Goal: Communication & Community: Answer question/provide support

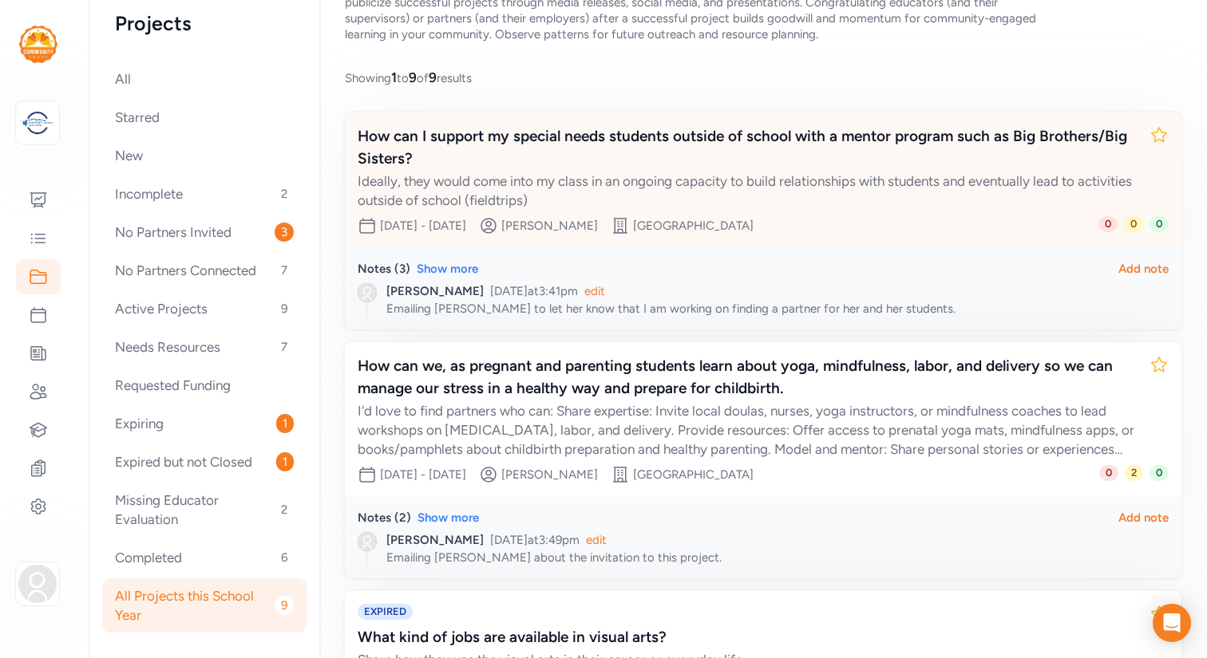
scroll to position [128, 0]
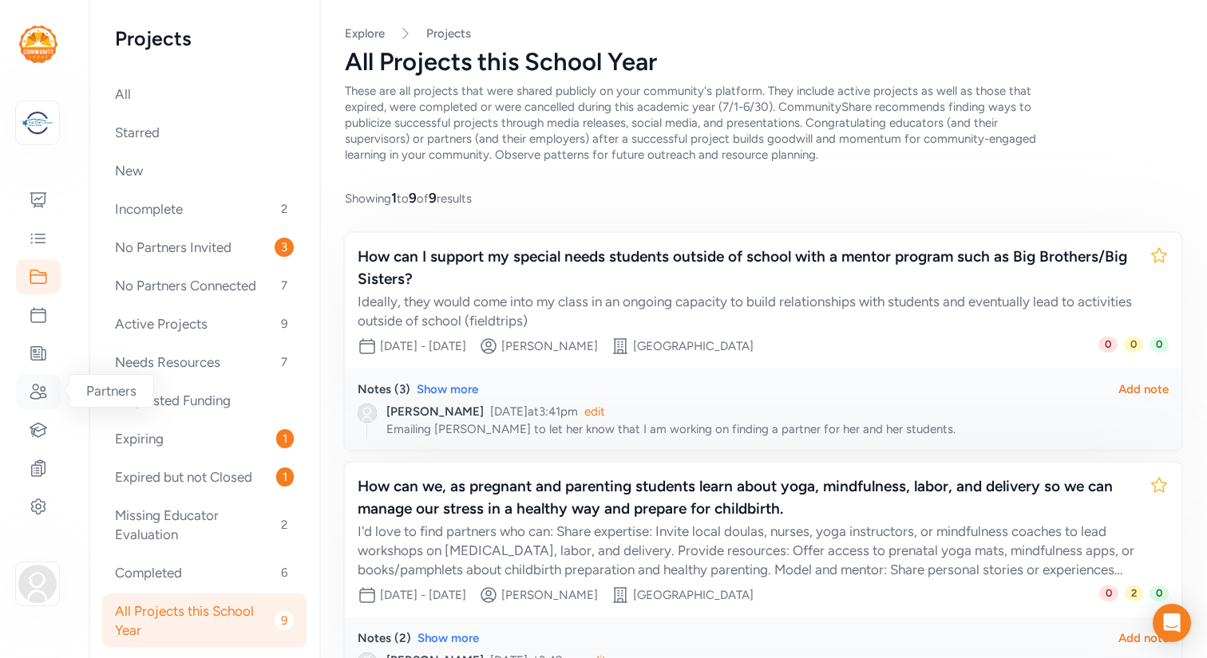
click at [32, 393] on icon at bounding box center [38, 392] width 16 height 14
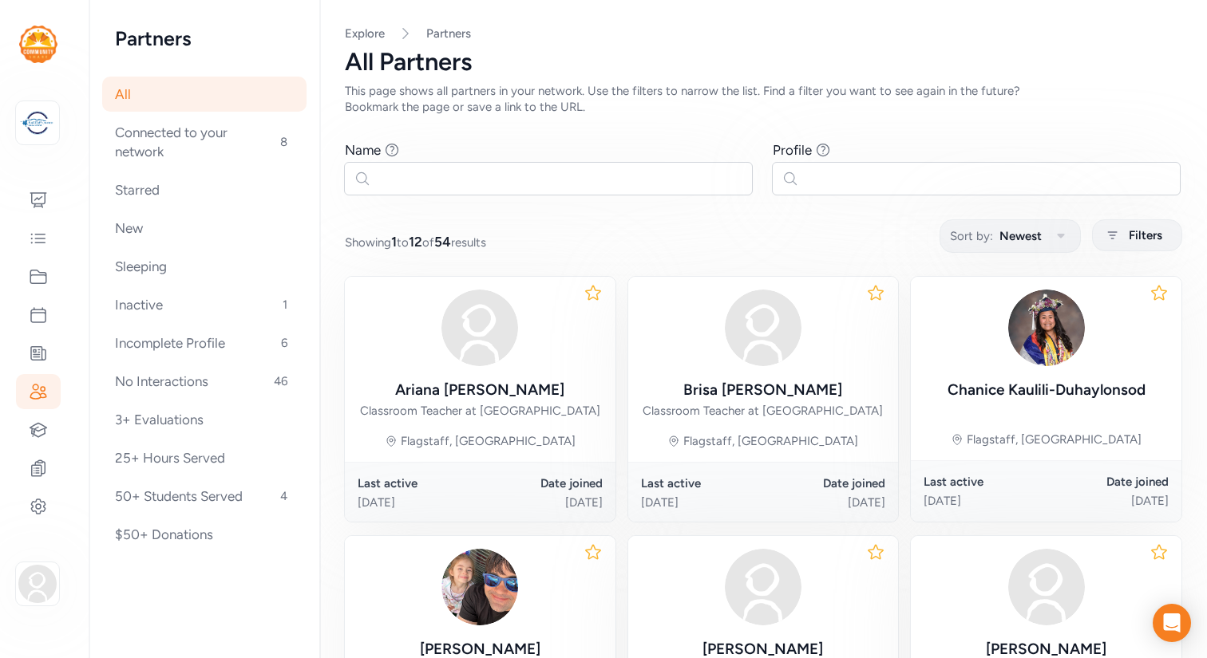
click at [609, 70] on div "All Partners" at bounding box center [763, 62] width 836 height 29
click at [35, 203] on icon at bounding box center [38, 200] width 19 height 19
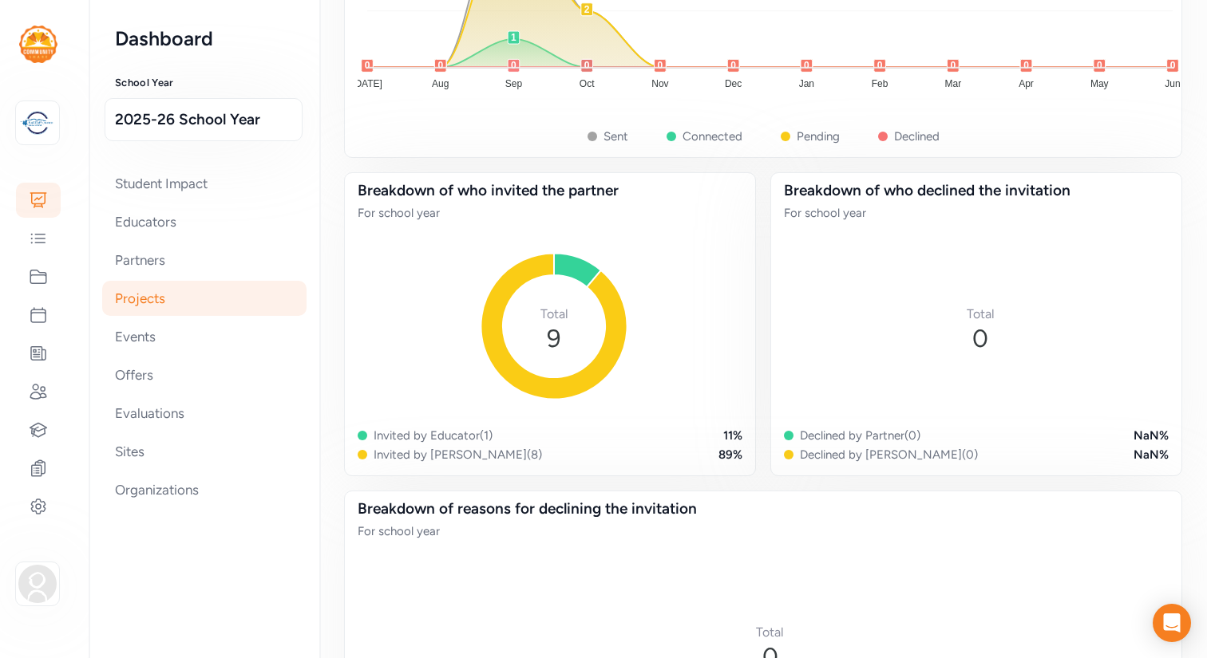
scroll to position [2129, 0]
click at [40, 245] on icon at bounding box center [38, 238] width 19 height 19
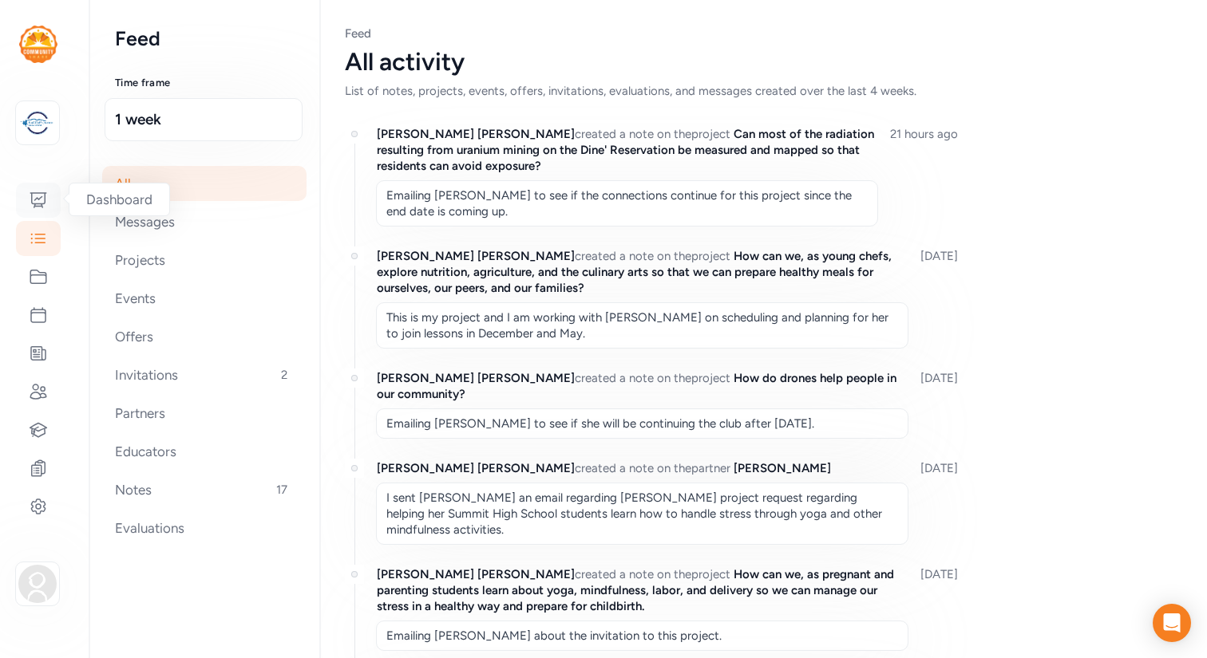
click at [38, 203] on icon at bounding box center [38, 200] width 19 height 19
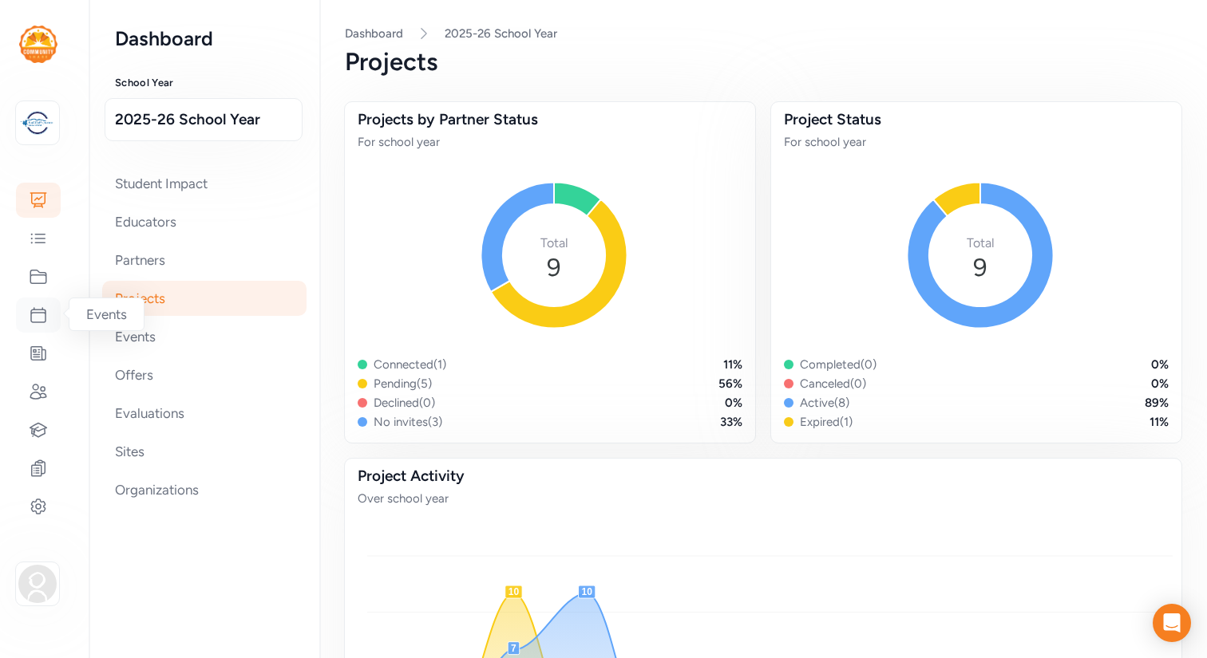
click at [35, 315] on icon at bounding box center [38, 315] width 19 height 19
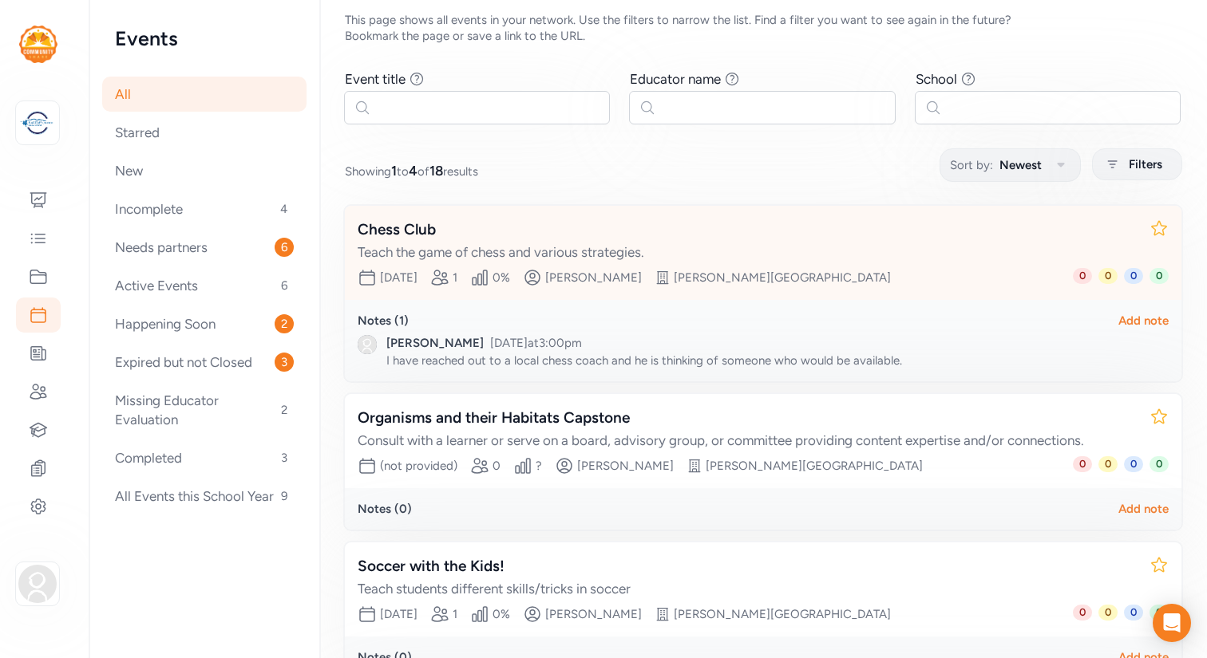
scroll to position [81, 0]
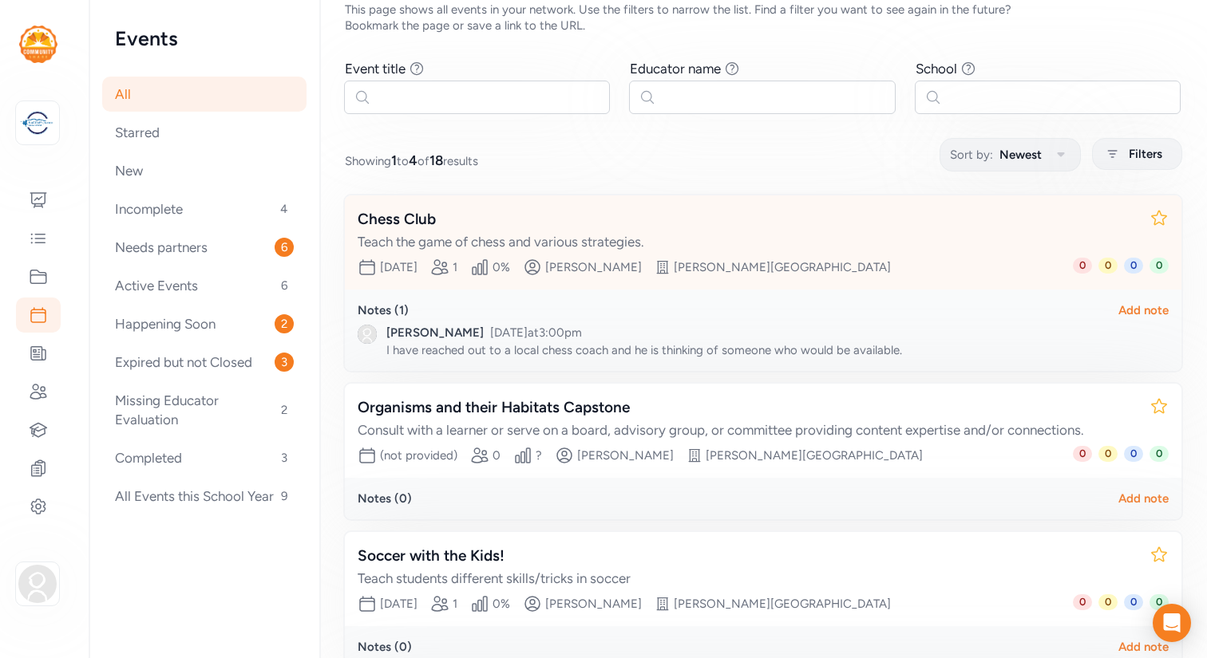
click at [420, 221] on div "Chess Club" at bounding box center [747, 219] width 779 height 22
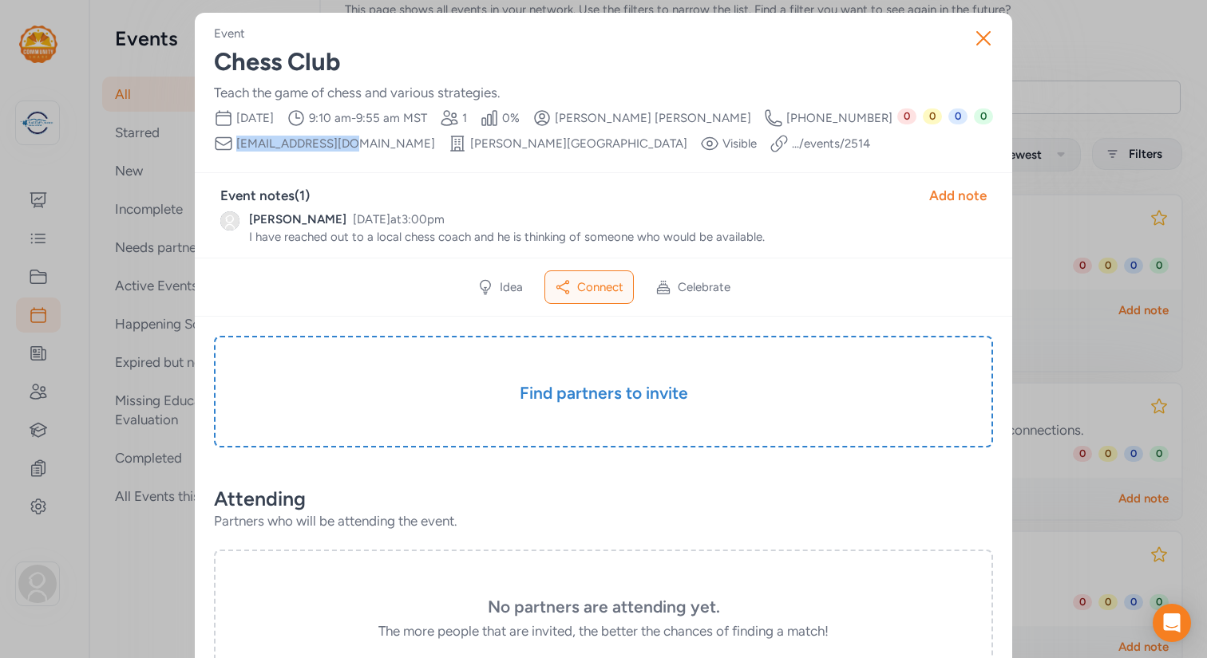
drag, startPoint x: 342, startPoint y: 144, endPoint x: 237, endPoint y: 144, distance: 104.6
click at [237, 144] on span "sburdick@fusd1.org" at bounding box center [335, 144] width 199 height 16
copy span "sburdick@fusd1.org"
click at [951, 192] on div "Add note" at bounding box center [957, 195] width 57 height 19
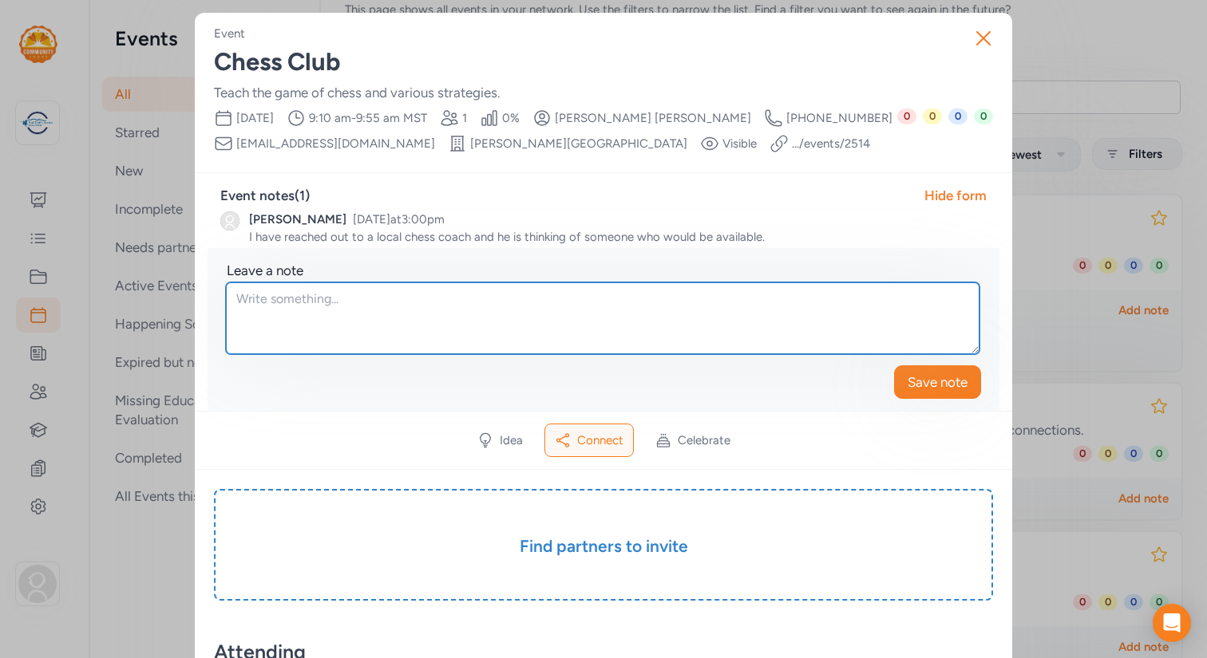
click at [358, 300] on textarea at bounding box center [602, 319] width 753 height 72
type textarea "e"
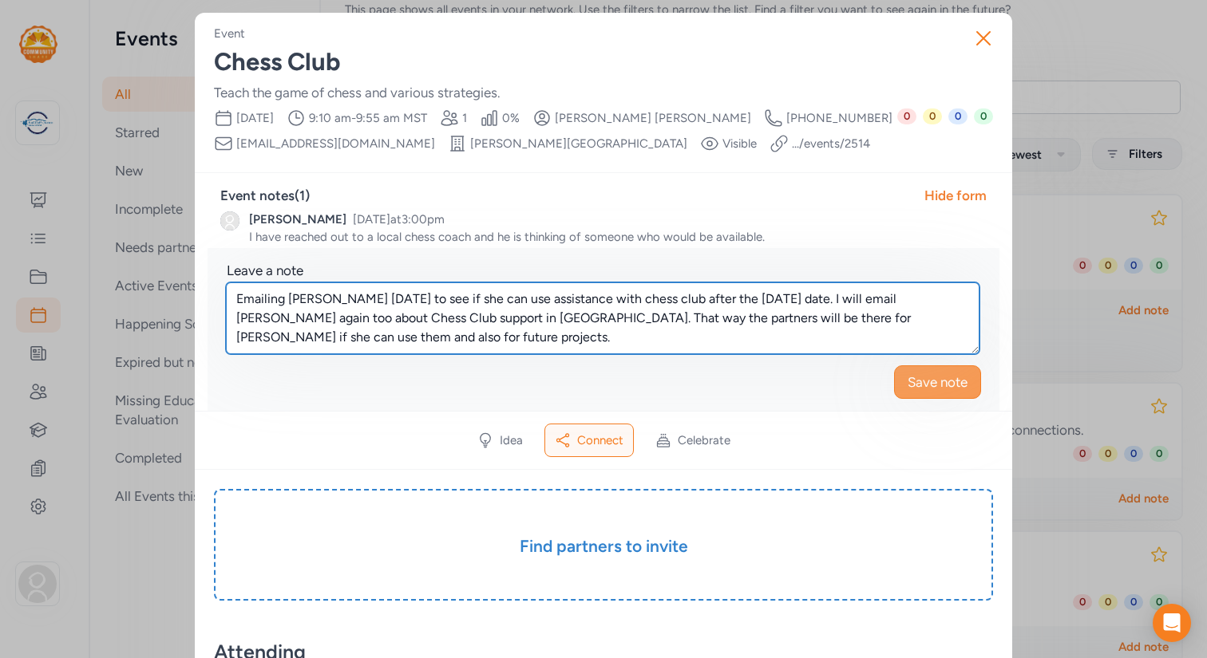
type textarea "Emailing Susan today to see if she can use assistance with chess club after the…"
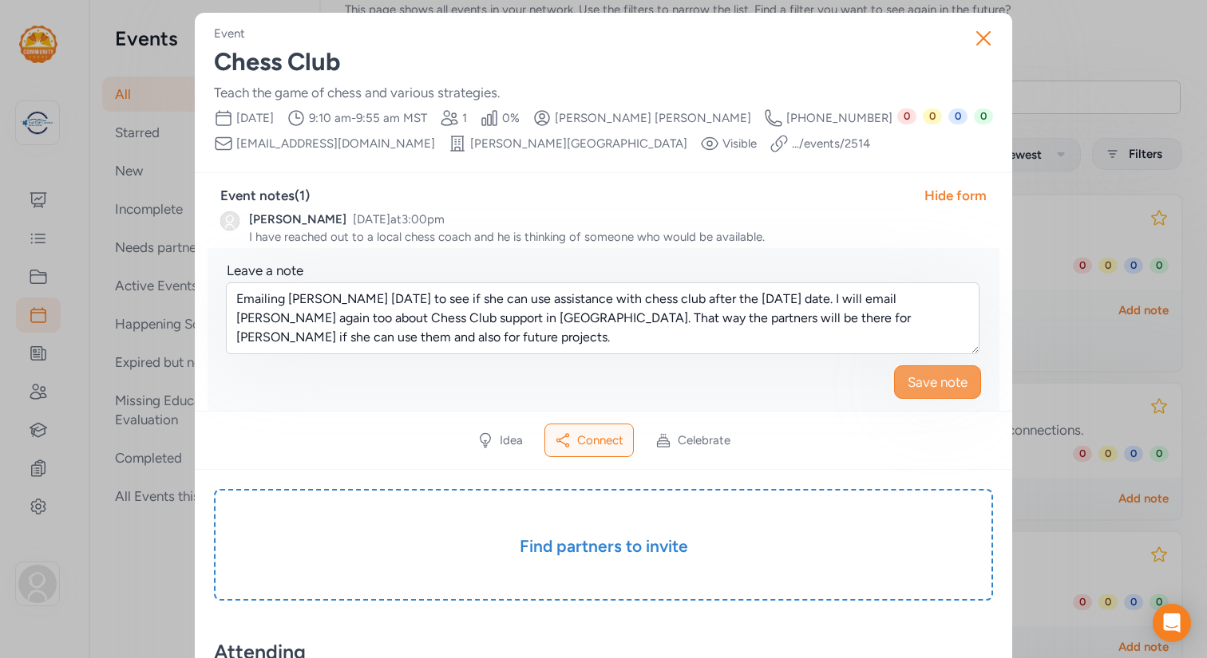
click at [946, 384] on span "Save note" at bounding box center [937, 382] width 60 height 19
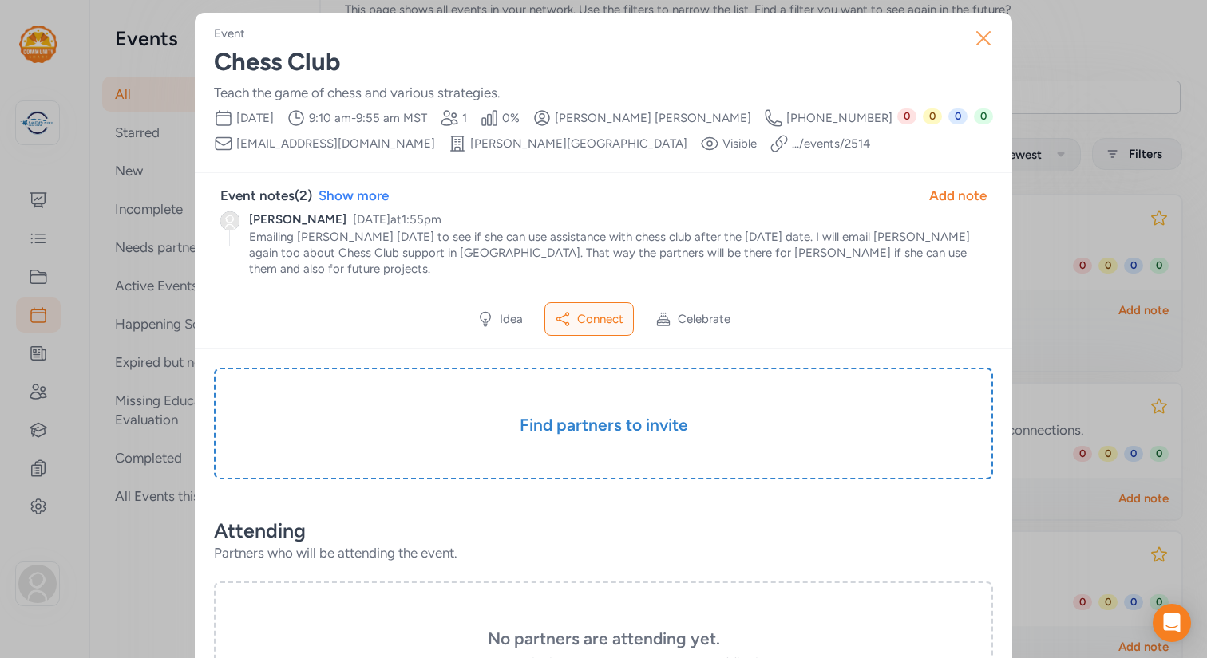
click at [987, 35] on icon "button" at bounding box center [983, 39] width 26 height 26
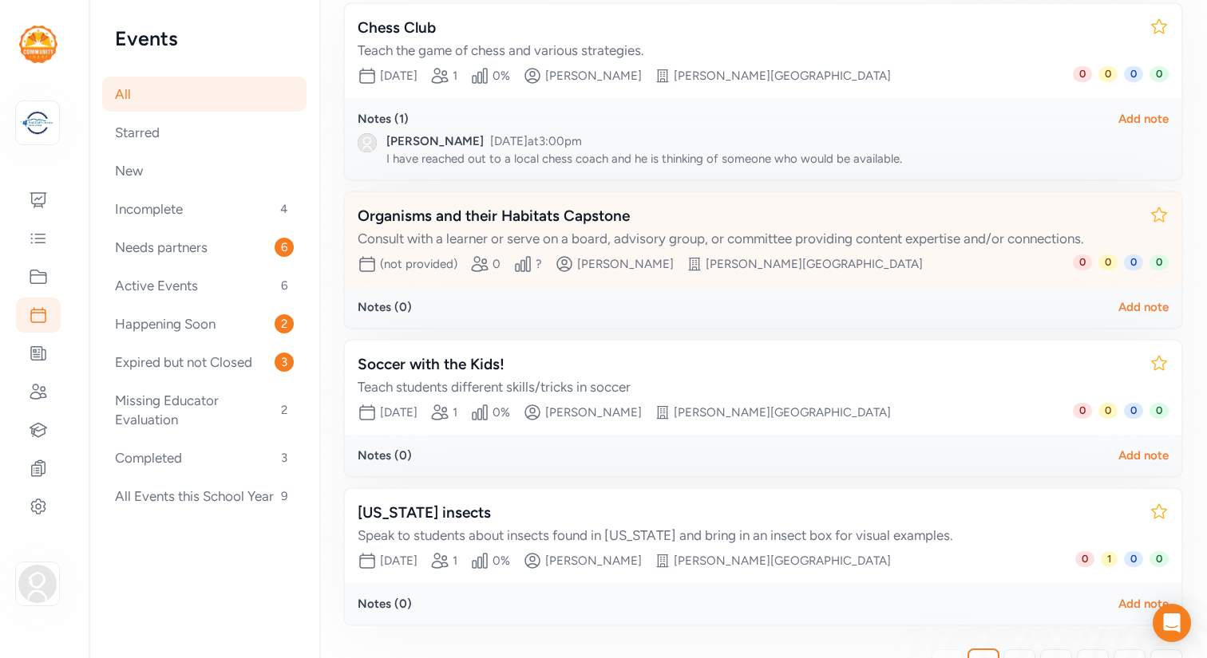
scroll to position [274, 0]
click at [551, 225] on div "Organisms and their Habitats Capstone" at bounding box center [747, 215] width 779 height 22
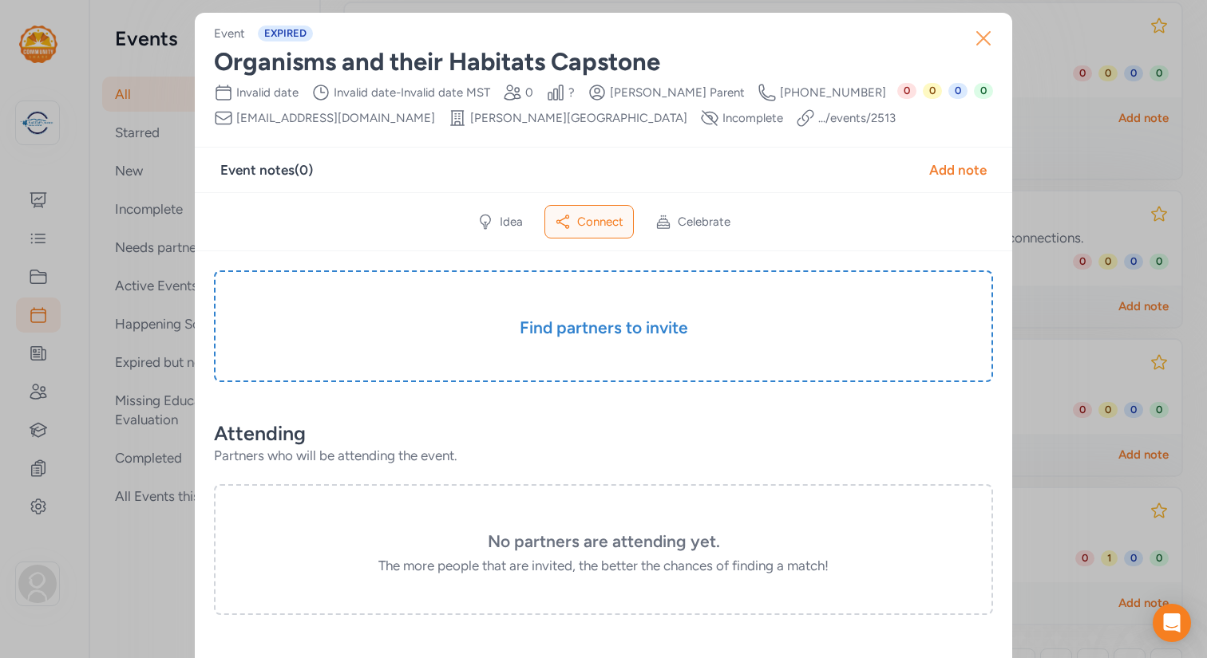
click at [983, 37] on icon "button" at bounding box center [983, 38] width 13 height 13
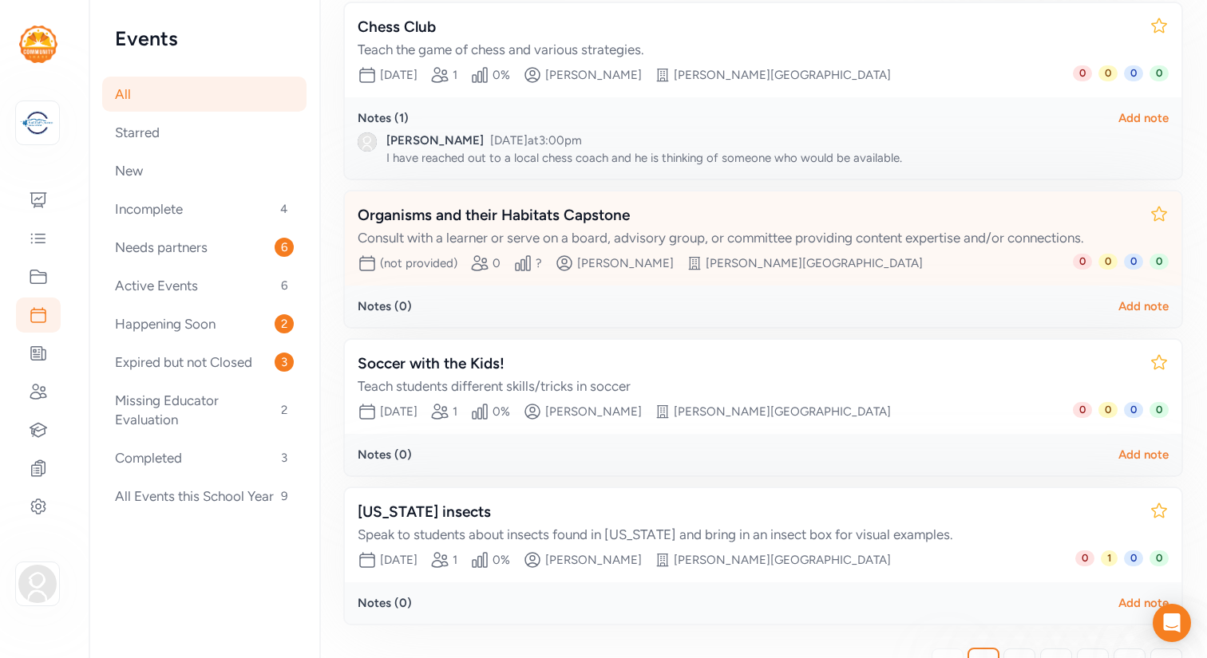
click at [512, 220] on div "Organisms and their Habitats Capstone" at bounding box center [747, 215] width 779 height 22
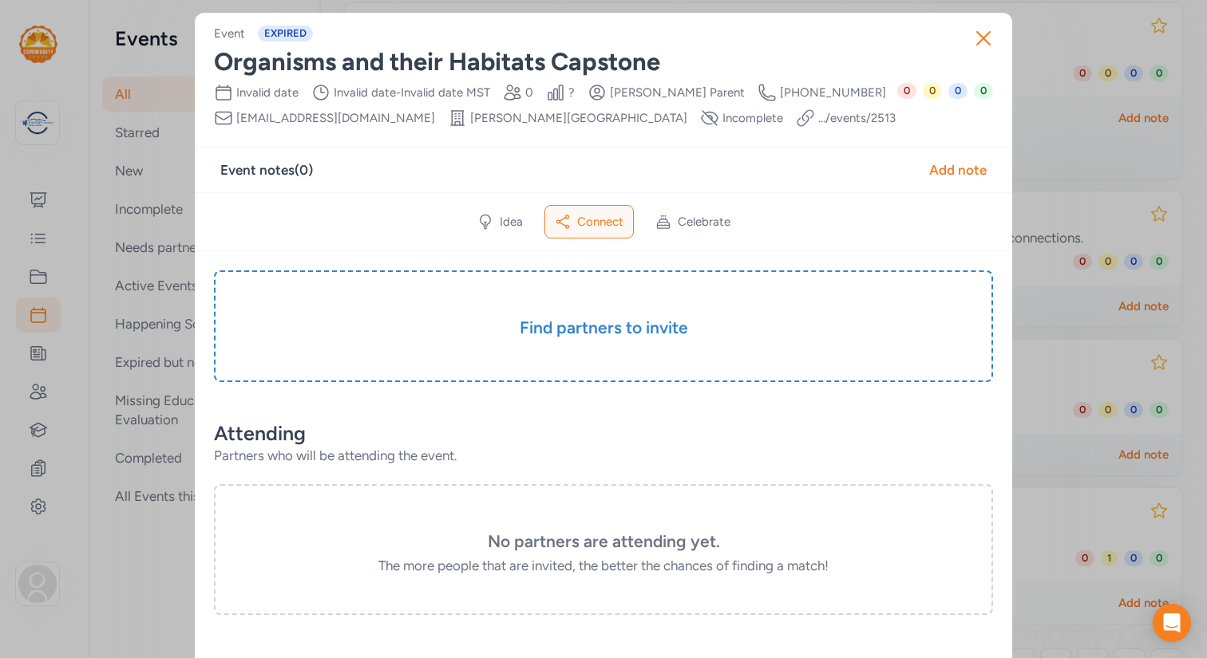
click at [338, 121] on div "Date Invalid date Time Range Invalid date - Invalid date MST Partner slots 0 Pe…" at bounding box center [555, 105] width 683 height 45
drag, startPoint x: 336, startPoint y: 121, endPoint x: 235, endPoint y: 113, distance: 100.8
click at [235, 113] on div "Creator Email yparent@fusd1.org" at bounding box center [324, 118] width 221 height 19
copy span "yparent@fusd1.org"
click at [955, 172] on div "Add note" at bounding box center [957, 169] width 57 height 19
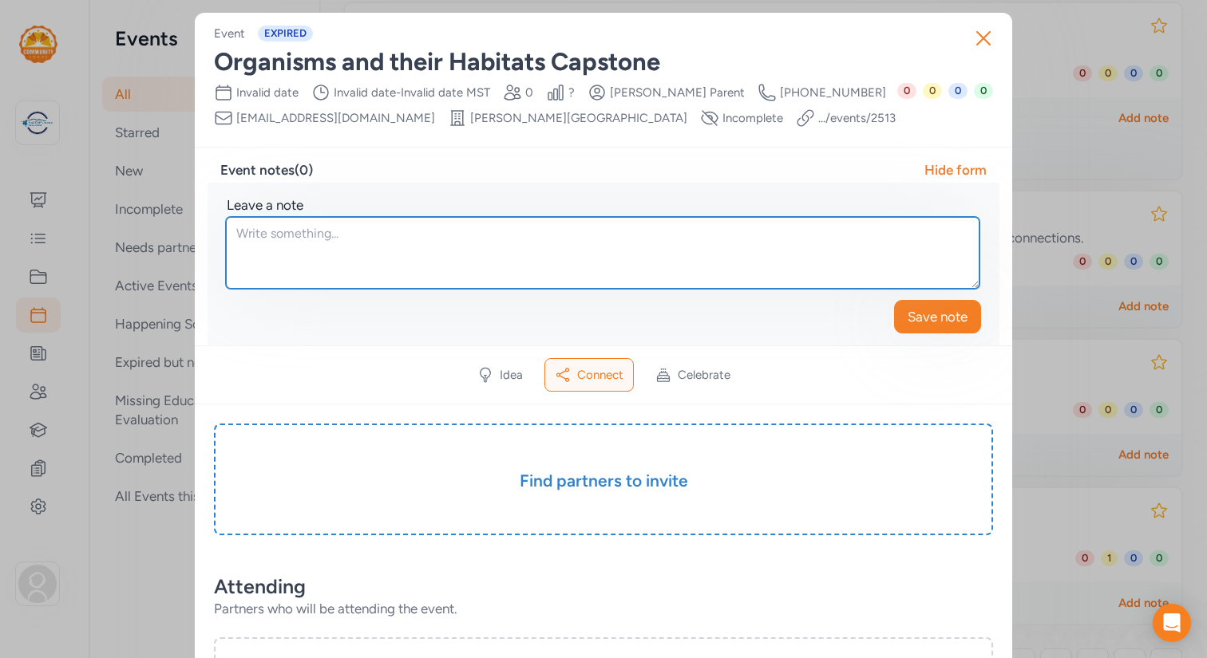
click at [415, 234] on textarea at bounding box center [602, 253] width 753 height 72
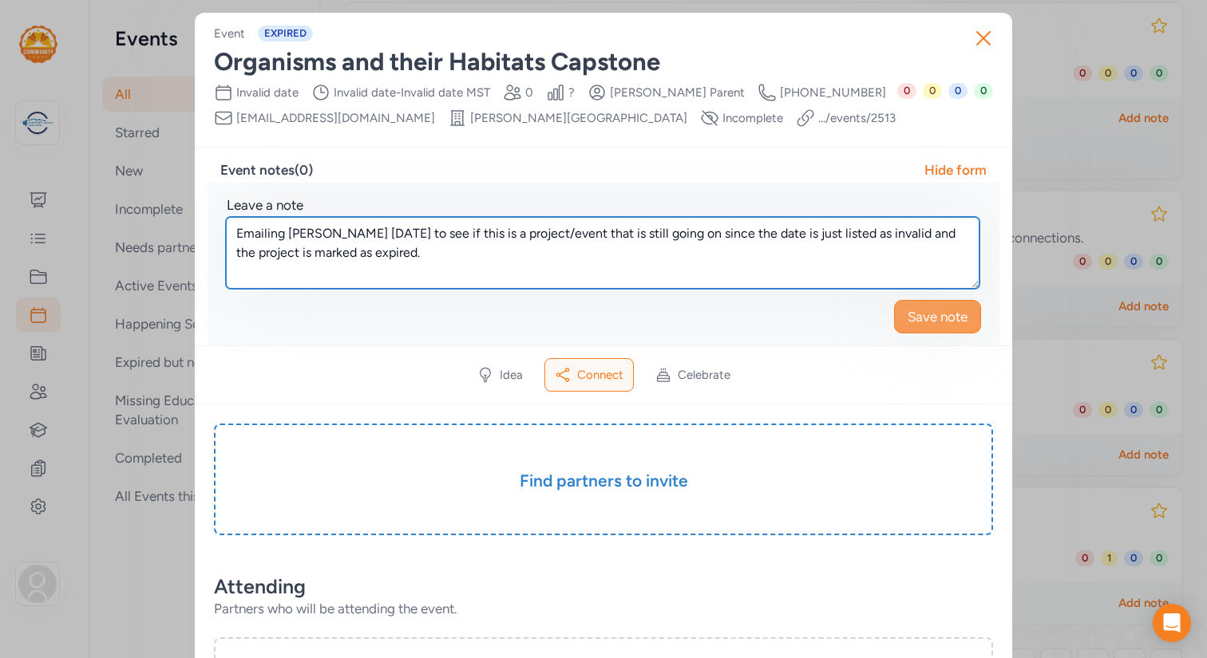
type textarea "Emailing [PERSON_NAME] [DATE] to see if this is a project/event that is still g…"
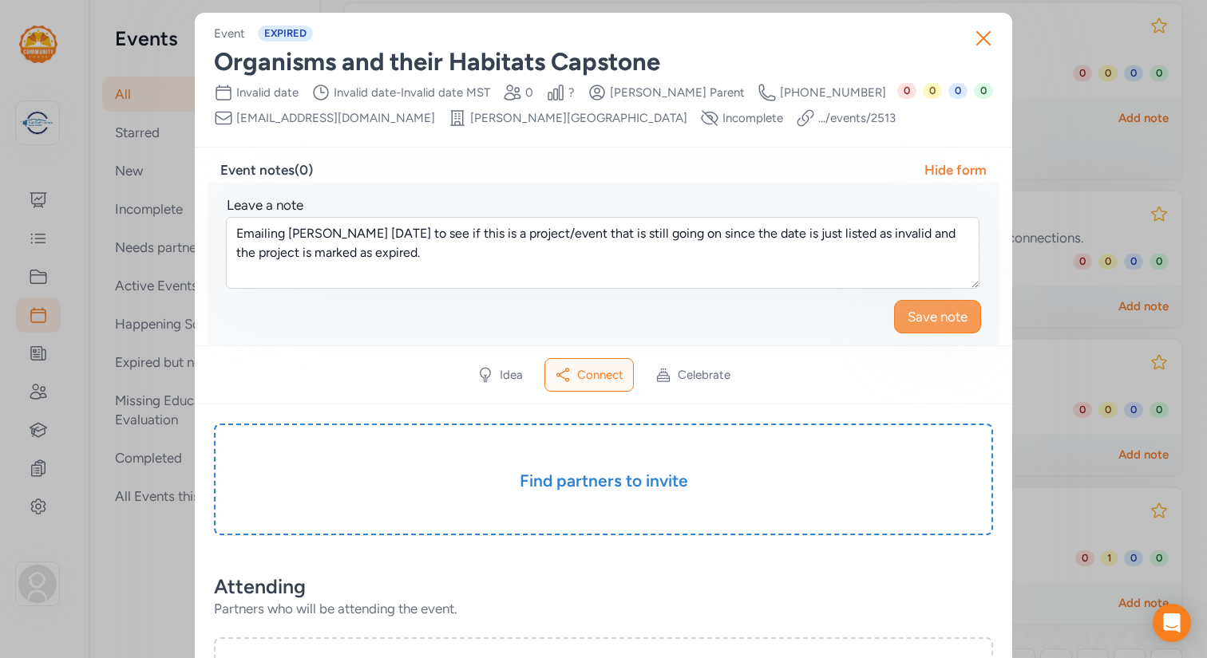
click at [923, 313] on span "Save note" at bounding box center [937, 316] width 60 height 19
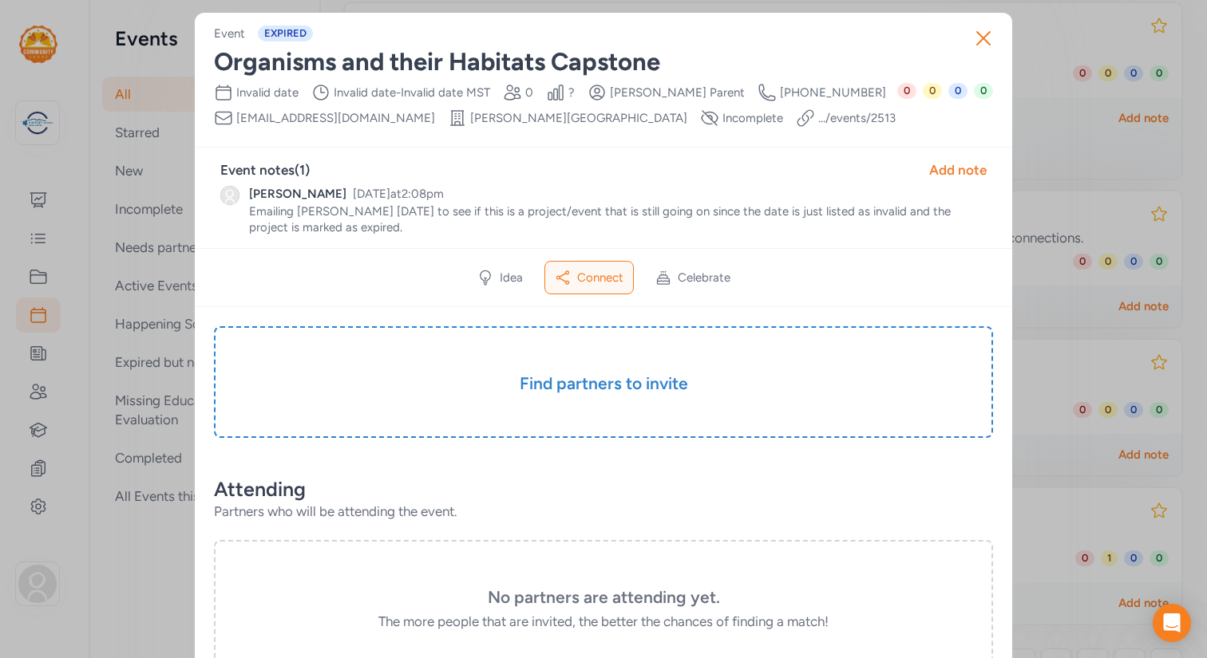
click at [818, 120] on link ".../events/ 2513" at bounding box center [856, 118] width 77 height 16
click at [818, 121] on link ".../events/ 2513" at bounding box center [856, 118] width 77 height 16
click at [986, 40] on icon "button" at bounding box center [983, 38] width 13 height 13
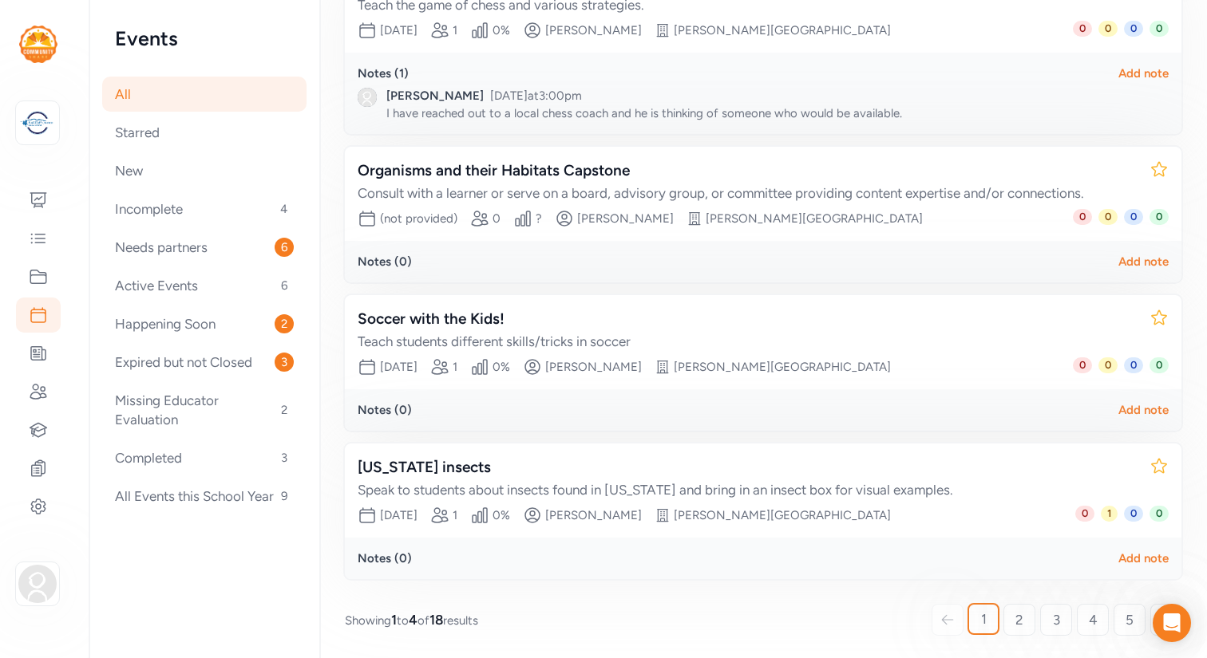
scroll to position [321, 0]
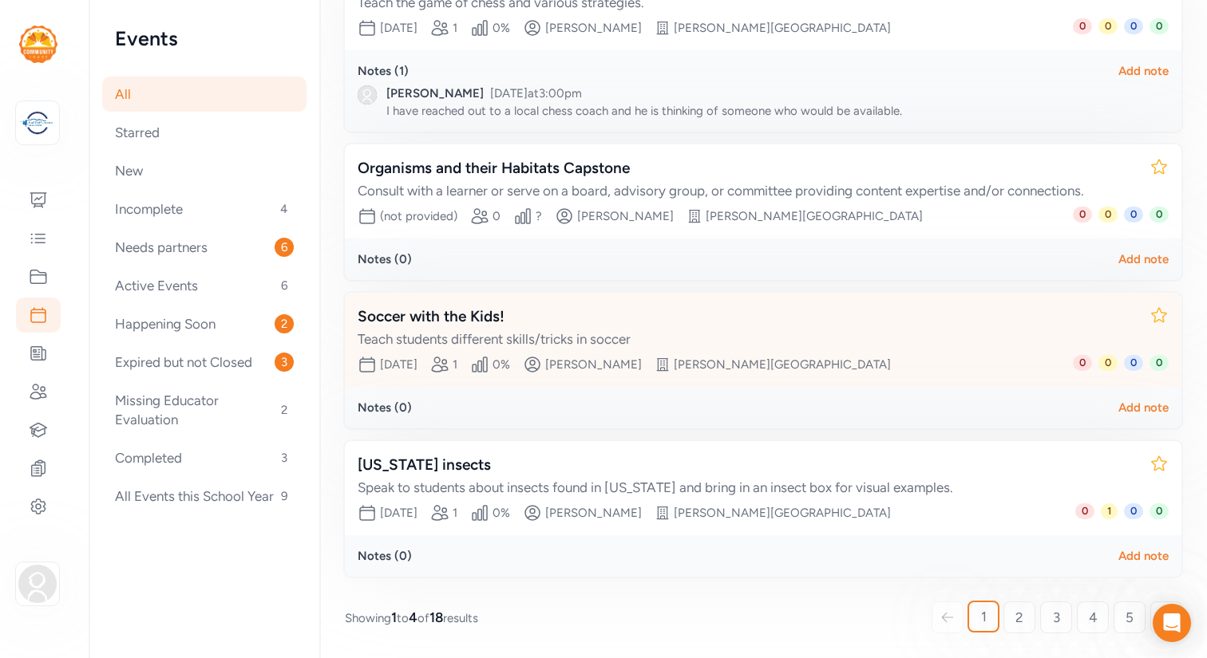
click at [512, 313] on div "Soccer with the Kids!" at bounding box center [747, 317] width 779 height 22
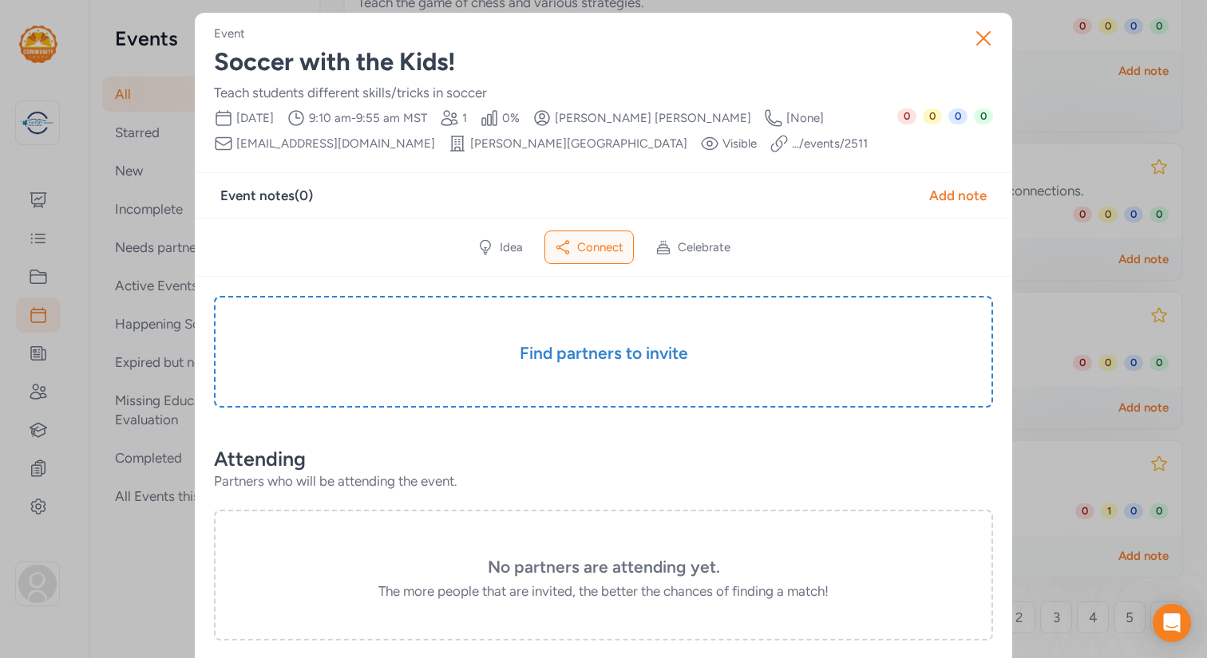
click at [792, 142] on link ".../events/ 2511" at bounding box center [830, 144] width 76 height 16
click at [792, 145] on link ".../events/ 2511" at bounding box center [830, 144] width 76 height 16
click at [985, 41] on icon "button" at bounding box center [983, 38] width 13 height 13
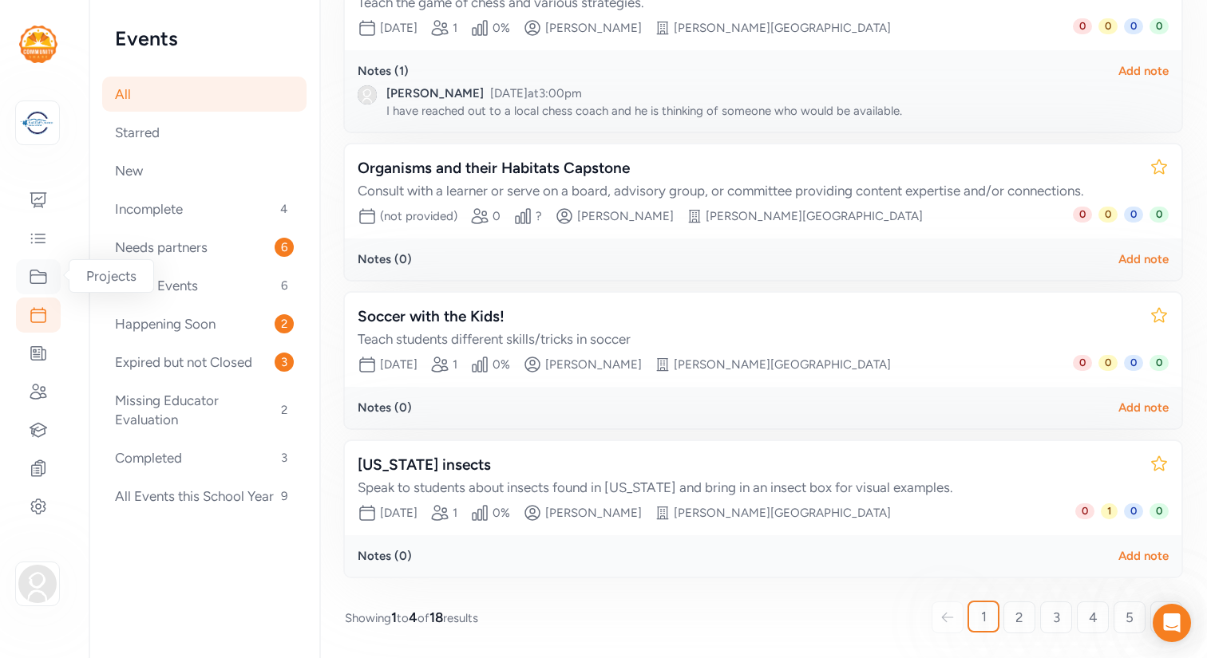
click at [43, 271] on icon at bounding box center [38, 276] width 19 height 19
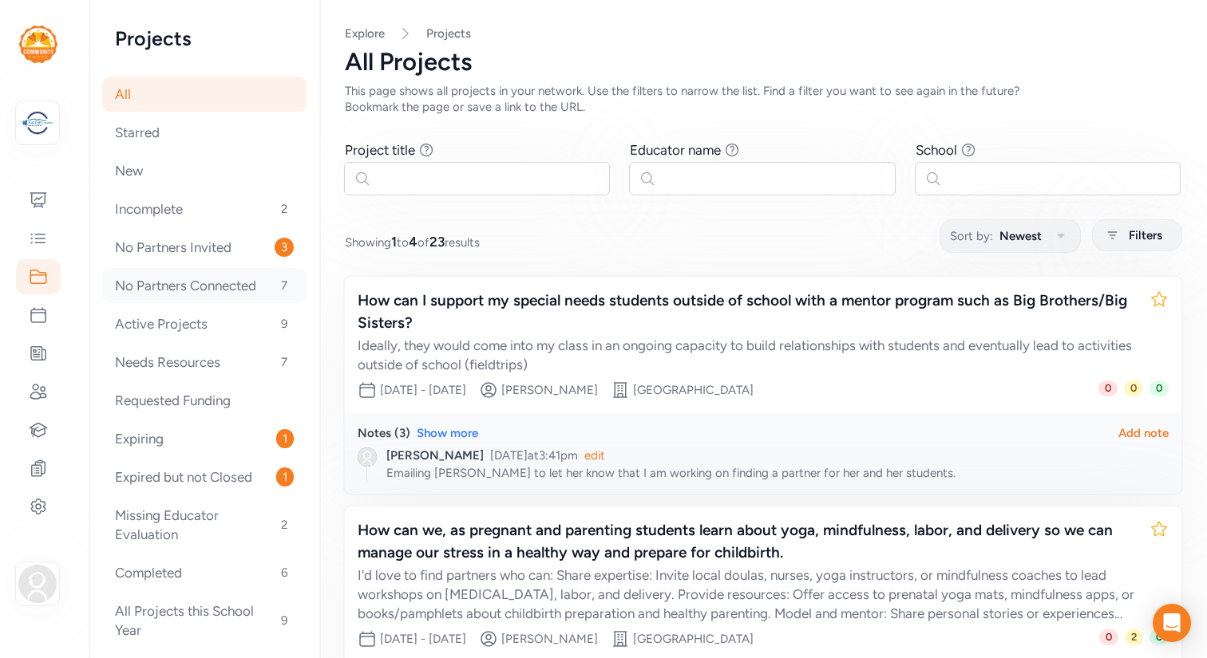
click at [189, 283] on div "No Partners Connected 7" at bounding box center [204, 285] width 204 height 35
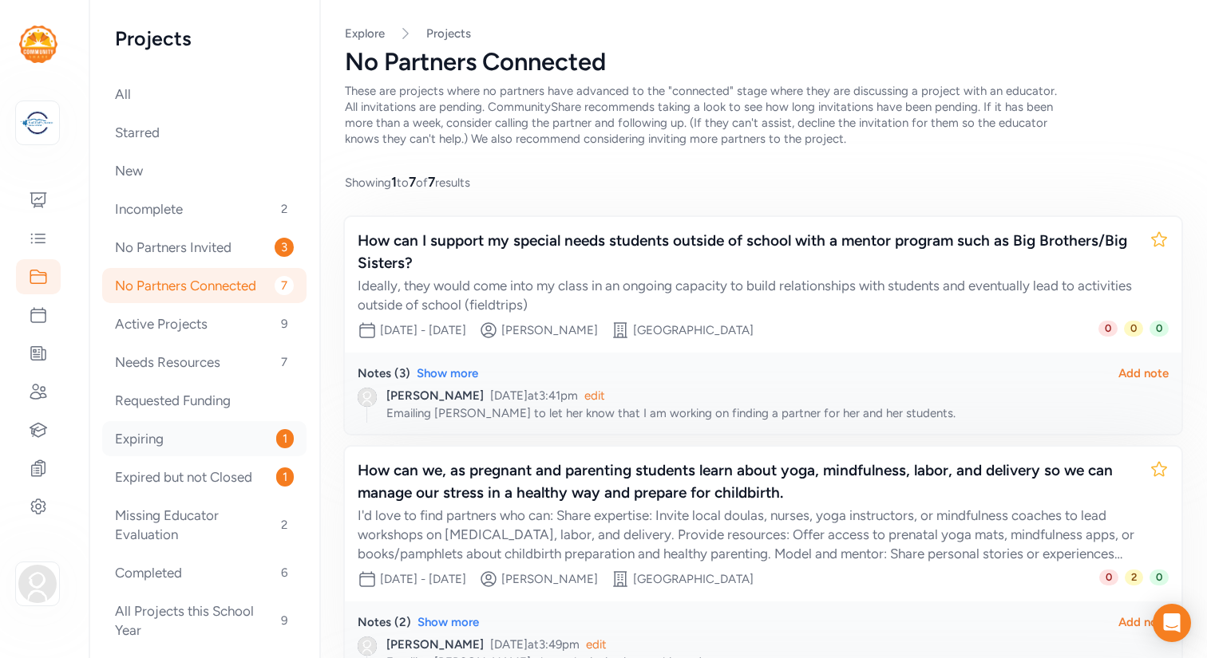
click at [137, 444] on div "Expiring 1" at bounding box center [204, 438] width 204 height 35
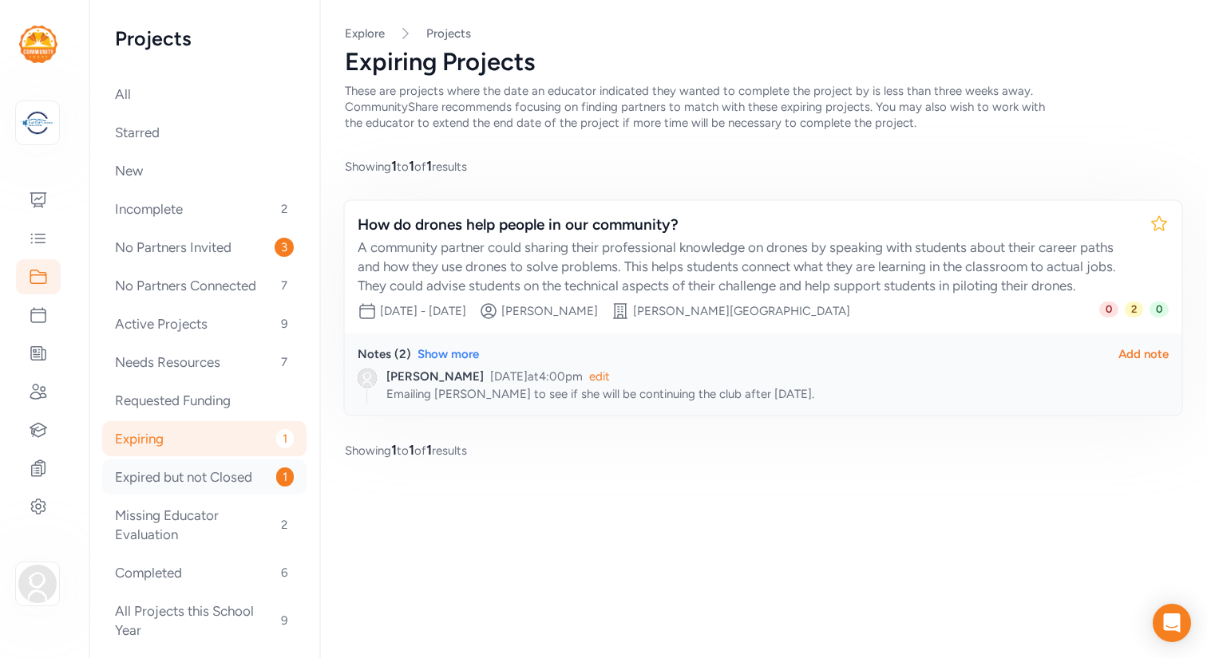
click at [198, 480] on div "Expired but not Closed 1" at bounding box center [204, 477] width 204 height 35
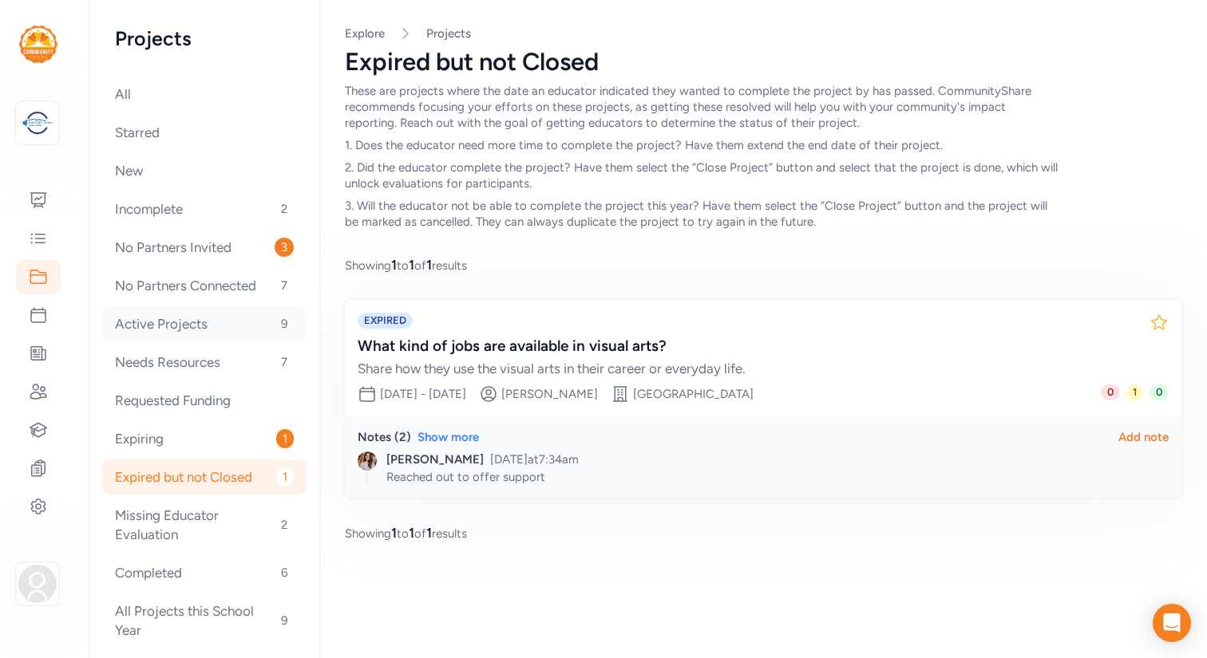
click at [188, 324] on div "Active Projects 9" at bounding box center [204, 323] width 204 height 35
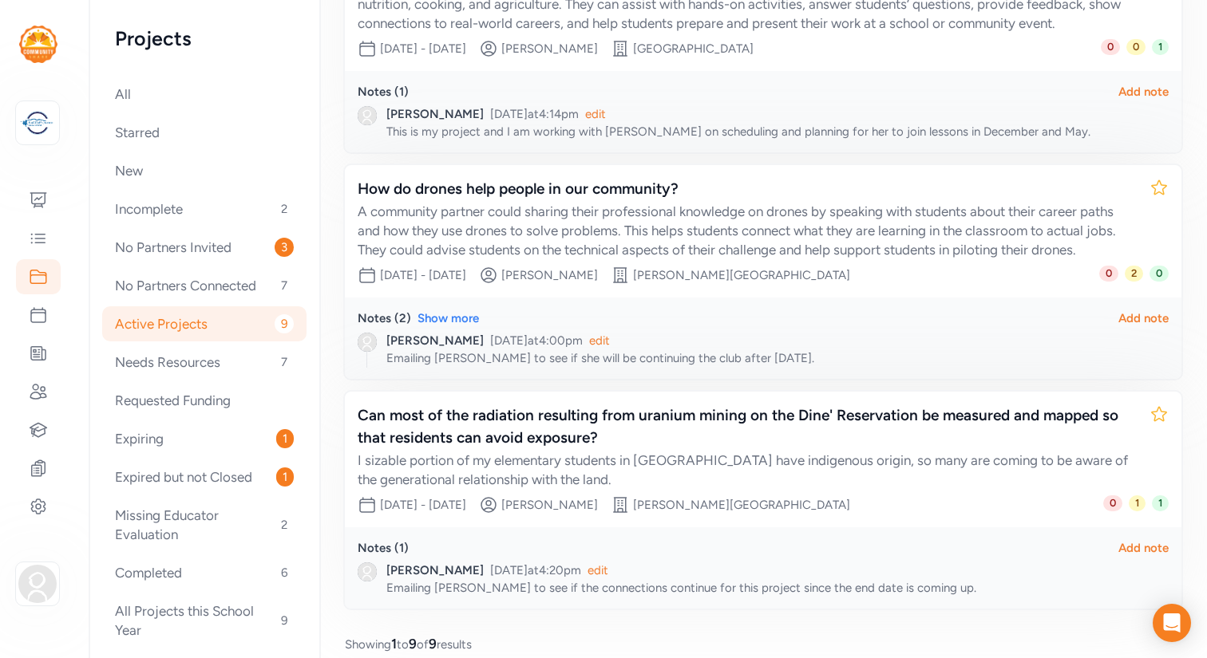
scroll to position [1656, 0]
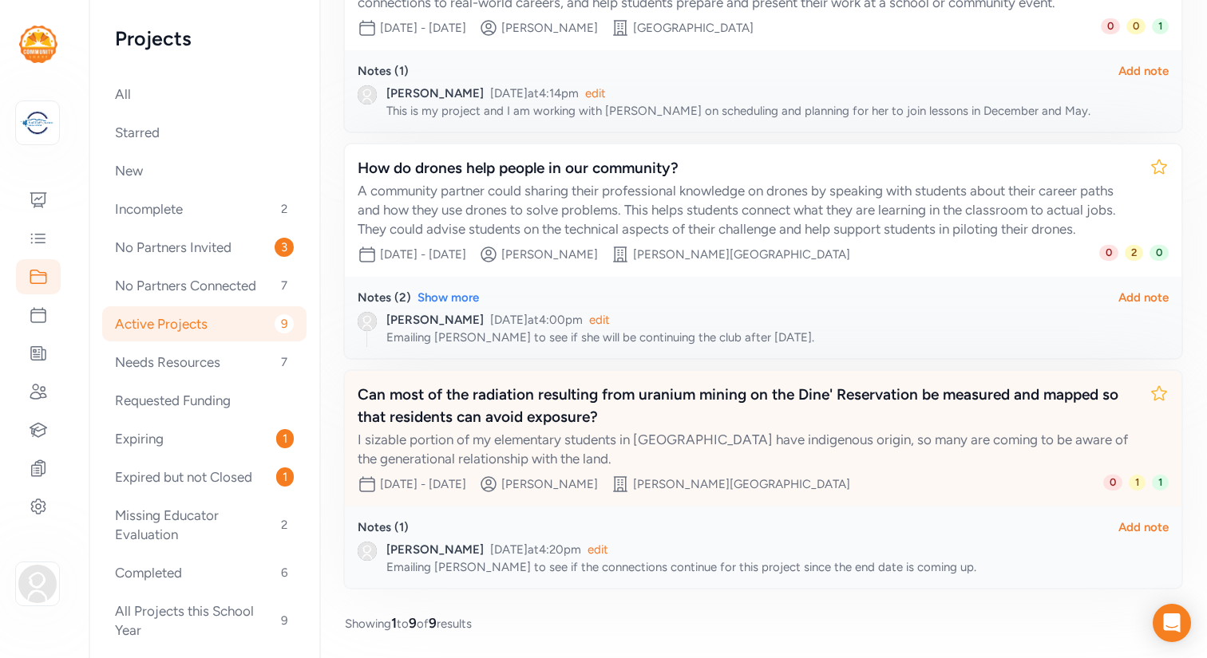
click at [528, 399] on div "Can most of the radiation resulting from uranium mining on the Dine' Reservatio…" at bounding box center [747, 406] width 779 height 45
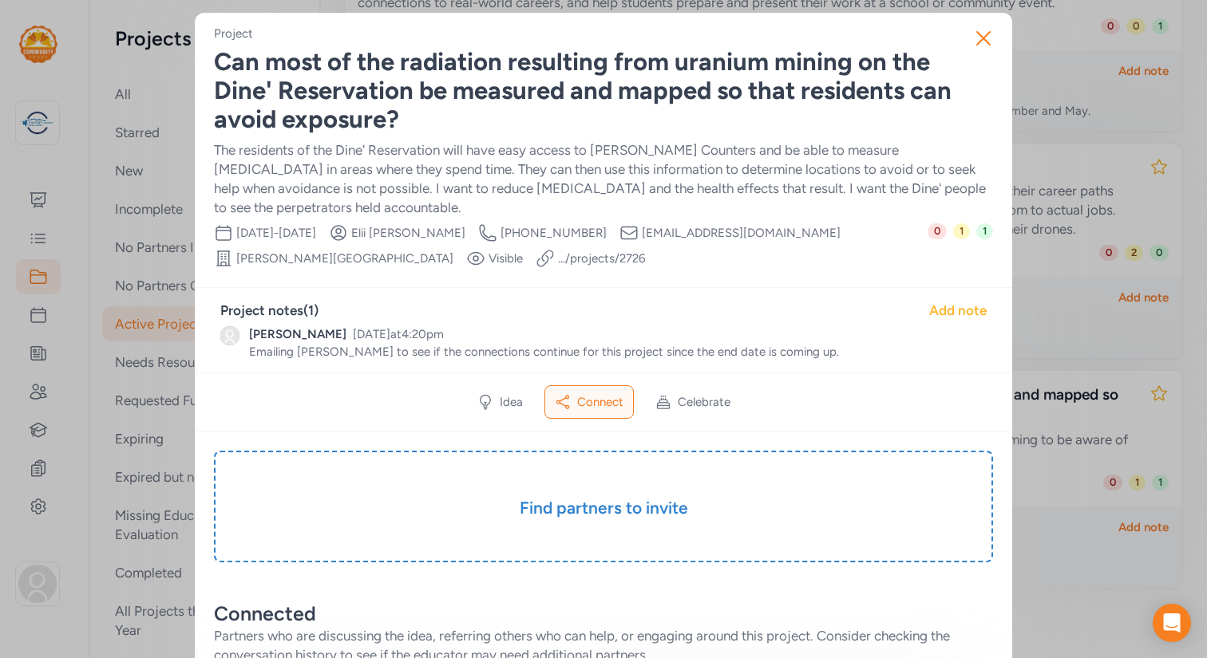
click at [949, 310] on div "Add note" at bounding box center [957, 310] width 57 height 19
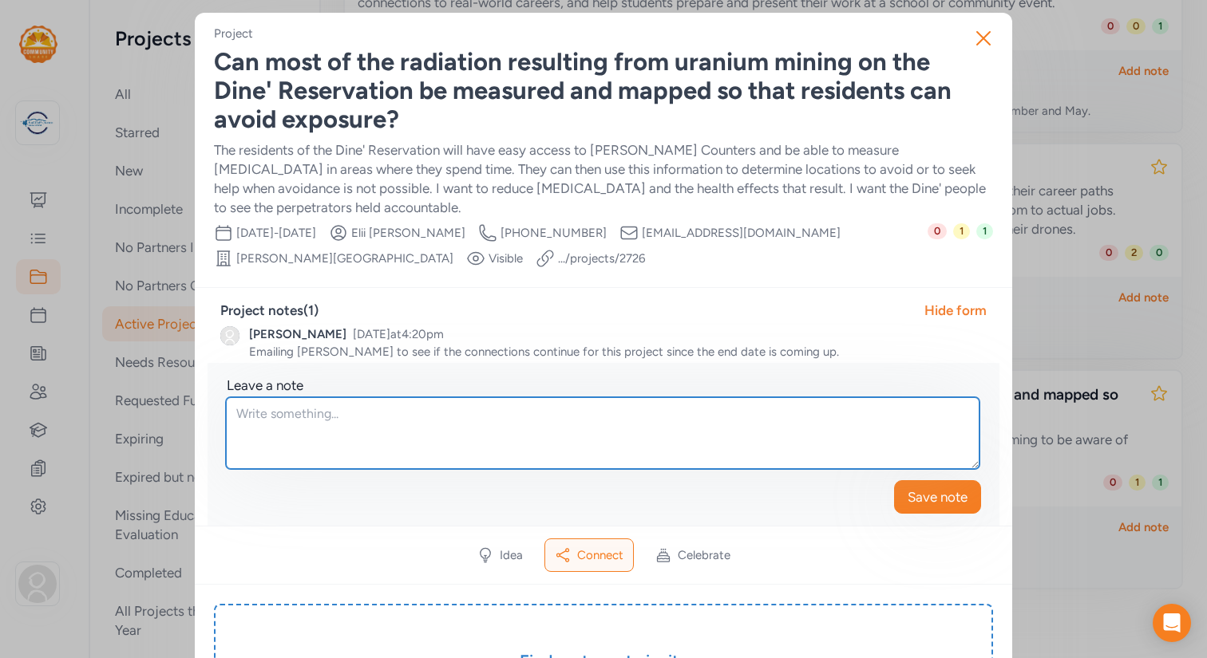
click at [417, 414] on textarea at bounding box center [602, 433] width 753 height 72
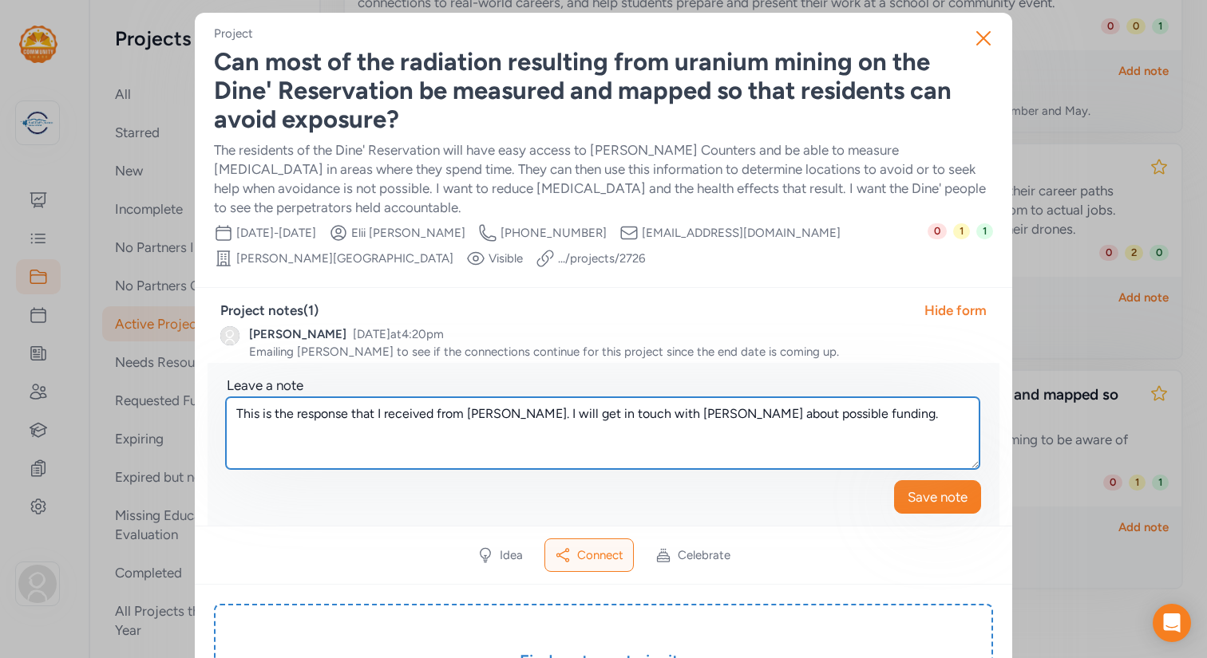
paste textarea "Aaaah, the radiation project never got off the ground. I found well reviewed Ge…"
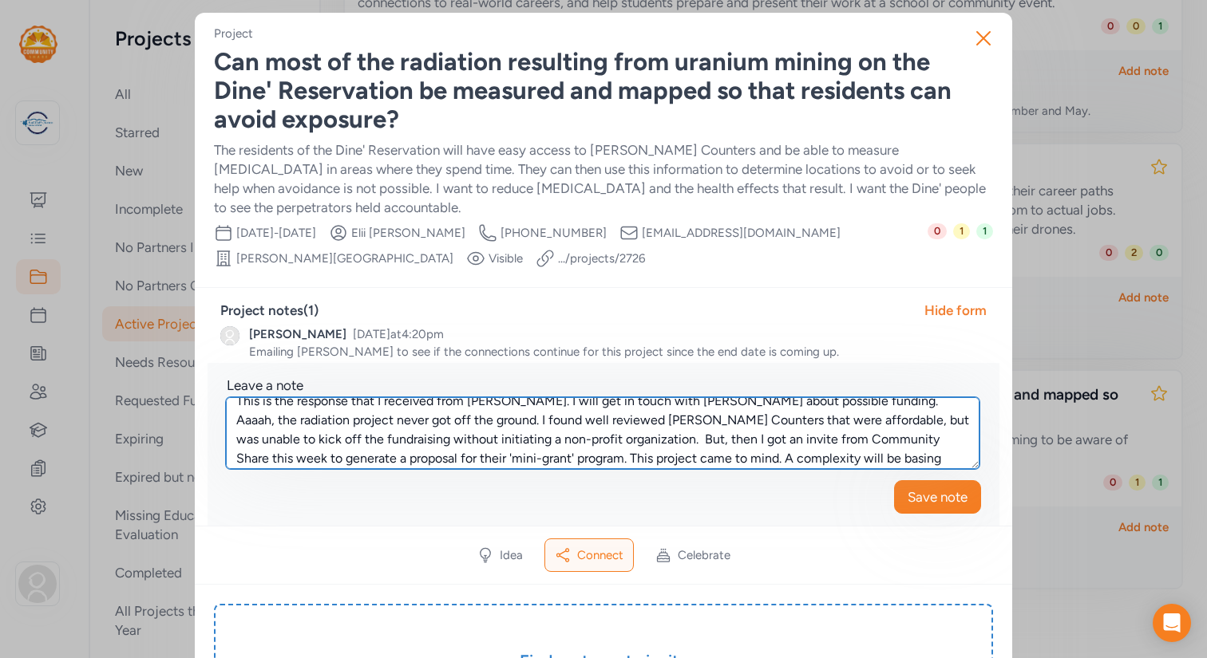
scroll to position [26, 0]
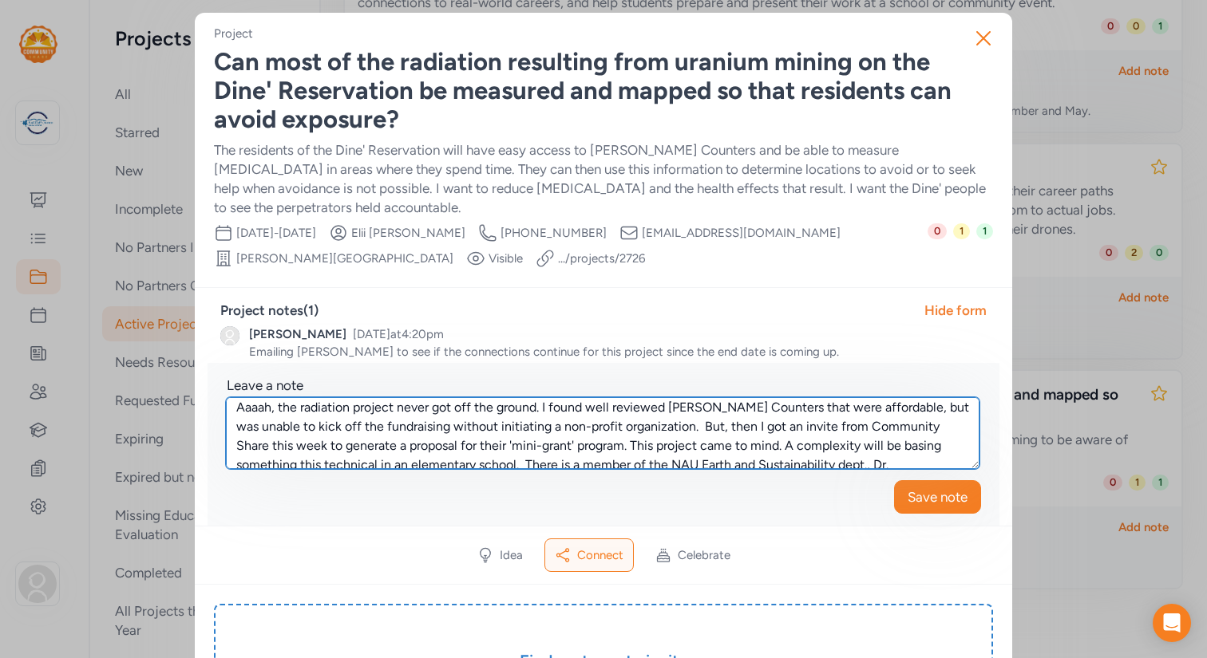
click at [235, 410] on textarea "This is the response that I received from Elii. I will get in touch with Arelys…" at bounding box center [602, 433] width 753 height 72
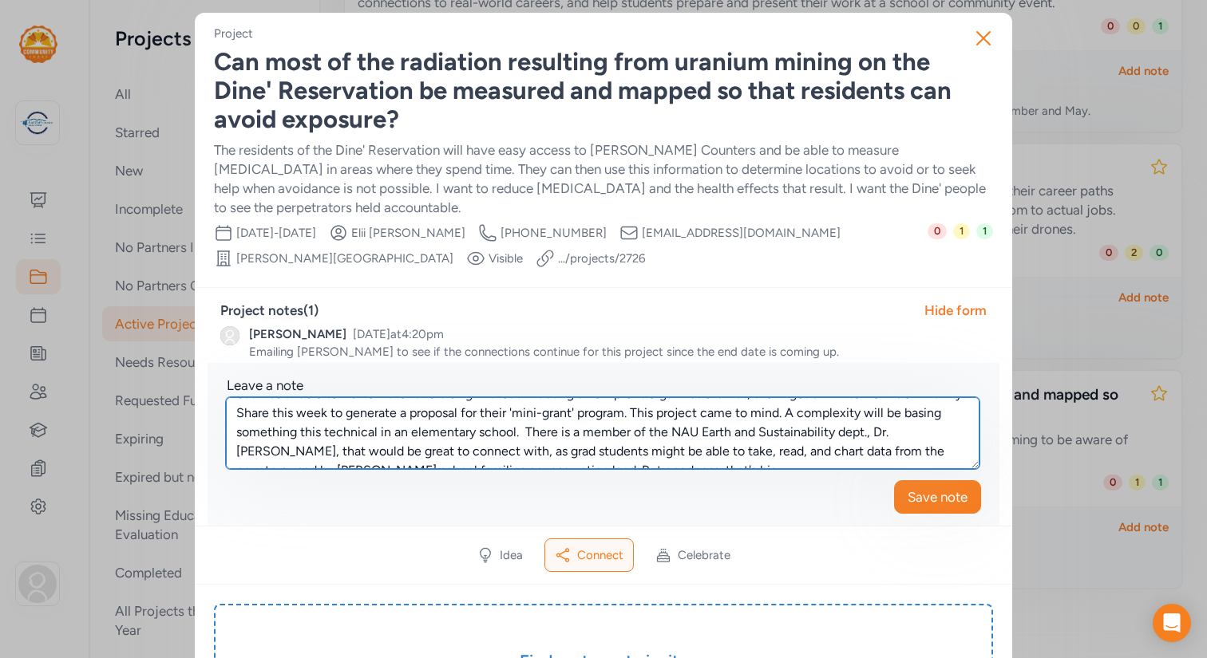
scroll to position [77, 0]
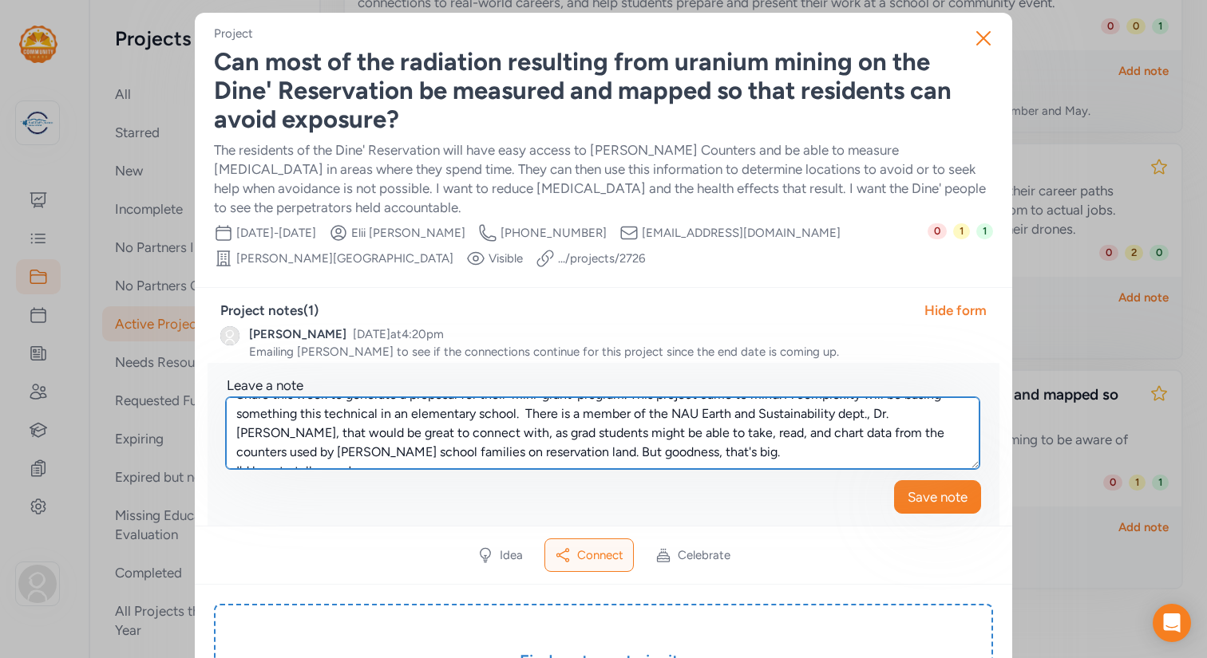
click at [628, 453] on textarea "This is the response that I received from Elii. I will get in touch with Arelys…" at bounding box center [602, 433] width 753 height 72
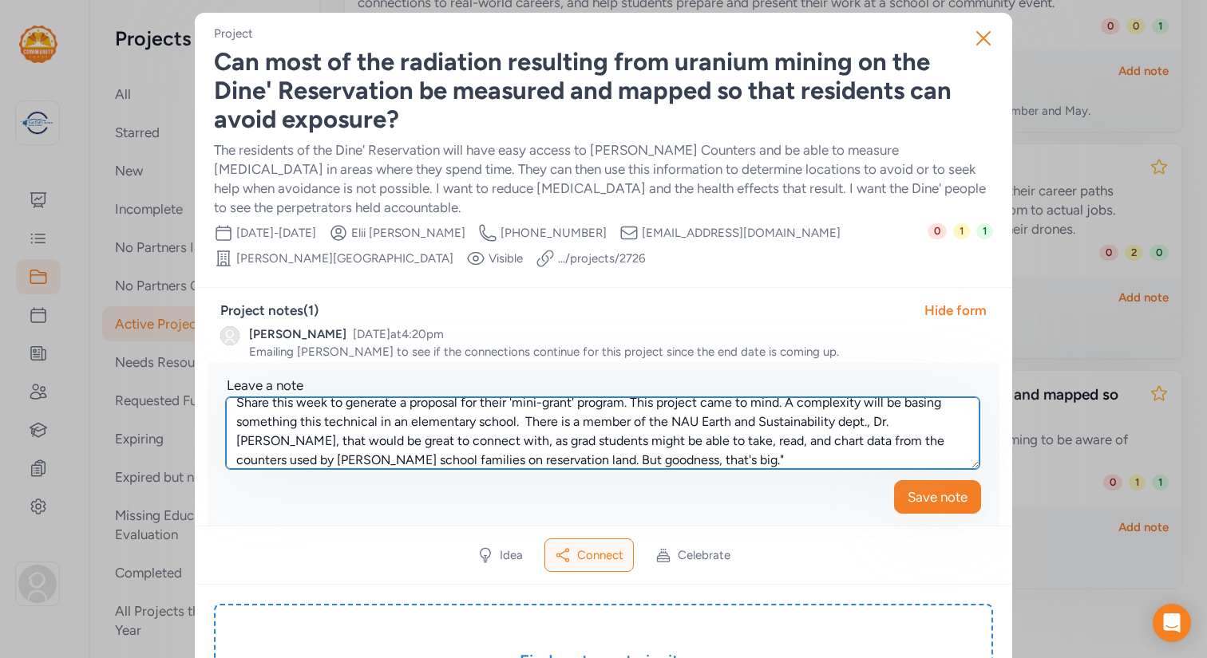
scroll to position [42, 0]
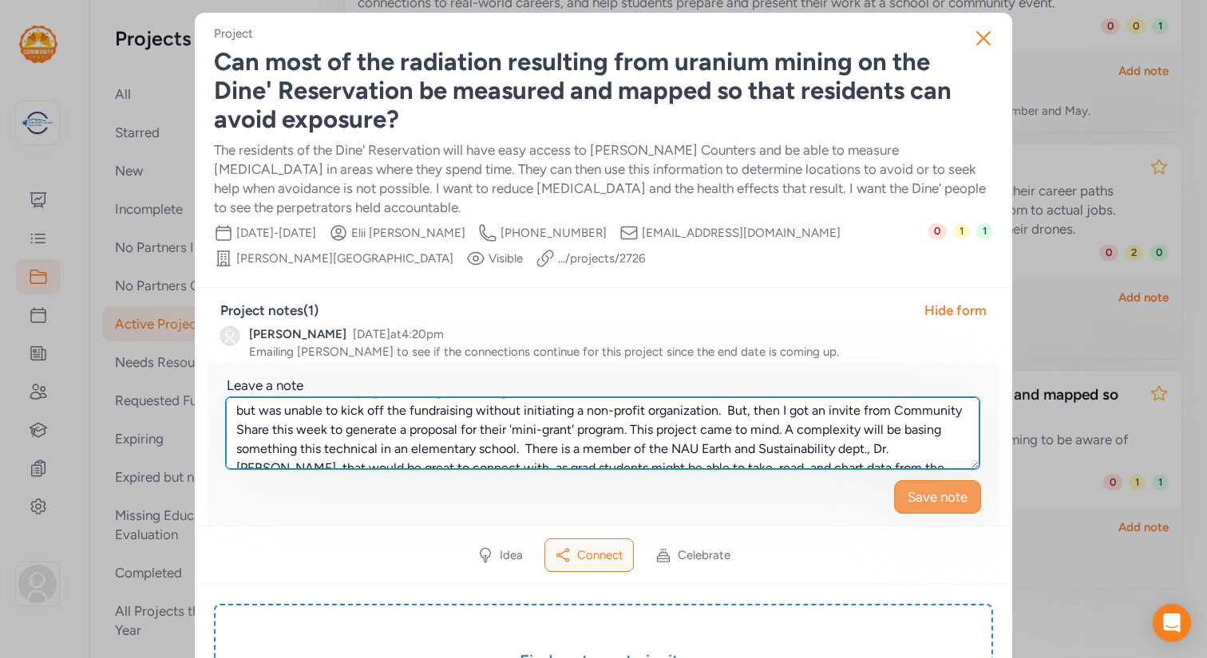
type textarea "This is the response that I received from Elii. I will get in touch with Arelys…"
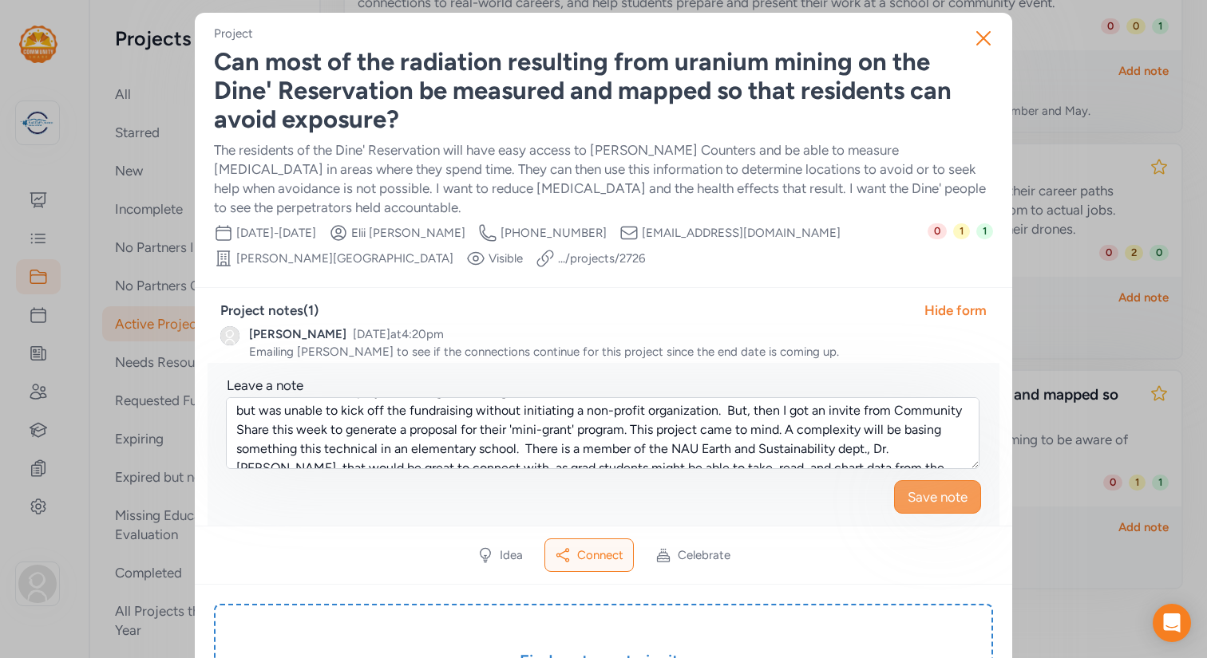
click at [925, 492] on span "Save note" at bounding box center [937, 497] width 60 height 19
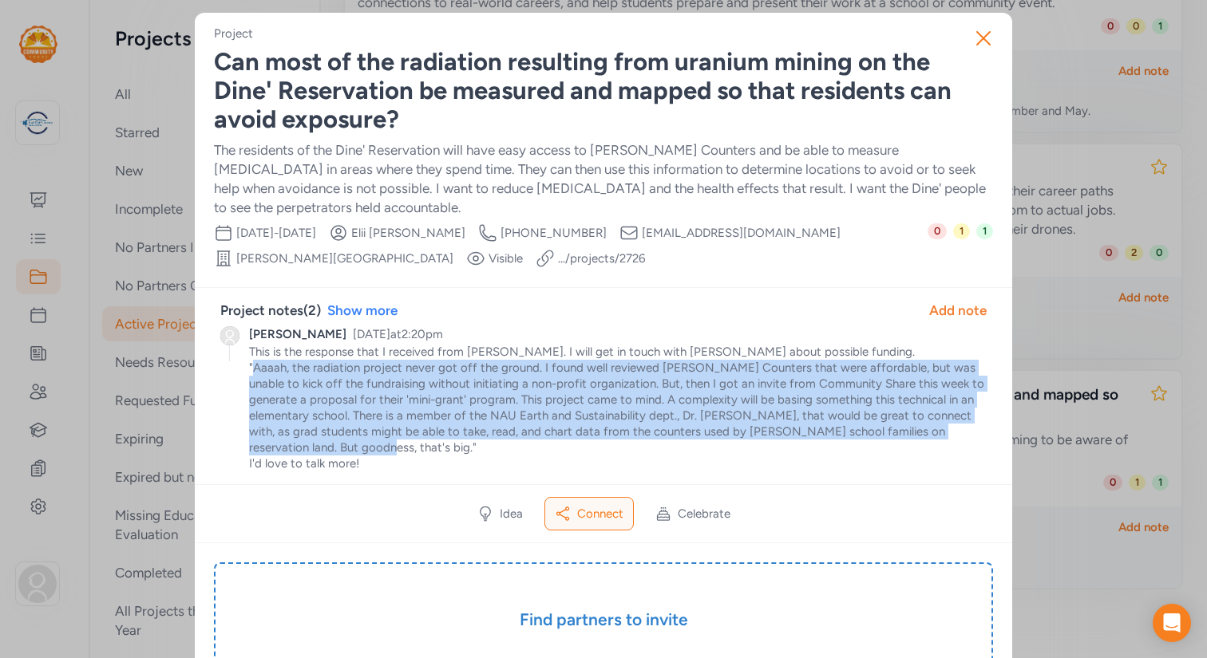
drag, startPoint x: 252, startPoint y: 367, endPoint x: 309, endPoint y: 446, distance: 97.2
click at [309, 446] on p "This is the response that I received from Elii. I will get in touch with Arelys…" at bounding box center [617, 408] width 737 height 128
click at [368, 449] on p "This is the response that I received from Elii. I will get in touch with Arelys…" at bounding box center [617, 408] width 737 height 128
drag, startPoint x: 254, startPoint y: 366, endPoint x: 301, endPoint y: 445, distance: 92.0
click at [301, 445] on p "This is the response that I received from Elii. I will get in touch with Arelys…" at bounding box center [617, 408] width 737 height 128
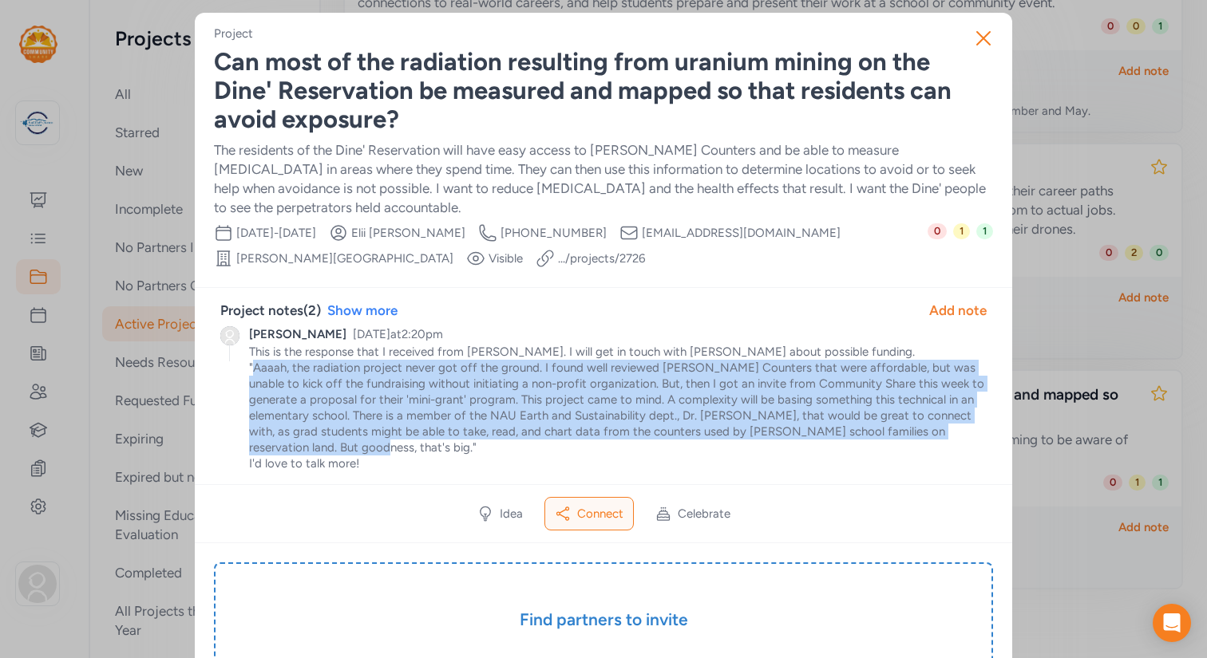
copy p "Aaaah, the radiation project never got off the ground. I found well reviewed Ge…"
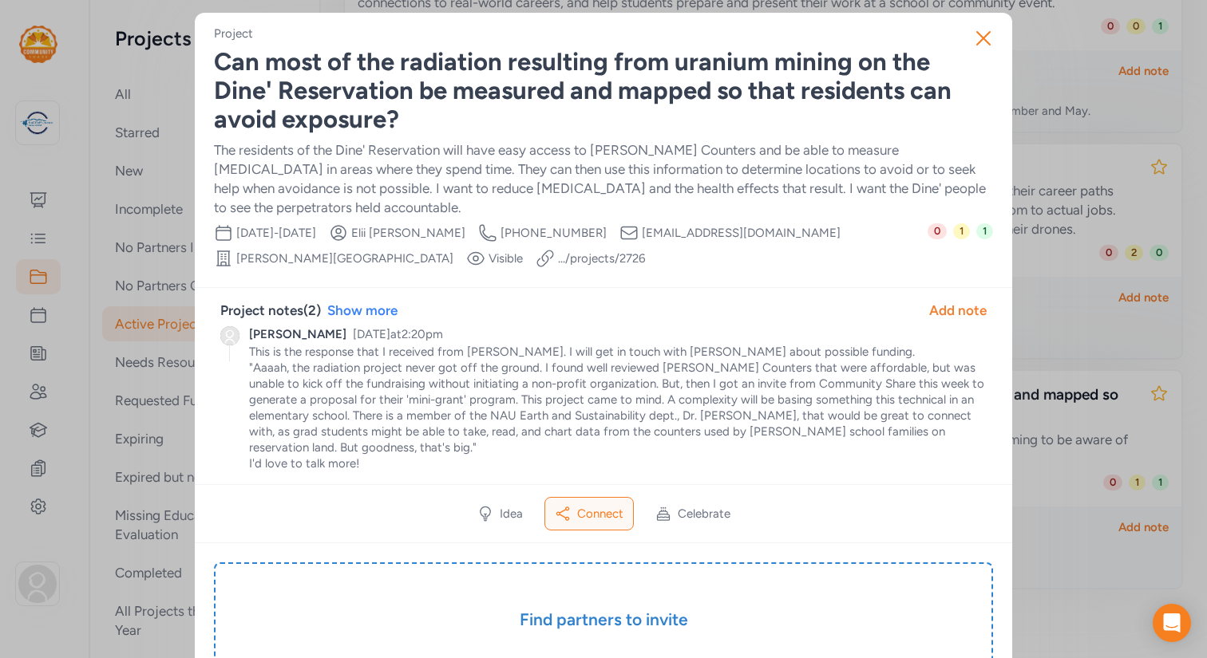
click at [797, 460] on p "This is the response that I received from Elii. I will get in touch with Arelys…" at bounding box center [617, 408] width 737 height 128
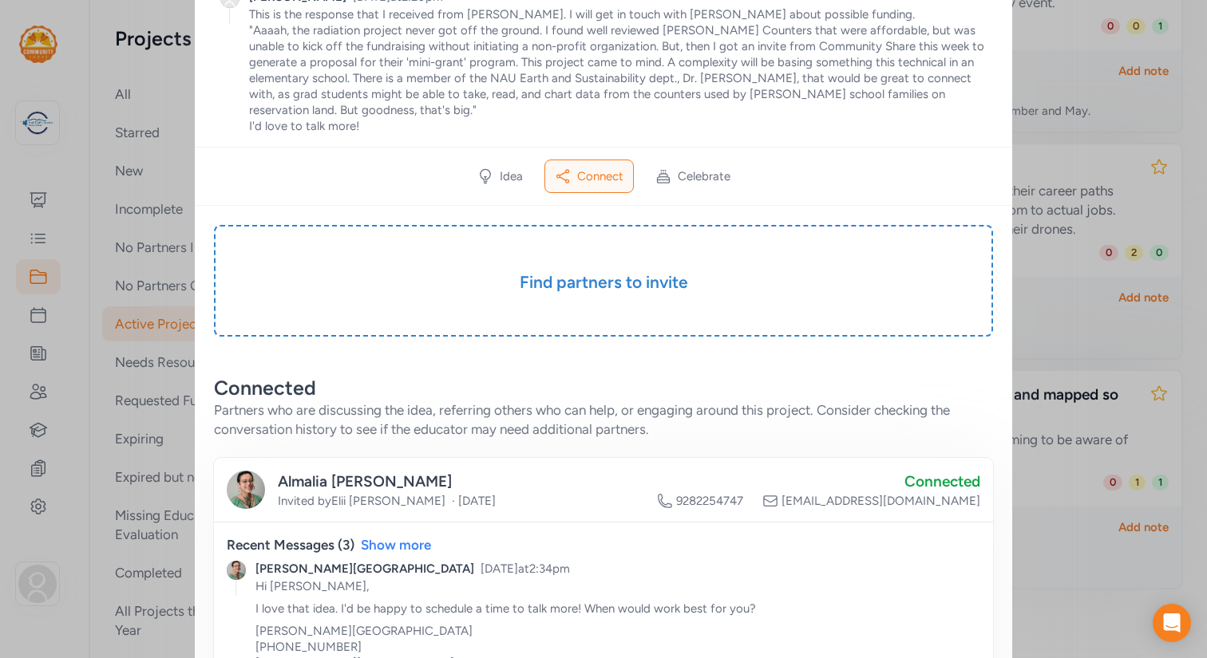
scroll to position [0, 0]
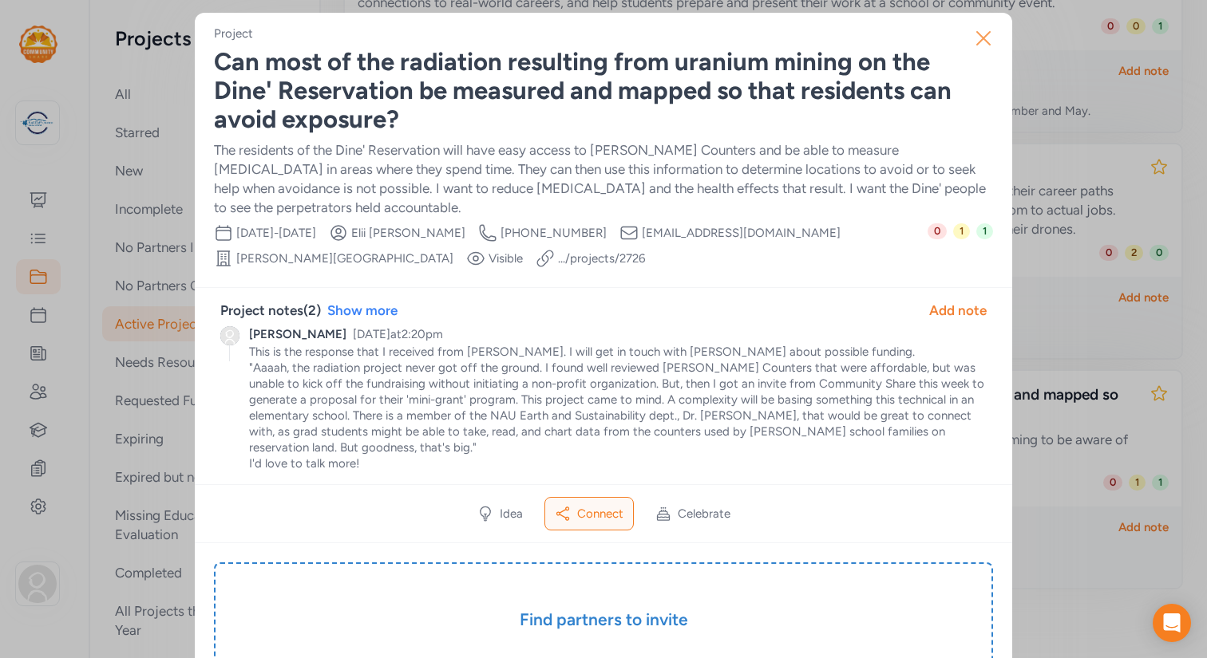
click at [989, 36] on icon "button" at bounding box center [983, 39] width 26 height 26
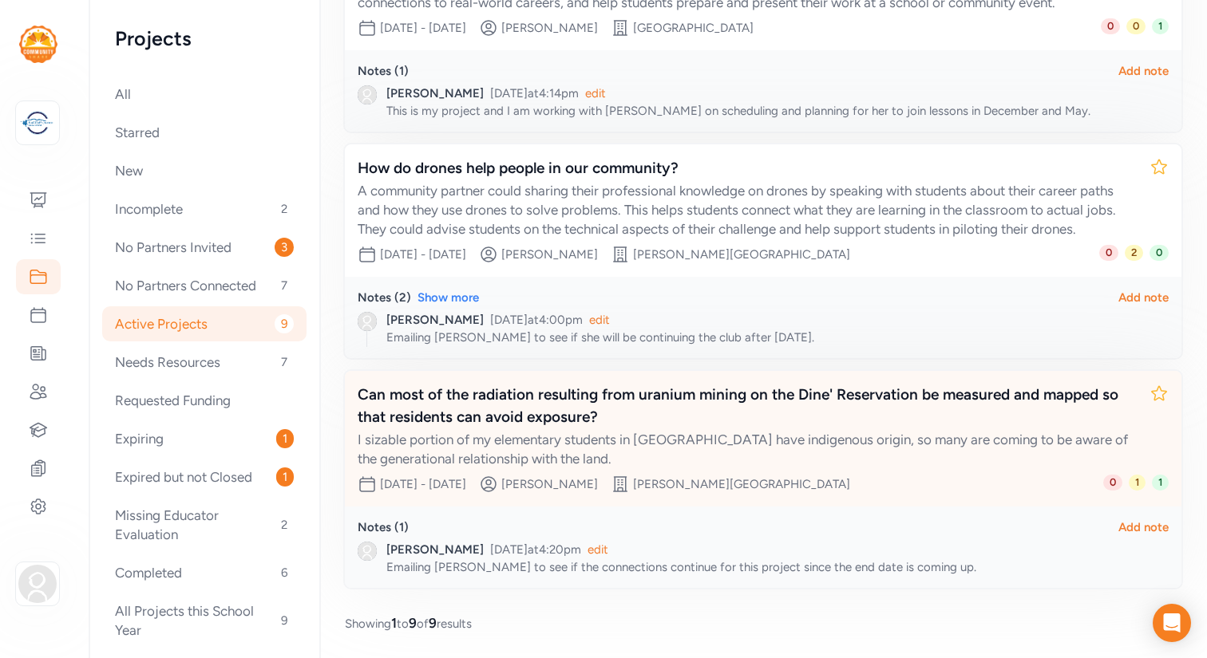
click at [421, 400] on div "Can most of the radiation resulting from uranium mining on the Dine' Reservatio…" at bounding box center [747, 406] width 779 height 45
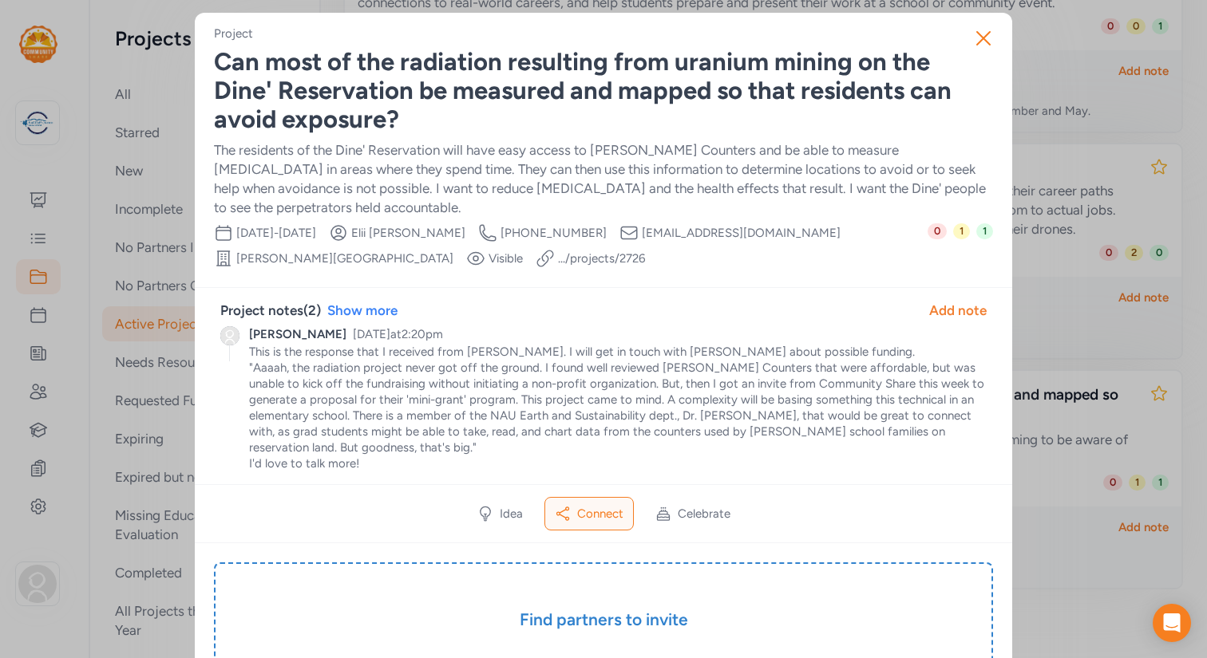
click at [558, 260] on link ".../projects/ 2726" at bounding box center [601, 259] width 87 height 16
click at [984, 39] on icon "button" at bounding box center [983, 38] width 13 height 13
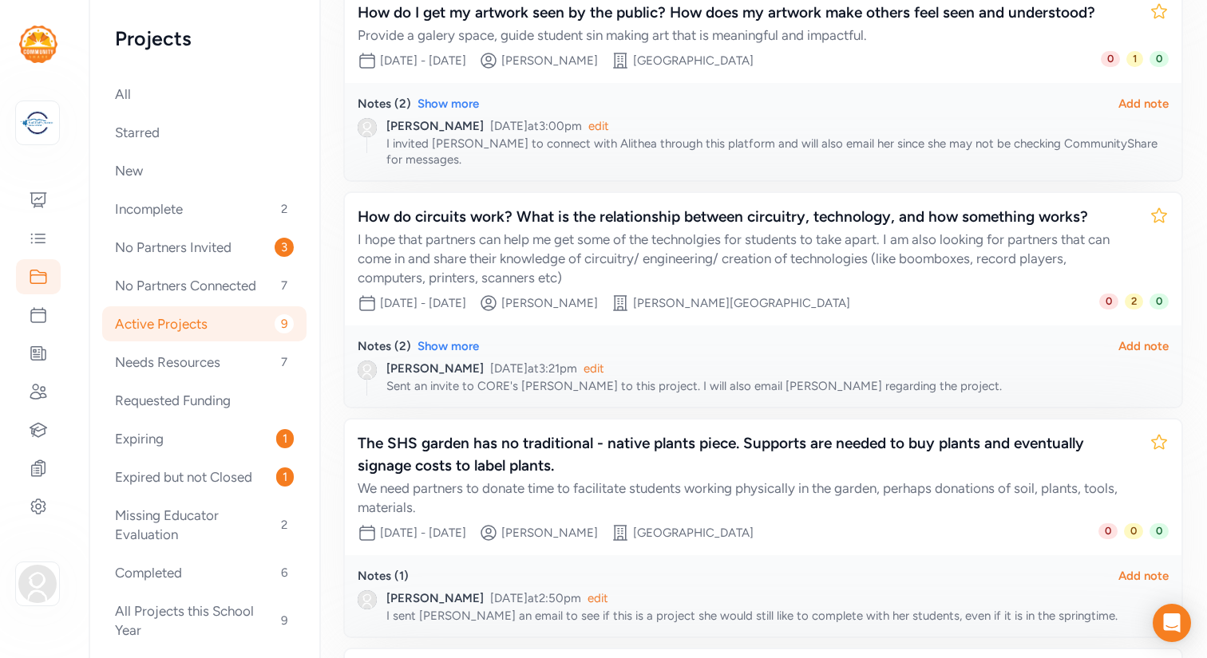
scroll to position [894, 0]
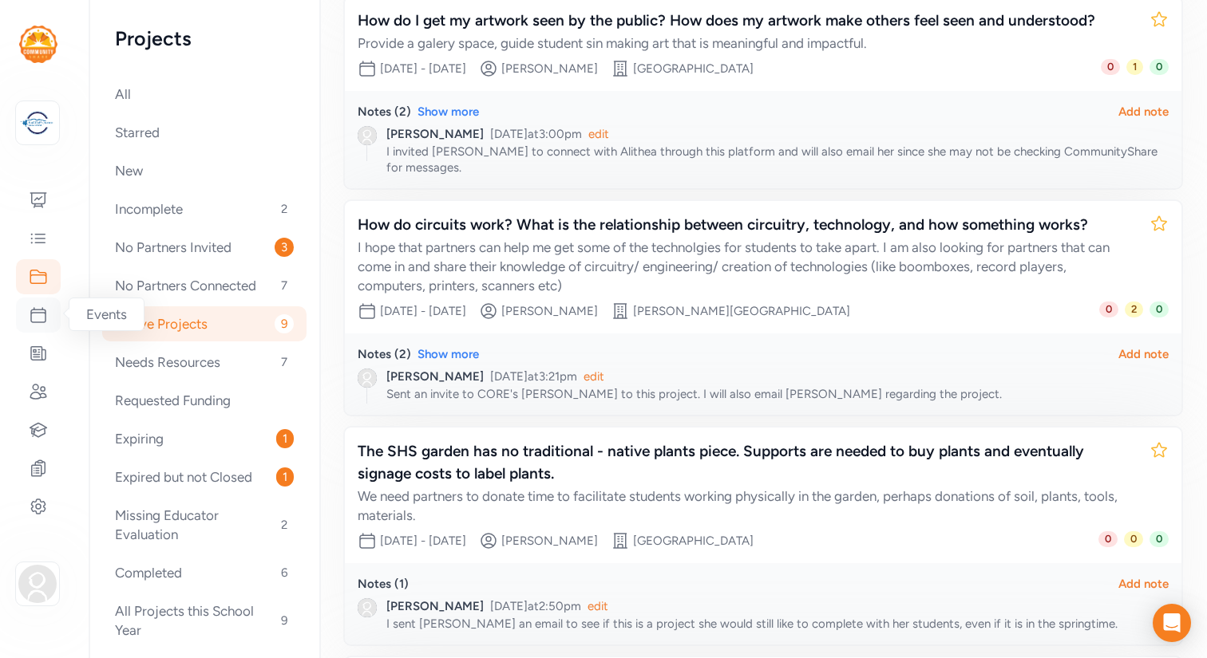
click at [38, 312] on icon at bounding box center [38, 315] width 14 height 14
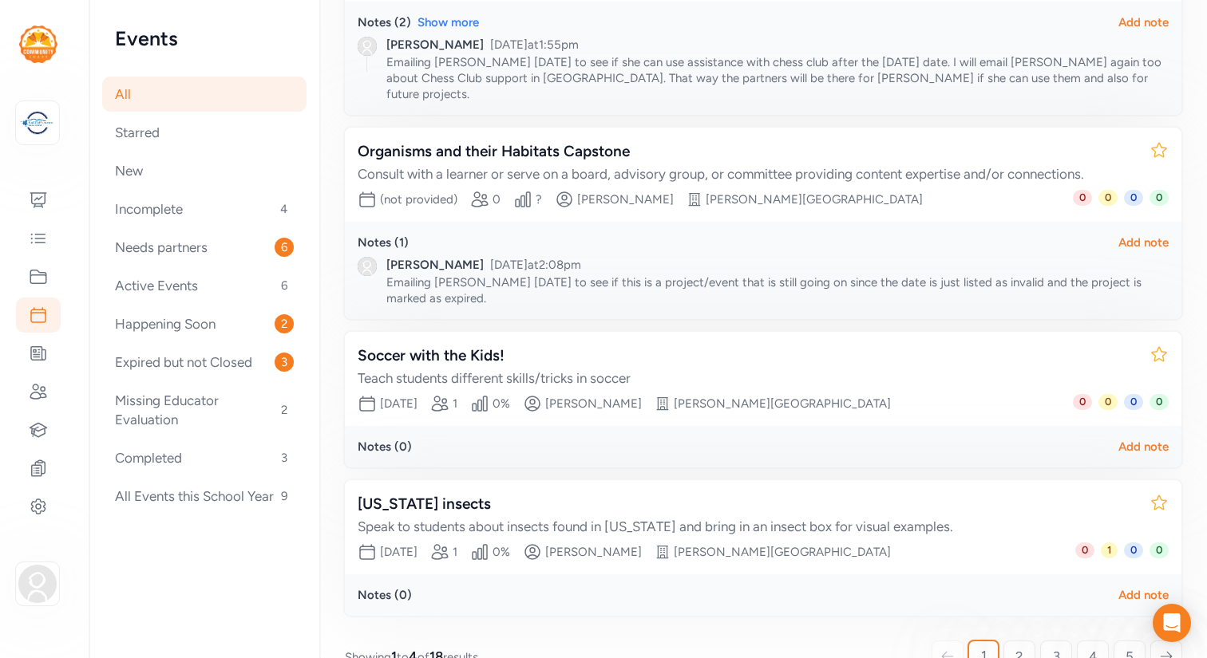
scroll to position [377, 0]
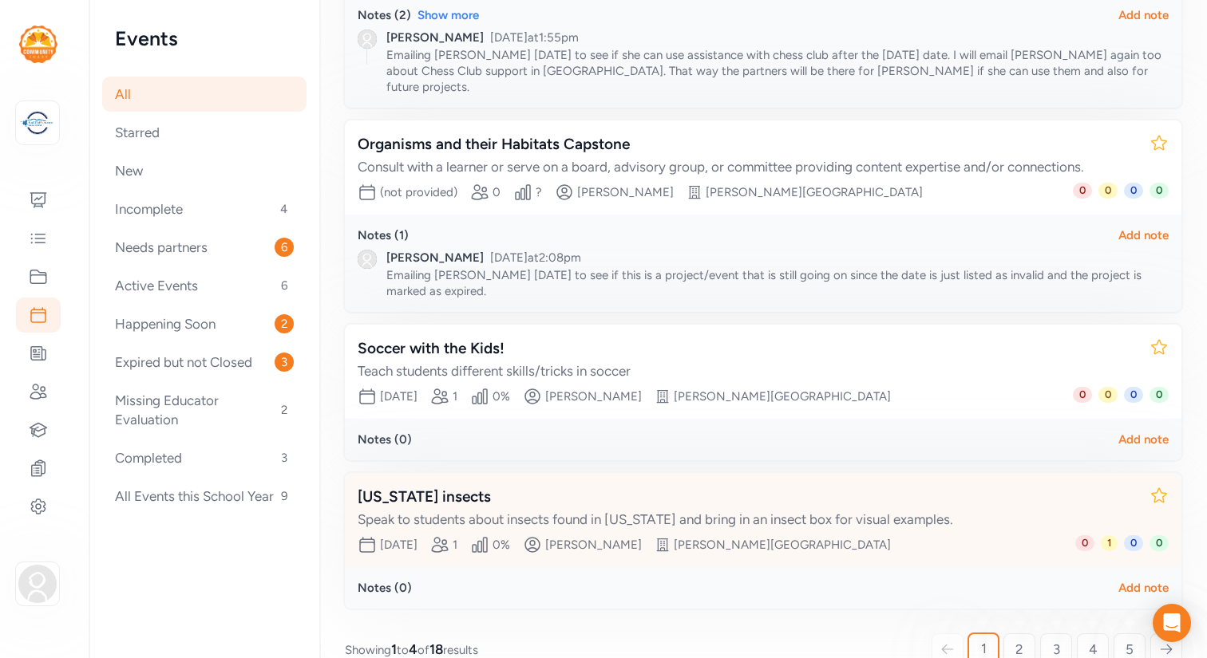
click at [510, 486] on div "[US_STATE] insects" at bounding box center [747, 497] width 779 height 22
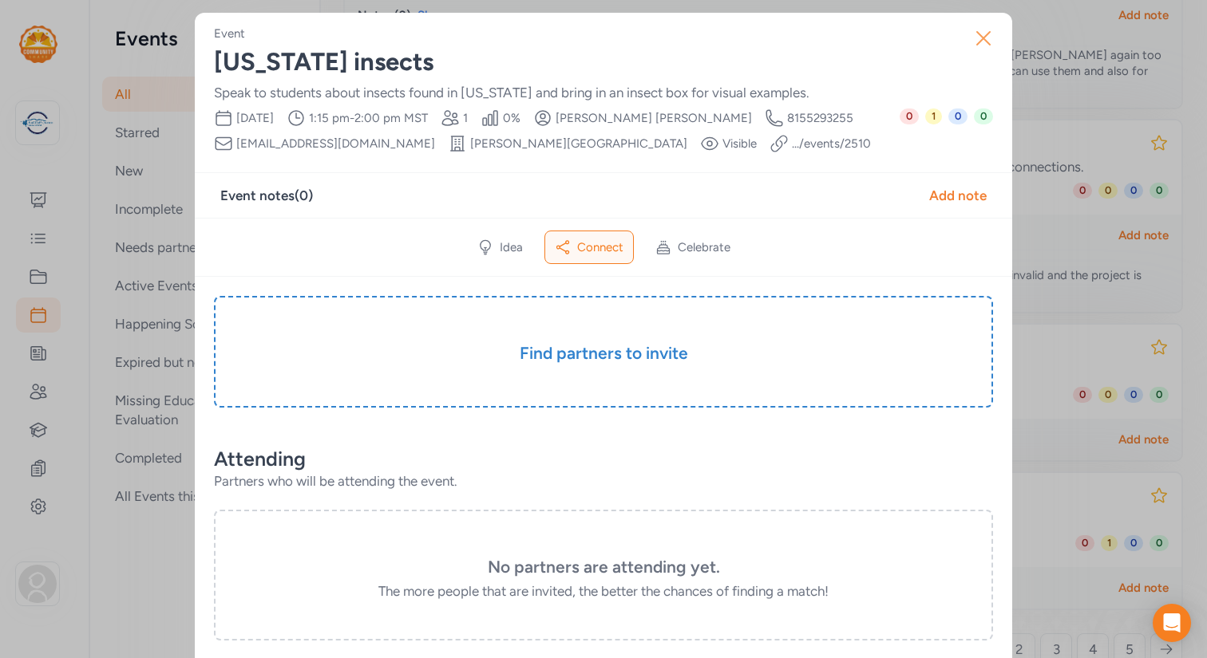
click at [982, 29] on icon "button" at bounding box center [983, 39] width 26 height 26
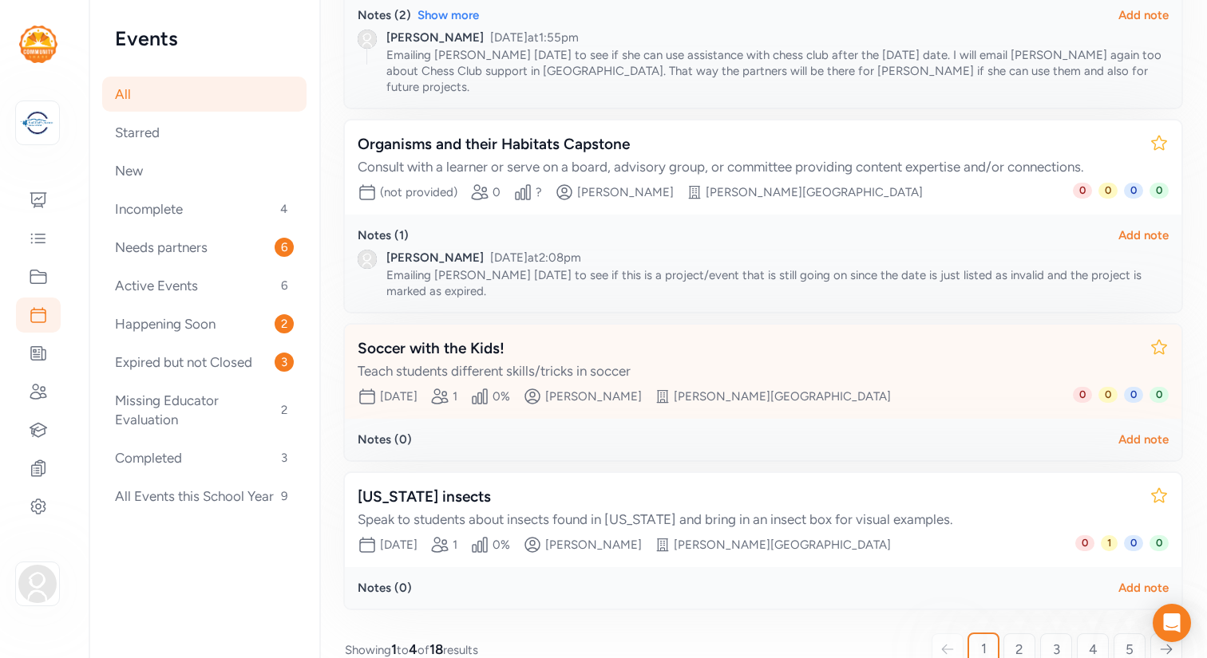
click at [483, 338] on div "Soccer with the Kids!" at bounding box center [747, 349] width 779 height 22
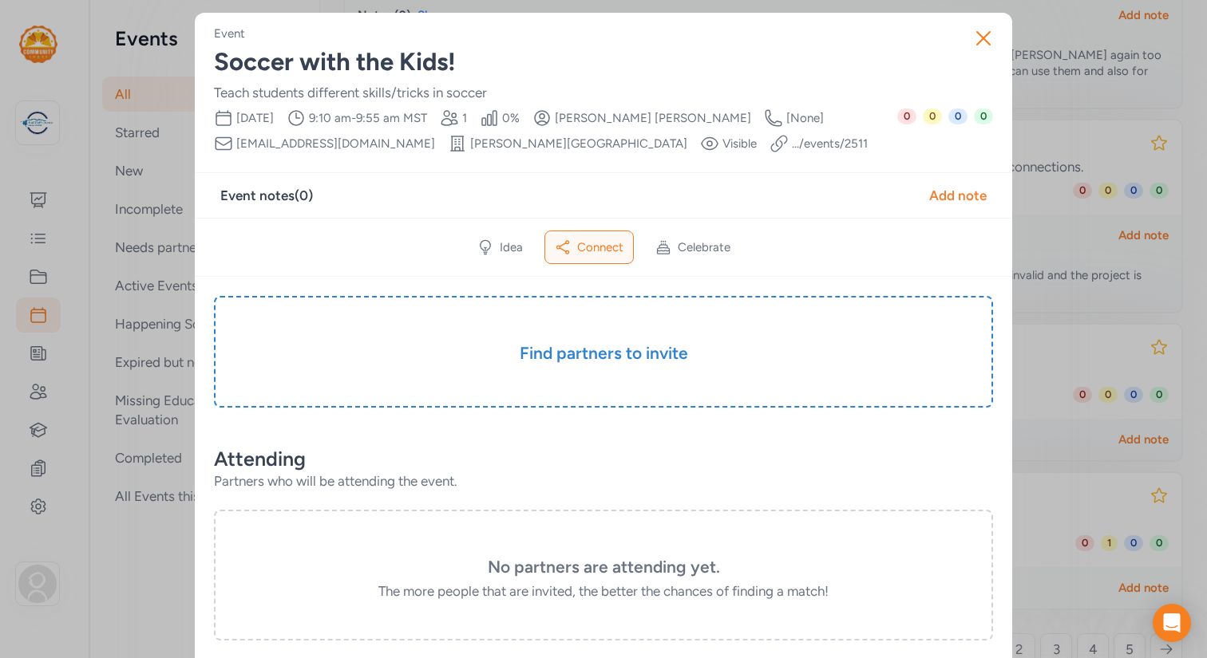
click at [792, 144] on link ".../events/ 2511" at bounding box center [830, 144] width 76 height 16
click at [792, 148] on link ".../events/ 2511" at bounding box center [830, 144] width 76 height 16
click at [946, 195] on div "Add note" at bounding box center [957, 195] width 57 height 19
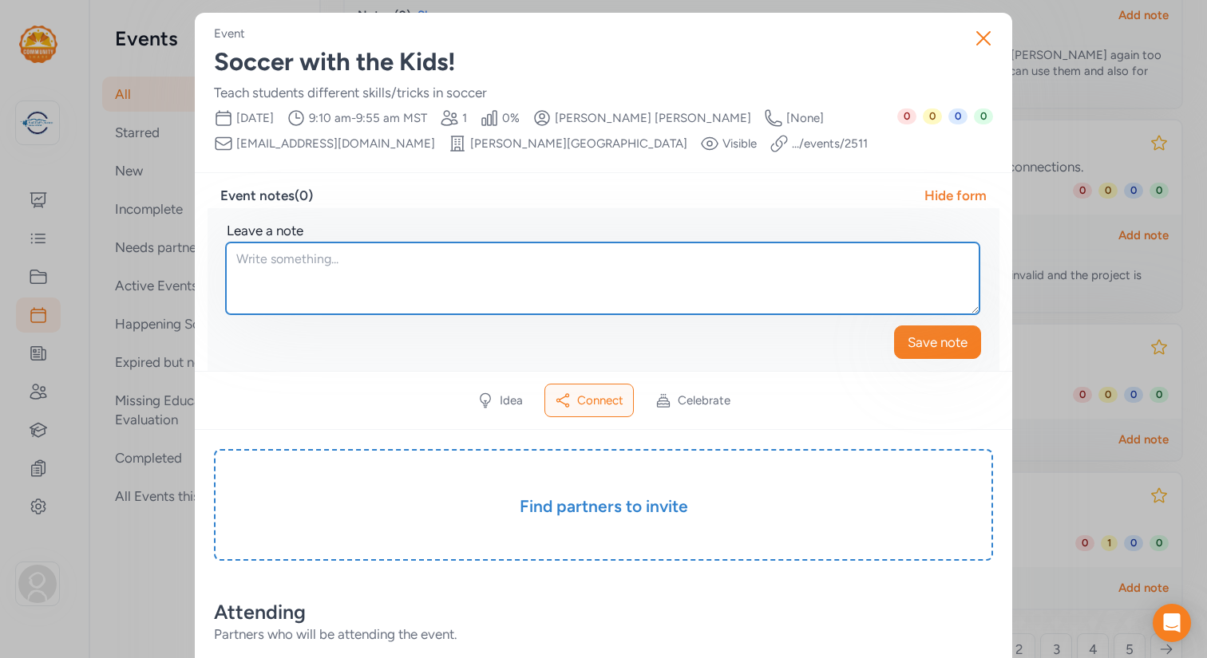
click at [575, 266] on textarea at bounding box center [602, 279] width 753 height 72
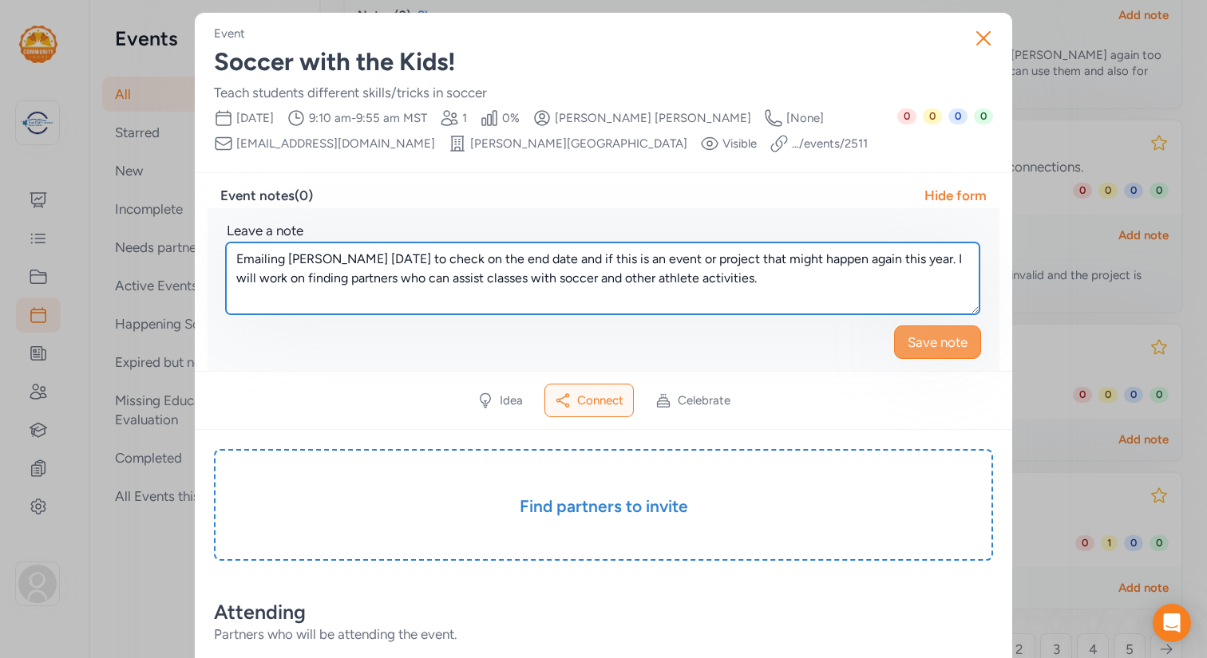
type textarea "Emailing Samantha today to check on the end date and if this is an event or pro…"
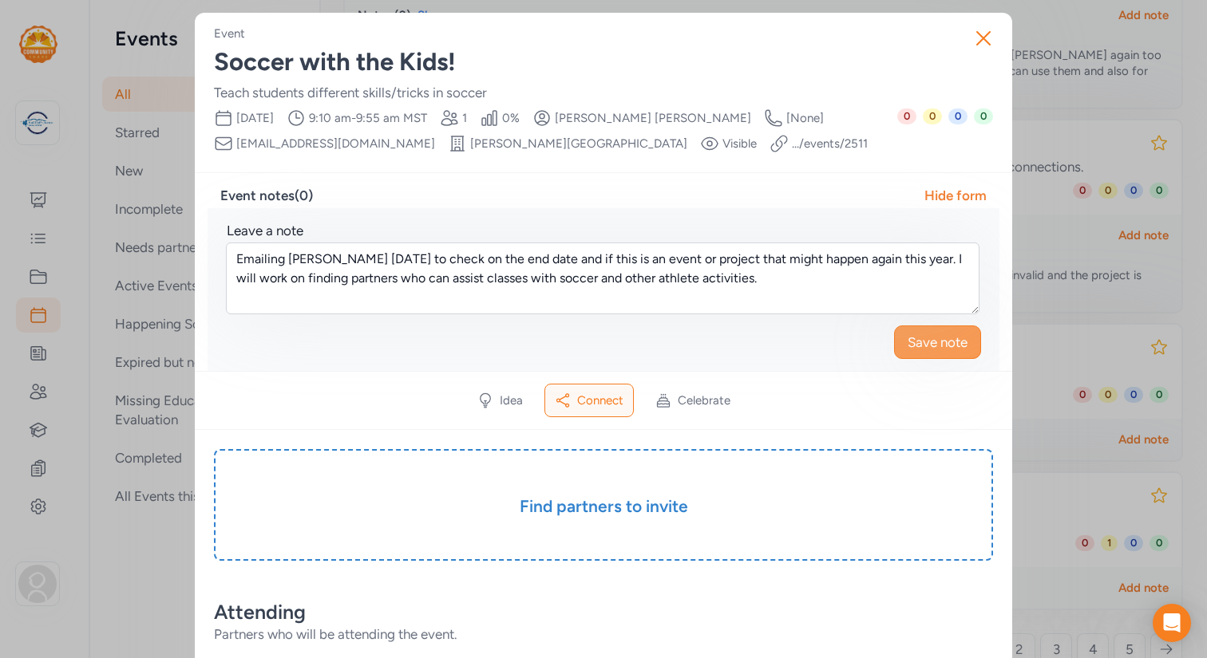
click at [932, 348] on span "Save note" at bounding box center [937, 342] width 60 height 19
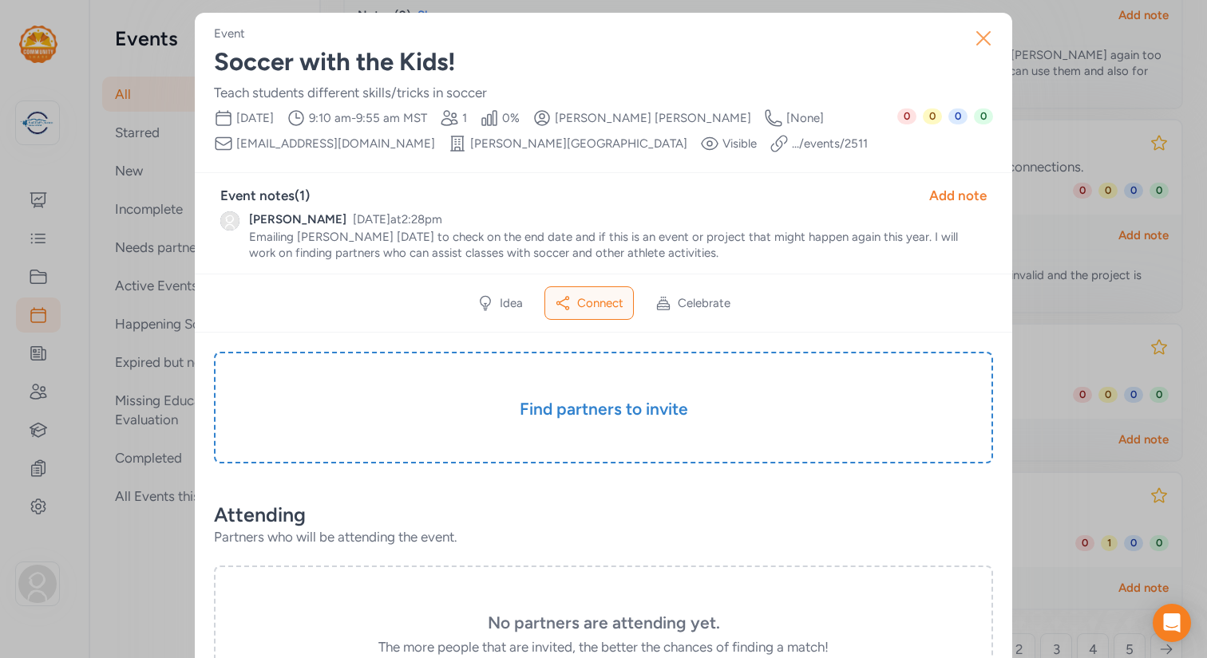
click at [981, 34] on icon "button" at bounding box center [983, 39] width 26 height 26
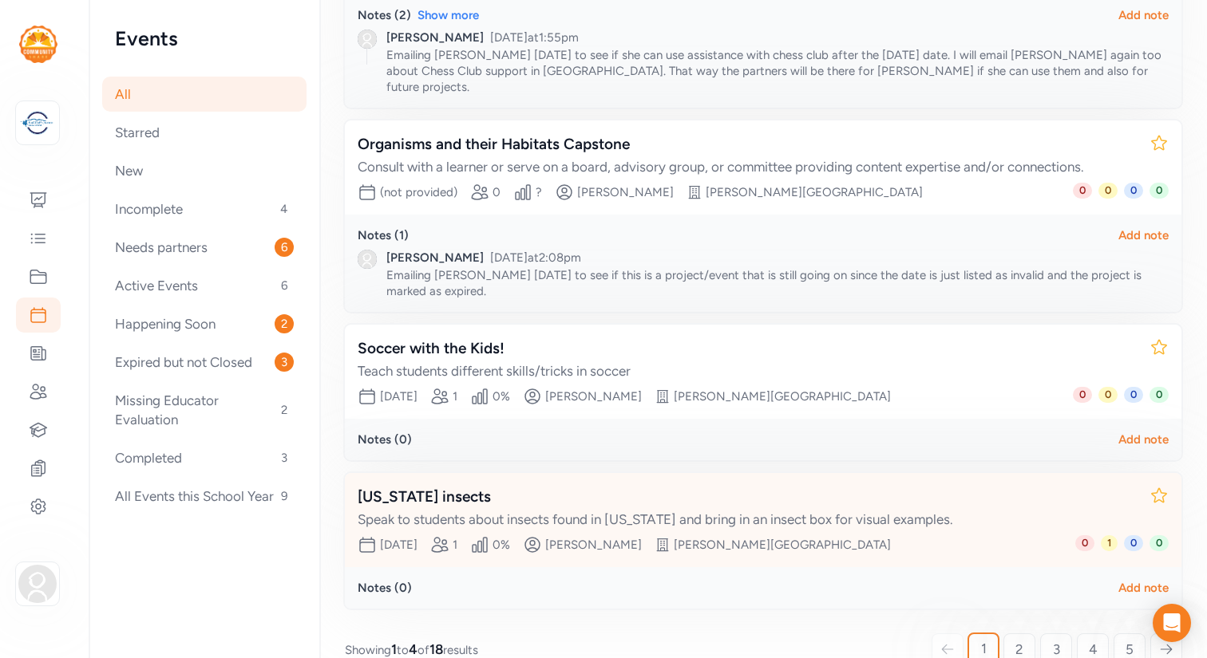
click at [401, 486] on div "[US_STATE] insects" at bounding box center [747, 497] width 779 height 22
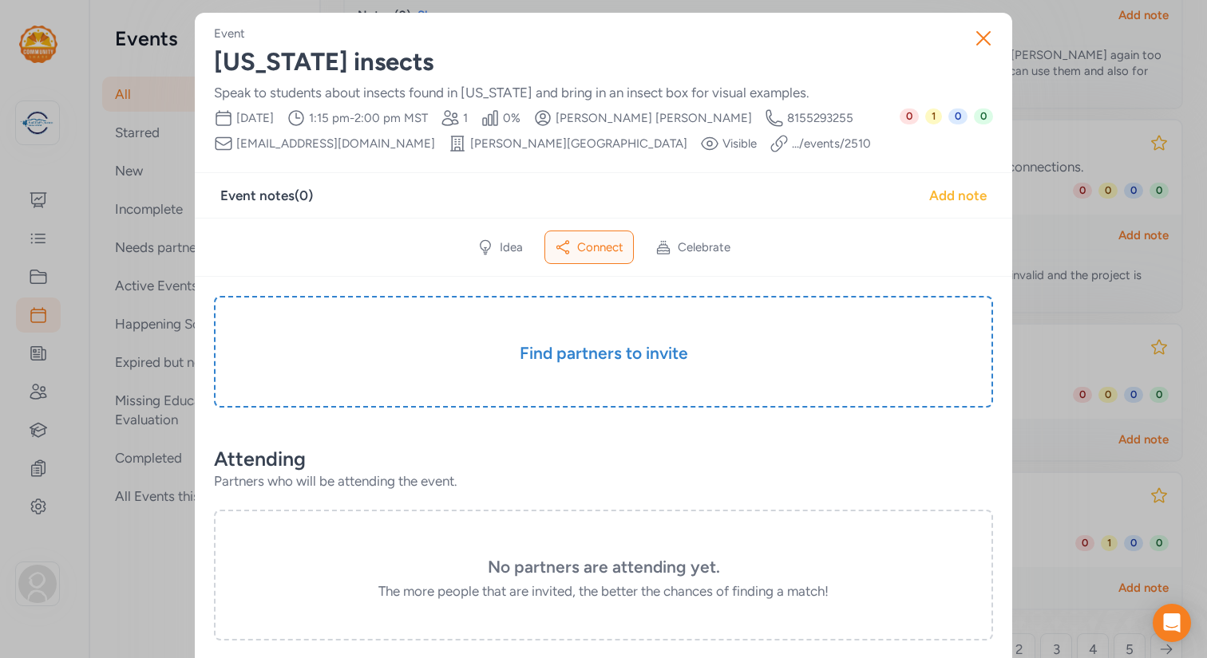
click at [947, 192] on div "Add note" at bounding box center [957, 195] width 57 height 19
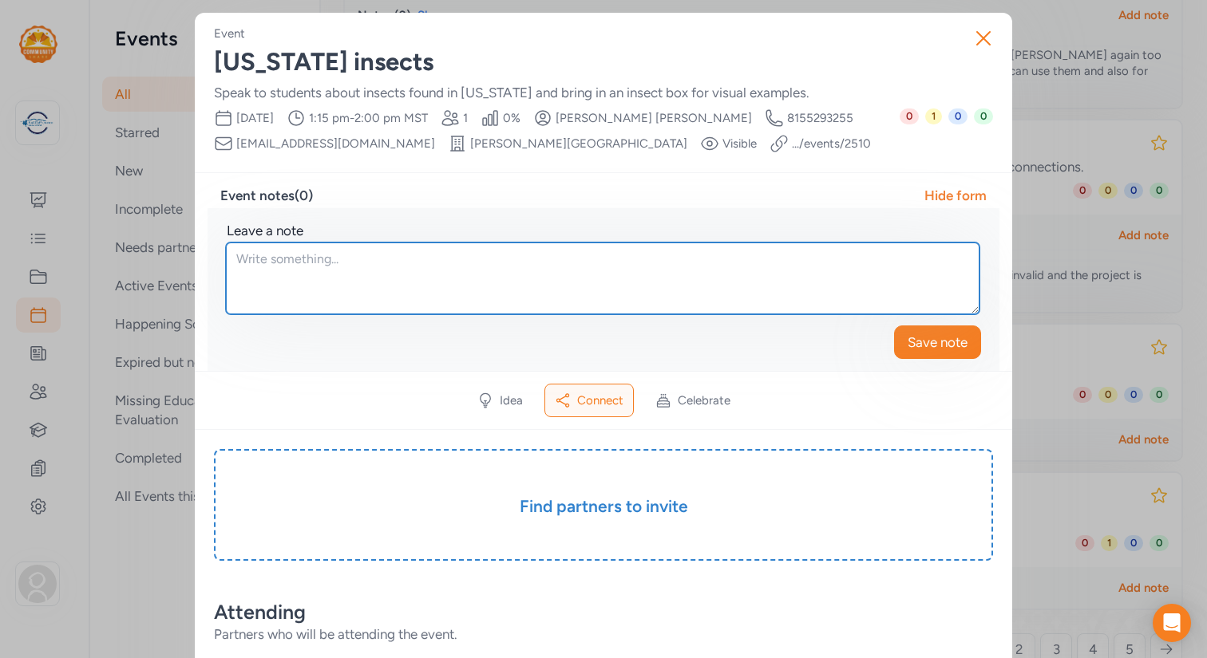
click at [306, 259] on textarea at bounding box center [602, 279] width 753 height 72
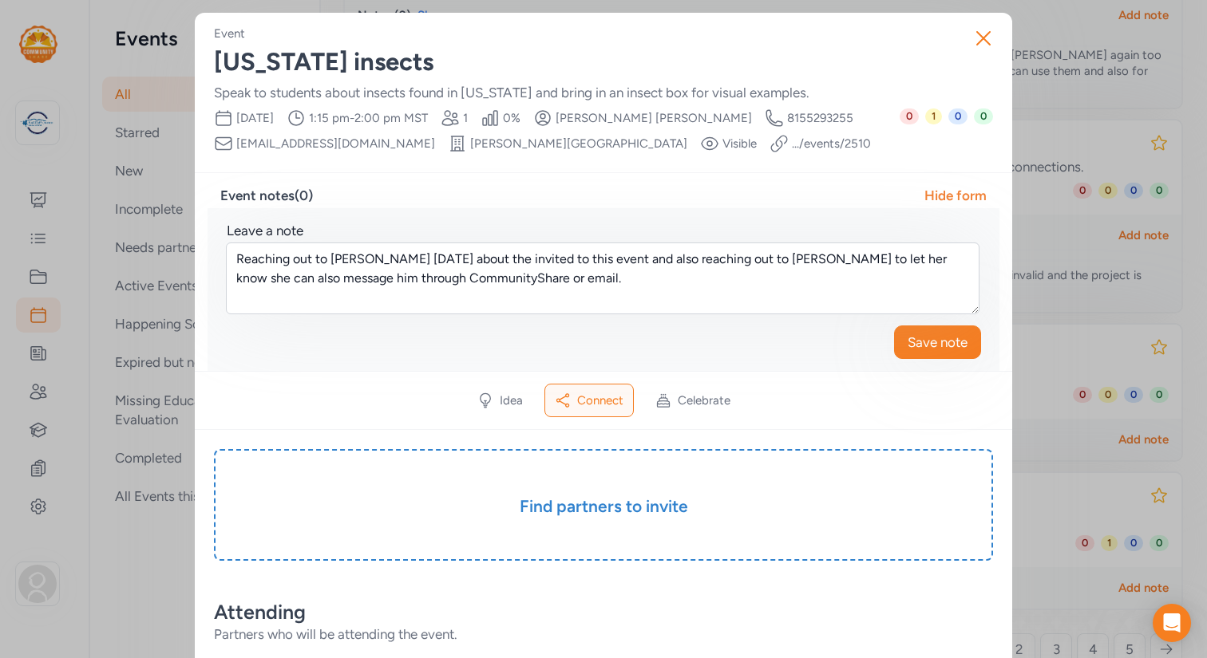
click at [792, 147] on link ".../events/ 2510" at bounding box center [831, 144] width 79 height 16
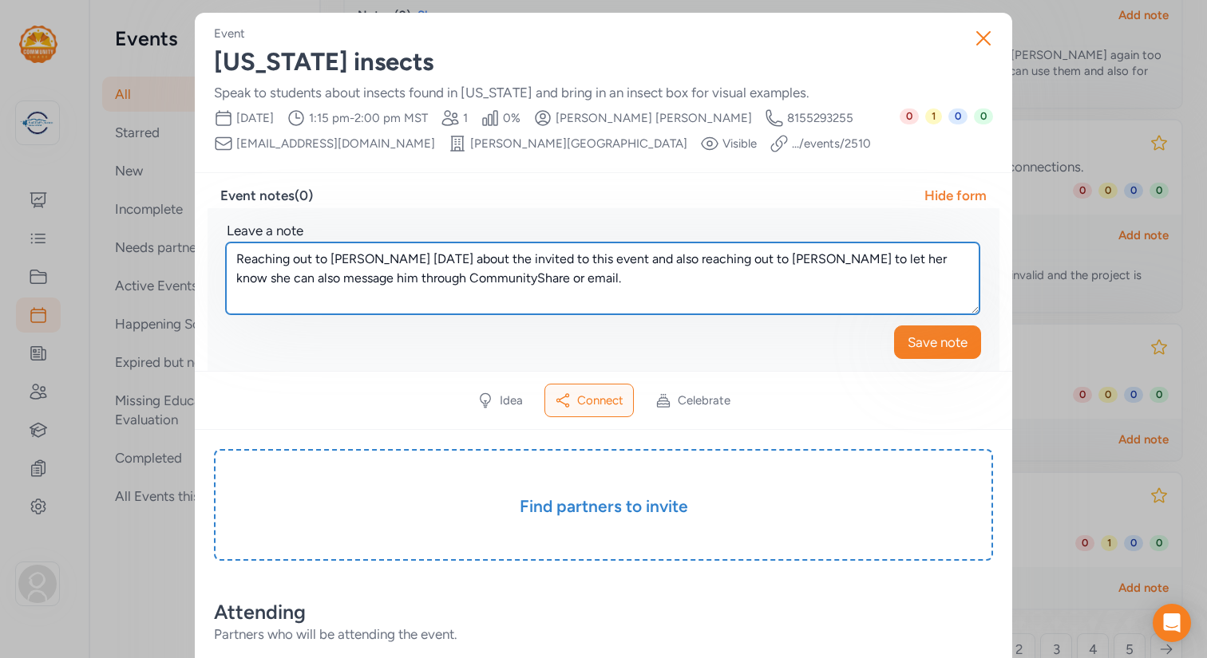
click at [563, 260] on textarea "Reaching out to Samuel Hay-Roe today about the invited to this event and also r…" at bounding box center [602, 279] width 753 height 72
type textarea "Reaching out to Samuel Hay-Roe today about the invite to this event and also re…"
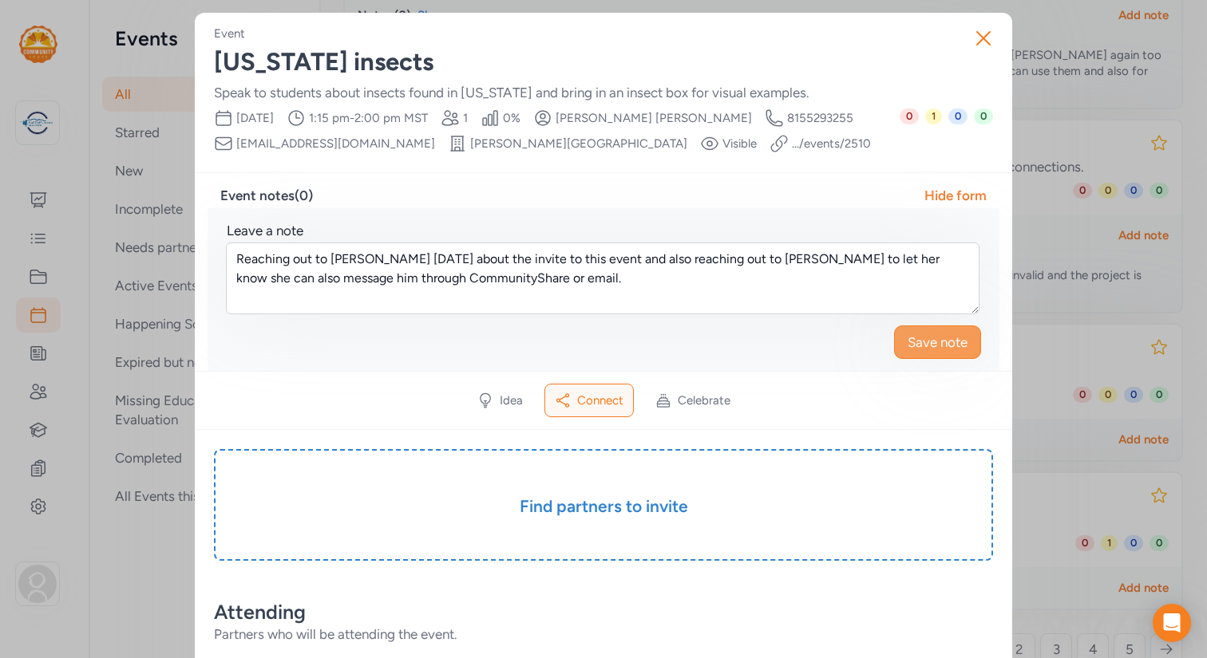
click at [925, 342] on span "Save note" at bounding box center [937, 342] width 60 height 19
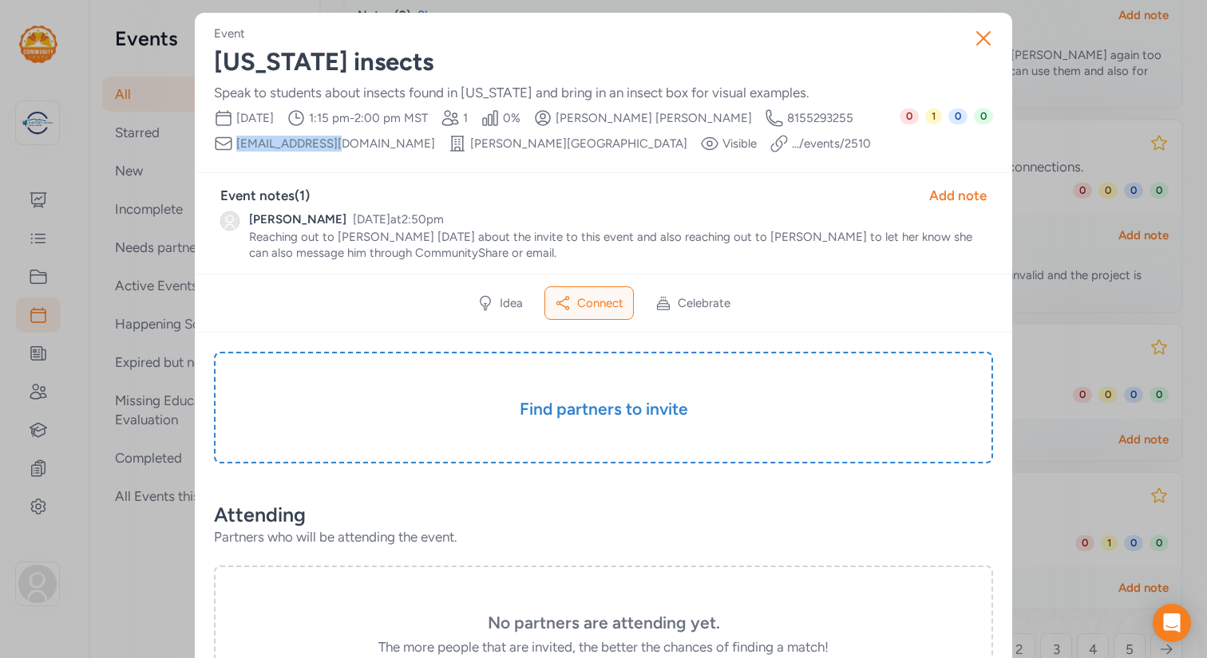
drag, startPoint x: 329, startPoint y: 145, endPoint x: 235, endPoint y: 142, distance: 94.2
click at [235, 142] on div "Creator Email nrimer@fusd1.org" at bounding box center [324, 143] width 221 height 19
copy span "[EMAIL_ADDRESS][DOMAIN_NAME]"
click at [943, 193] on div "Add note" at bounding box center [957, 195] width 57 height 19
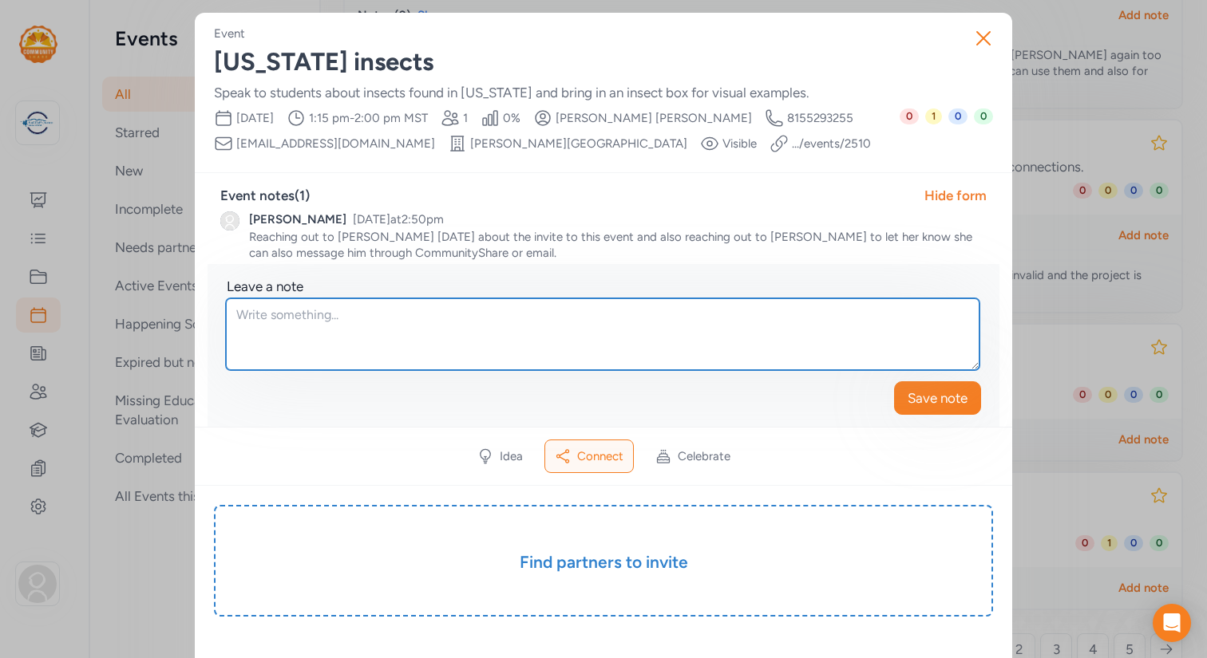
click at [377, 318] on textarea at bounding box center [602, 334] width 753 height 72
click at [306, 317] on textarea "I received a response from" at bounding box center [602, 334] width 753 height 72
click at [488, 317] on textarea "I received an automatic response from" at bounding box center [602, 334] width 753 height 72
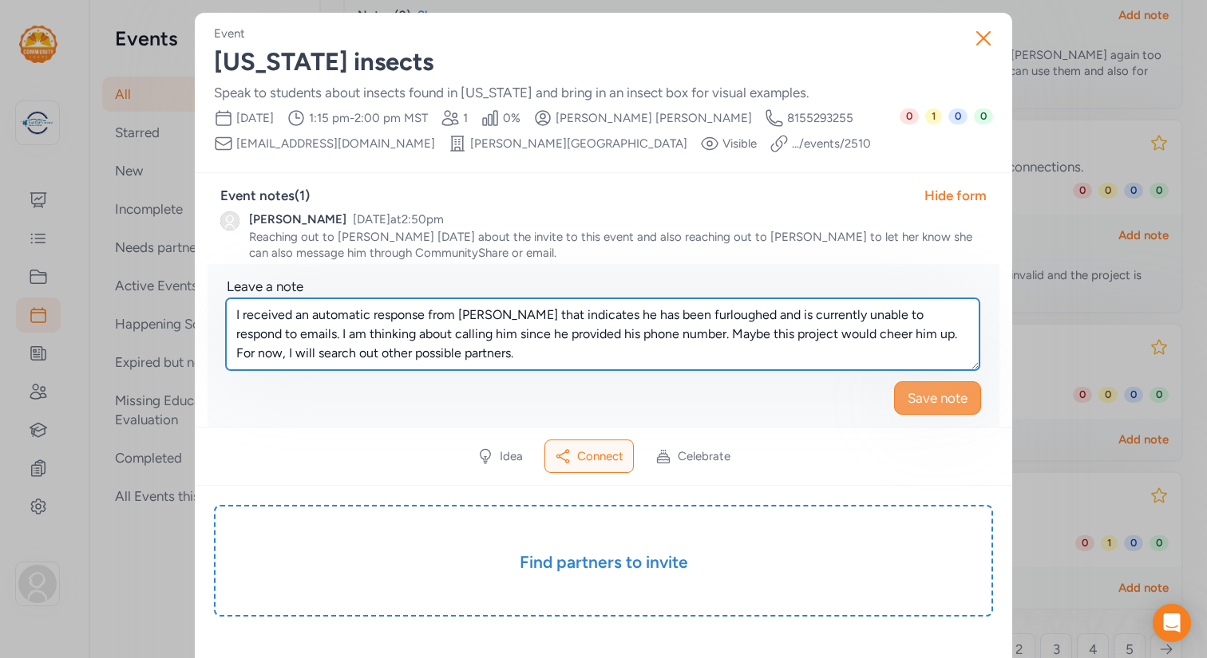
type textarea "I received an automatic response from [PERSON_NAME] that indicates he has been …"
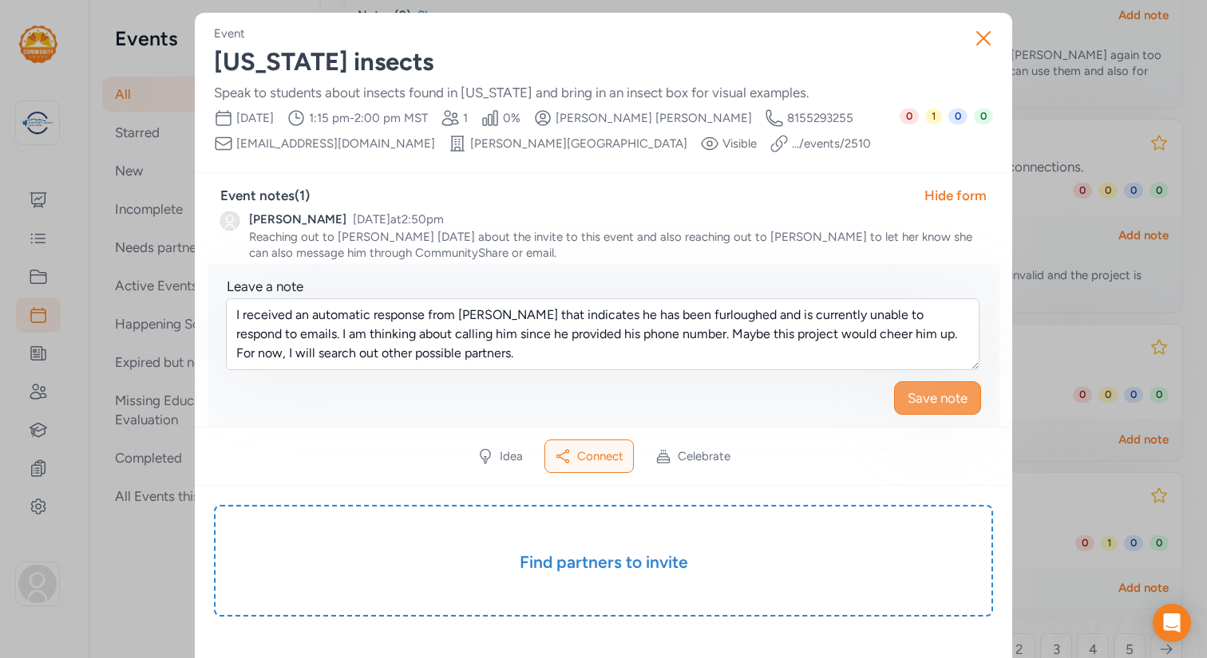
click at [931, 400] on span "Save note" at bounding box center [937, 398] width 60 height 19
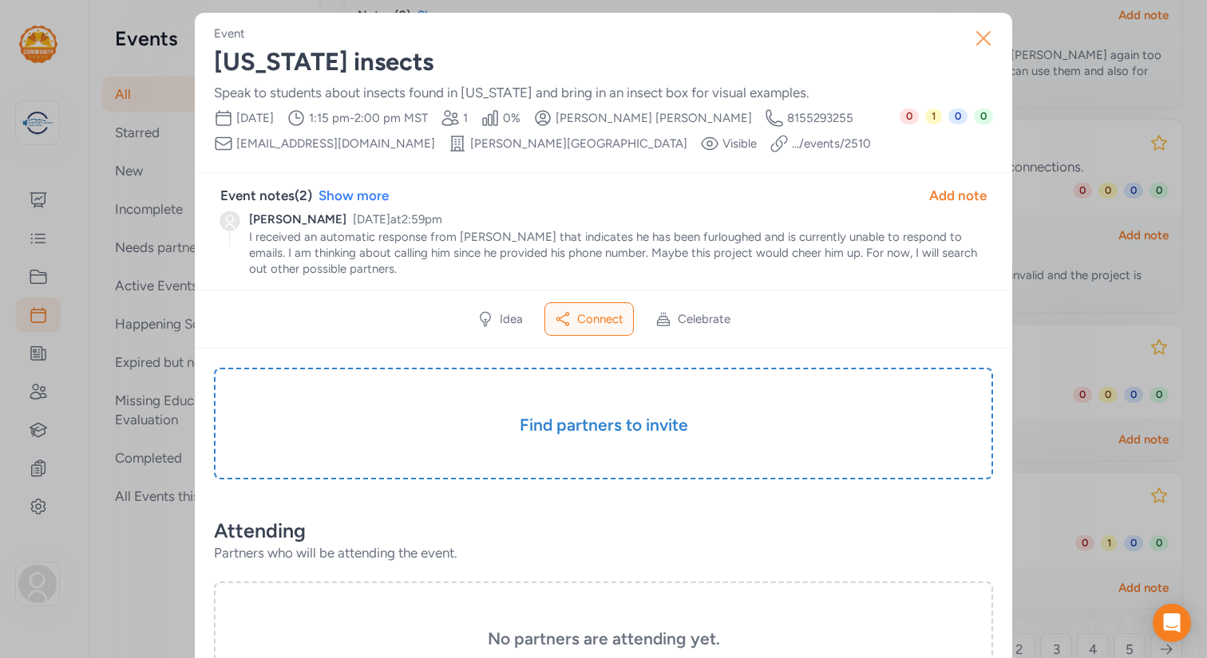
click at [983, 37] on icon "button" at bounding box center [983, 38] width 13 height 13
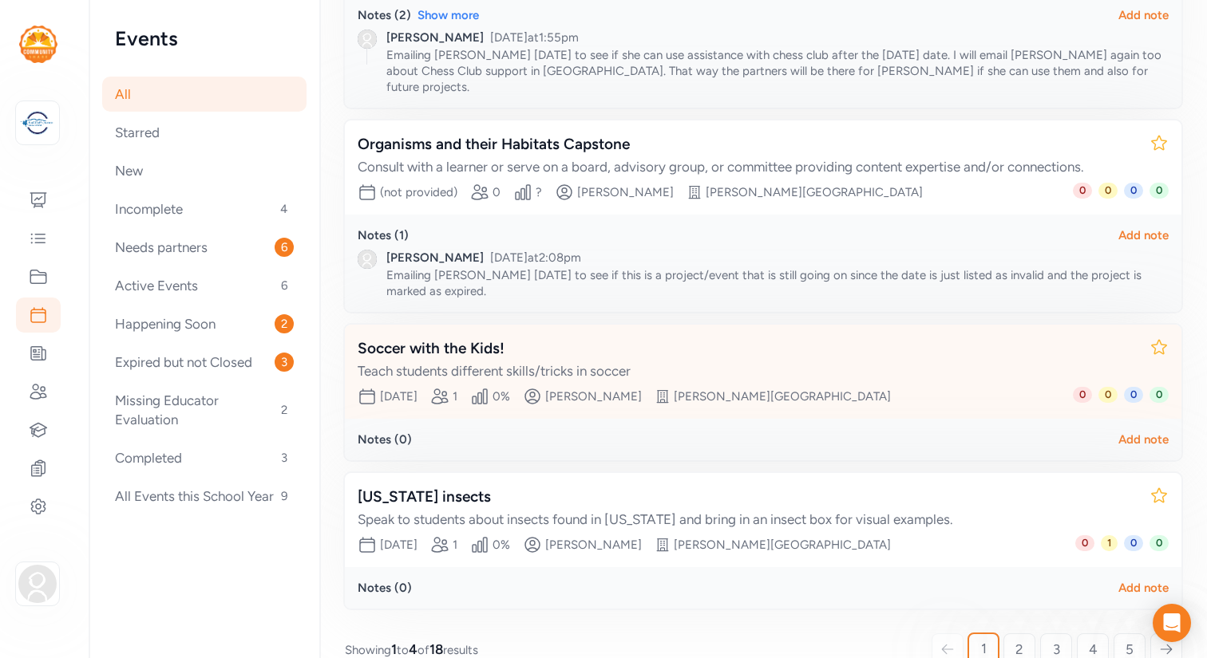
click at [393, 338] on div "Soccer with the Kids!" at bounding box center [747, 349] width 779 height 22
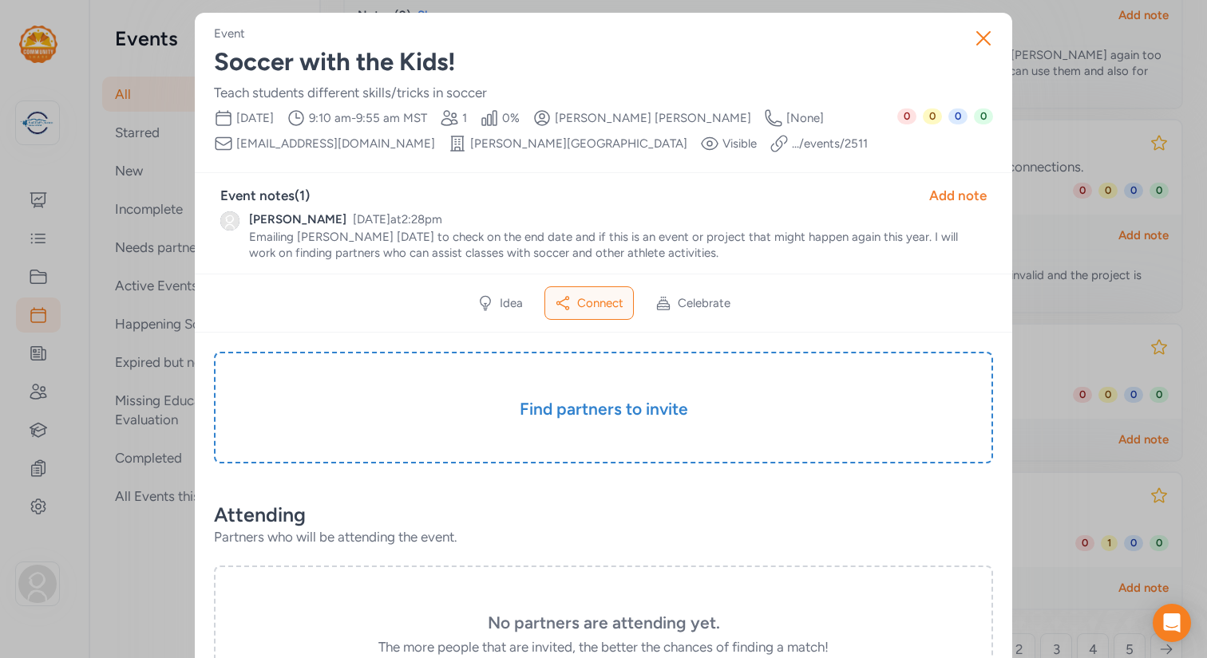
click at [274, 121] on span "Oct 10th, 2025" at bounding box center [255, 118] width 38 height 16
click at [970, 198] on div "Add note" at bounding box center [957, 195] width 57 height 19
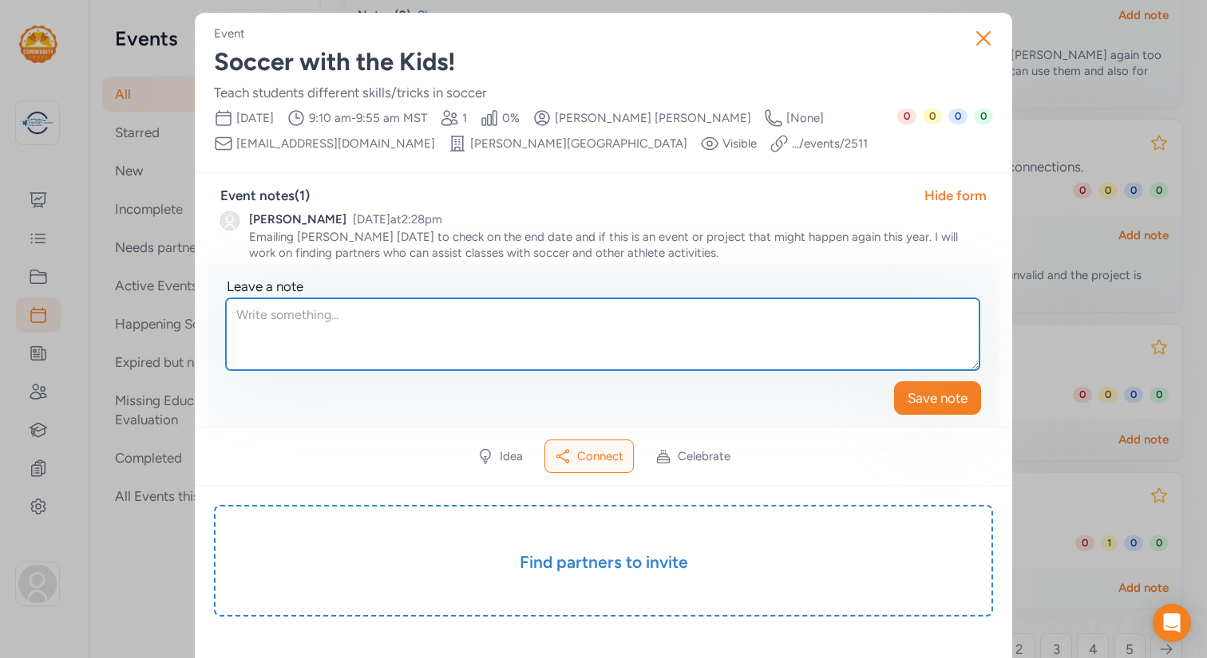
click at [316, 322] on textarea at bounding box center [602, 334] width 753 height 72
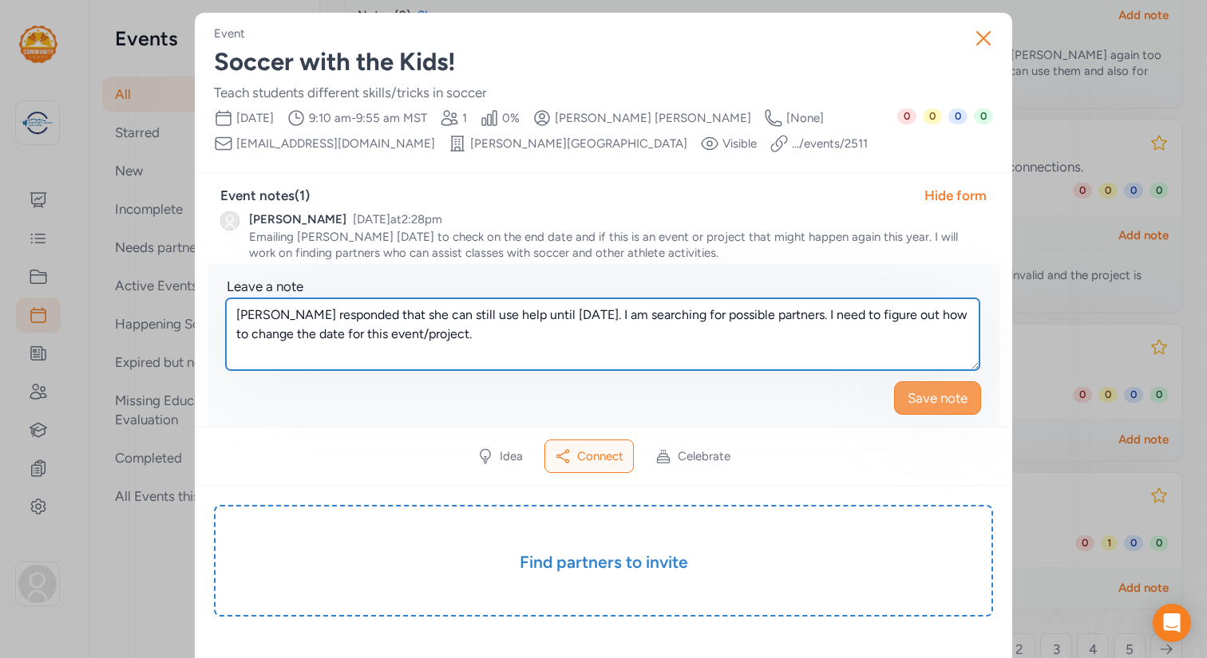
type textarea "Samantha responded that she can still use help until October 17th. I am searchi…"
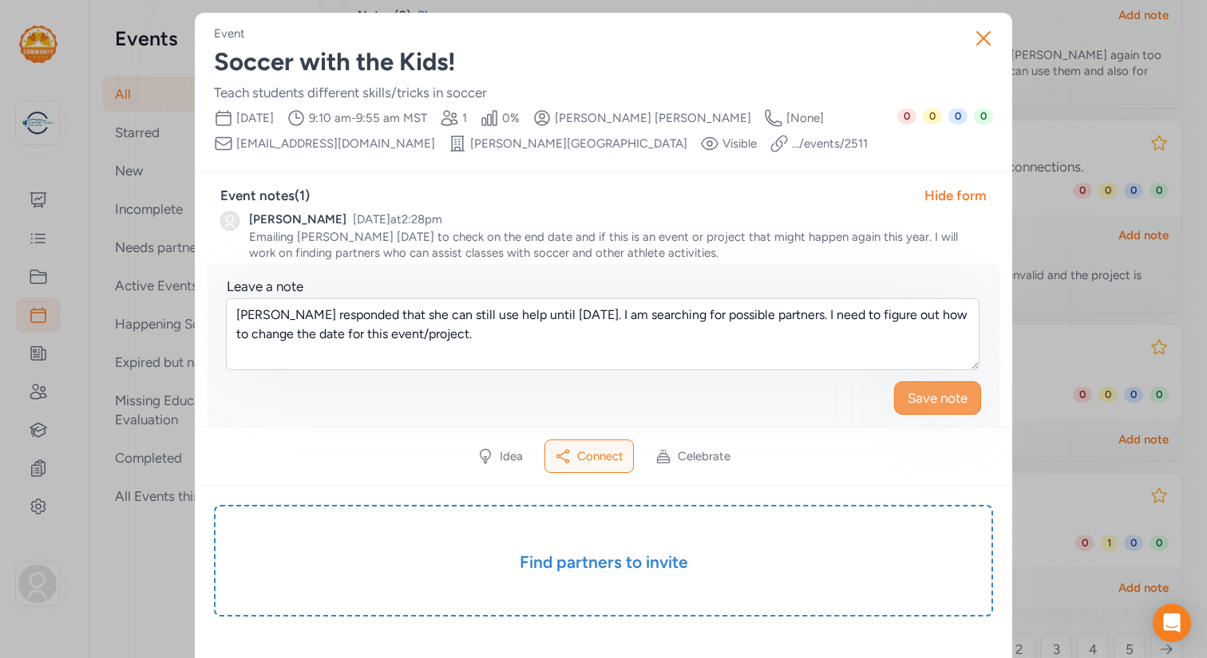
click at [912, 400] on span "Save note" at bounding box center [937, 398] width 60 height 19
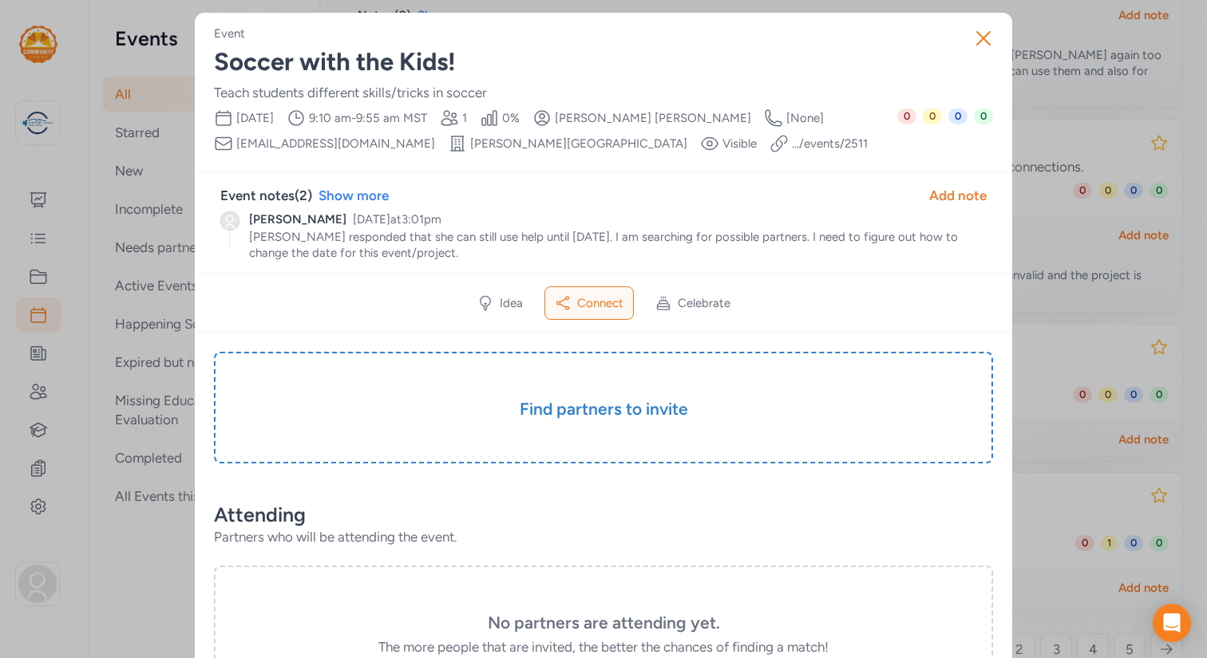
click at [792, 143] on link ".../events/ 2511" at bounding box center [830, 144] width 76 height 16
click at [982, 37] on icon "button" at bounding box center [983, 39] width 26 height 26
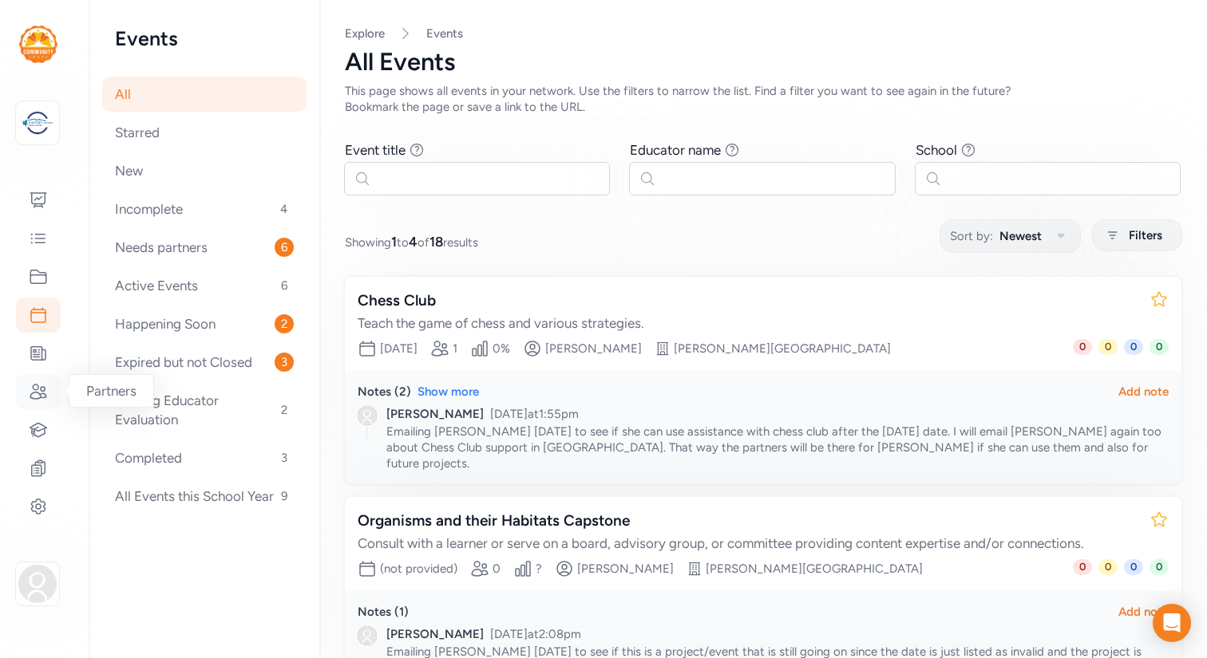
click at [42, 388] on icon at bounding box center [38, 391] width 19 height 19
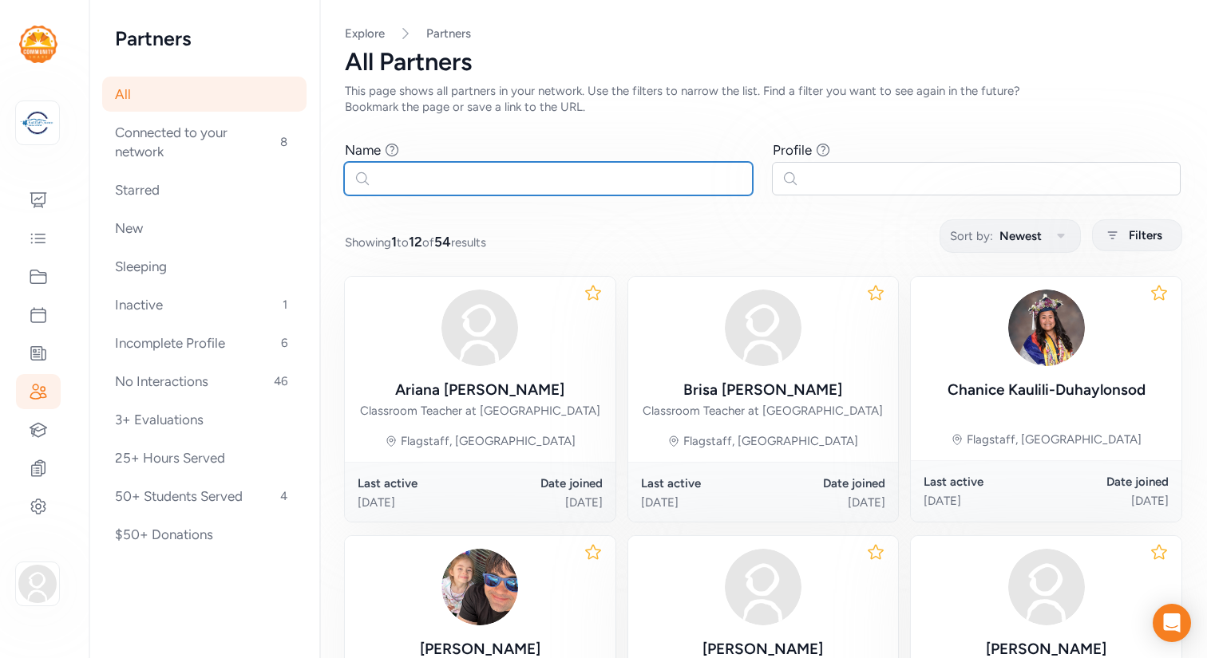
click at [419, 179] on input "text" at bounding box center [548, 179] width 409 height 34
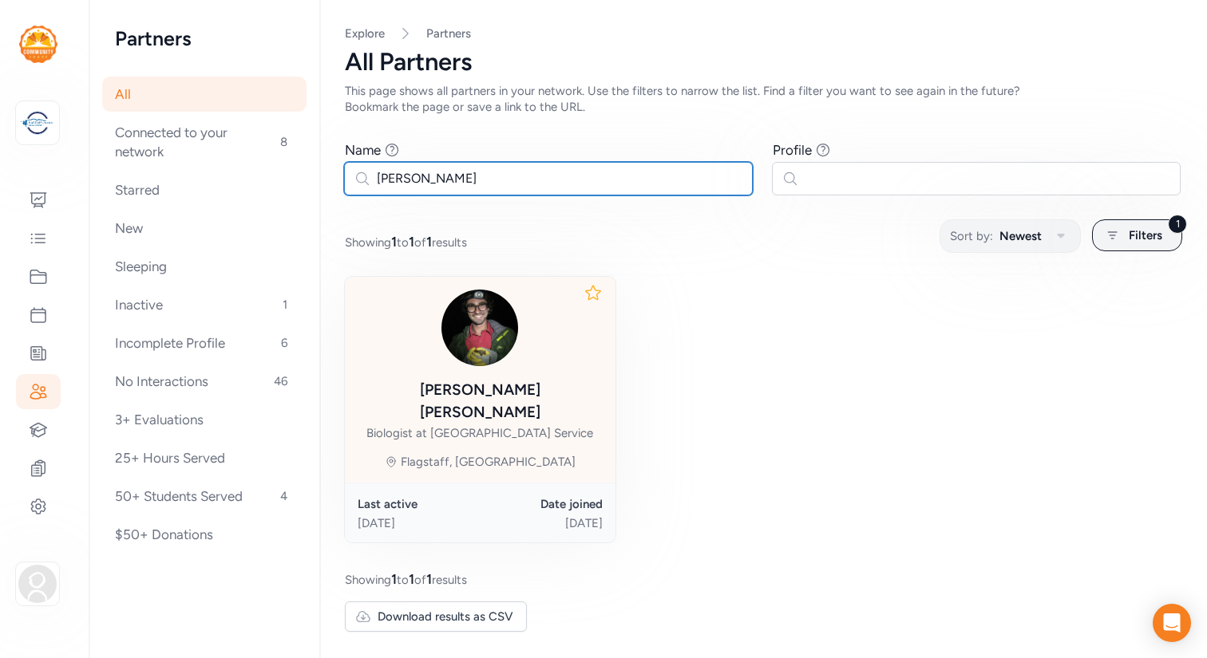
type input "[PERSON_NAME]"
click at [463, 425] on div "Biologist at [GEOGRAPHIC_DATA] Service" at bounding box center [479, 433] width 227 height 16
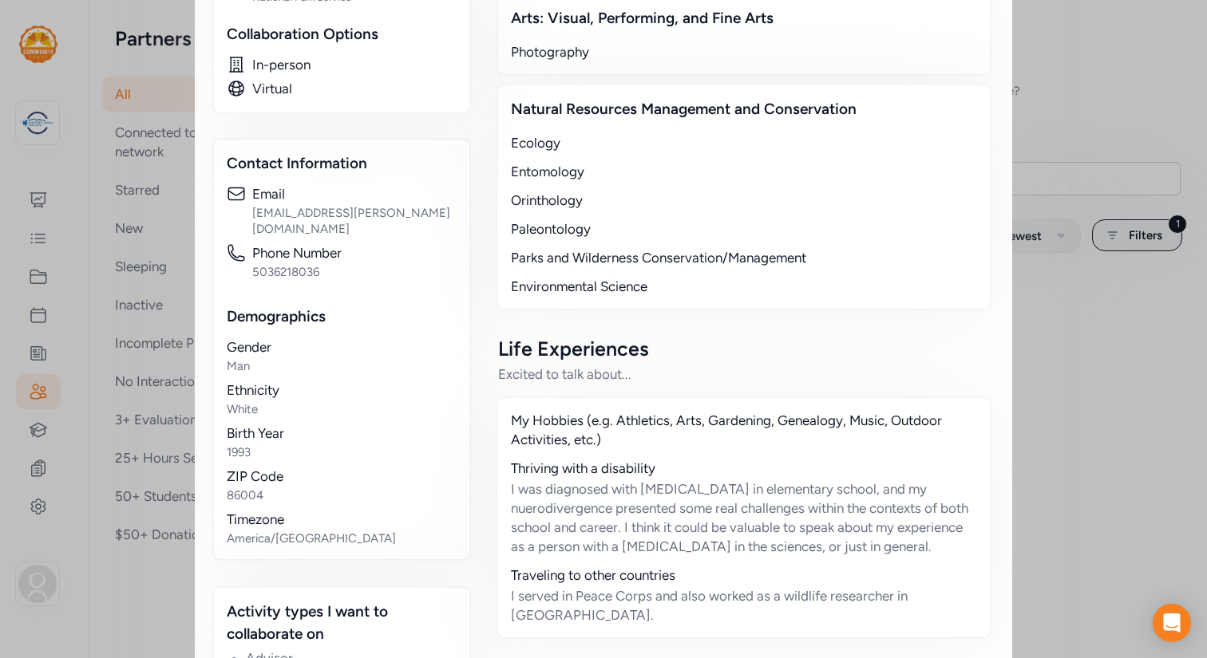
scroll to position [702, 0]
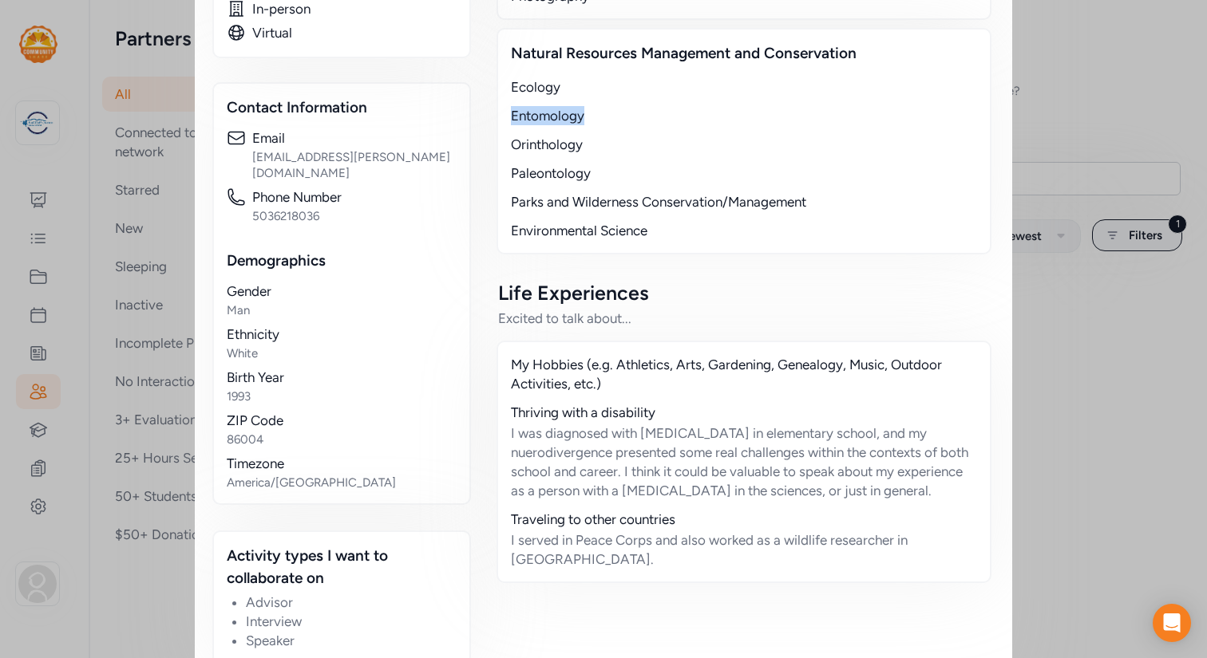
drag, startPoint x: 585, startPoint y: 114, endPoint x: 508, endPoint y: 118, distance: 76.7
click at [508, 118] on div "Natural Resources Management and Conservation Ecology Entomology Orinthology Pa…" at bounding box center [743, 141] width 495 height 227
copy div "Entomology"
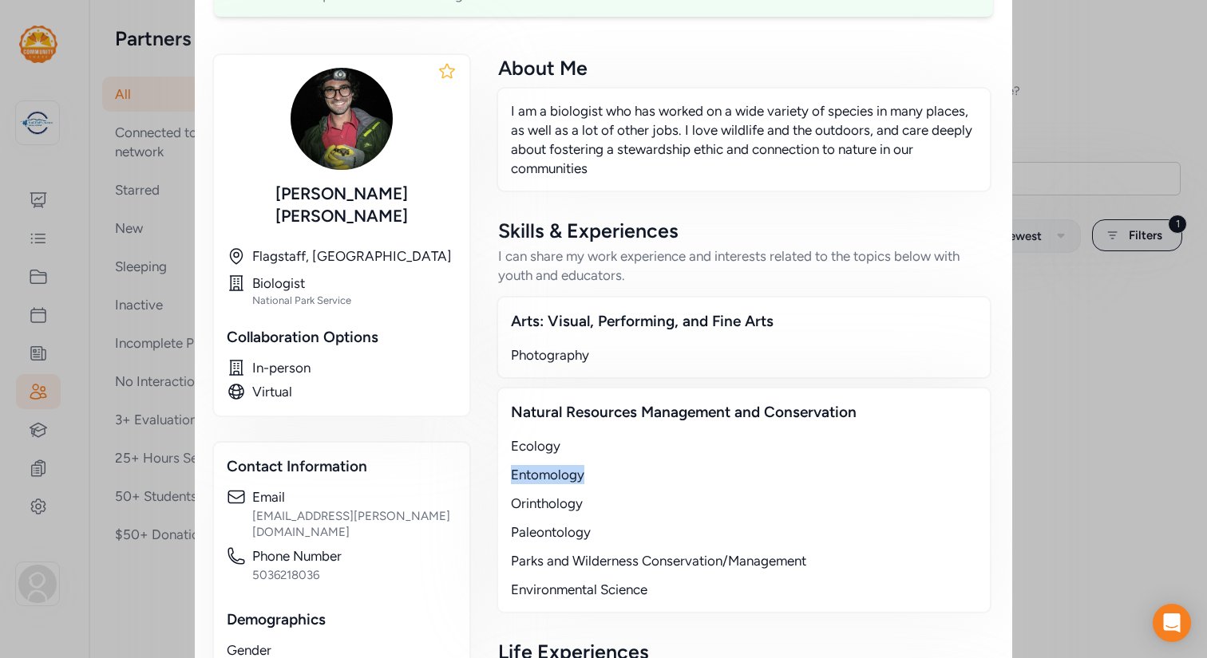
scroll to position [0, 0]
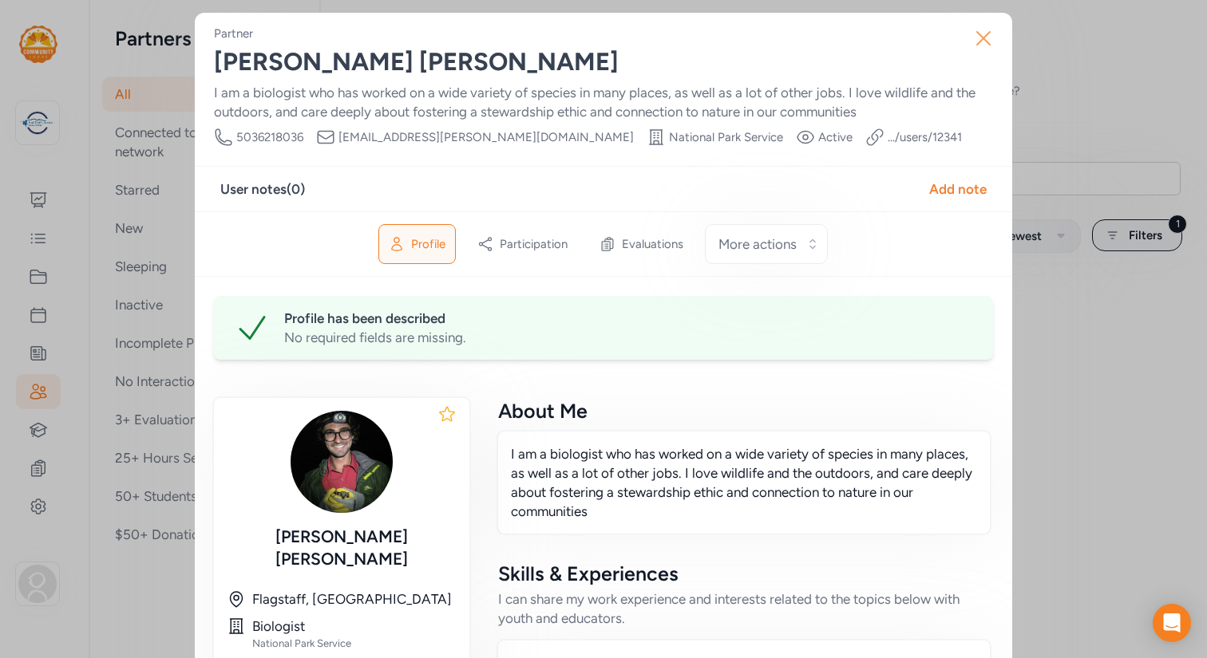
click at [983, 38] on icon "button" at bounding box center [983, 38] width 13 height 13
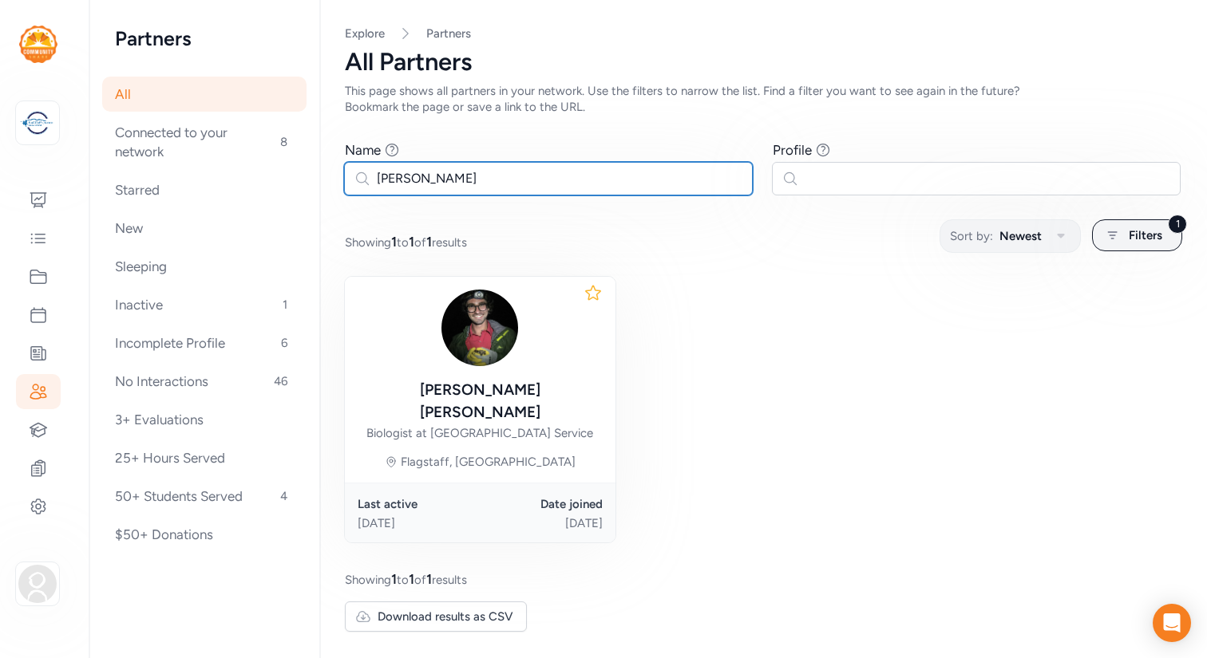
click at [412, 180] on input "[PERSON_NAME]" at bounding box center [548, 179] width 409 height 34
drag, startPoint x: 412, startPoint y: 180, endPoint x: 362, endPoint y: 181, distance: 49.5
click at [362, 181] on input "[PERSON_NAME]" at bounding box center [548, 179] width 409 height 34
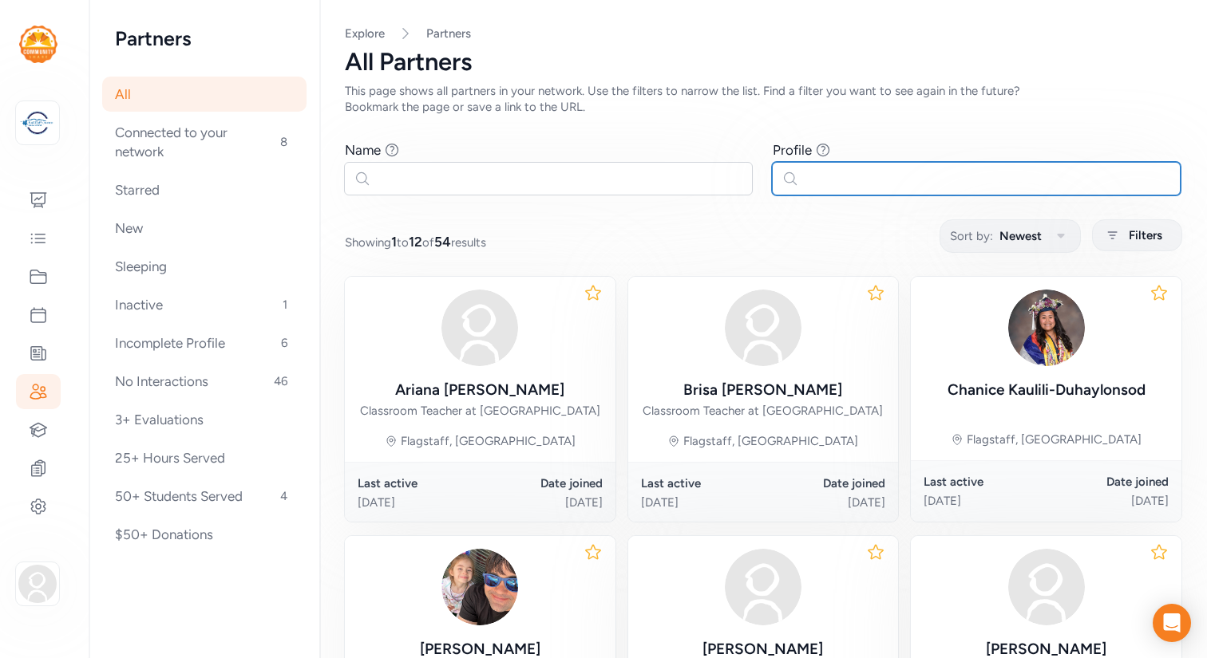
click at [827, 184] on input "text" at bounding box center [976, 179] width 409 height 34
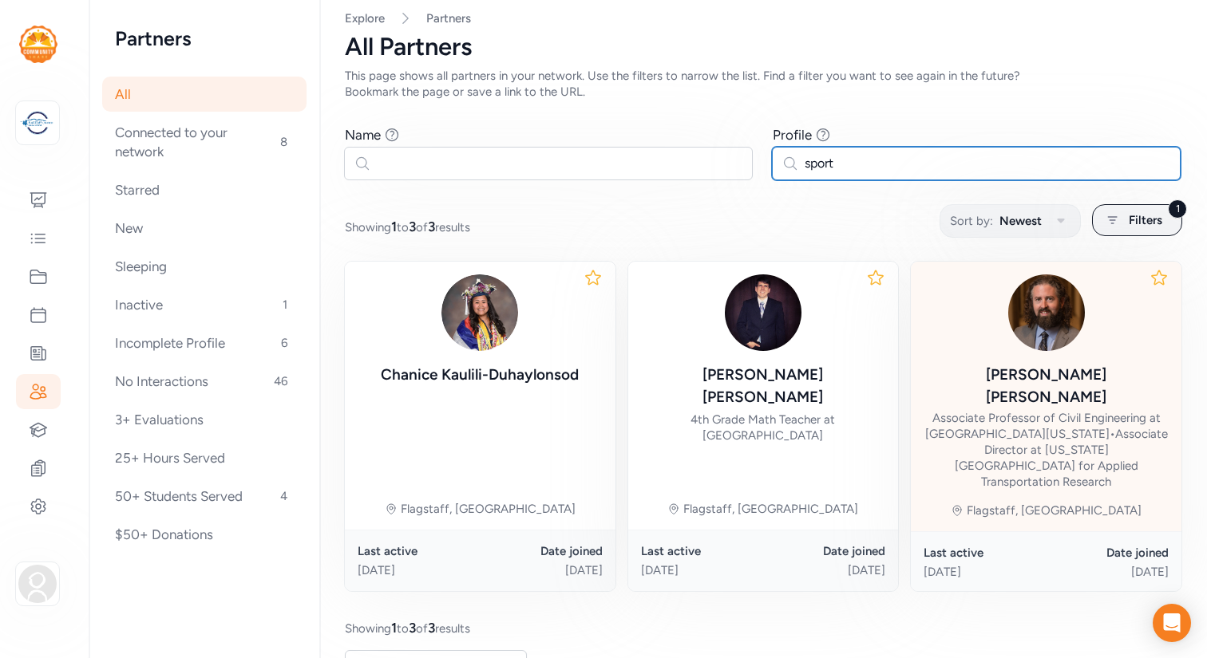
scroll to position [25, 0]
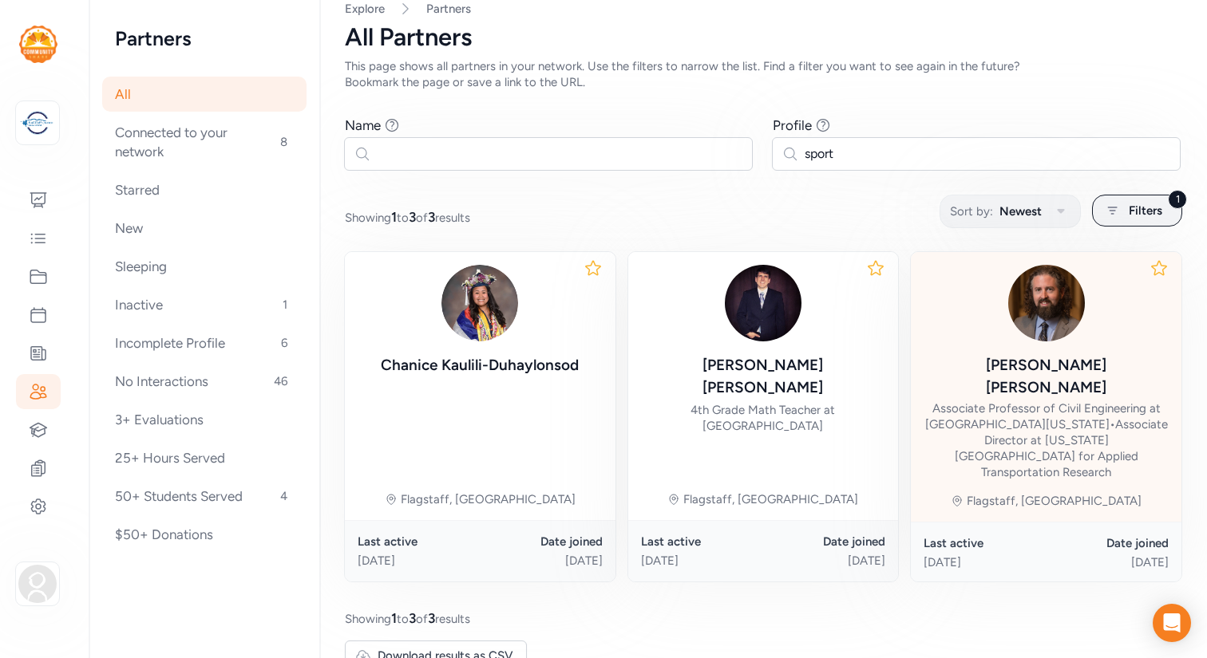
click at [978, 421] on div "Associate Professor of Civil Engineering at Northern Arizona University • Assoc…" at bounding box center [1045, 441] width 245 height 80
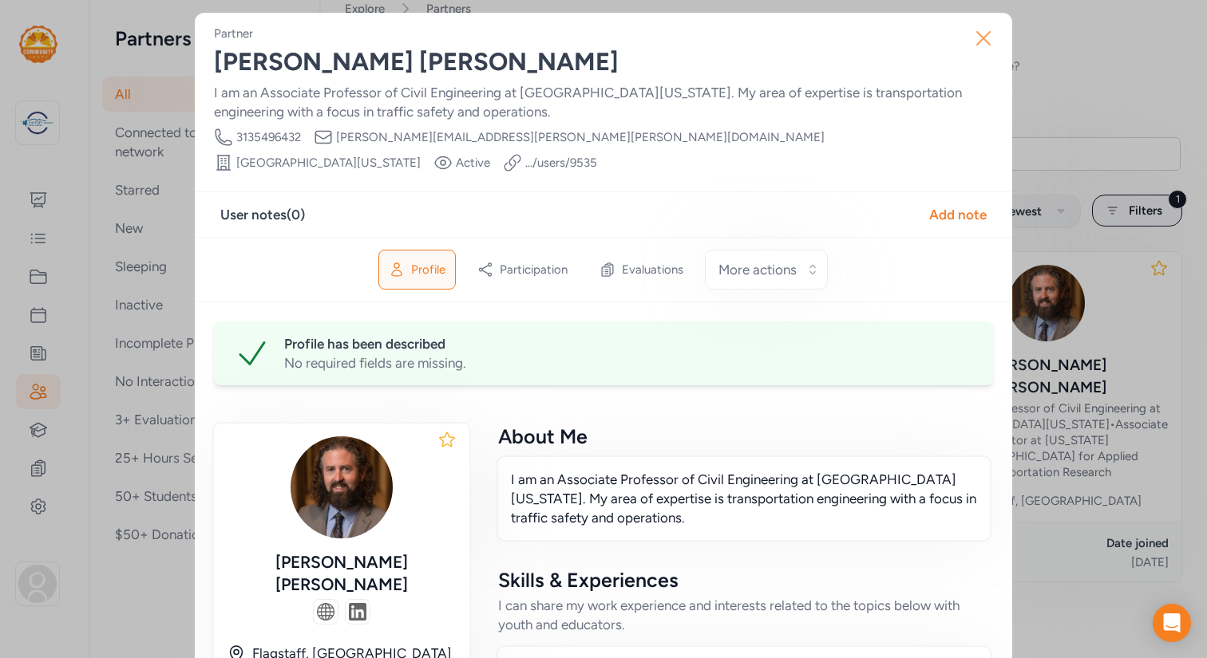
click at [983, 38] on icon "button" at bounding box center [983, 38] width 13 height 13
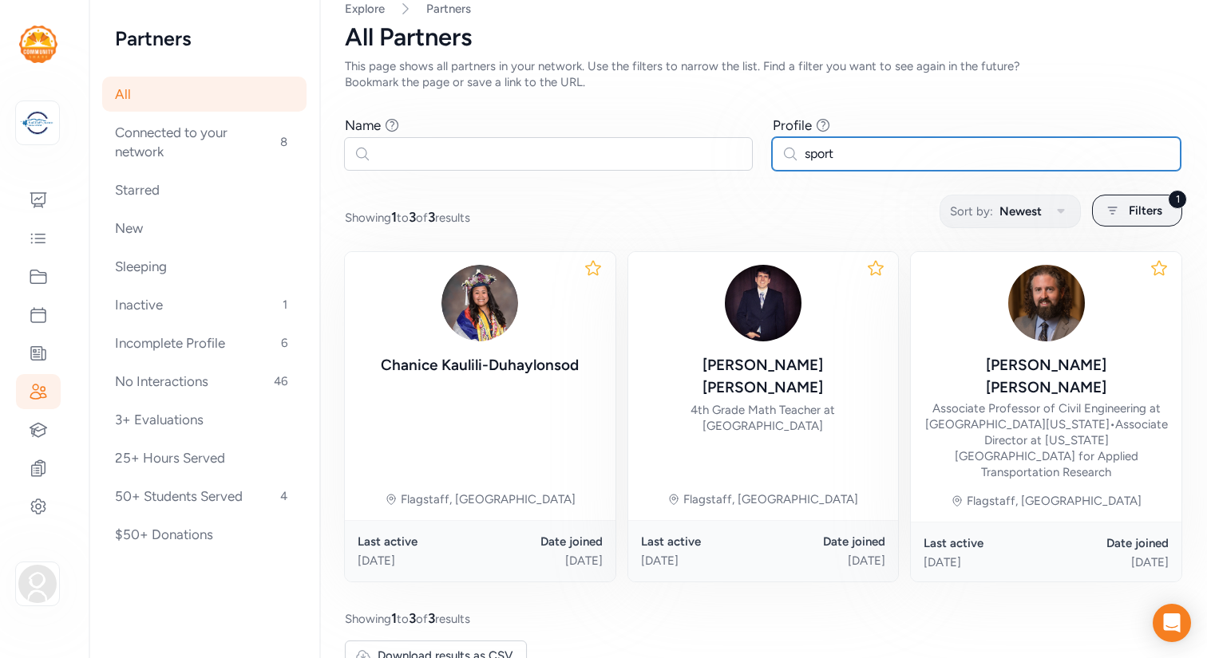
click at [839, 153] on input "sport" at bounding box center [976, 154] width 409 height 34
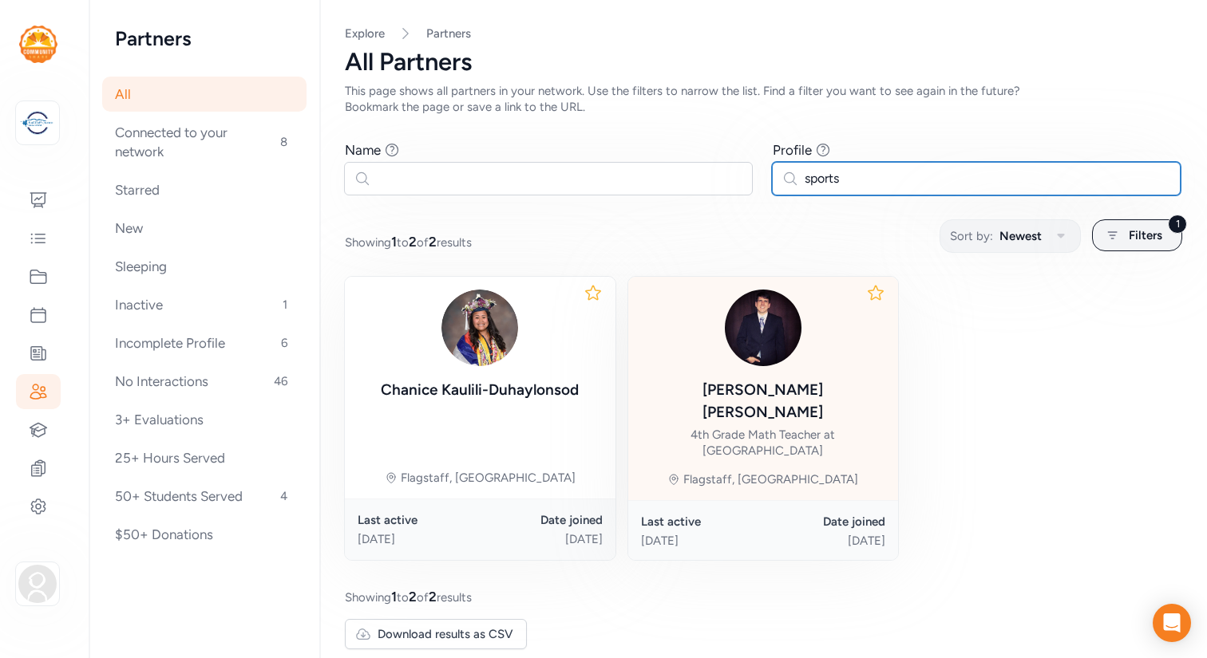
type input "sports"
click at [856, 427] on div "4th Grade Math Teacher at Flagstaff Unified School District" at bounding box center [763, 443] width 245 height 32
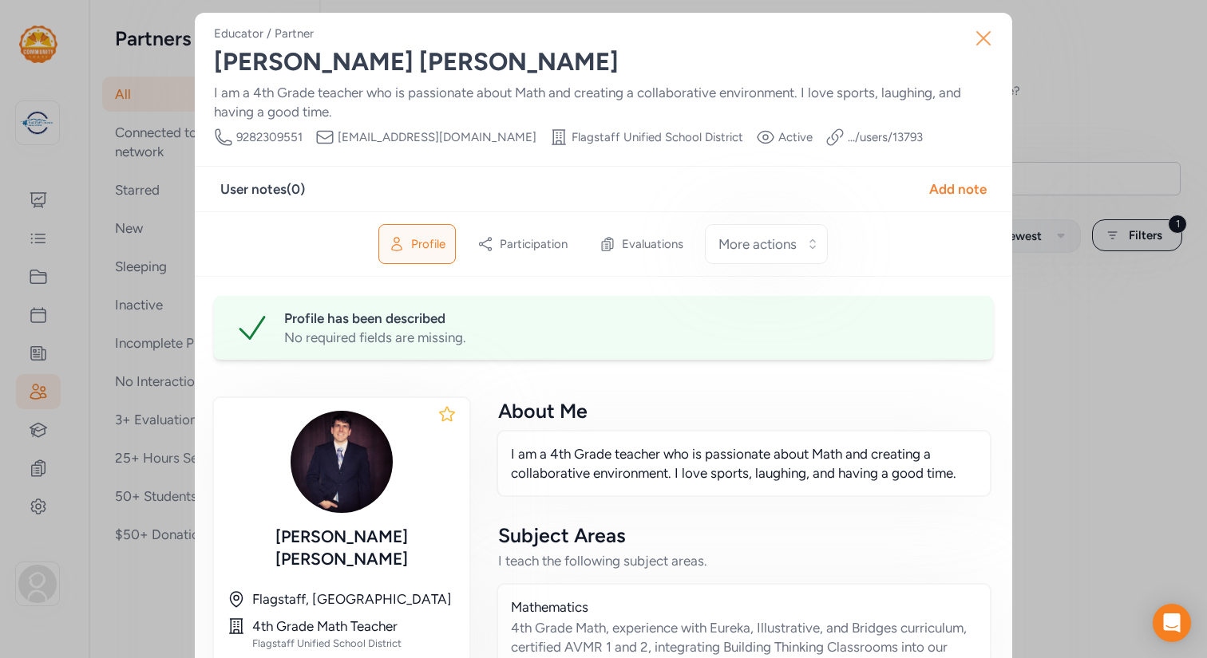
click at [979, 38] on icon "button" at bounding box center [983, 39] width 26 height 26
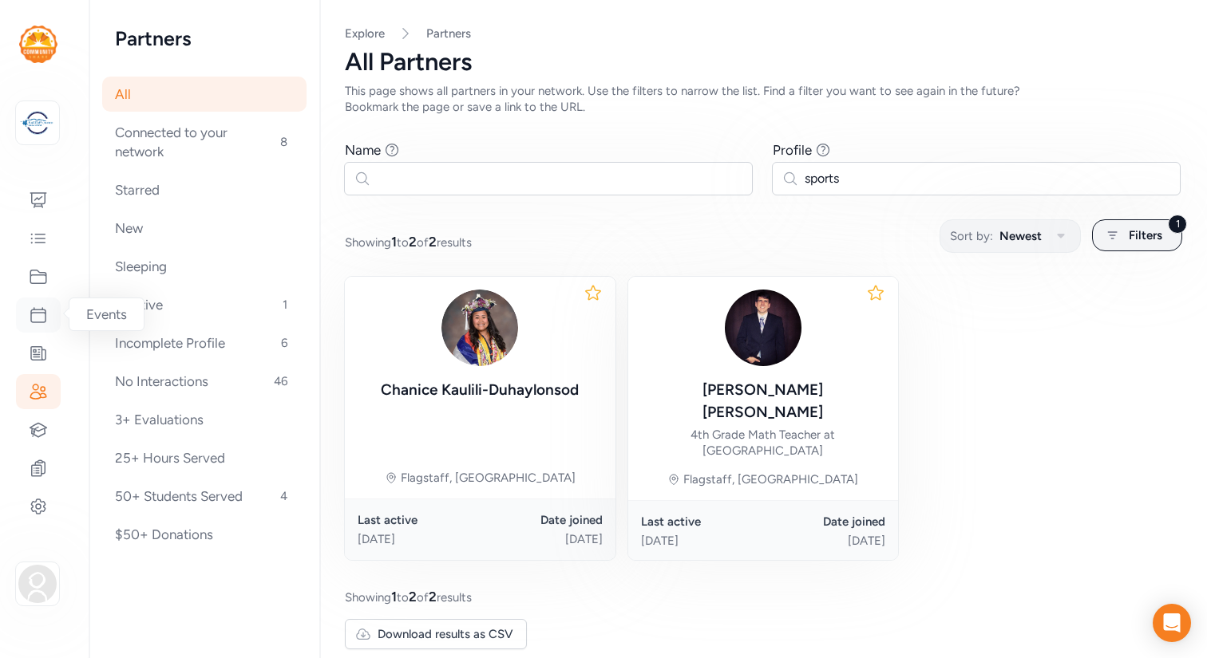
click at [38, 311] on icon at bounding box center [38, 315] width 19 height 19
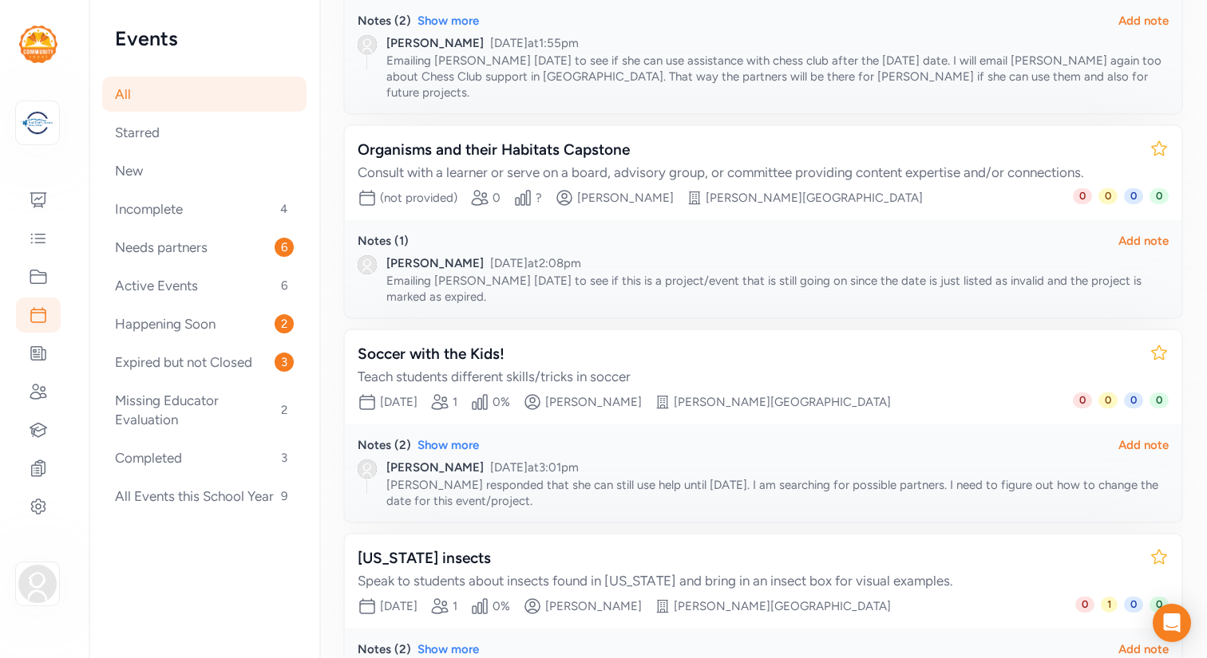
scroll to position [354, 0]
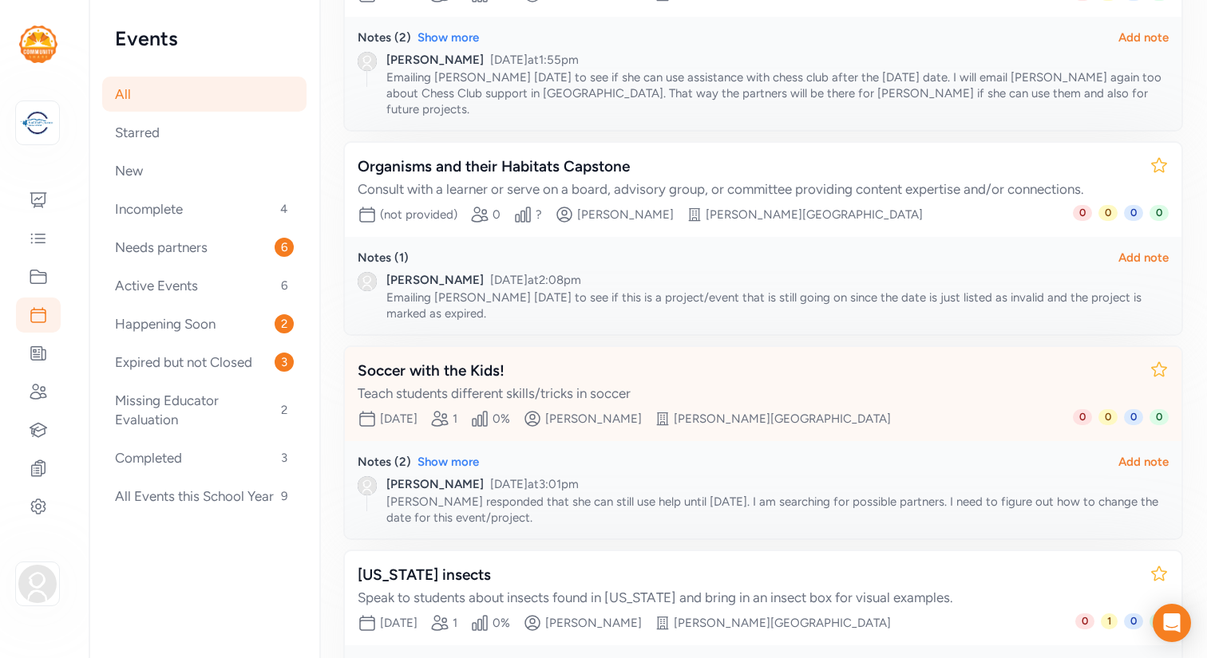
click at [461, 360] on div "Soccer with the Kids!" at bounding box center [747, 371] width 779 height 22
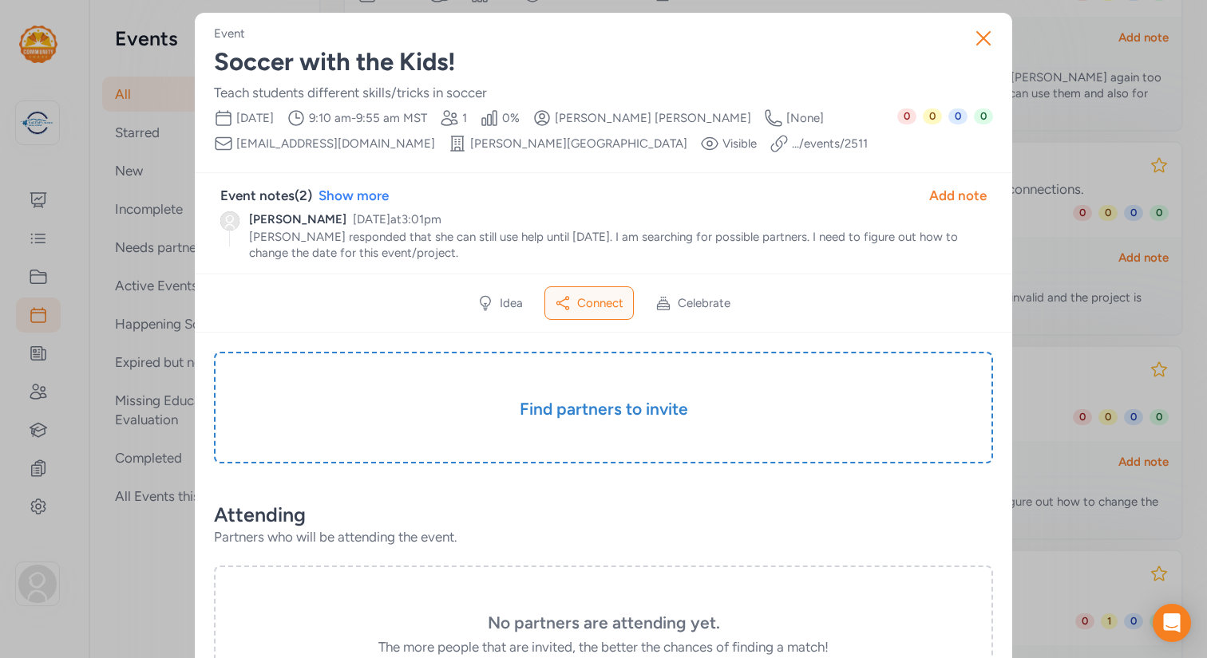
click at [792, 146] on link ".../events/ 2511" at bounding box center [830, 144] width 76 height 16
click at [956, 196] on div "Add note" at bounding box center [957, 195] width 57 height 19
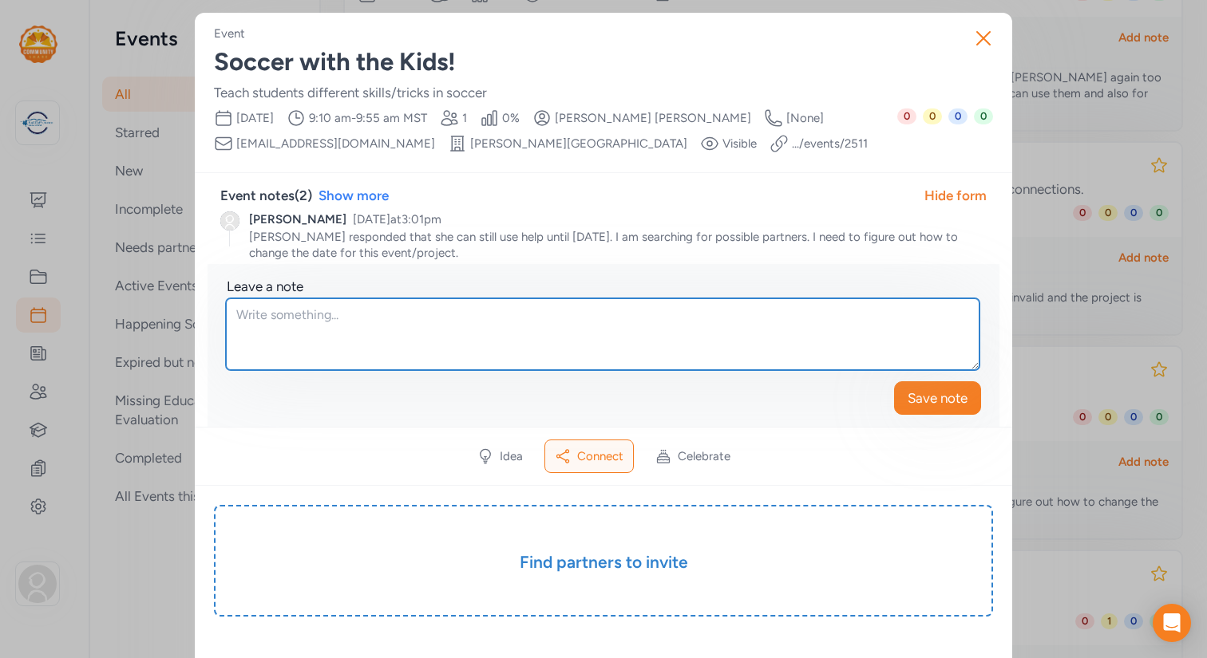
click at [395, 314] on textarea at bounding box center [602, 334] width 753 height 72
click at [536, 315] on textarea "Emailed Michelle Novelli and Holly Jones through the Flagstaff Soccer Club" at bounding box center [602, 334] width 753 height 72
click at [694, 314] on textarea "Emailed Michelle Novelli and Holly Jones through their Flagstaff Soccer Club" at bounding box center [602, 334] width 753 height 72
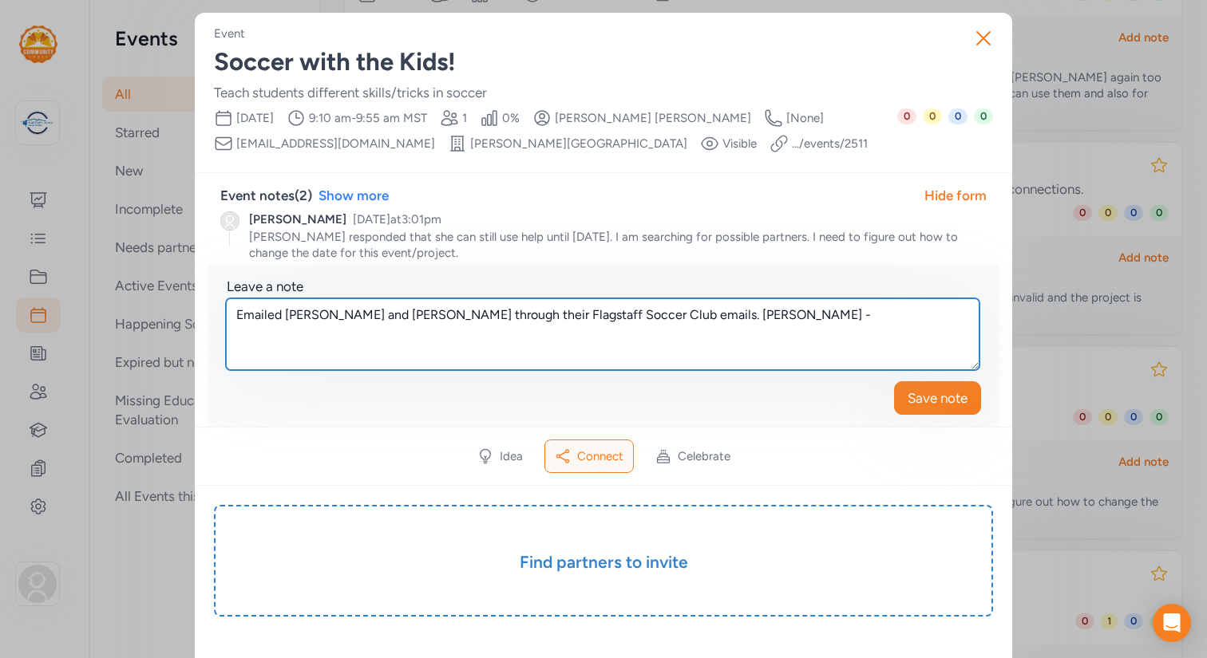
paste textarea "[EMAIL_ADDRESS][DOMAIN_NAME]"
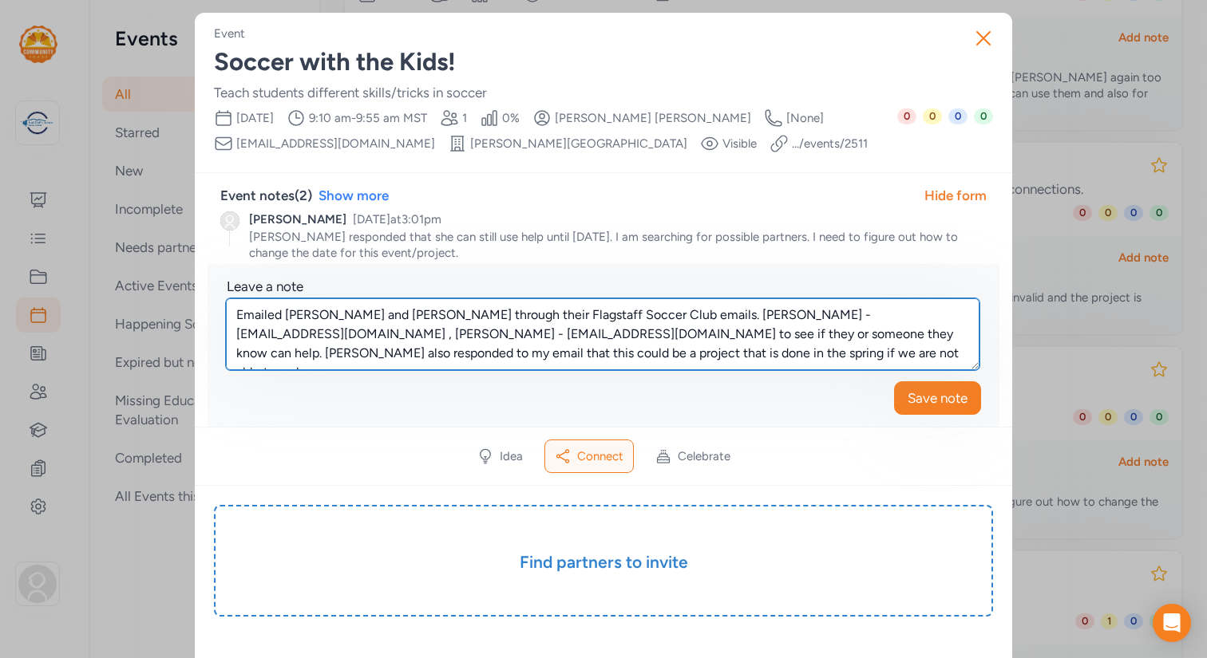
scroll to position [10, 0]
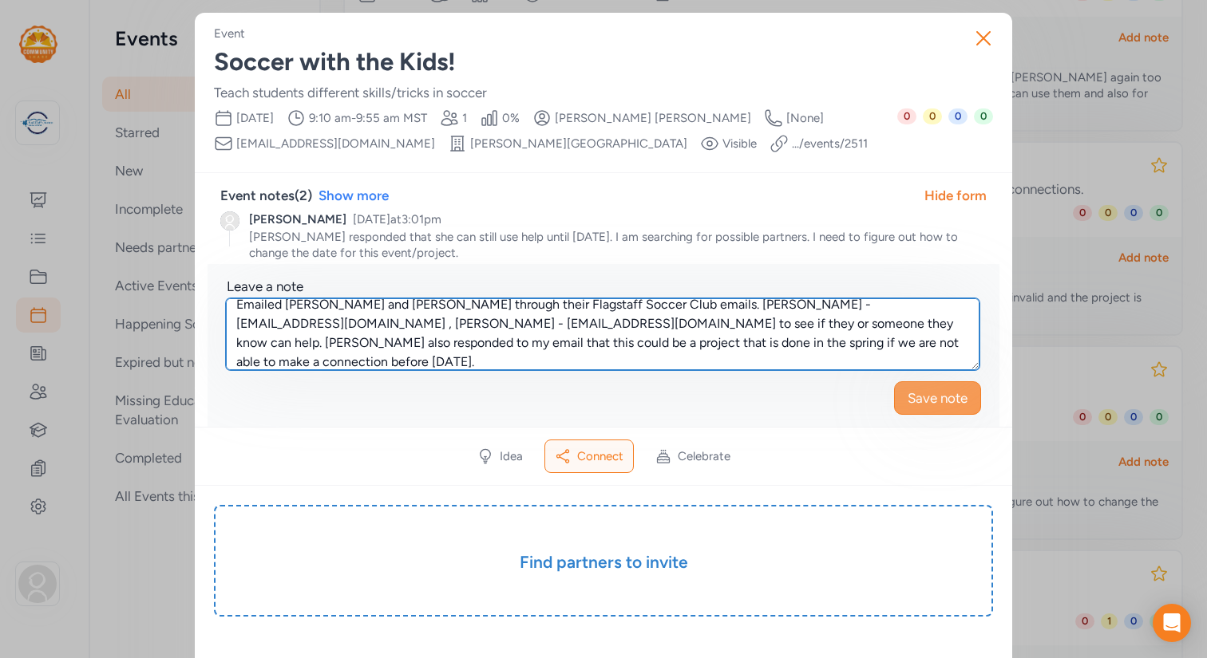
type textarea "Emailed Michelle Novelli and Holly Jones through their Flagstaff Soccer Club em…"
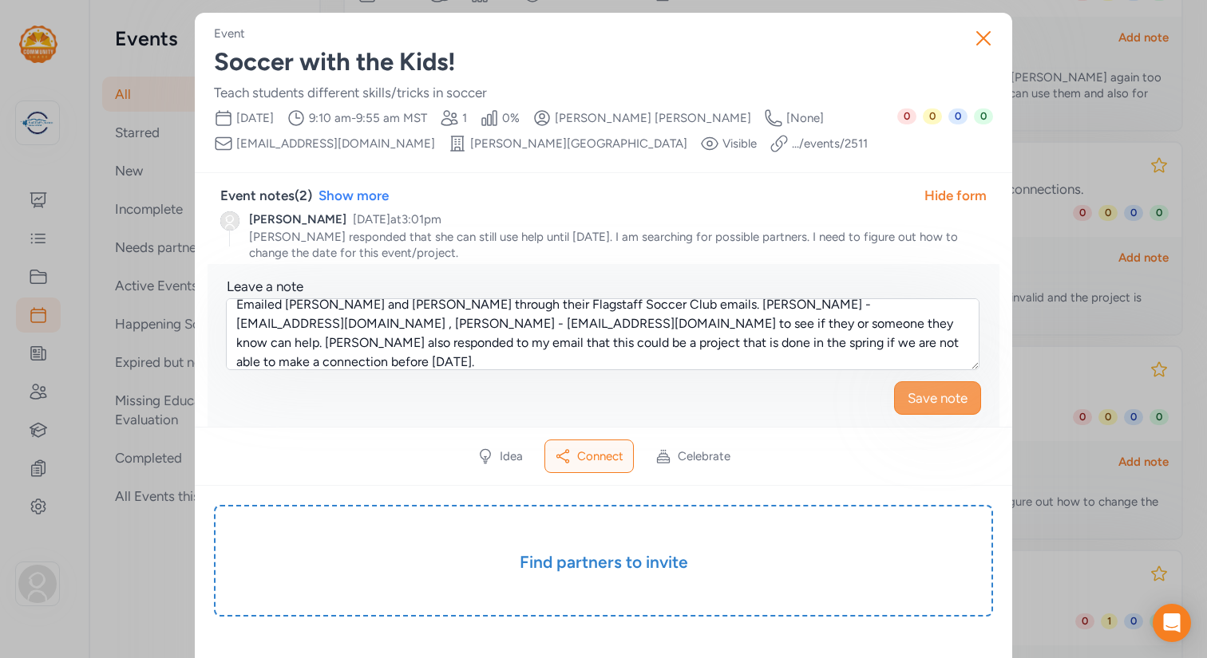
click at [918, 400] on span "Save note" at bounding box center [937, 398] width 60 height 19
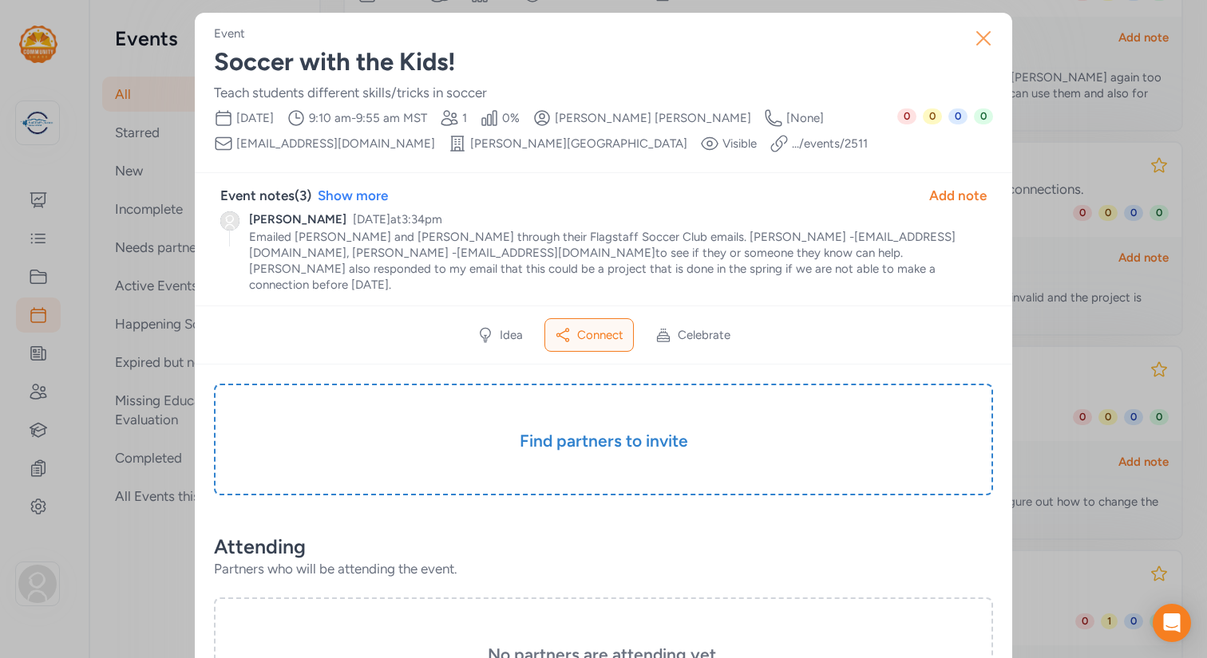
click at [981, 37] on icon "button" at bounding box center [983, 39] width 26 height 26
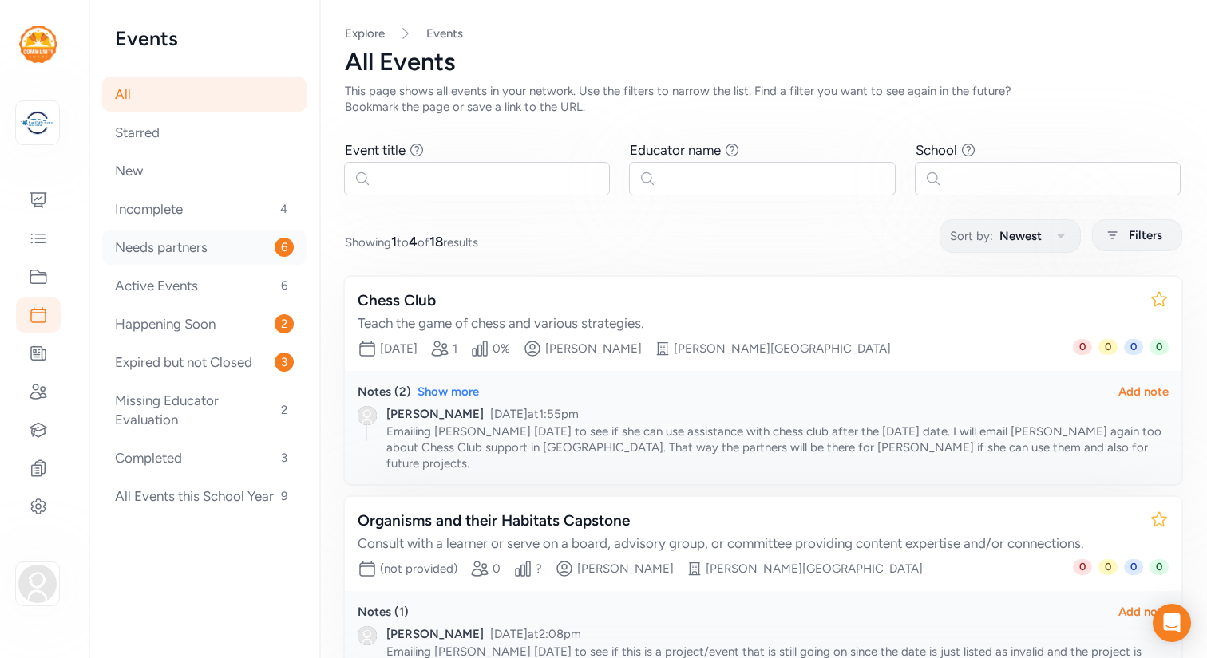
click at [163, 252] on div "Needs partners 6" at bounding box center [204, 247] width 204 height 35
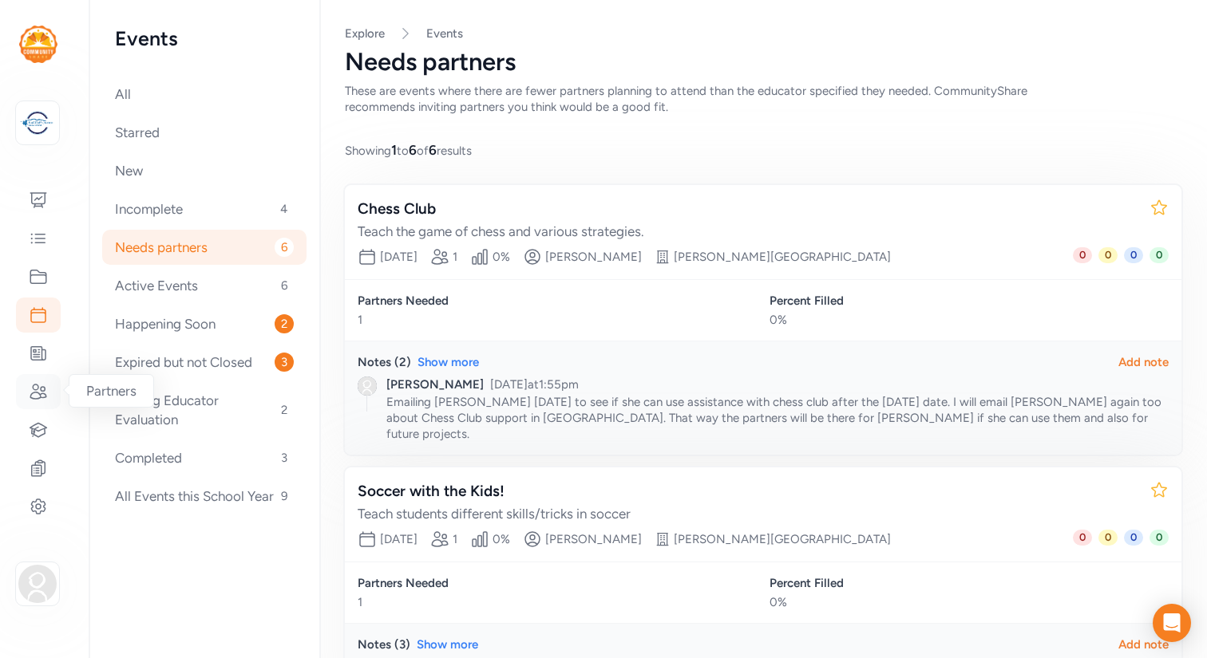
click at [37, 390] on icon at bounding box center [38, 391] width 19 height 19
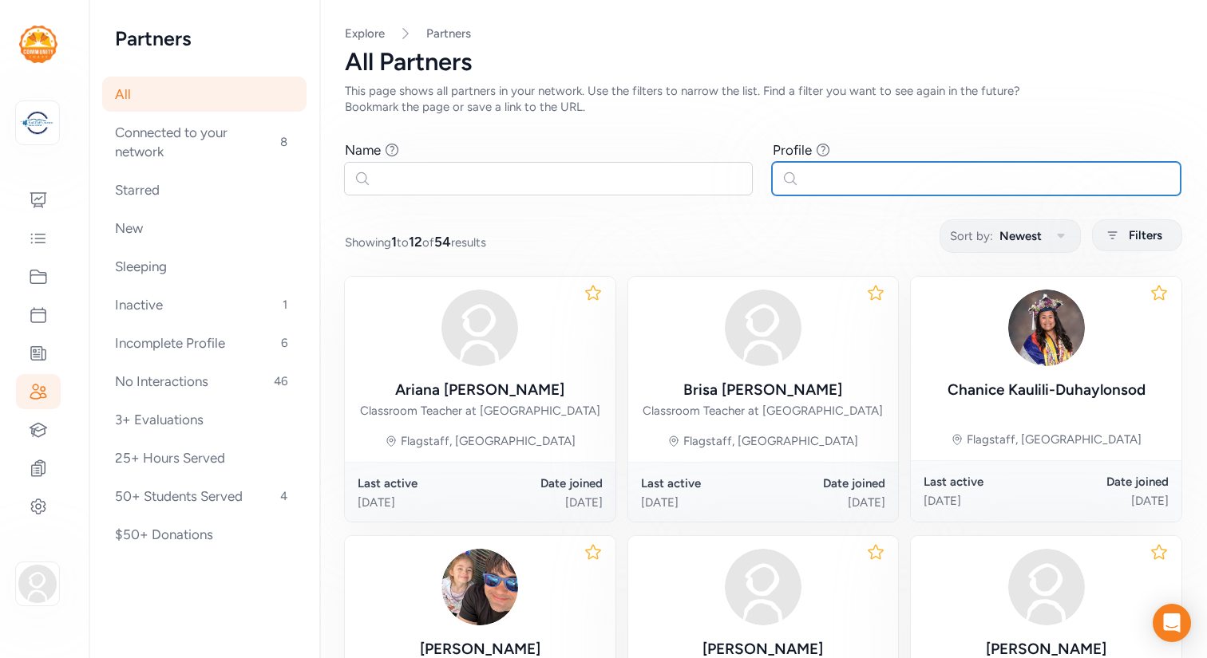
click at [832, 181] on input "text" at bounding box center [976, 179] width 409 height 34
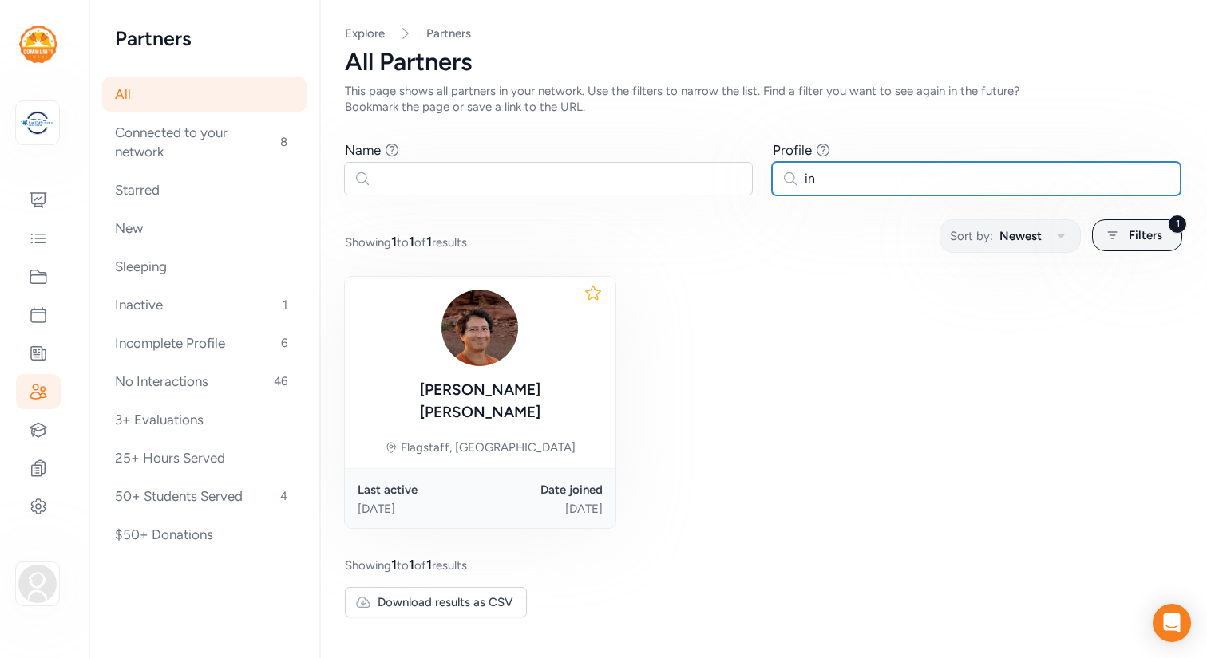
type input "i"
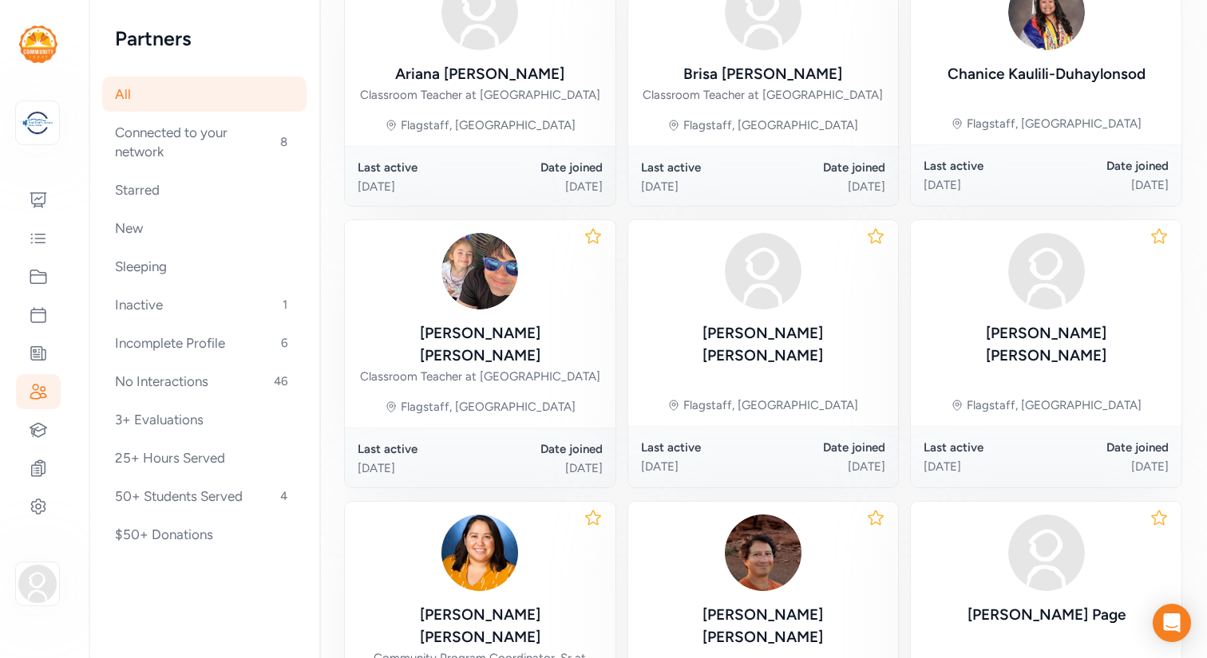
scroll to position [327, 0]
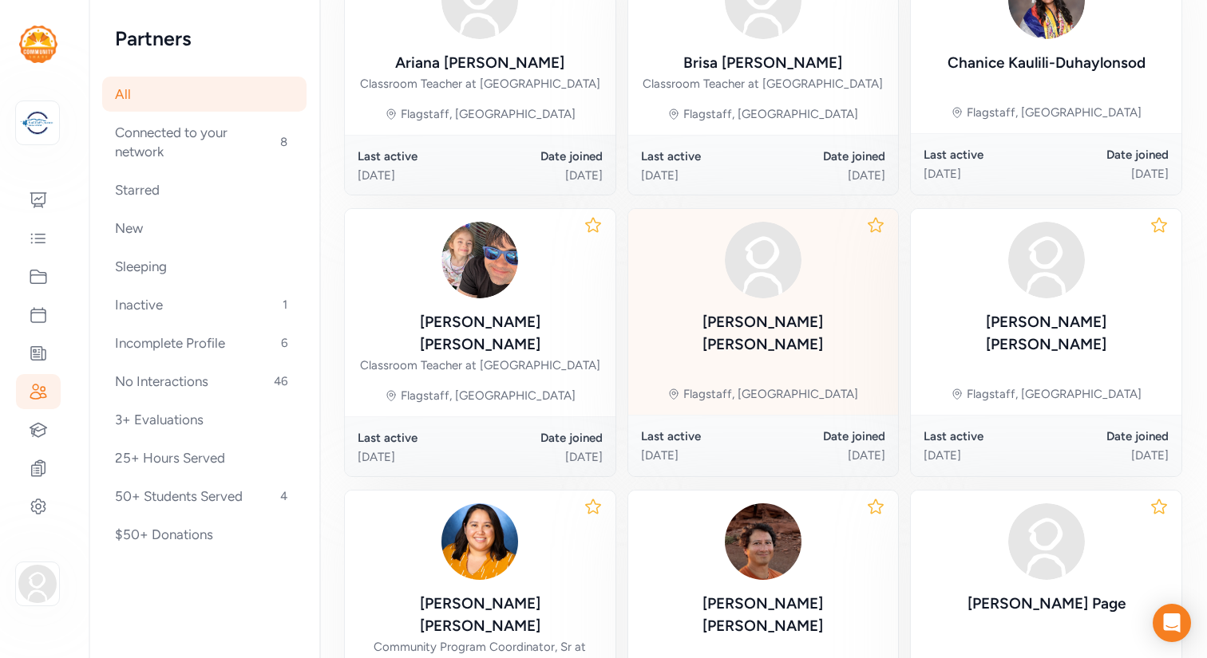
click at [725, 329] on div "Miguel Fernandez" at bounding box center [763, 333] width 245 height 45
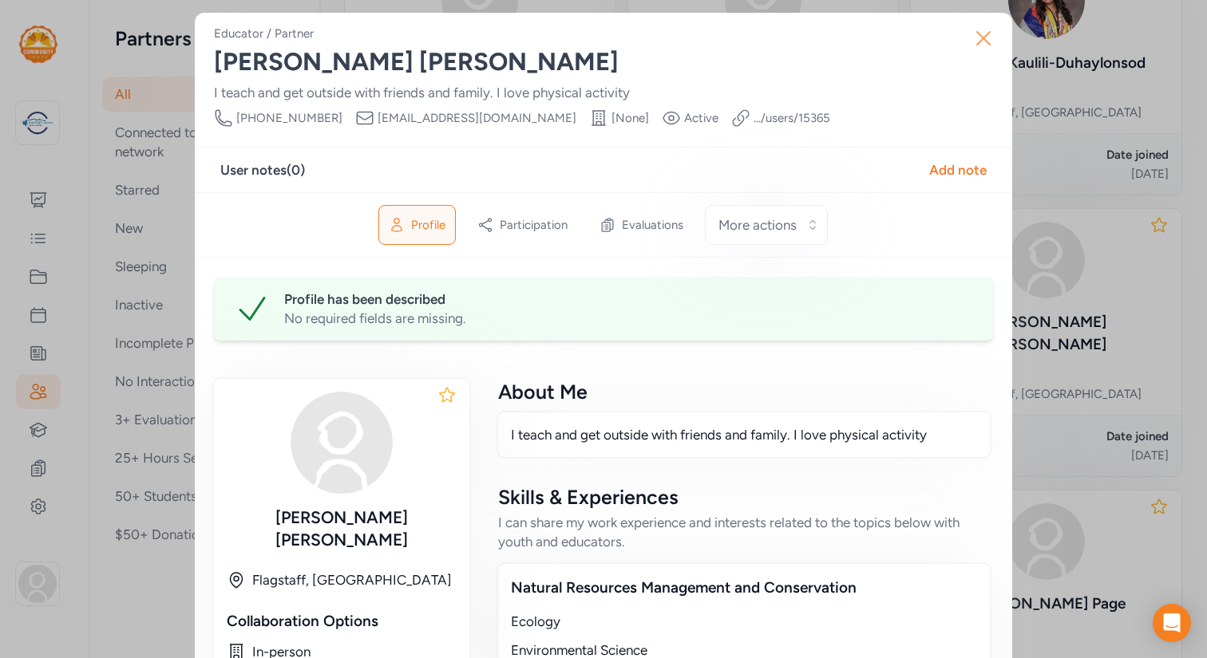
click at [983, 40] on icon "button" at bounding box center [983, 39] width 26 height 26
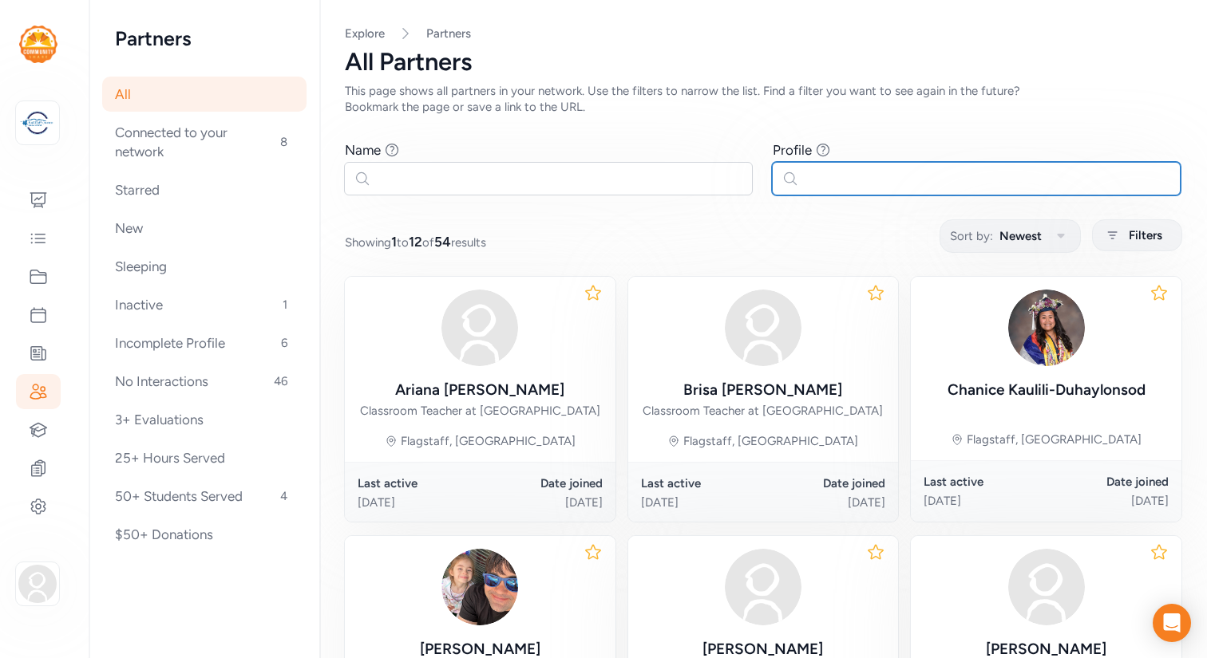
click at [826, 179] on input "text" at bounding box center [976, 179] width 409 height 34
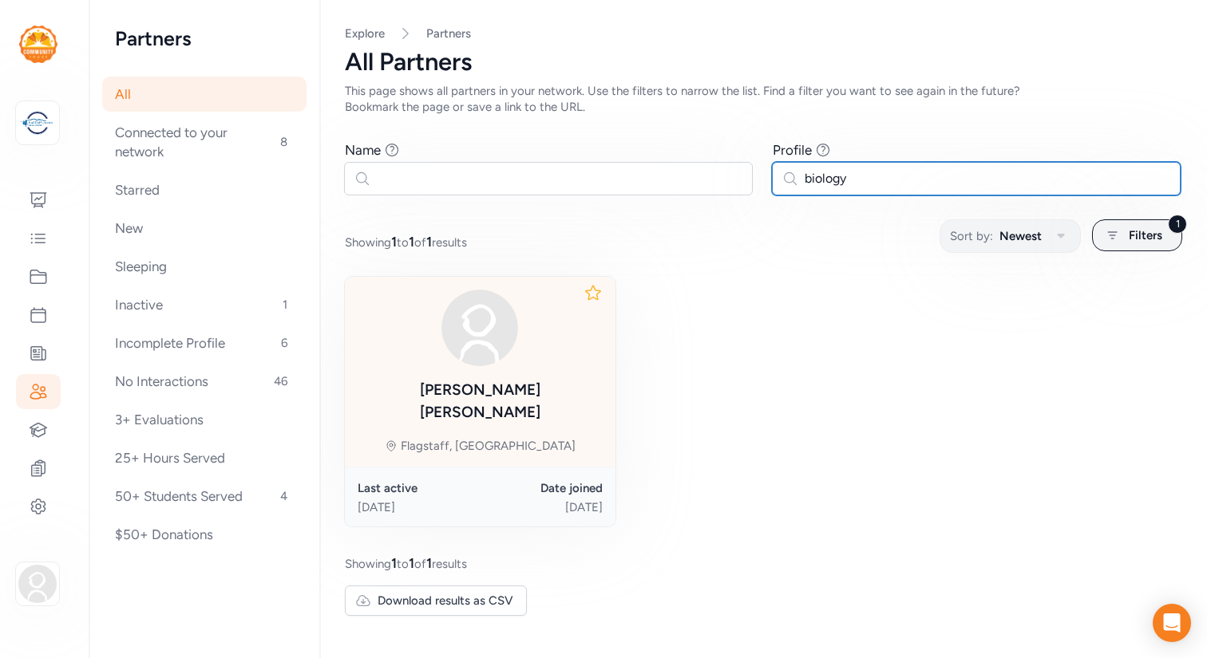
type input "biology"
click at [509, 385] on div "Patrice Timmons" at bounding box center [480, 401] width 245 height 45
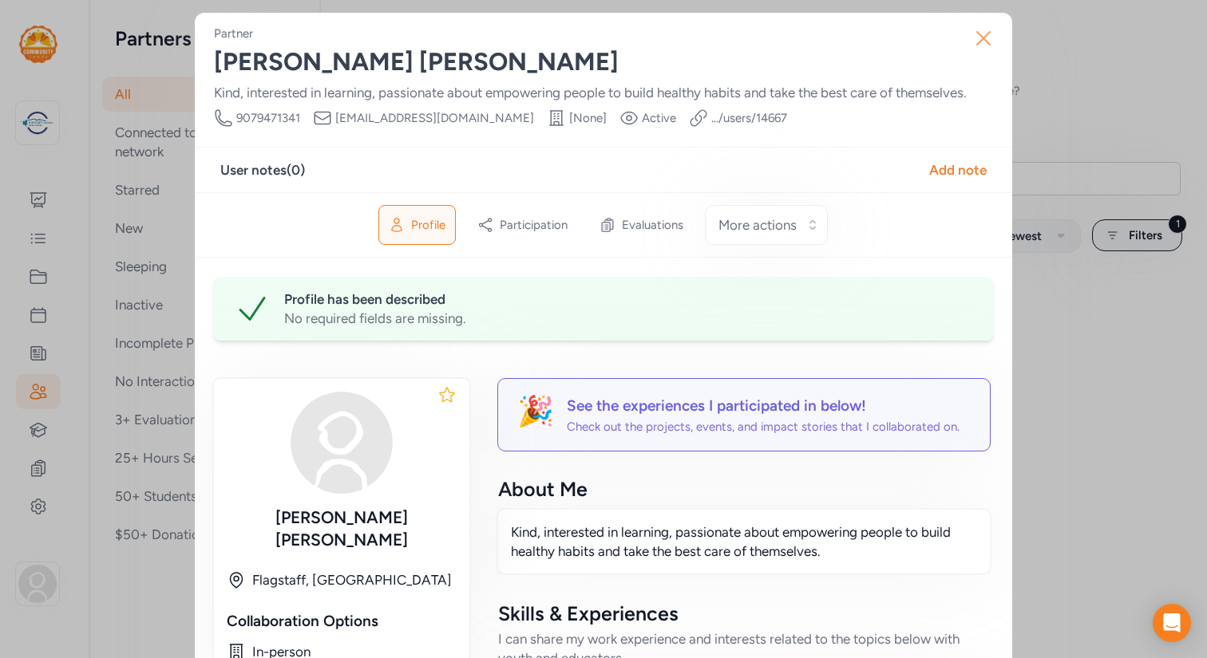
click at [983, 41] on icon "button" at bounding box center [983, 39] width 26 height 26
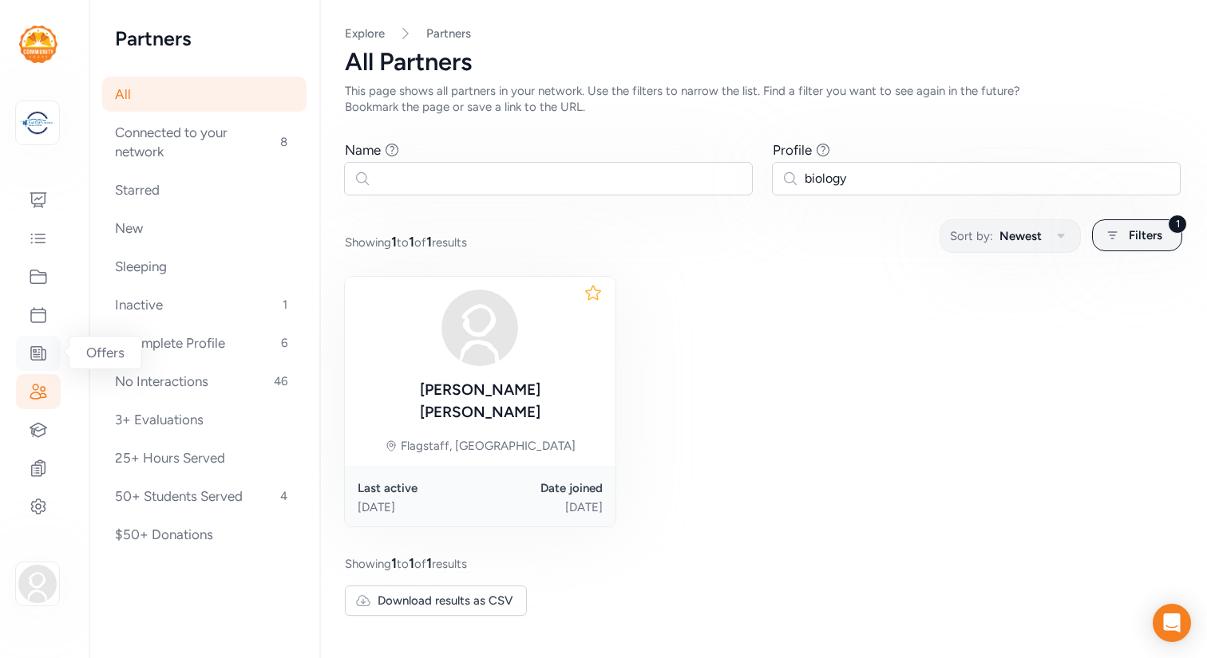
click at [38, 355] on icon at bounding box center [38, 354] width 14 height 14
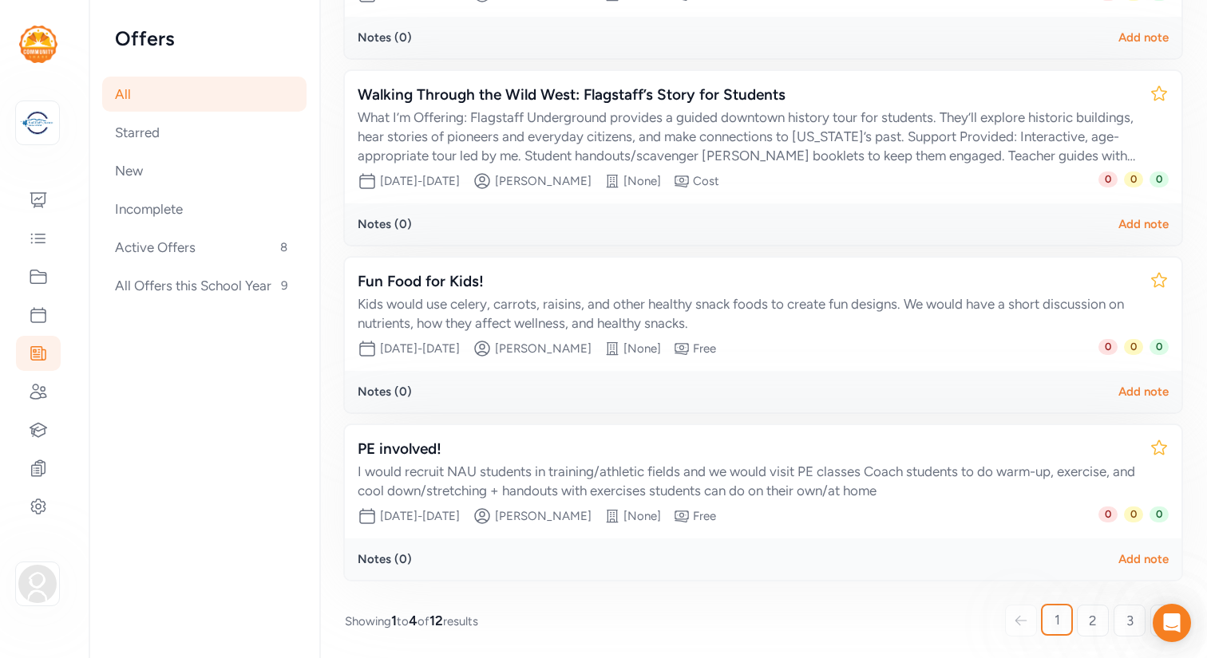
scroll to position [377, 0]
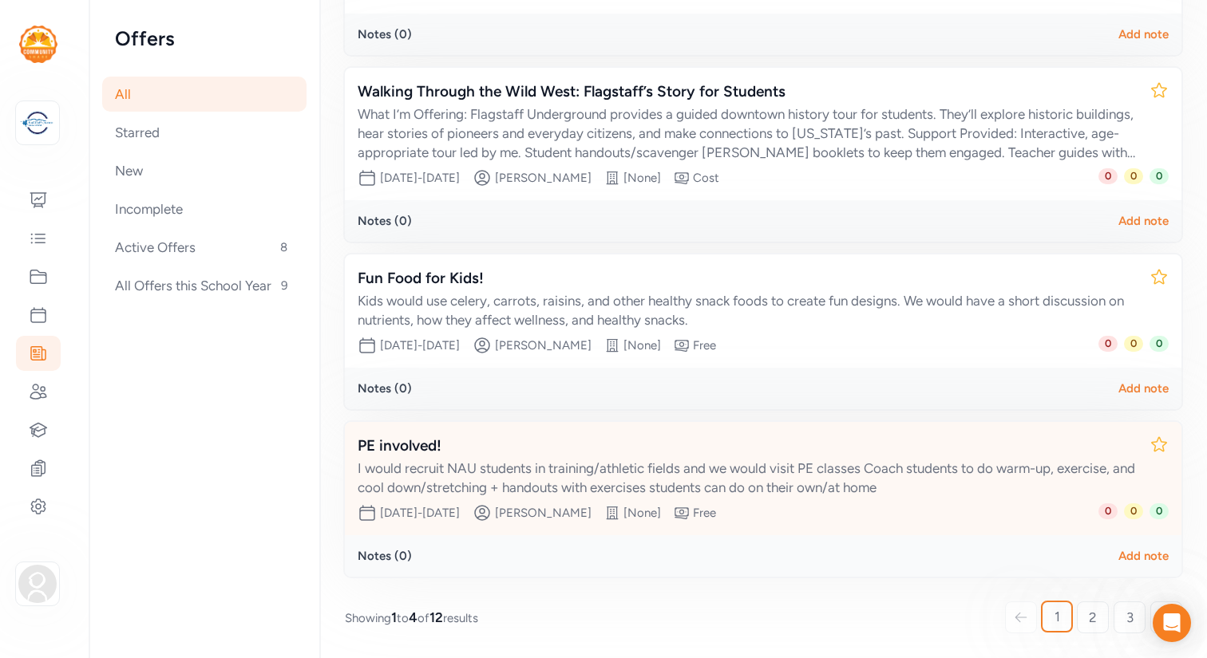
click at [427, 477] on div "I would recruit NAU students in training/athletic fields and we would visit PE …" at bounding box center [747, 478] width 779 height 38
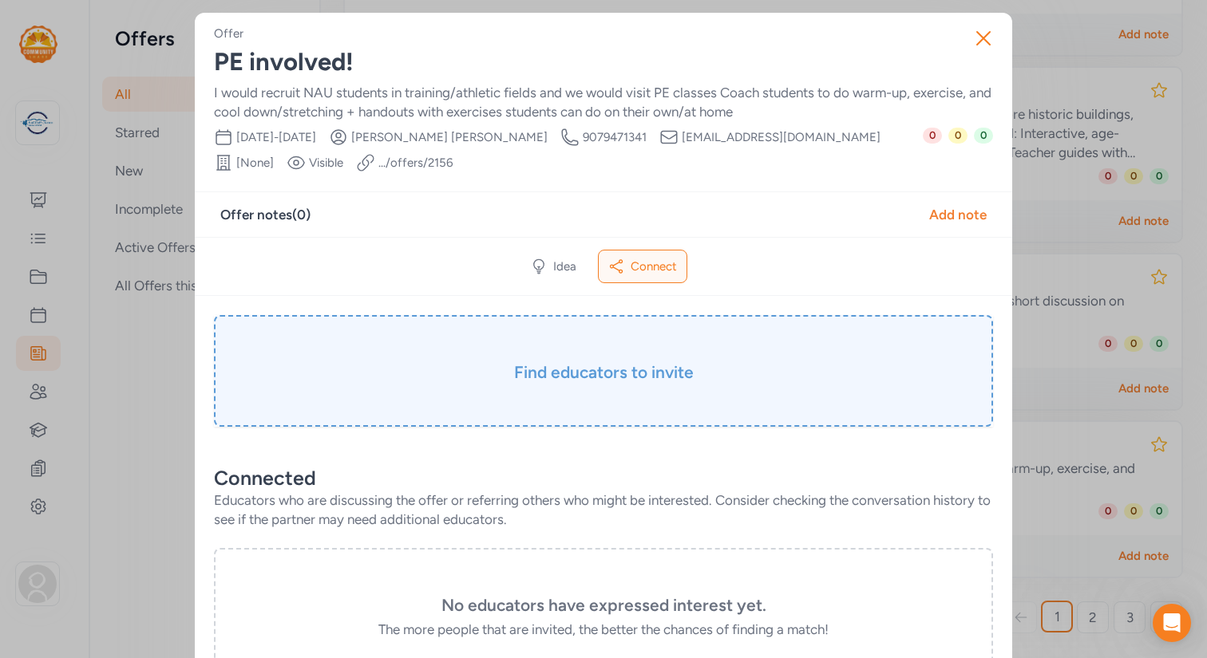
click at [591, 378] on h3 "Find educators to invite" at bounding box center [603, 373] width 699 height 22
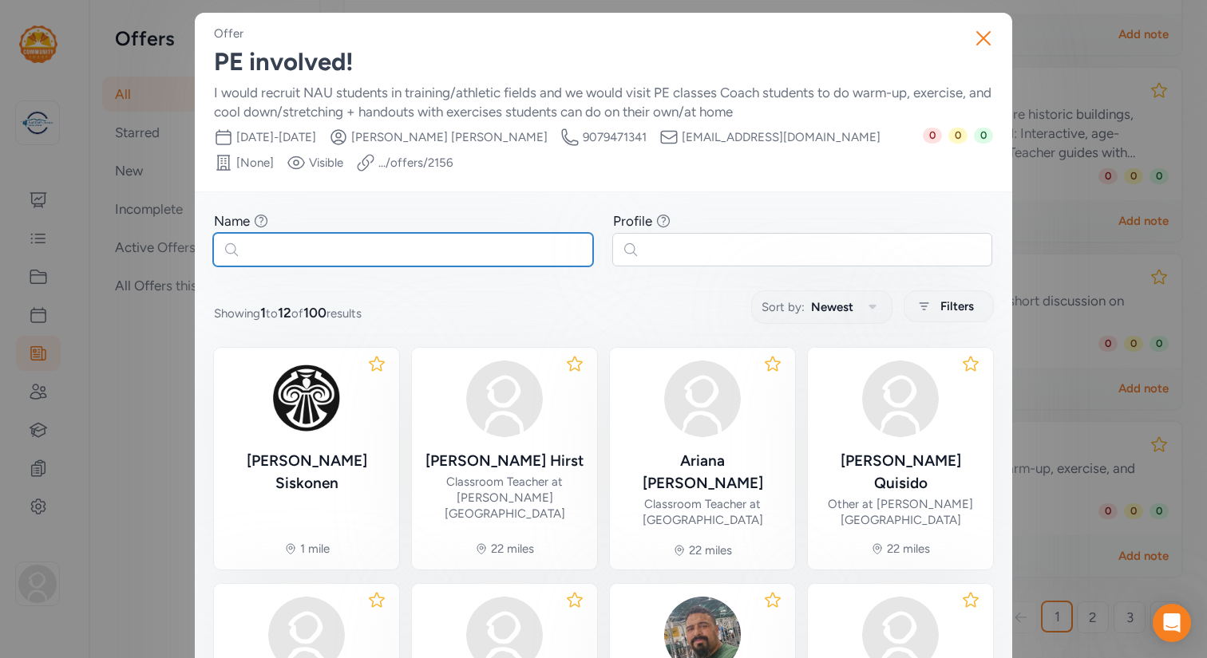
click at [498, 255] on input "text" at bounding box center [403, 250] width 380 height 34
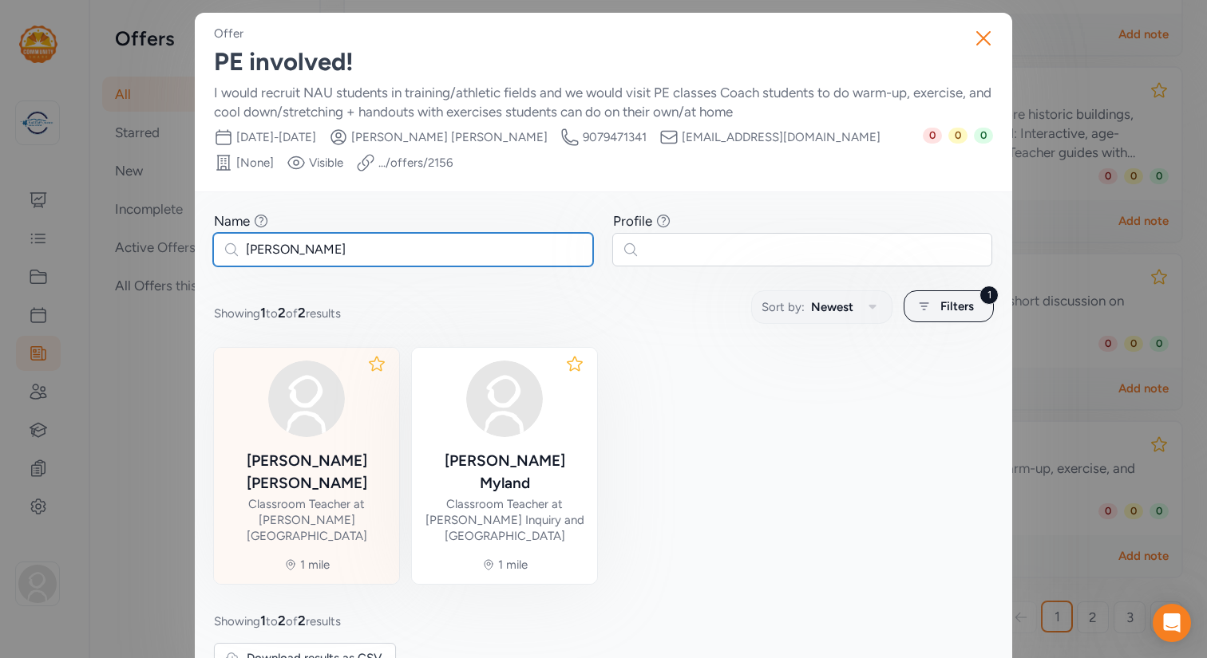
type input "samantha"
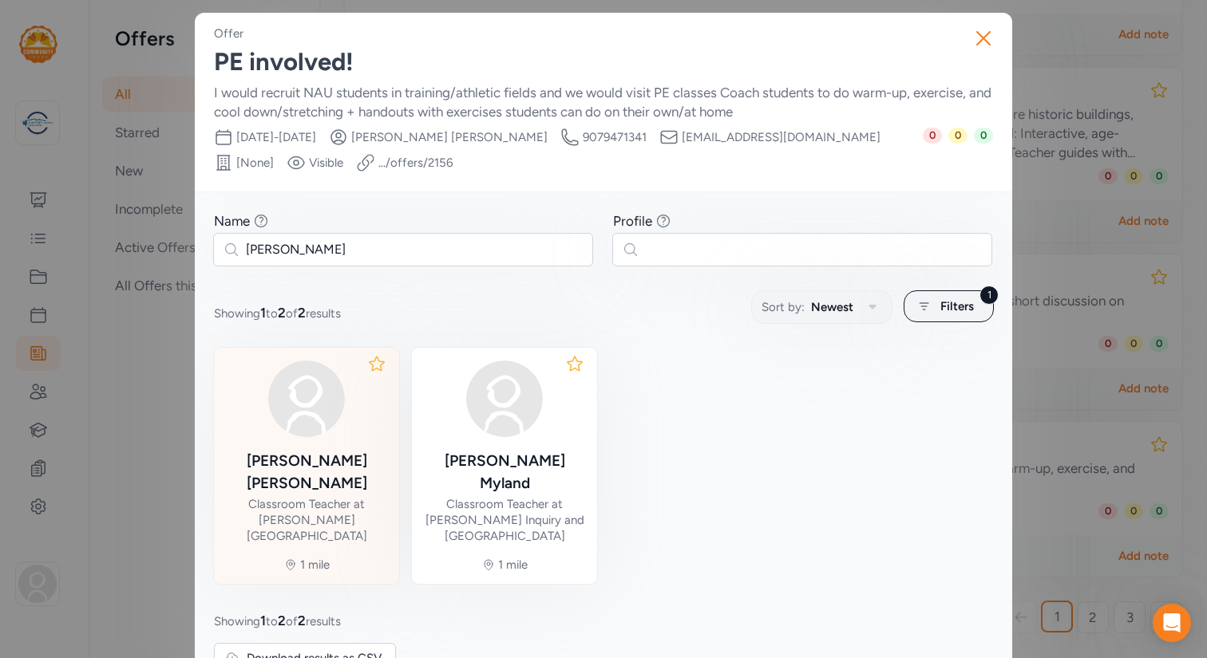
click at [327, 472] on div "Samantha Lewis" at bounding box center [307, 472] width 160 height 45
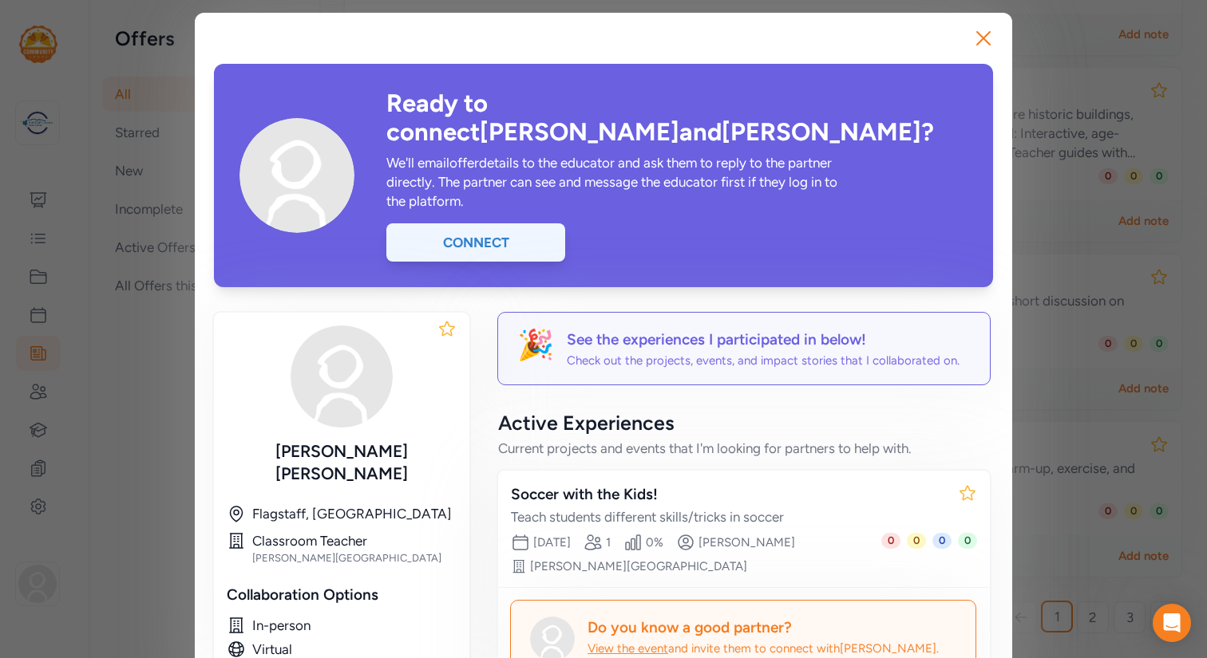
click at [476, 223] on div "Connect" at bounding box center [475, 242] width 179 height 38
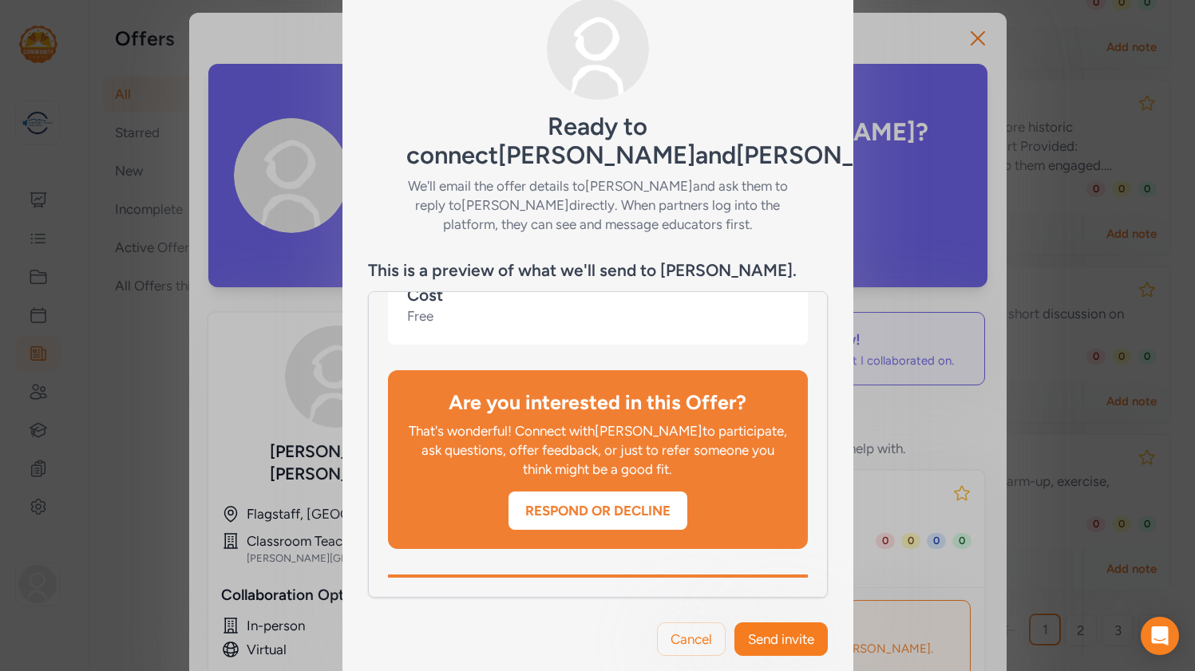
scroll to position [89, 0]
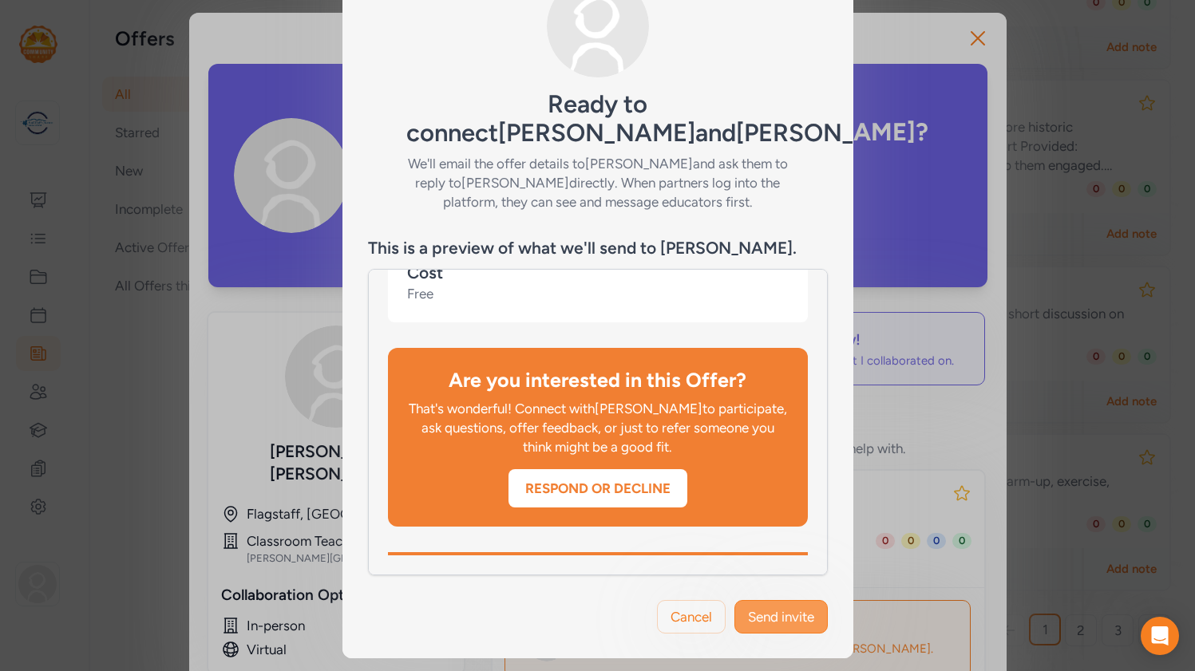
click at [783, 616] on span "Send invite" at bounding box center [781, 616] width 66 height 19
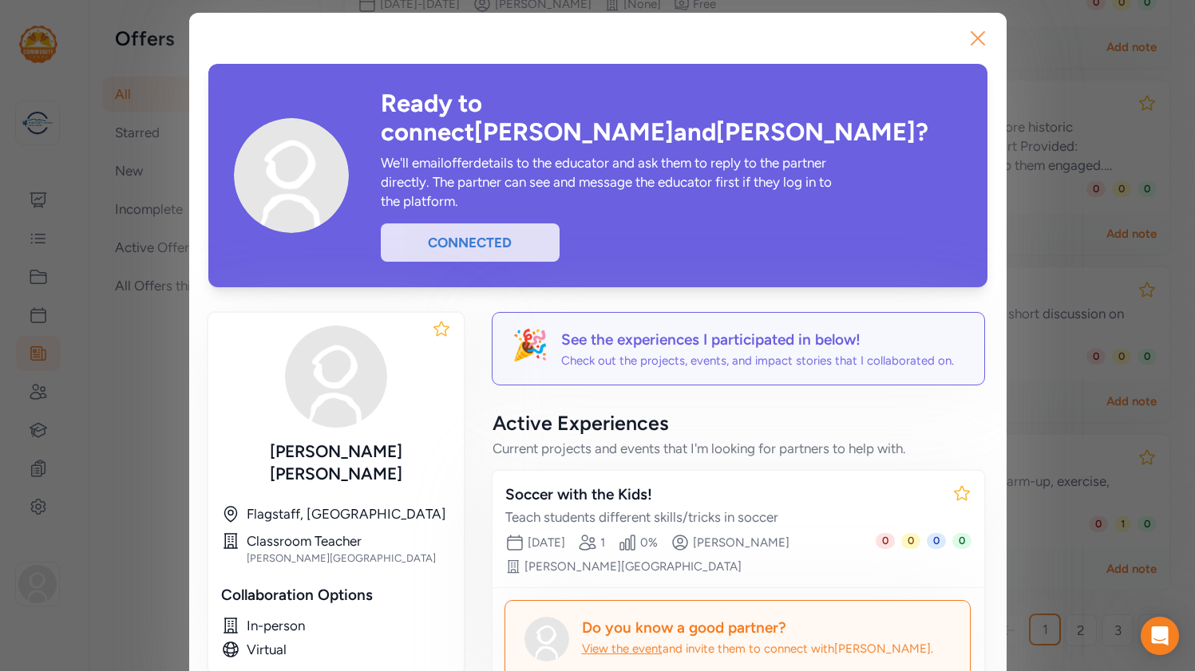
click at [979, 32] on icon "button" at bounding box center [978, 39] width 26 height 26
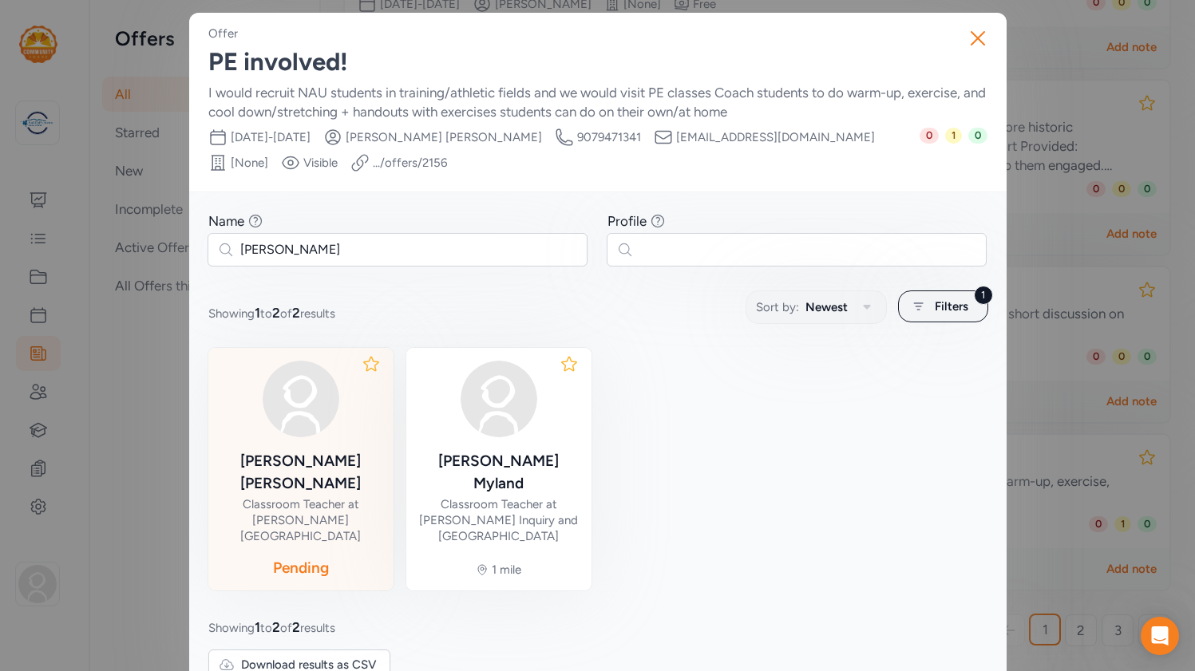
click at [737, 137] on span "pmt52@nau.edu" at bounding box center [775, 137] width 199 height 16
drag, startPoint x: 737, startPoint y: 137, endPoint x: 650, endPoint y: 140, distance: 86.3
click at [676, 140] on span "pmt52@nau.edu" at bounding box center [775, 137] width 199 height 16
copy span "pmt52@nau.edu"
click at [976, 36] on icon "button" at bounding box center [978, 39] width 26 height 26
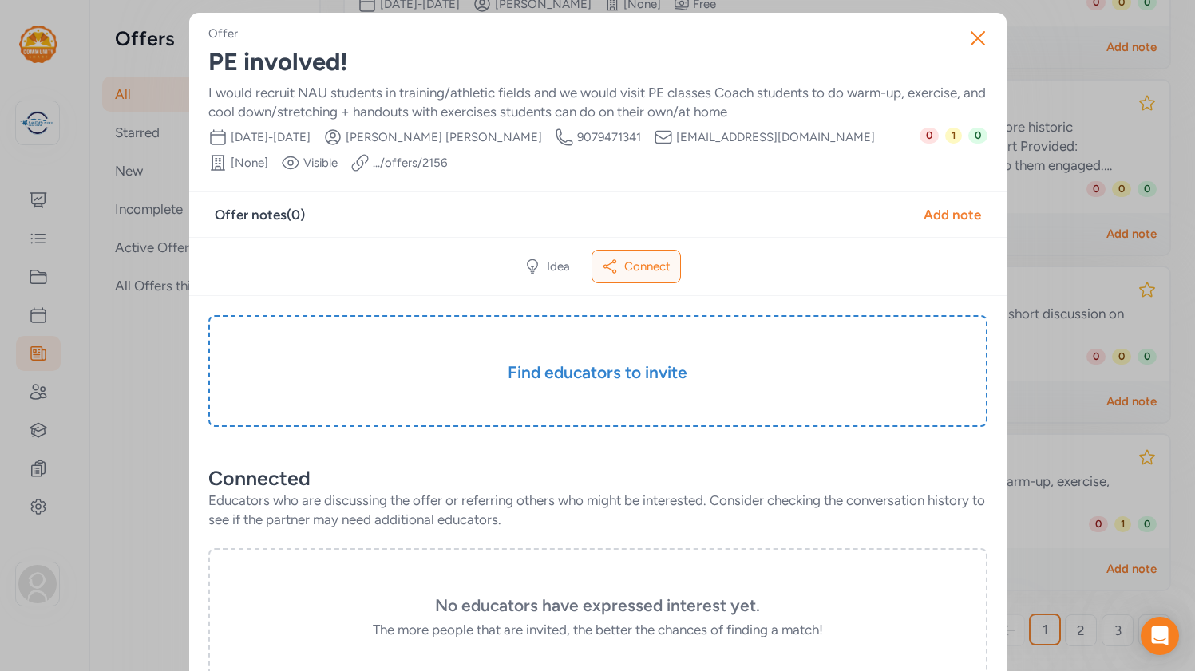
click at [976, 36] on icon "button" at bounding box center [978, 39] width 26 height 26
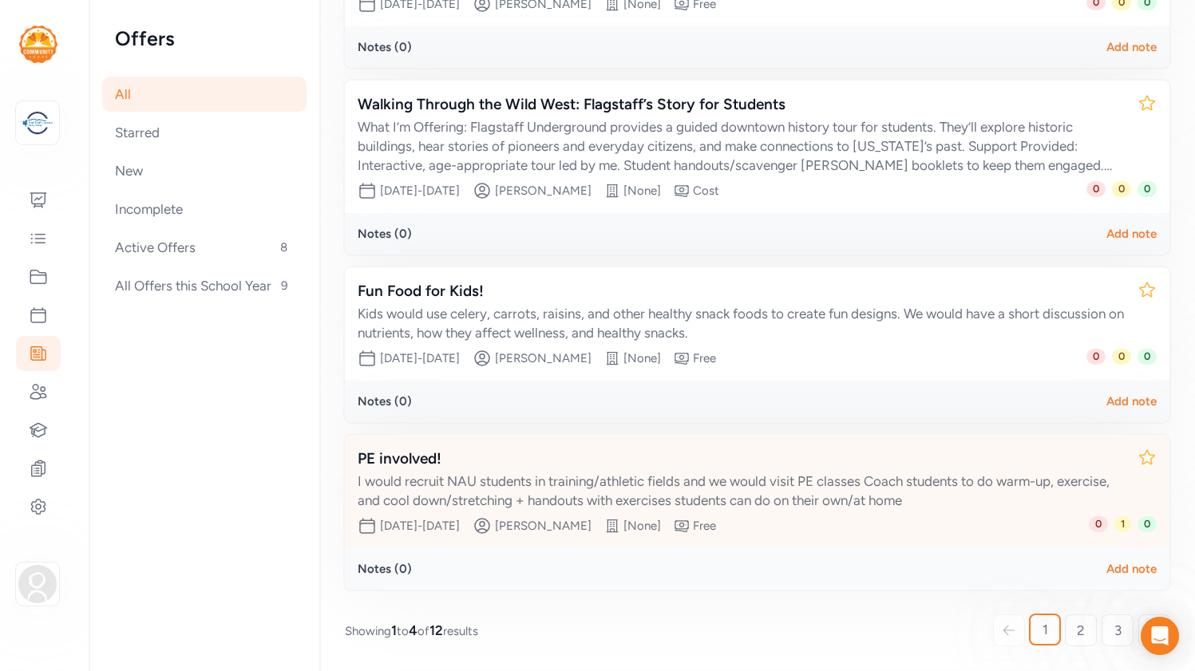
click at [415, 457] on div "PE involved!" at bounding box center [741, 459] width 767 height 22
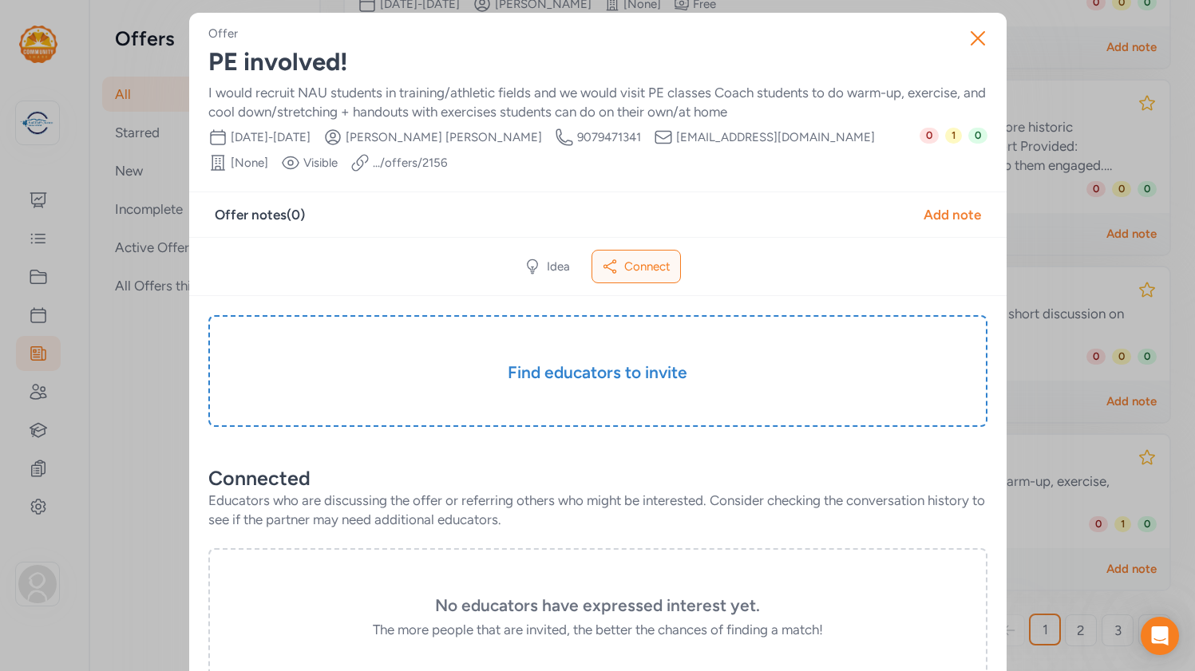
click at [373, 159] on link ".../offers/ 2156" at bounding box center [410, 163] width 74 height 16
click at [974, 38] on icon "button" at bounding box center [978, 39] width 26 height 26
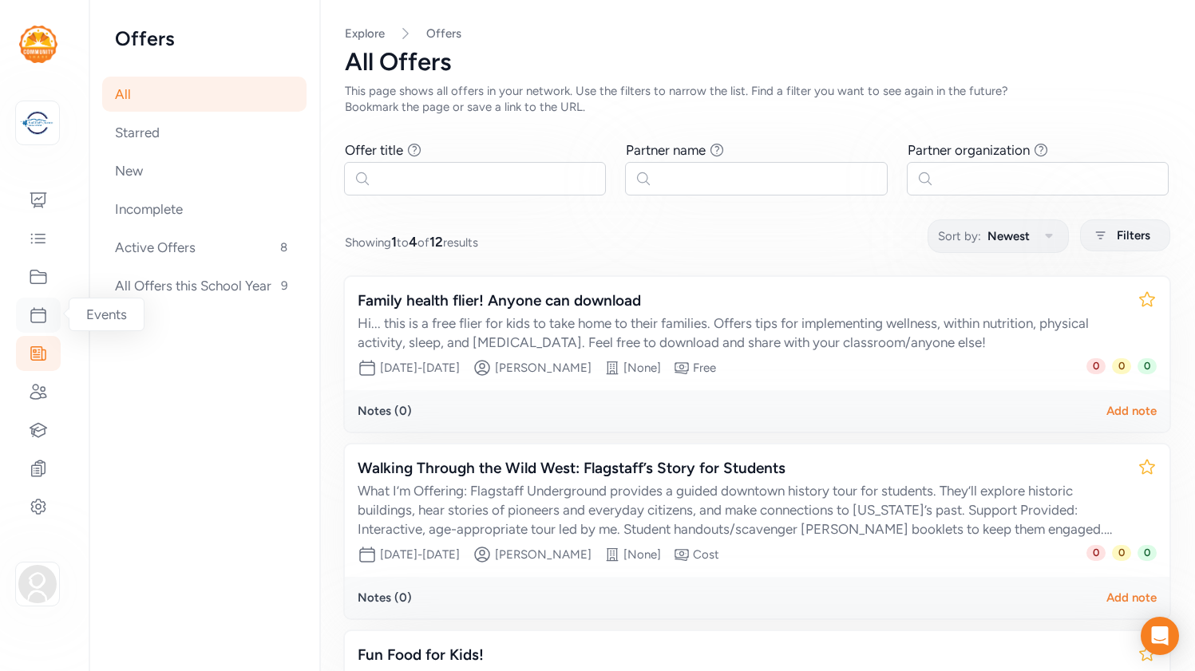
click at [42, 315] on icon at bounding box center [38, 315] width 19 height 19
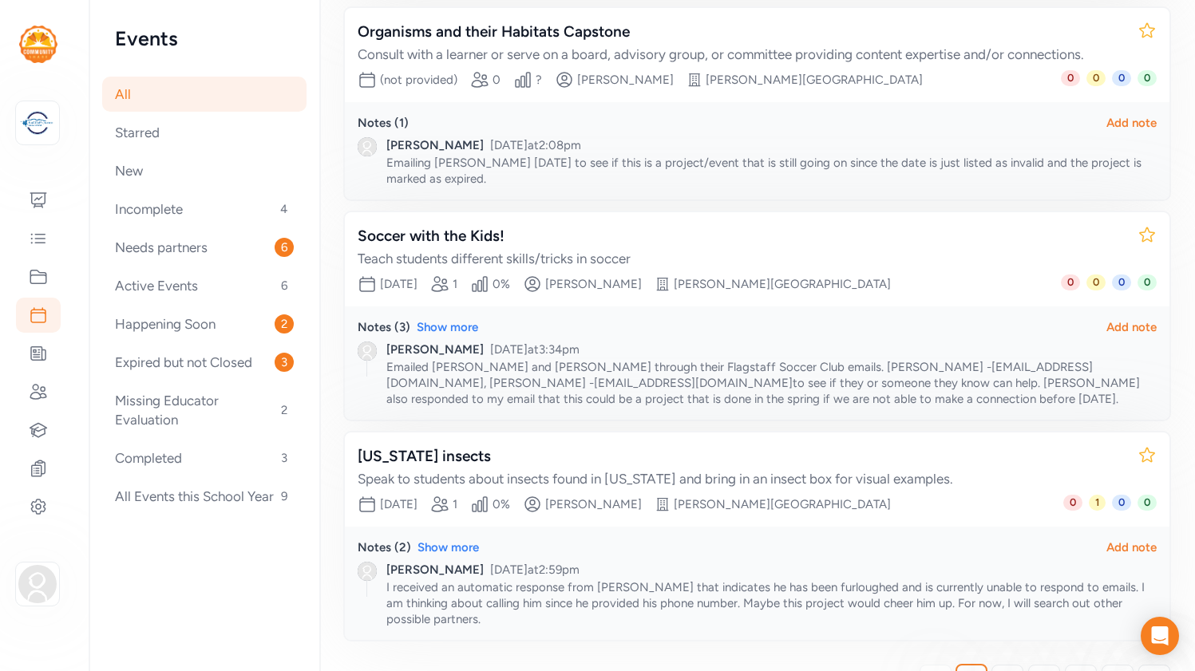
scroll to position [508, 0]
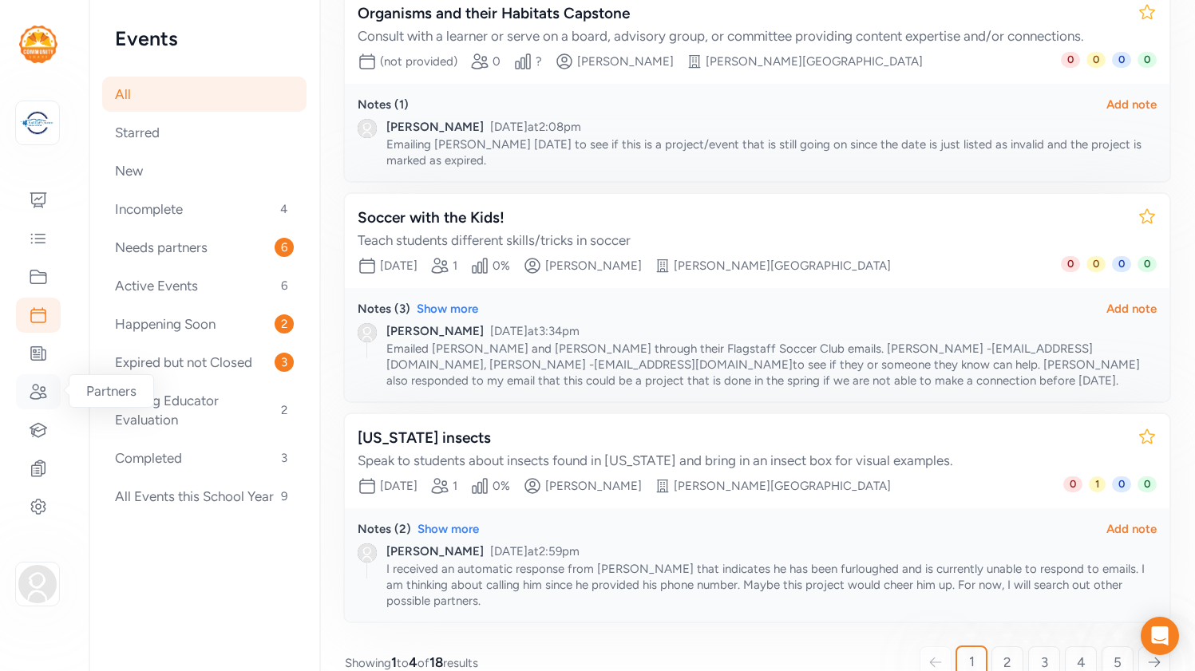
click at [37, 390] on icon at bounding box center [38, 391] width 19 height 19
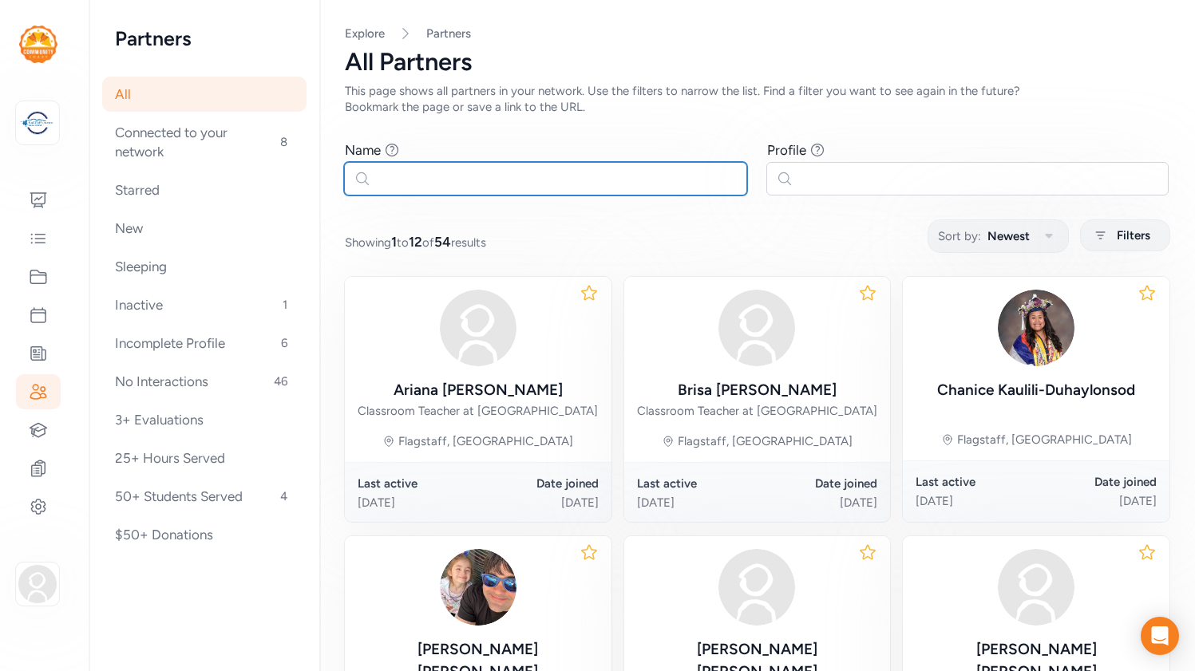
click at [605, 181] on input "text" at bounding box center [545, 179] width 403 height 34
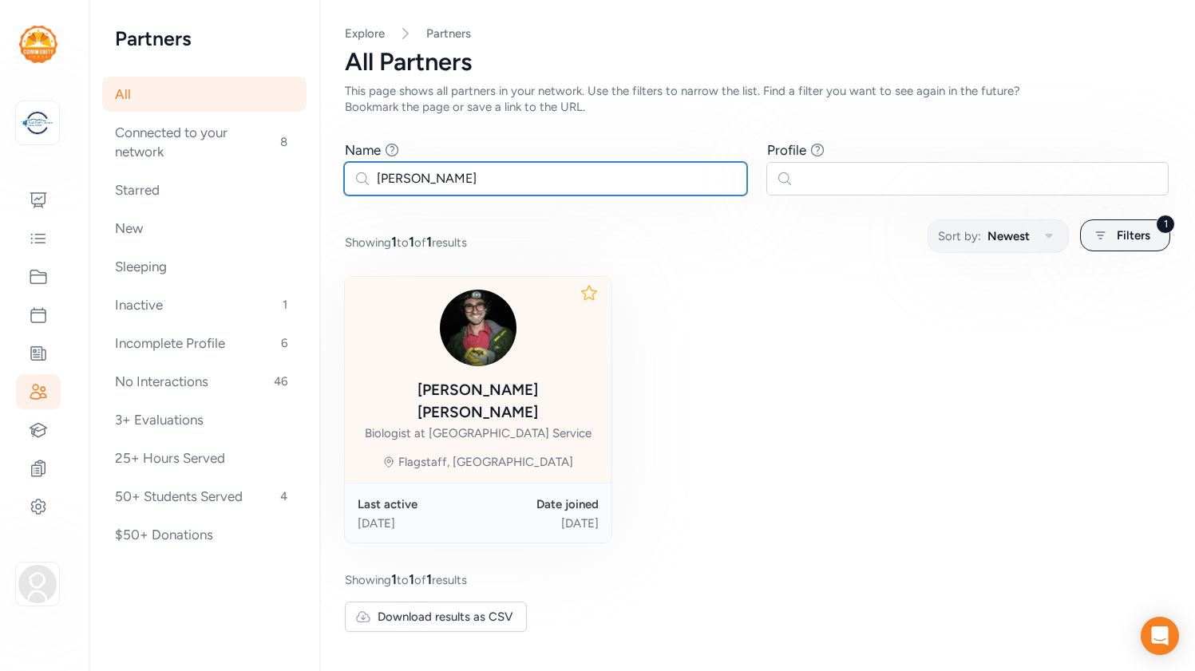
type input "[PERSON_NAME]"
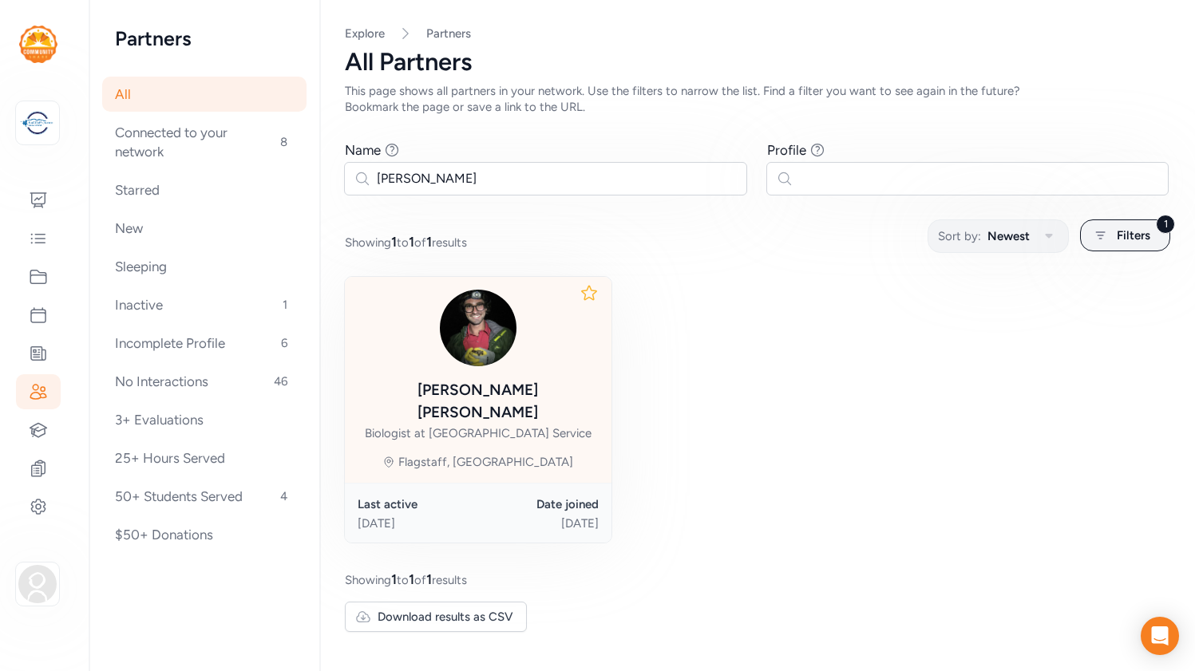
click at [498, 383] on div "Samuel Hay-Roe" at bounding box center [478, 401] width 241 height 45
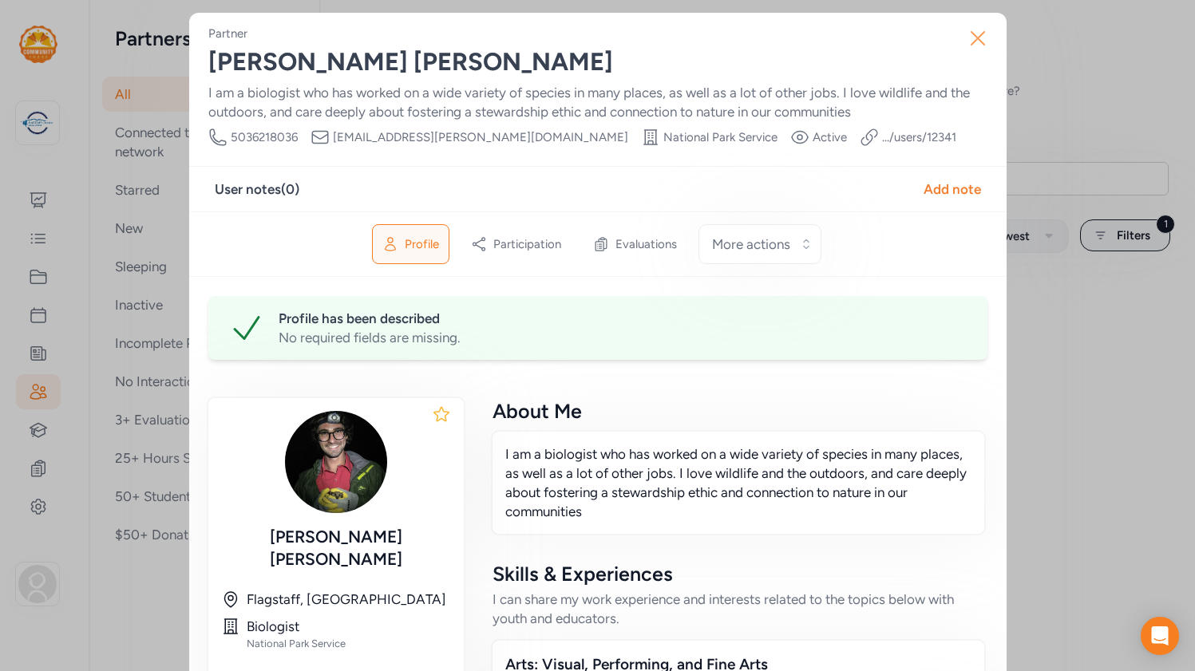
click at [978, 37] on icon "button" at bounding box center [977, 38] width 13 height 13
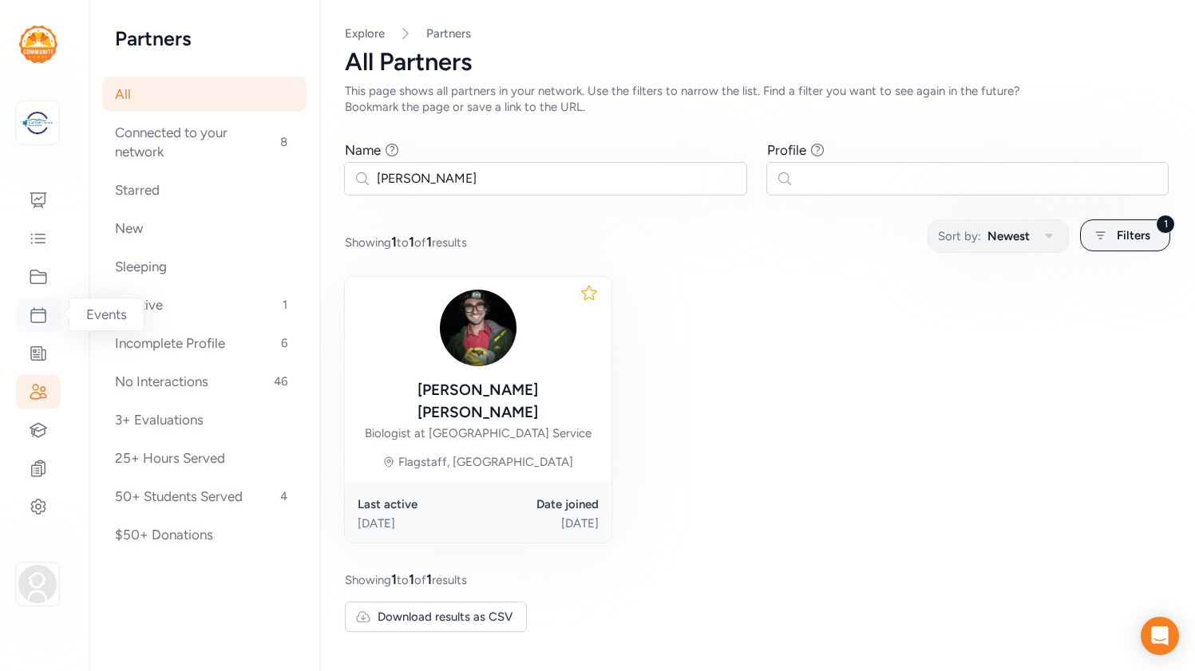
click at [42, 315] on icon at bounding box center [38, 315] width 19 height 19
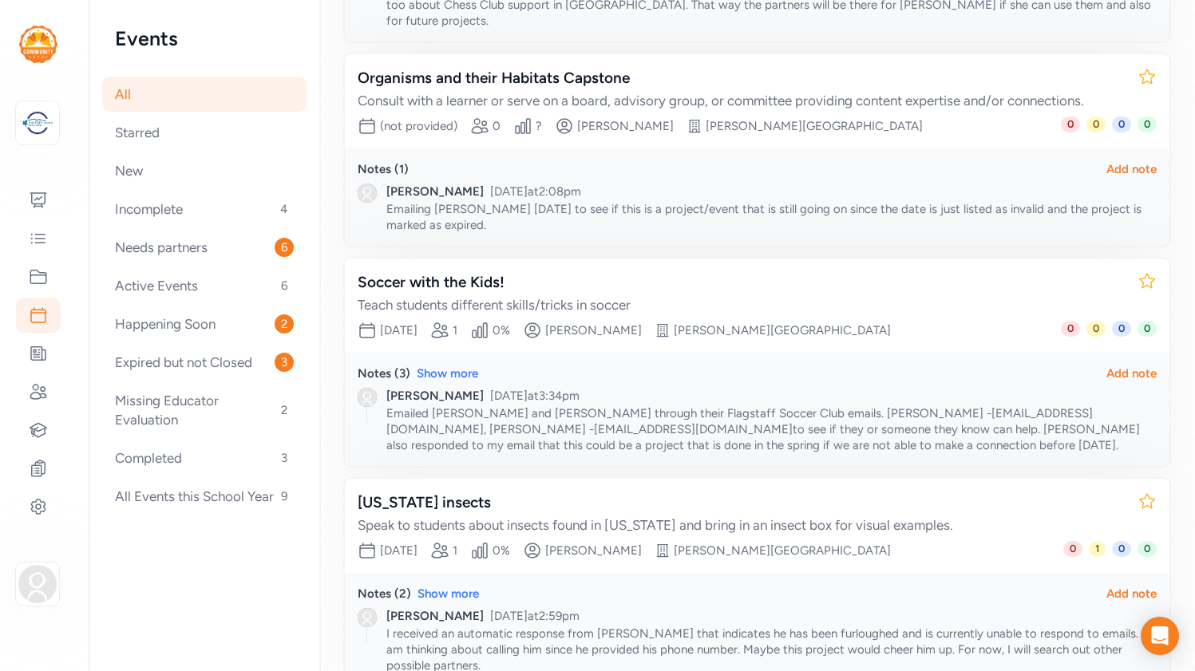
scroll to position [508, 0]
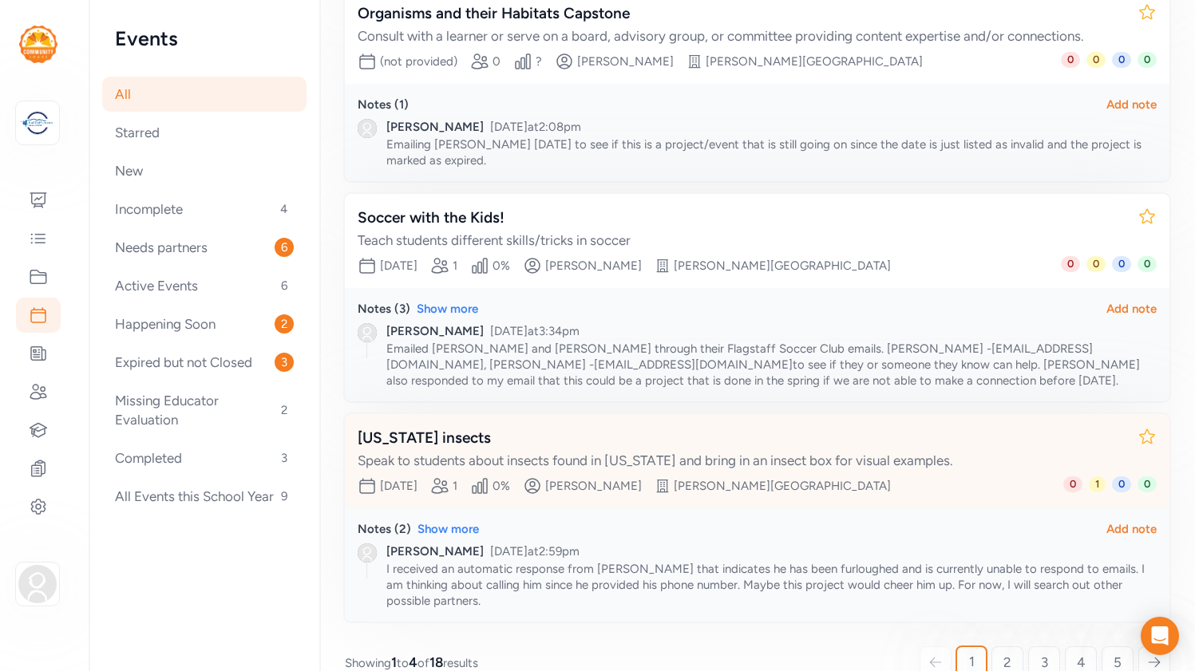
click at [426, 427] on div "[US_STATE] insects" at bounding box center [741, 438] width 767 height 22
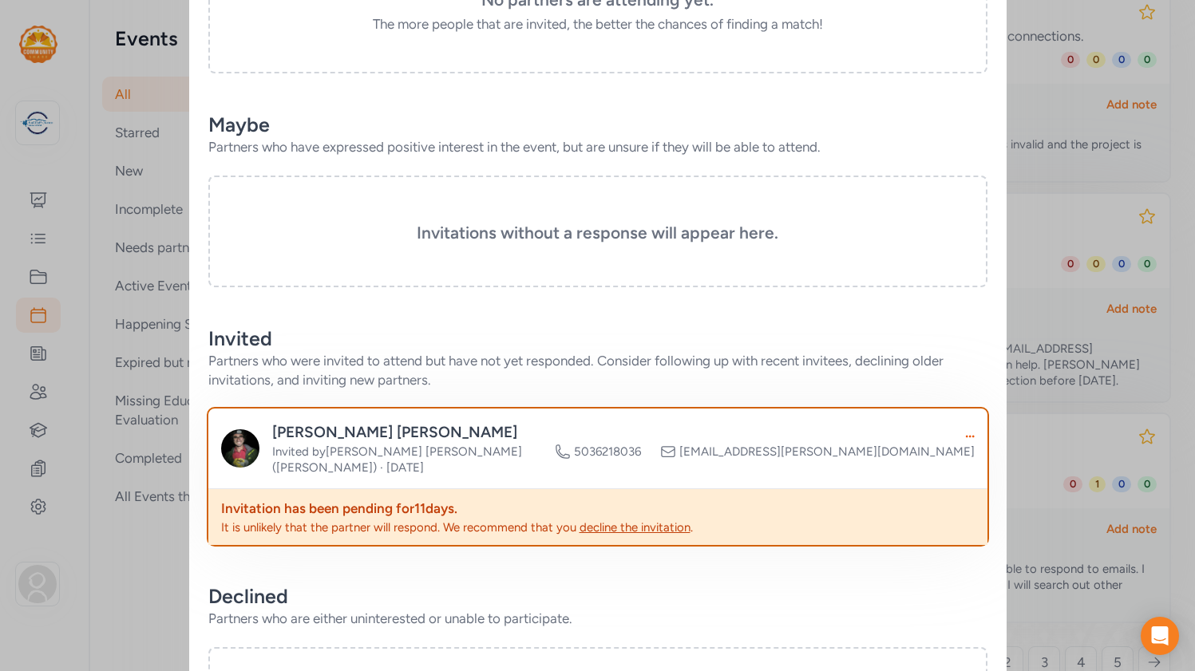
scroll to position [743, 0]
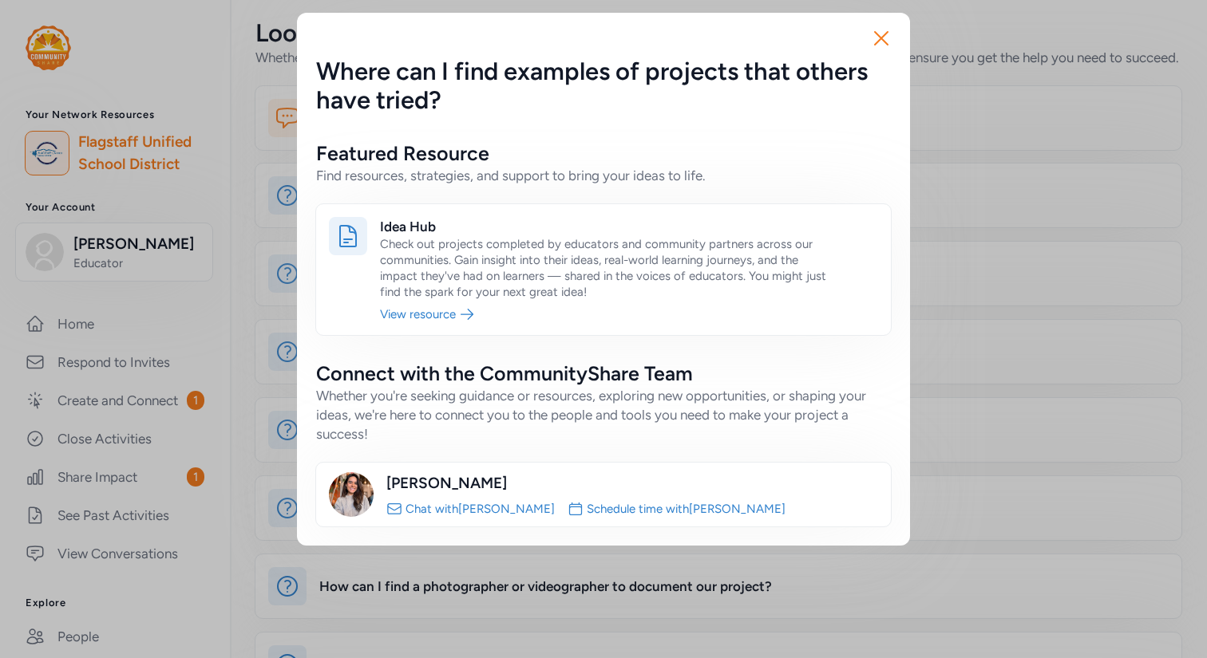
scroll to position [175, 0]
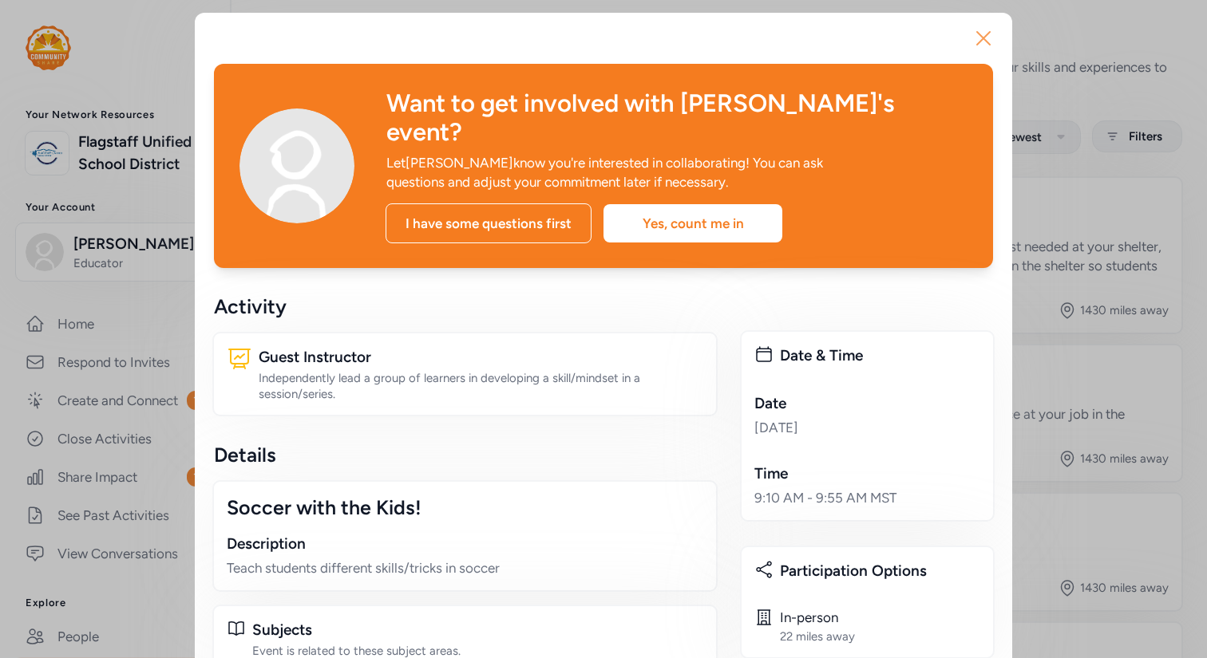
click at [970, 38] on icon "button" at bounding box center [983, 39] width 26 height 26
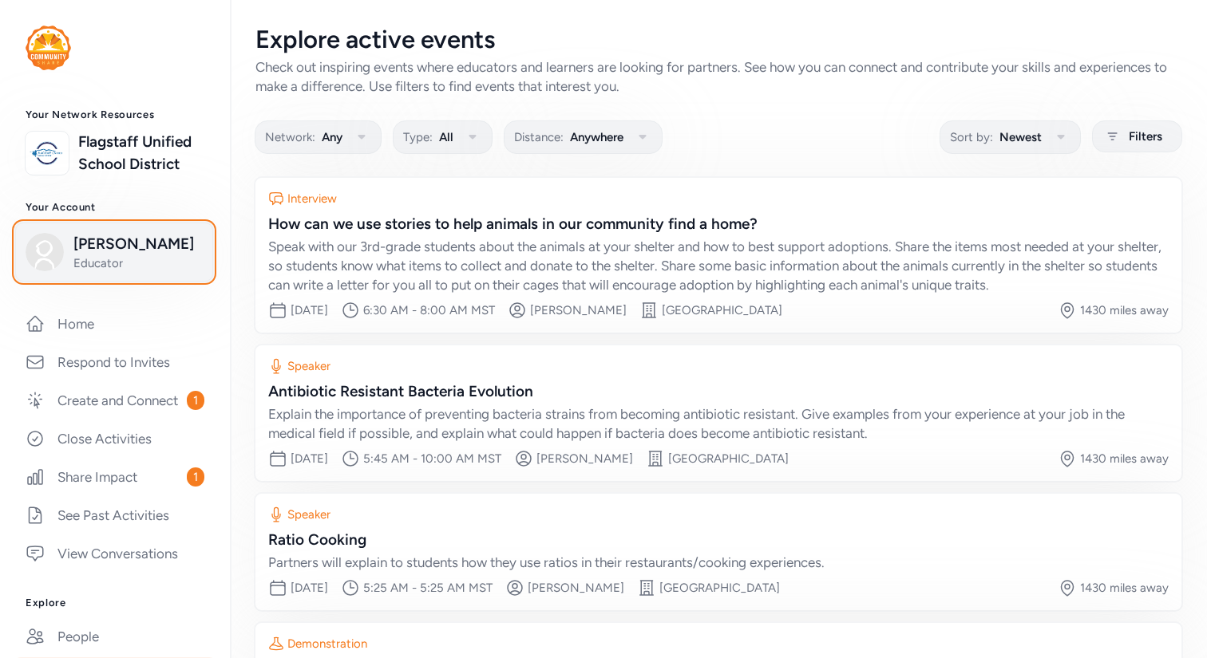
click at [124, 245] on span "[PERSON_NAME]" at bounding box center [137, 244] width 129 height 22
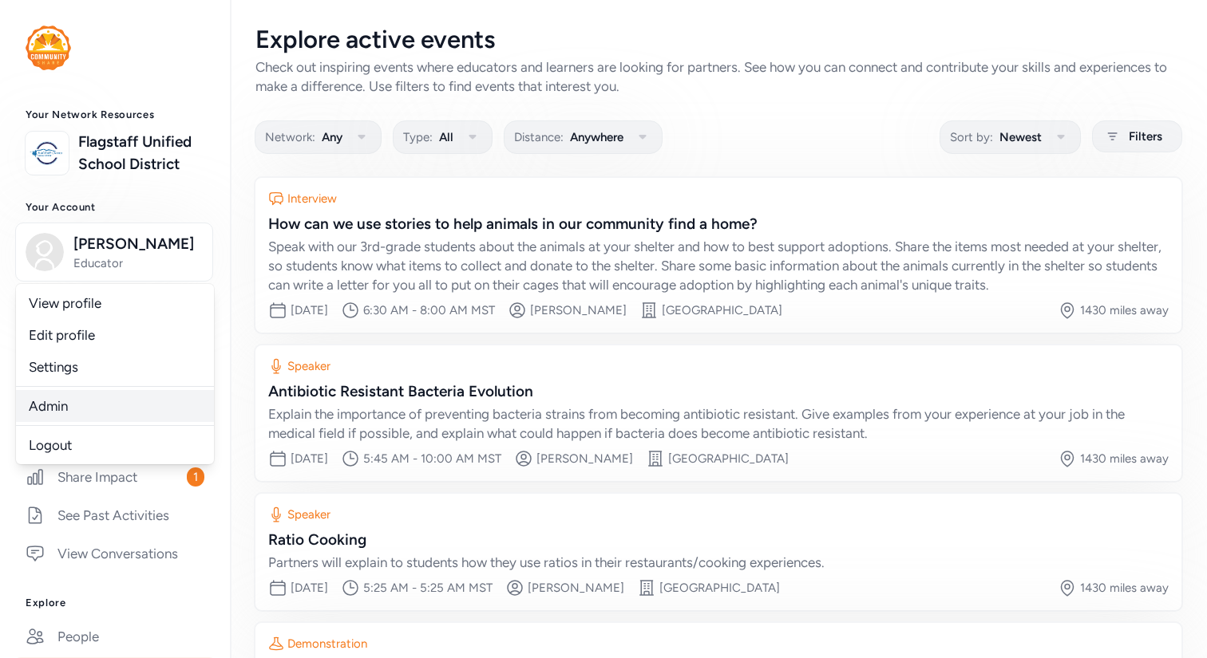
click at [108, 408] on link "Admin" at bounding box center [115, 406] width 198 height 32
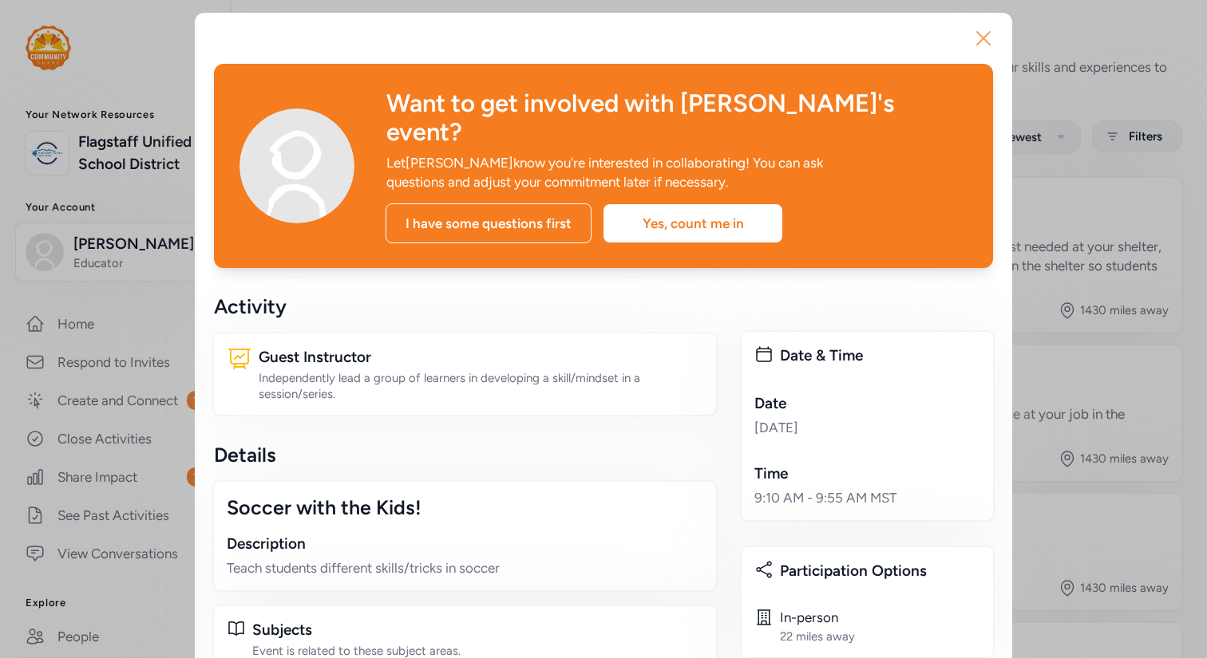
click at [977, 34] on icon "button" at bounding box center [983, 38] width 13 height 13
click at [970, 32] on icon "button" at bounding box center [983, 39] width 26 height 26
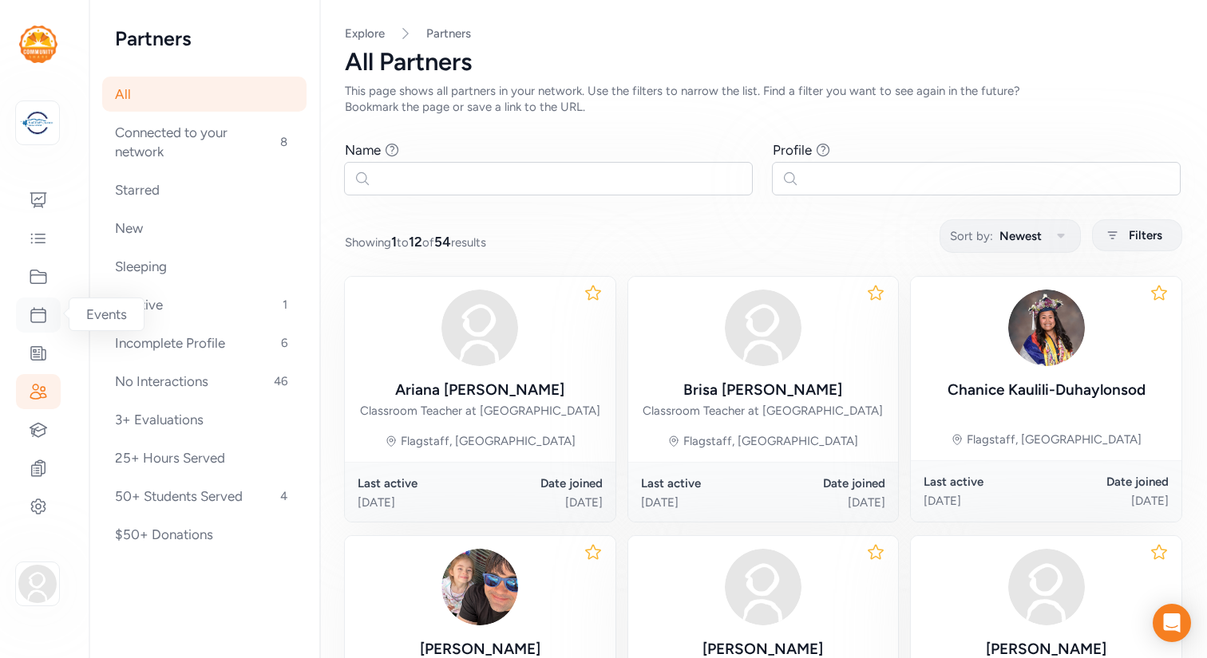
click at [38, 316] on icon at bounding box center [38, 315] width 19 height 19
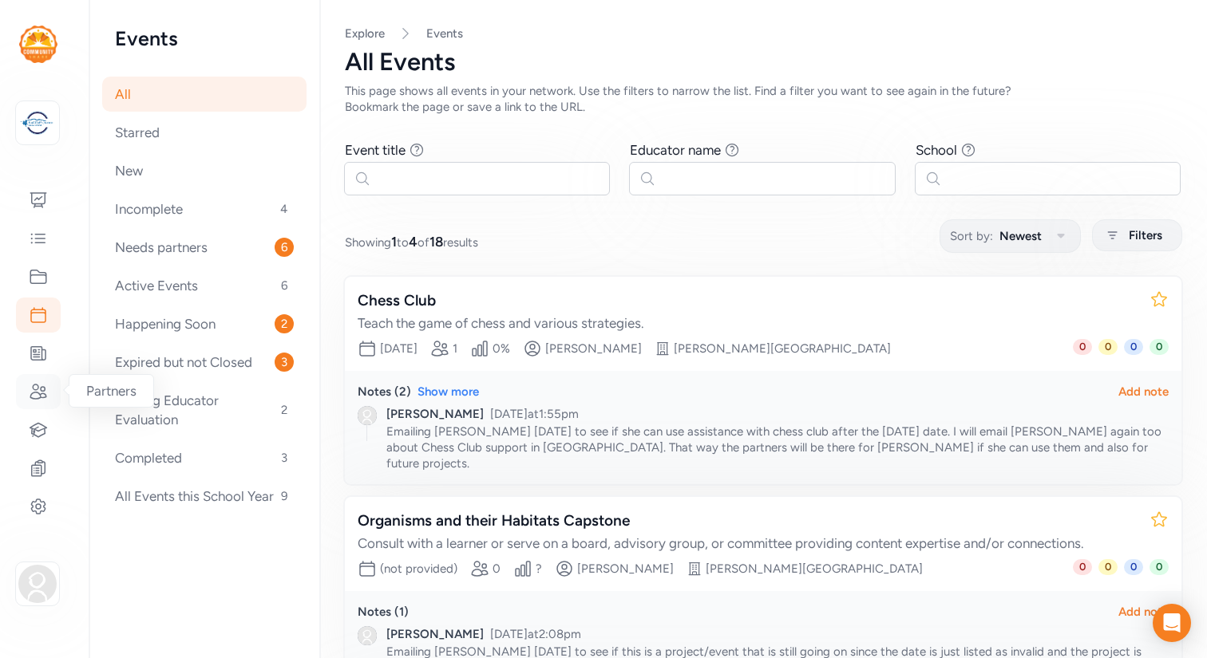
click at [43, 385] on icon at bounding box center [38, 391] width 19 height 19
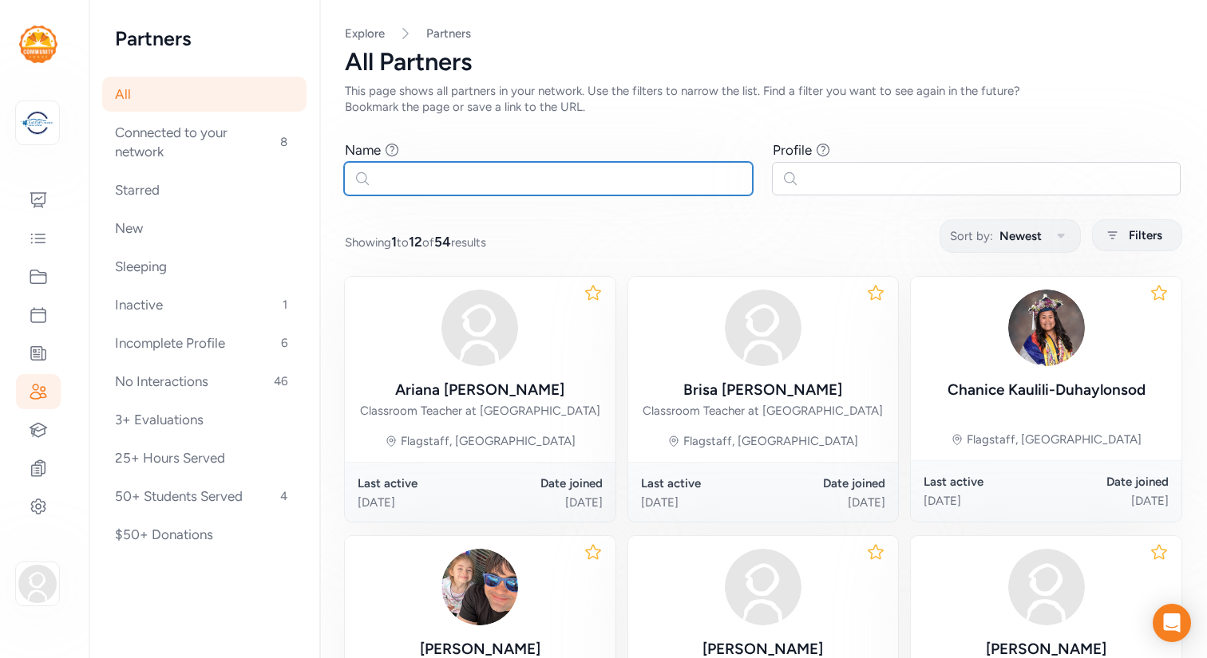
click at [480, 184] on input "text" at bounding box center [548, 179] width 409 height 34
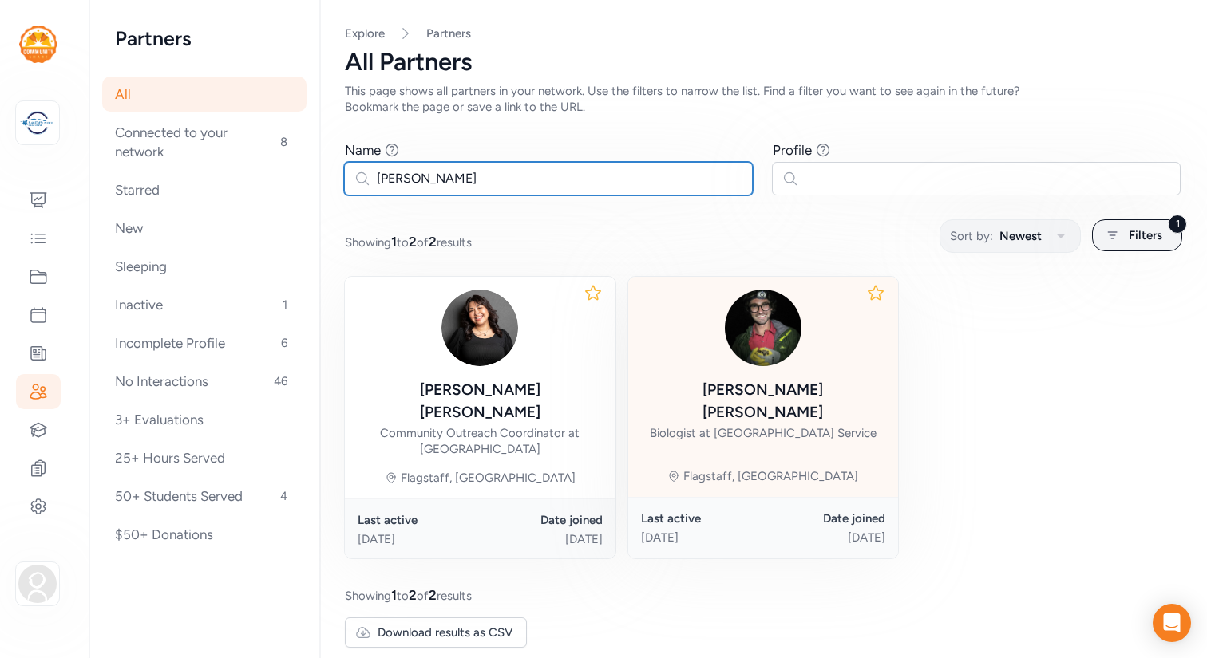
type input "Sam"
click at [720, 390] on div "Samuel Hay-Roe" at bounding box center [763, 401] width 245 height 45
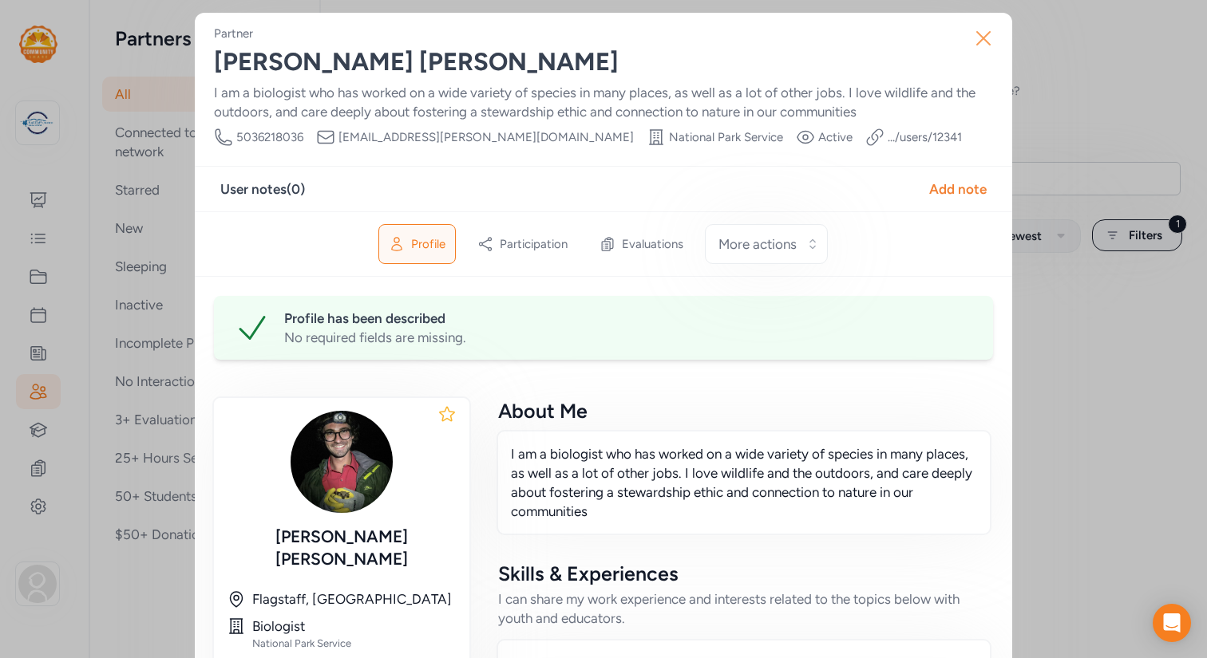
click at [980, 39] on icon "button" at bounding box center [983, 39] width 26 height 26
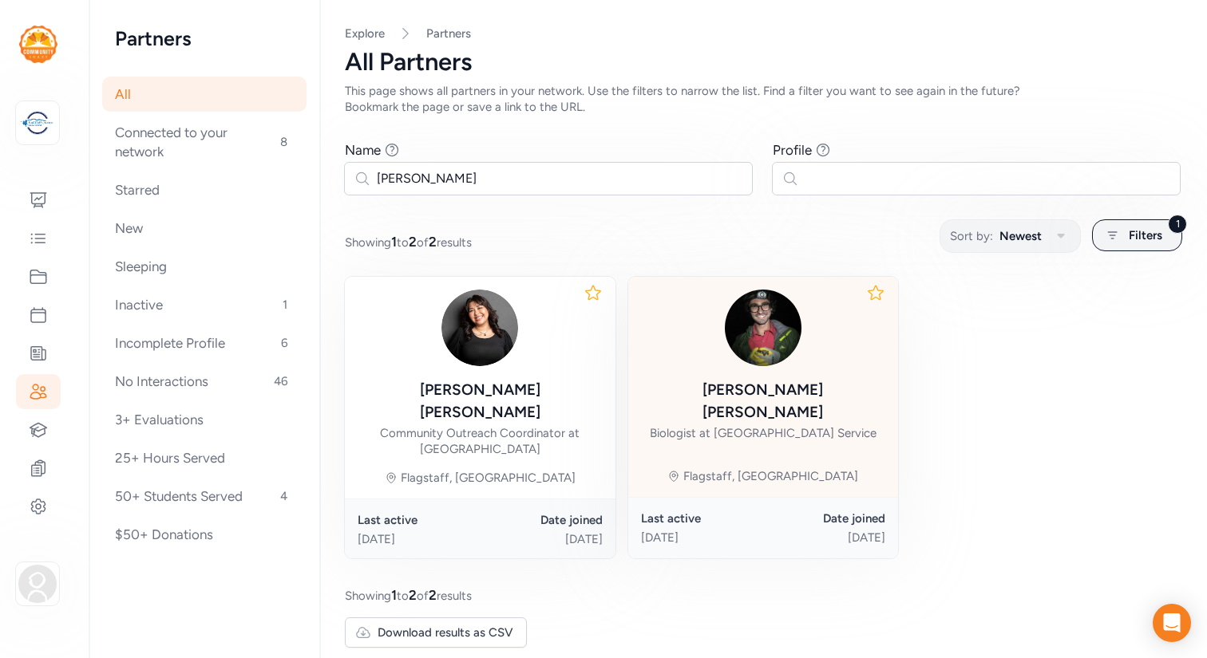
click at [730, 394] on div "Samuel Hay-Roe" at bounding box center [763, 401] width 245 height 45
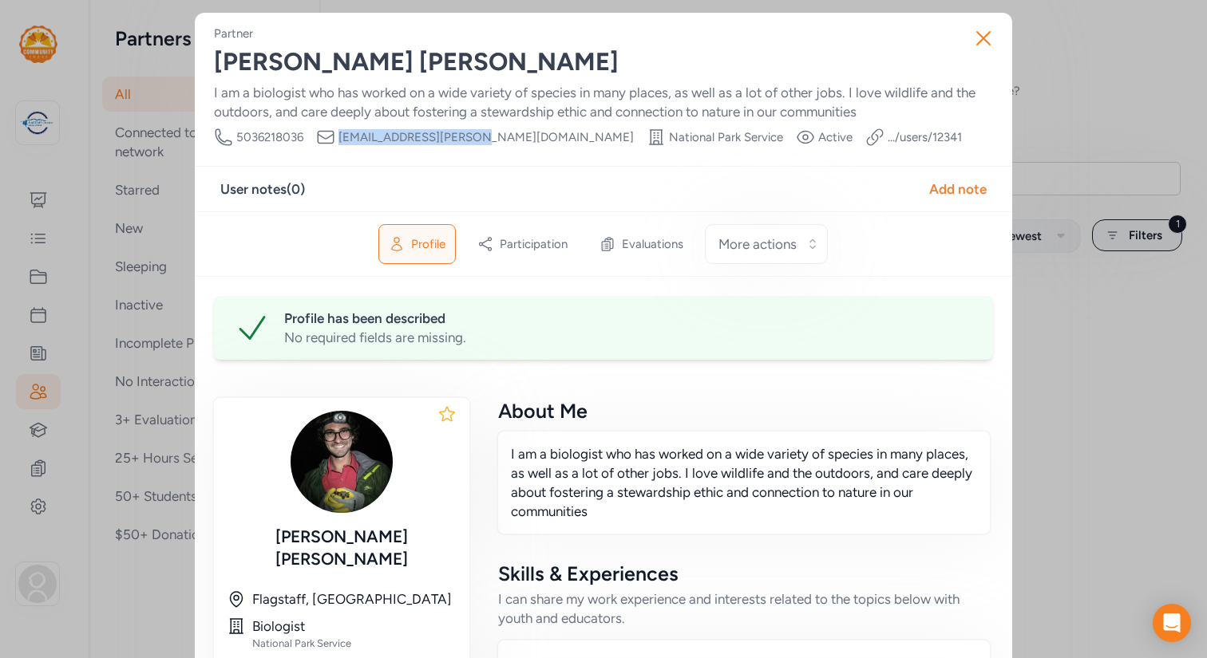
drag, startPoint x: 476, startPoint y: 138, endPoint x: 341, endPoint y: 136, distance: 135.7
click at [341, 136] on span "samuel_hay-roe@nps.gov" at bounding box center [485, 137] width 295 height 16
copy span "samuel_hay-roe@nps.gov"
click at [981, 36] on icon "button" at bounding box center [983, 38] width 13 height 13
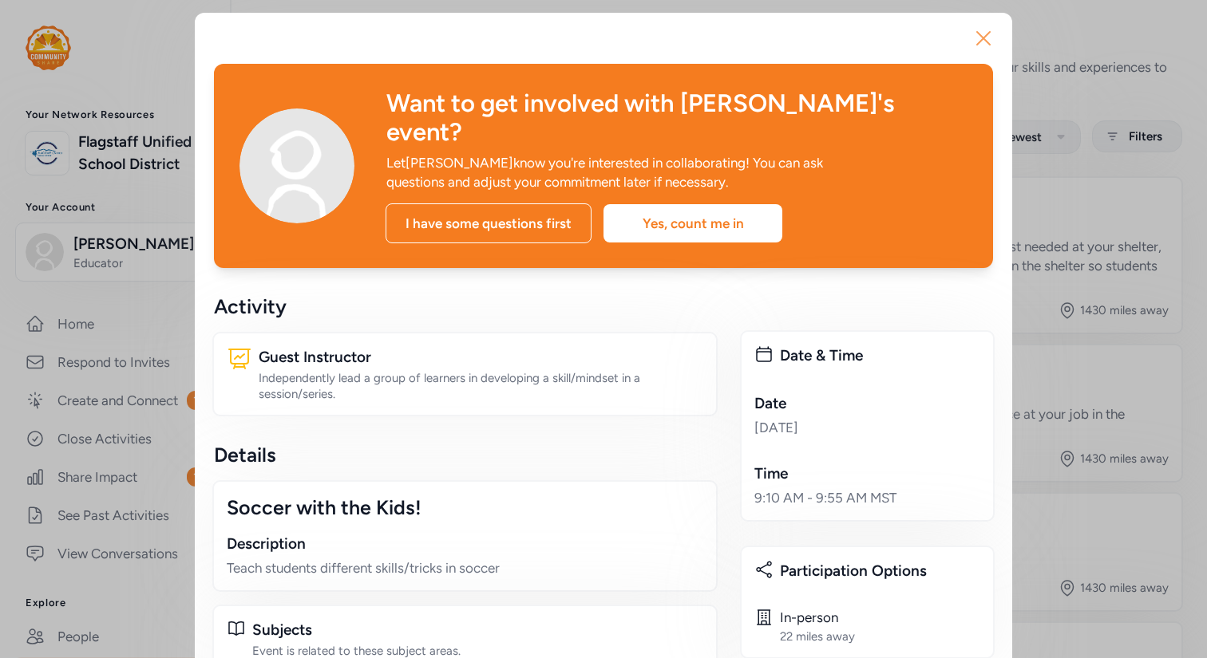
click at [977, 36] on icon "button" at bounding box center [983, 38] width 13 height 13
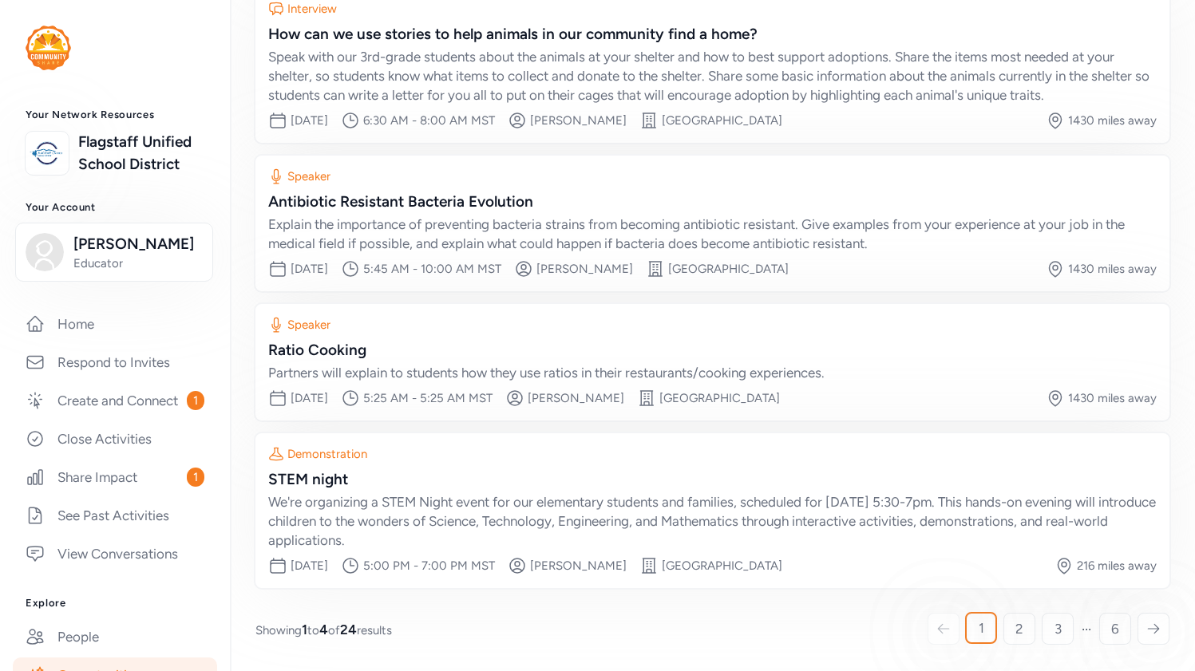
scroll to position [190, 0]
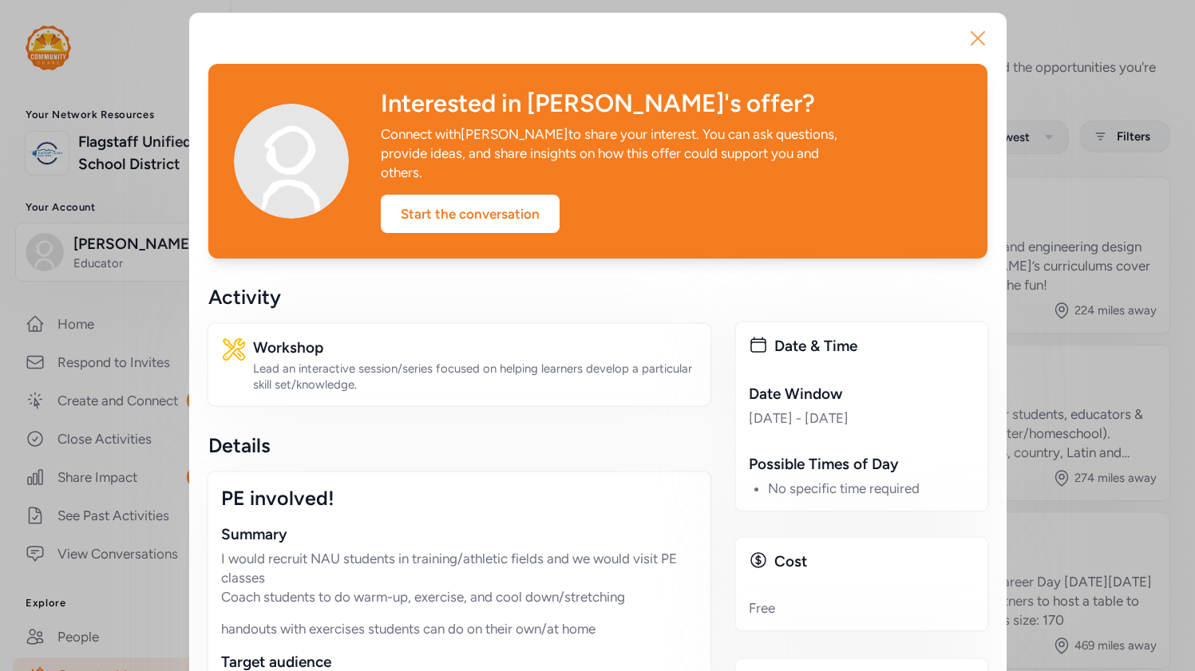
click at [976, 34] on icon "button" at bounding box center [978, 39] width 26 height 26
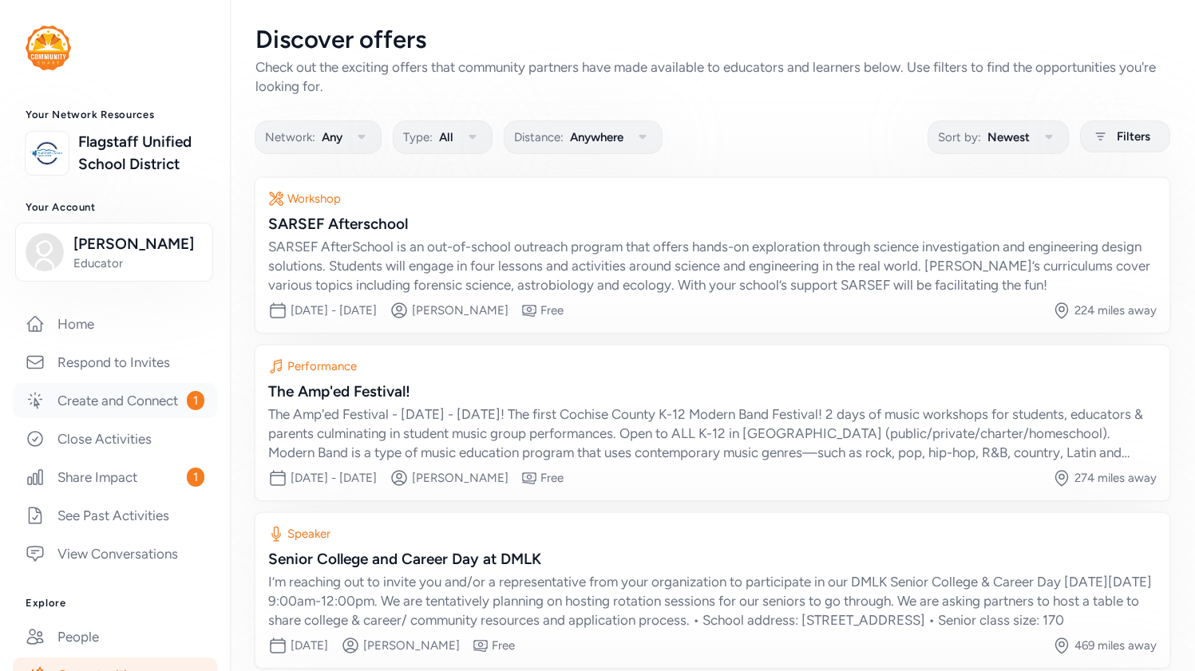
click at [96, 400] on link "Create and Connect 1" at bounding box center [115, 400] width 204 height 35
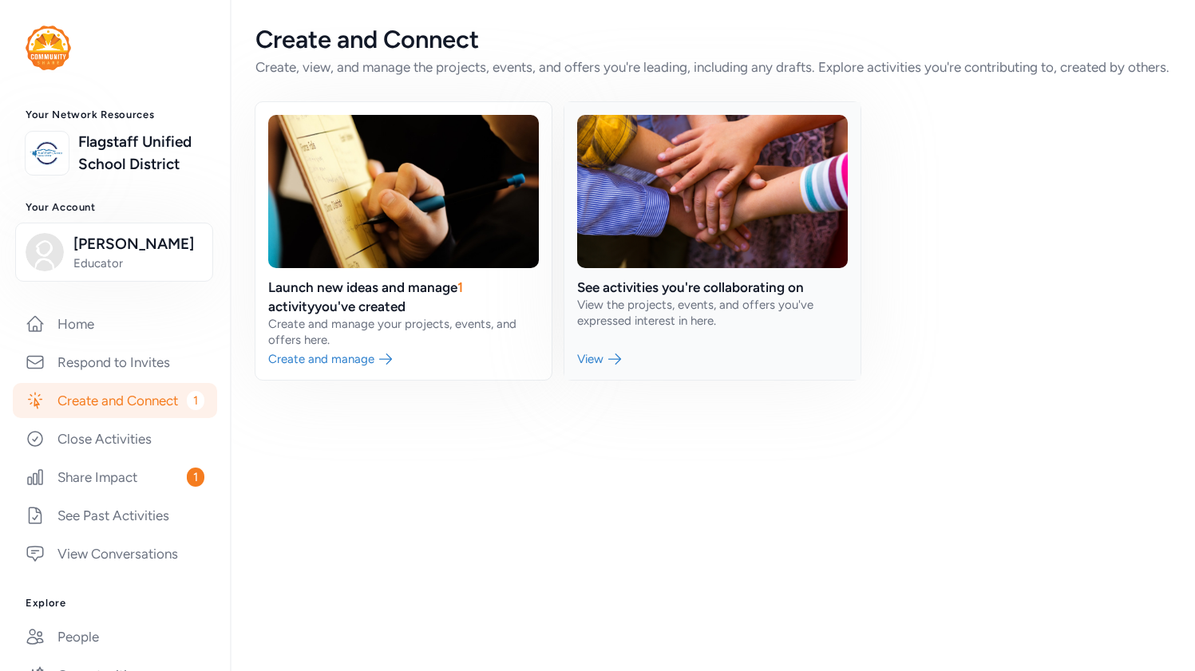
click at [604, 377] on link at bounding box center [712, 241] width 296 height 278
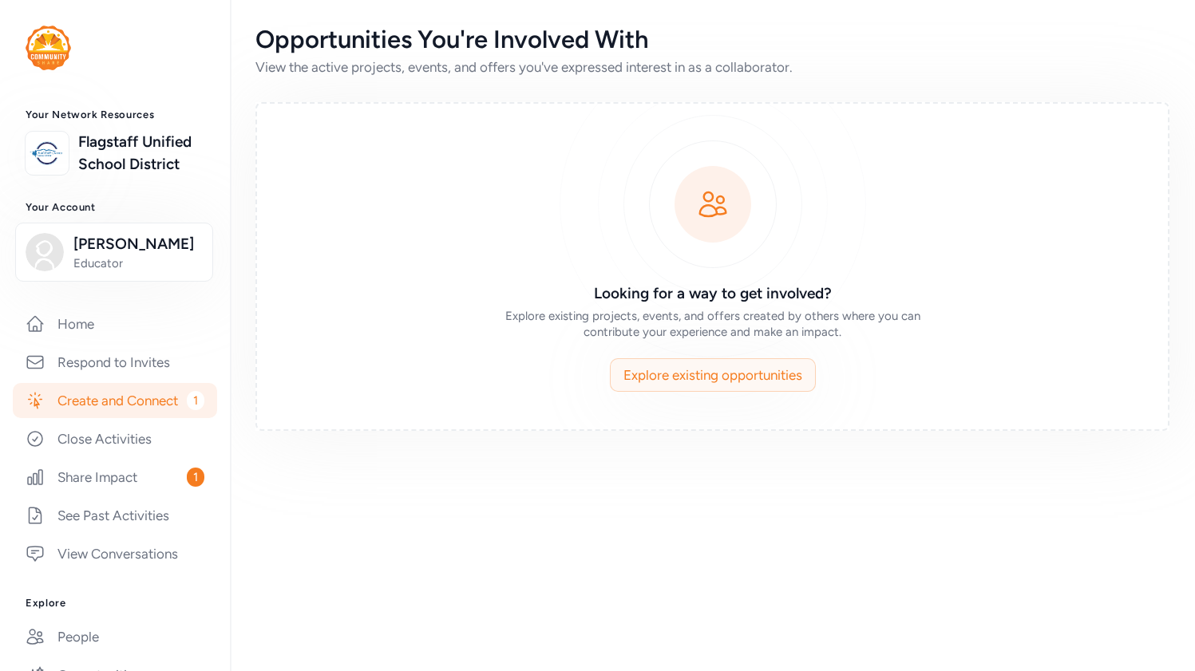
click at [662, 381] on span "Explore existing opportunities" at bounding box center [712, 375] width 179 height 19
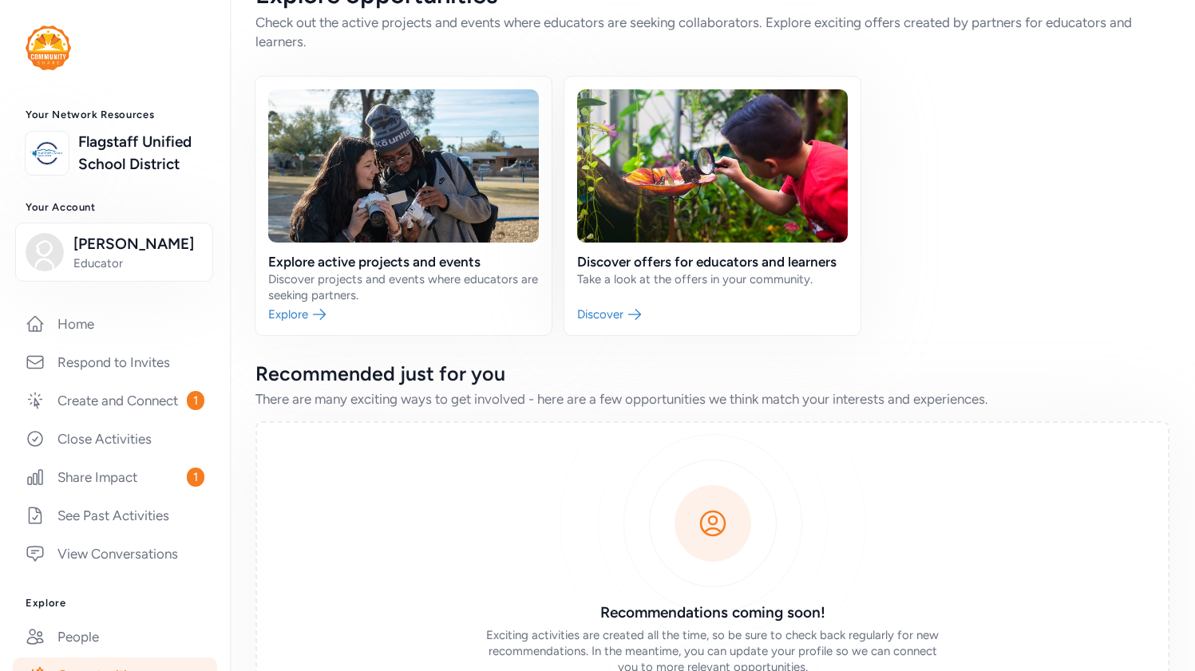
scroll to position [35, 0]
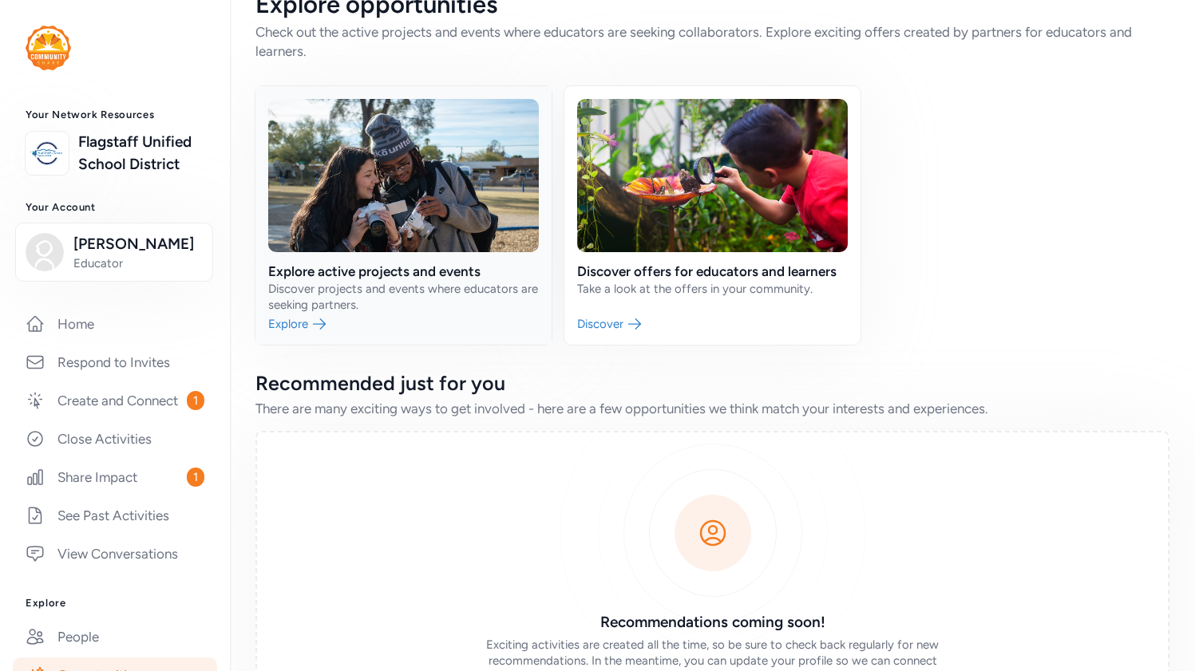
click at [427, 285] on link at bounding box center [403, 215] width 296 height 259
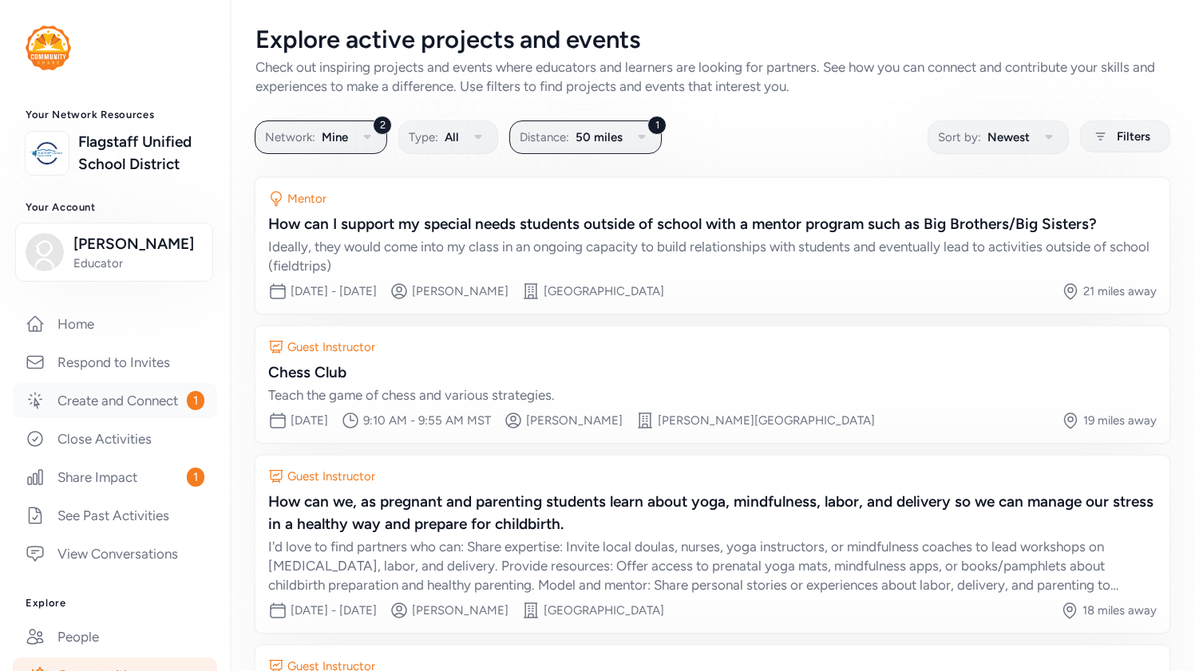
click at [132, 398] on link "Create and Connect 1" at bounding box center [115, 400] width 204 height 35
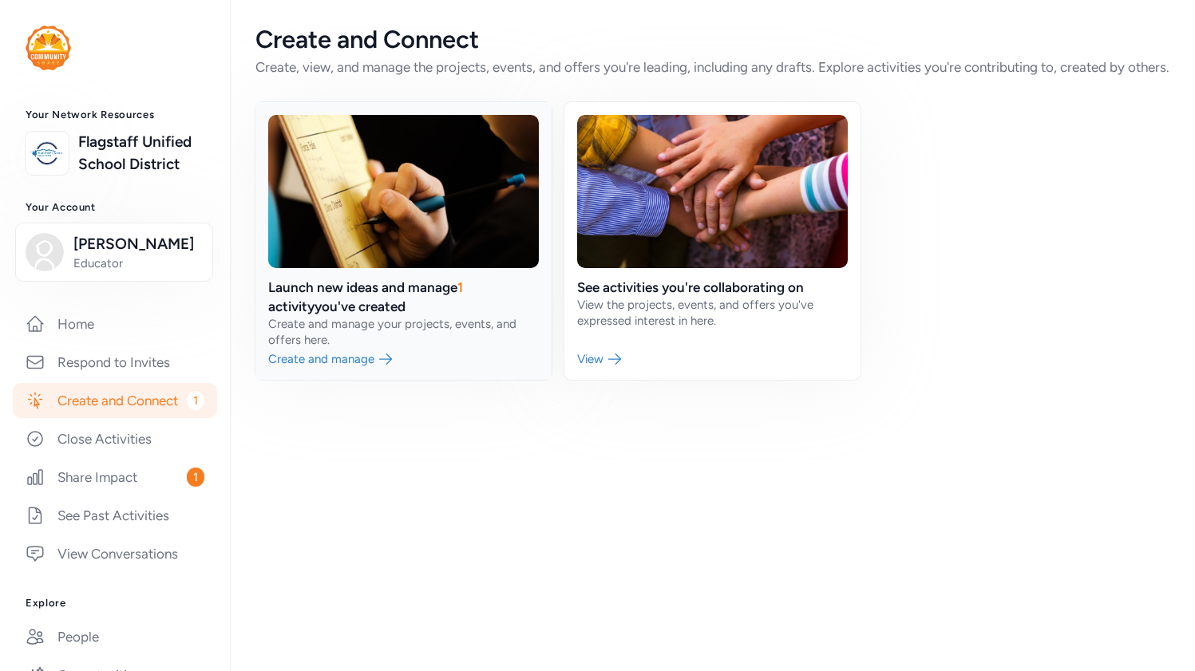
click at [337, 330] on link at bounding box center [403, 241] width 296 height 278
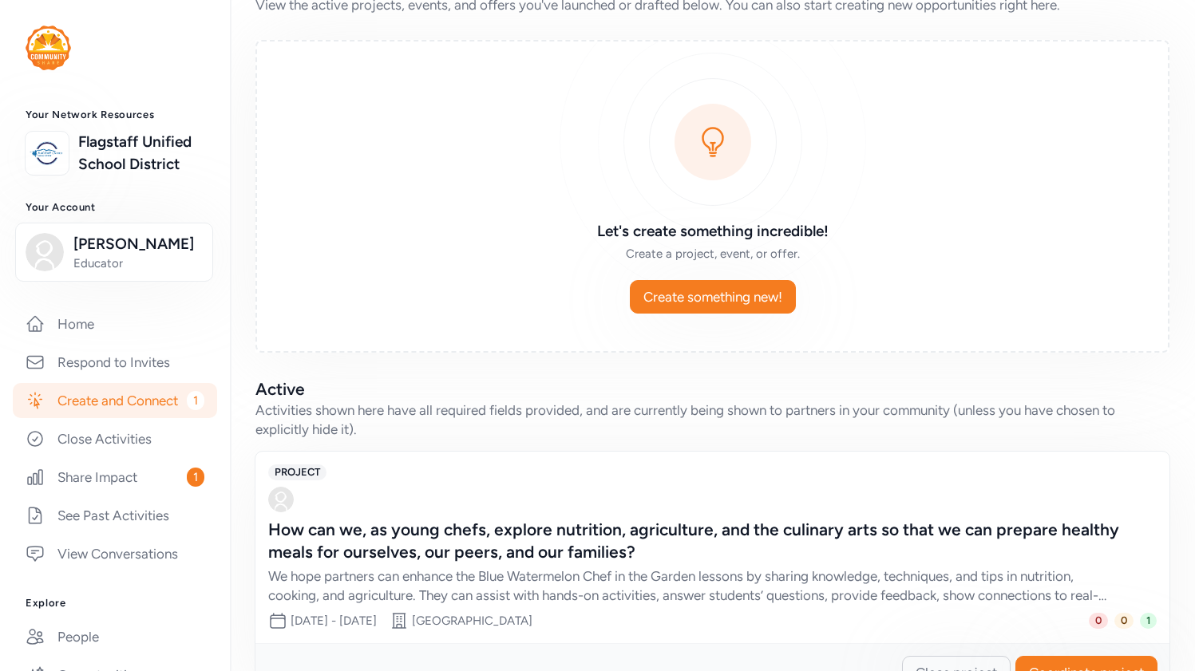
scroll to position [118, 0]
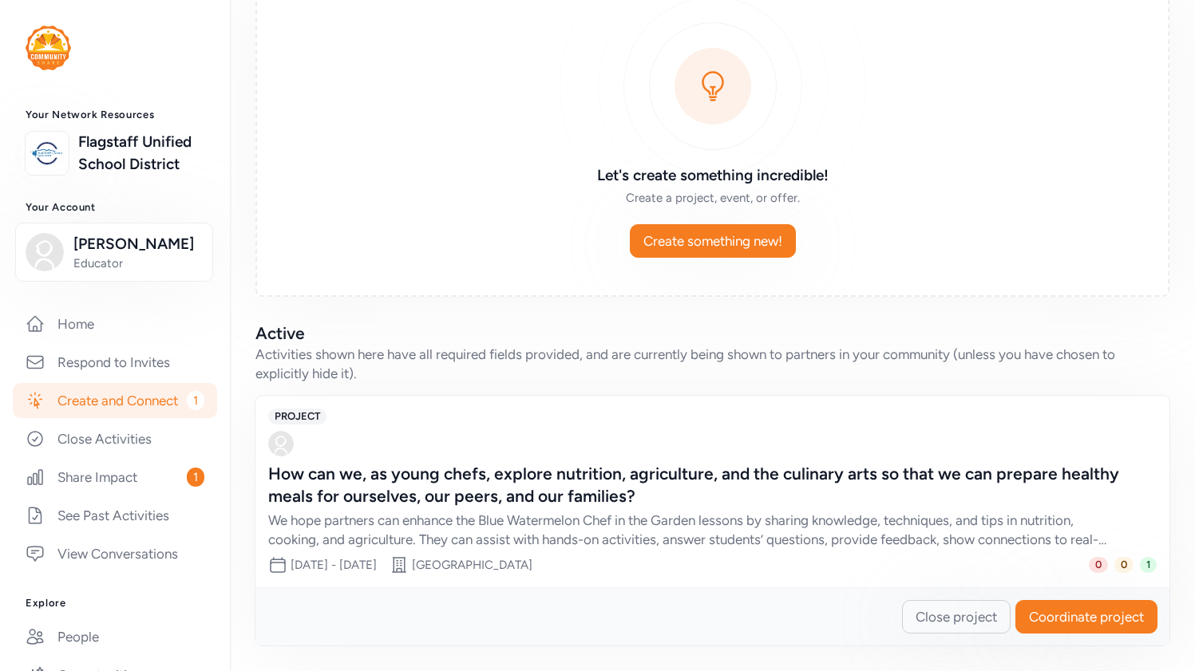
click at [630, 480] on div "How can we, as young chefs, explore nutrition, agriculture, and the culinary ar…" at bounding box center [696, 485] width 856 height 45
click at [1079, 616] on span "Coordinate project" at bounding box center [1086, 616] width 115 height 19
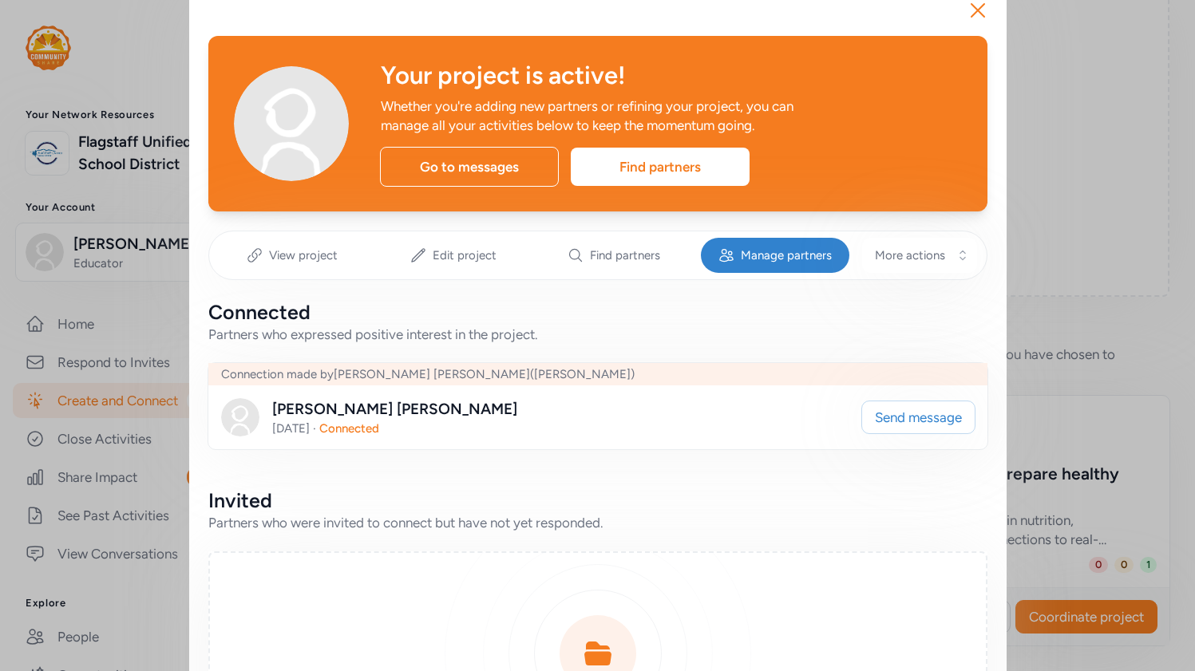
scroll to position [42, 0]
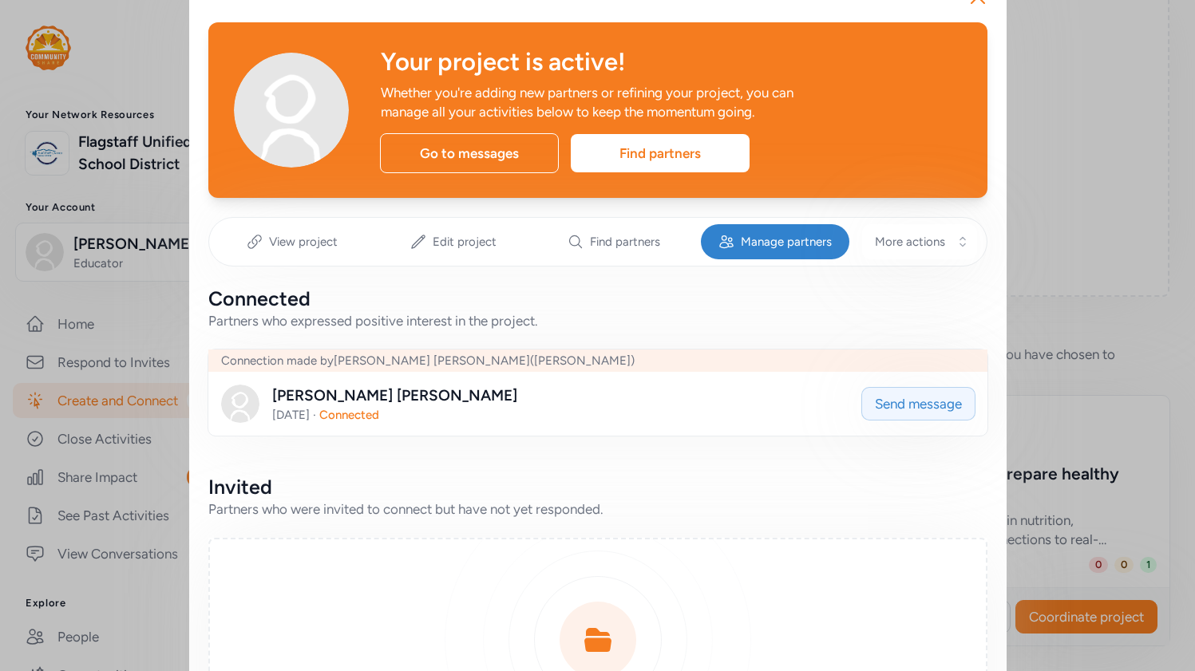
click at [887, 400] on span "Send message" at bounding box center [918, 403] width 87 height 19
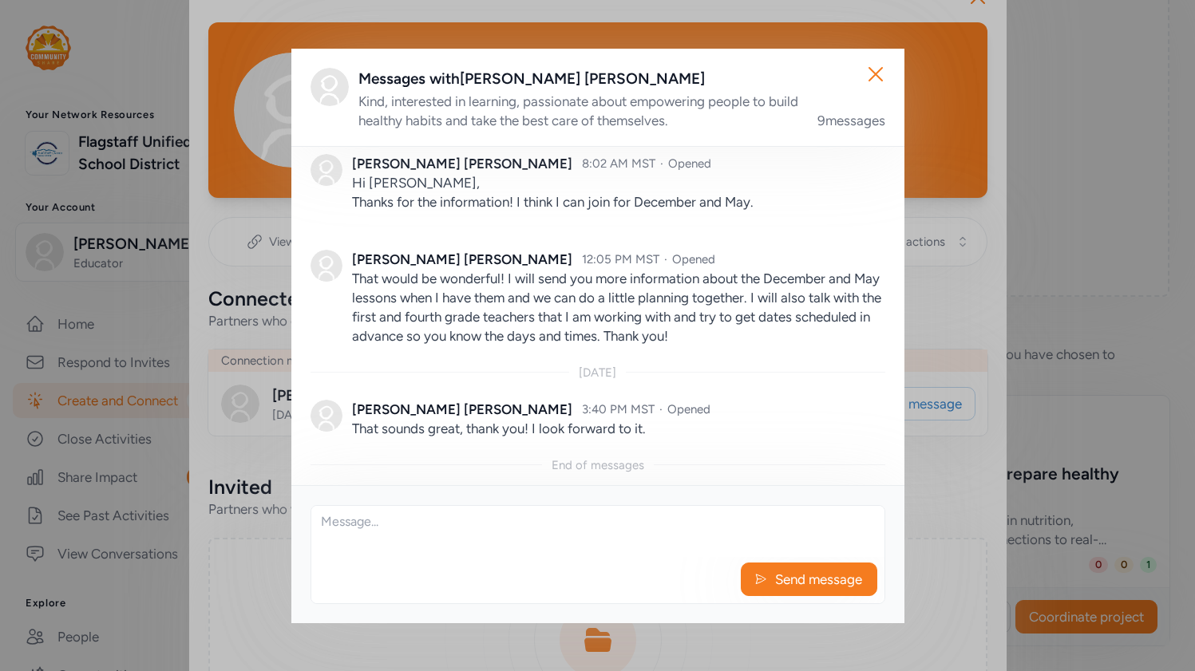
scroll to position [1368, 0]
click at [338, 523] on textarea at bounding box center [597, 531] width 573 height 51
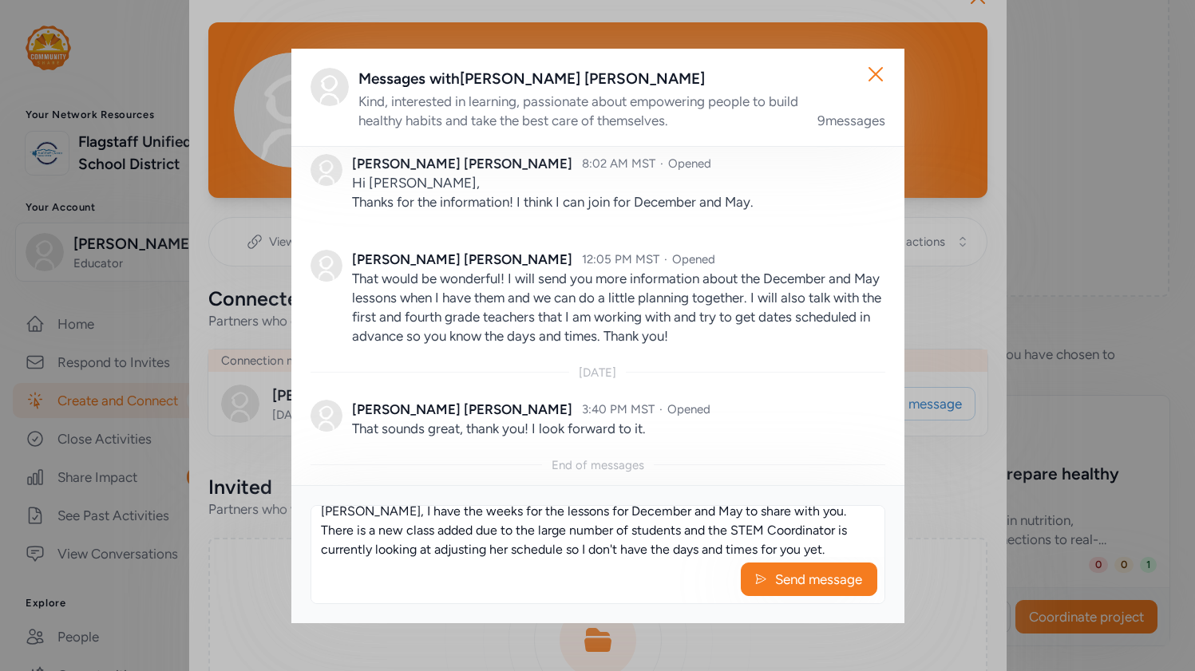
scroll to position [30, 0]
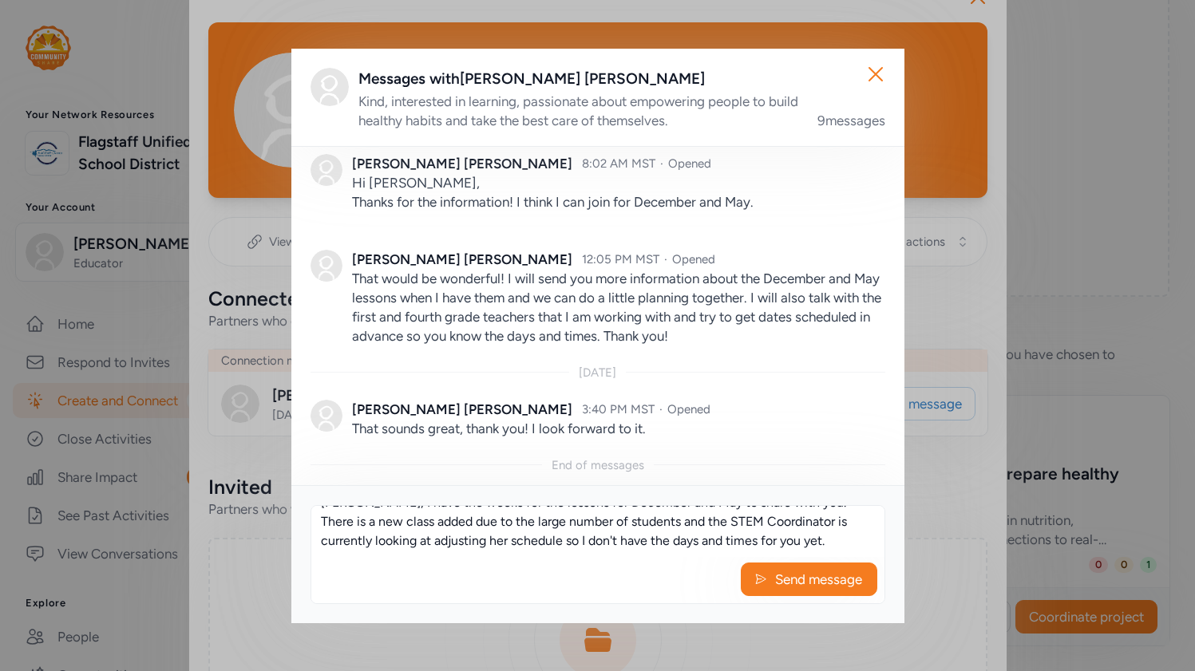
paste textarea "- December – Recipe: Jericho Lettuce (finalizing recipe) Week of December 1st -…"
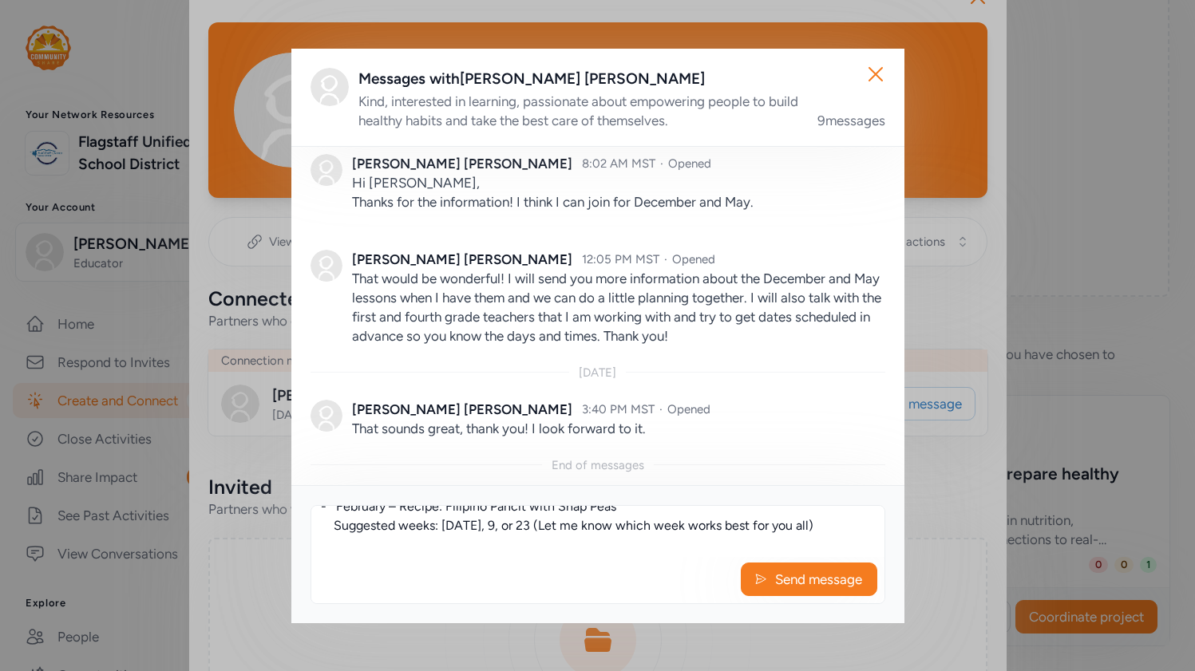
scroll to position [117, 0]
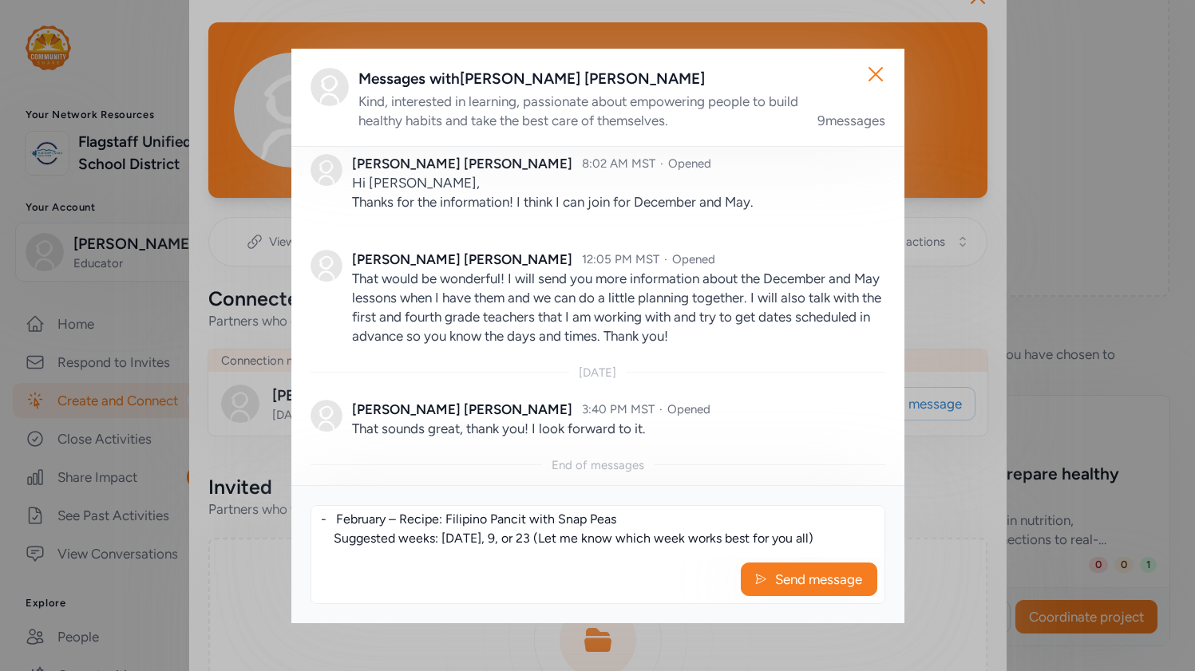
drag, startPoint x: 336, startPoint y: 528, endPoint x: 847, endPoint y: 545, distance: 511.0
click at [847, 545] on textarea "Patrice, I have the weeks for the lessons for December and May to share with yo…" at bounding box center [597, 531] width 573 height 51
click at [344, 521] on textarea "Patrice, I have the weeks for the lessons for December and May to share with yo…" at bounding box center [597, 531] width 573 height 51
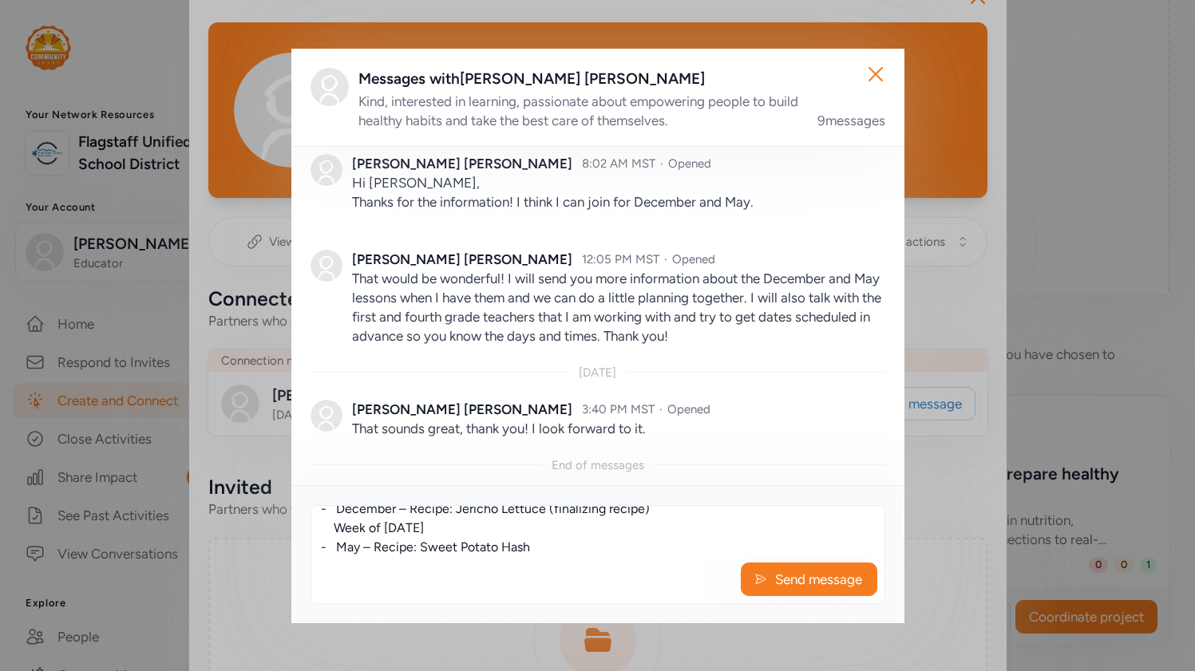
scroll to position [96, 0]
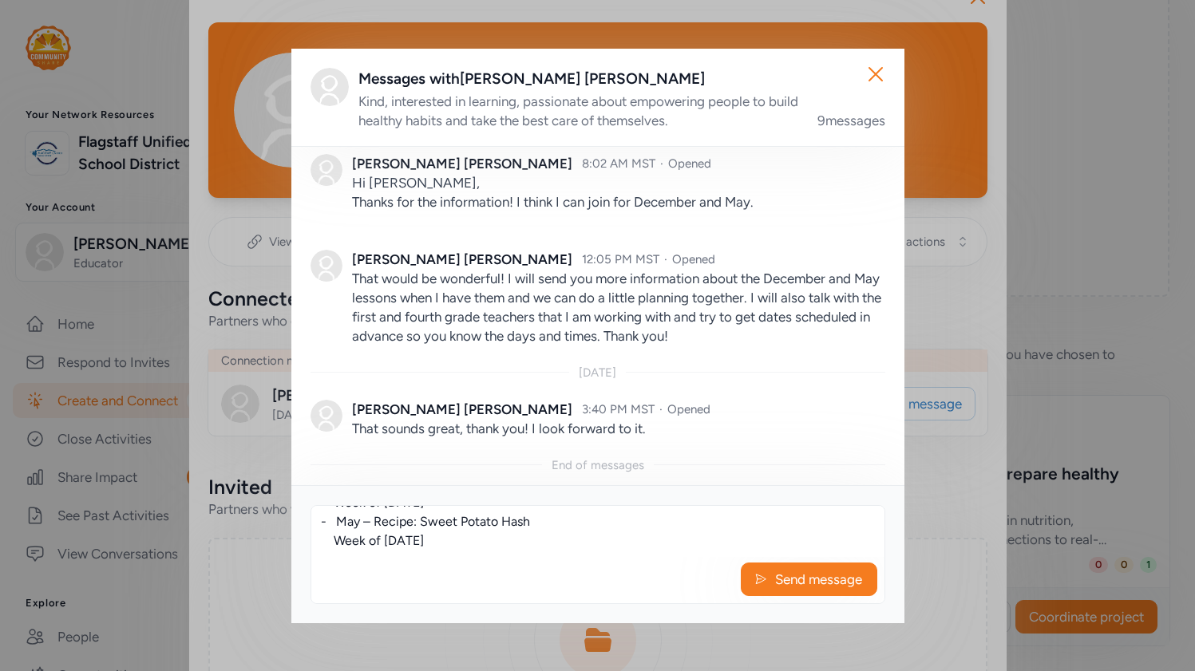
click at [438, 548] on textarea "Patrice, I have the weeks for the lessons for December and May to share with yo…" at bounding box center [597, 531] width 573 height 51
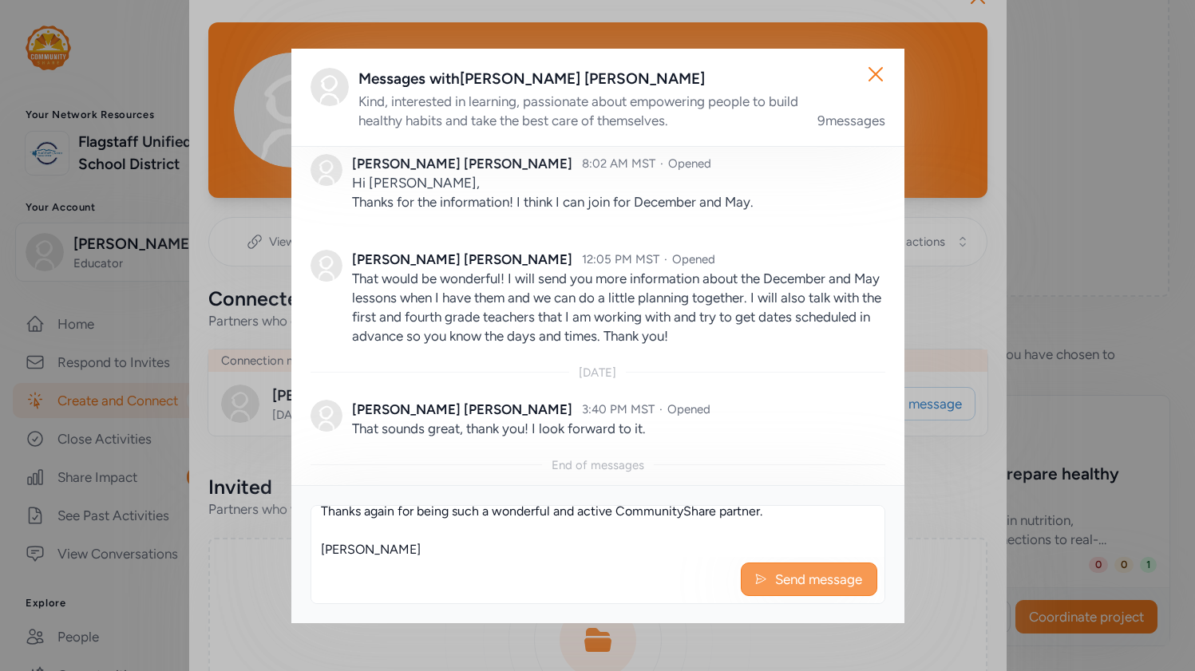
type textarea "Patrice, I have the weeks for the lessons for December and May to share with yo…"
click at [800, 582] on span "Send message" at bounding box center [818, 579] width 90 height 19
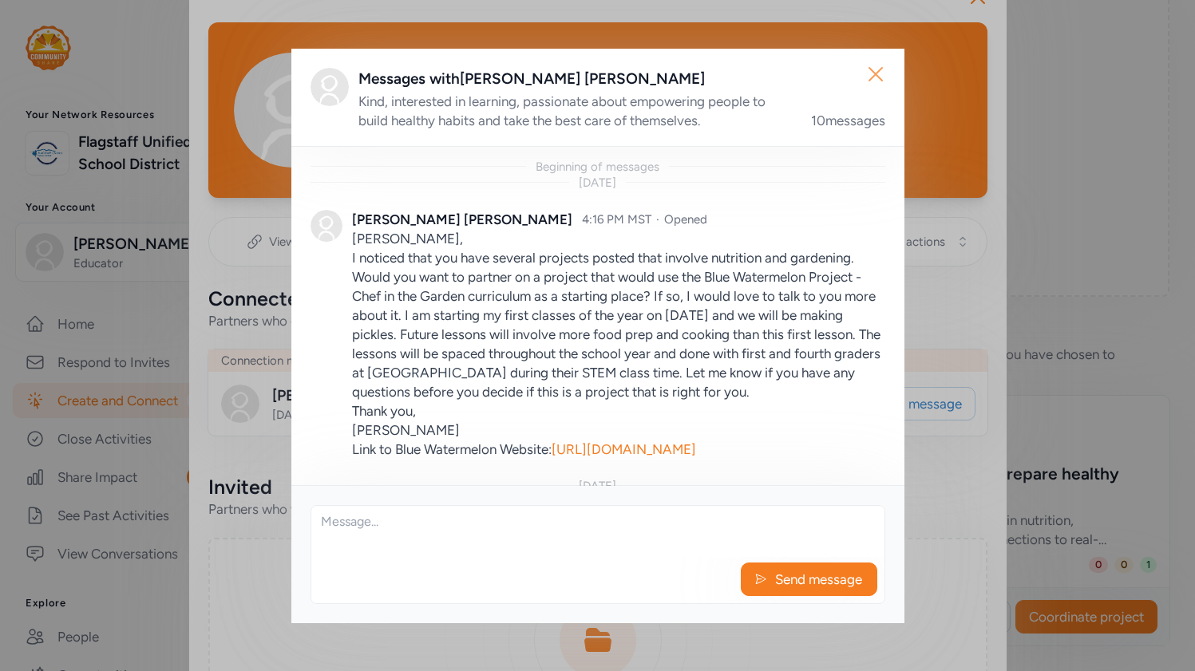
scroll to position [1767, 0]
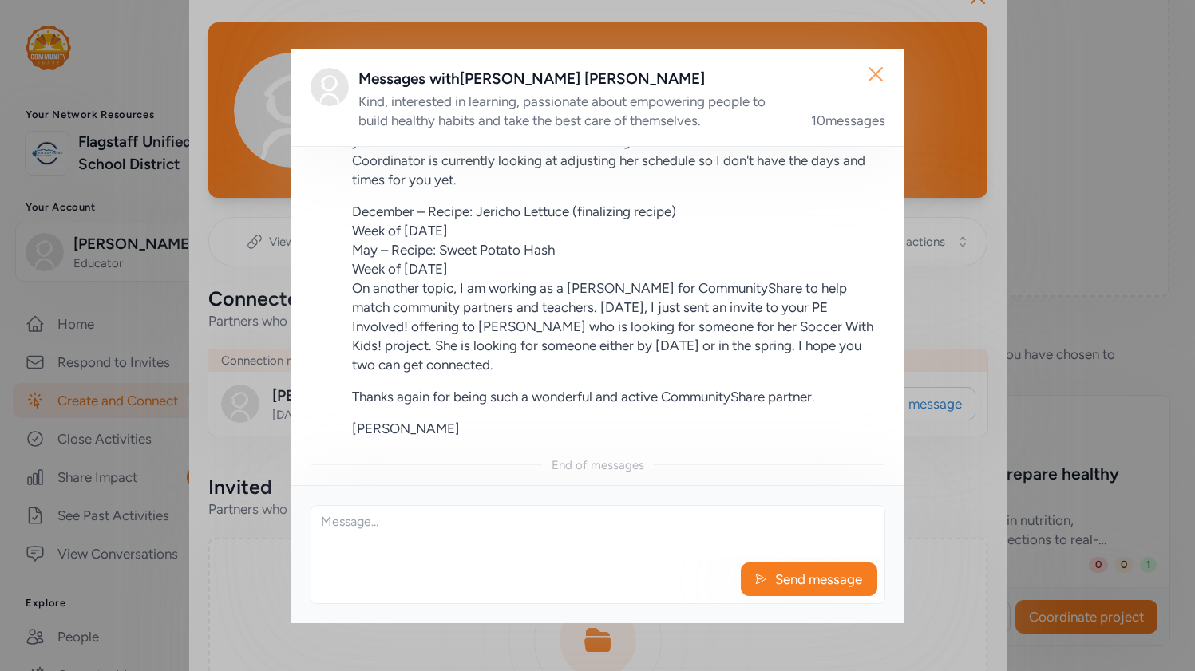
click at [874, 71] on icon "button" at bounding box center [876, 74] width 26 height 26
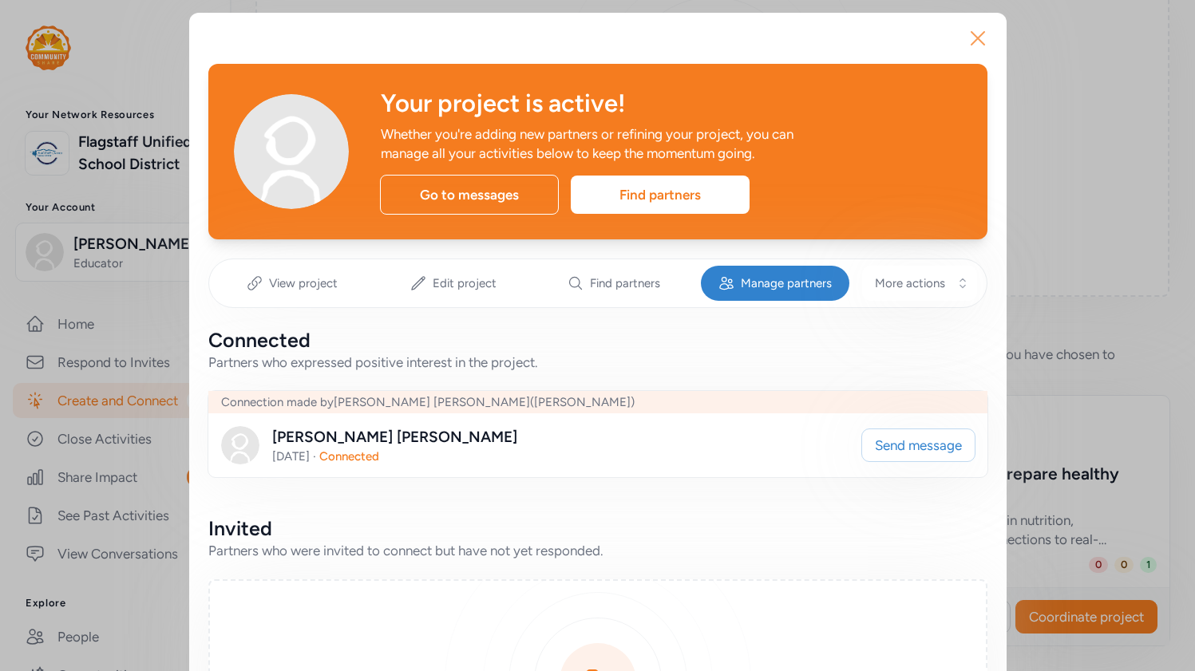
click at [977, 37] on icon "button" at bounding box center [977, 38] width 13 height 13
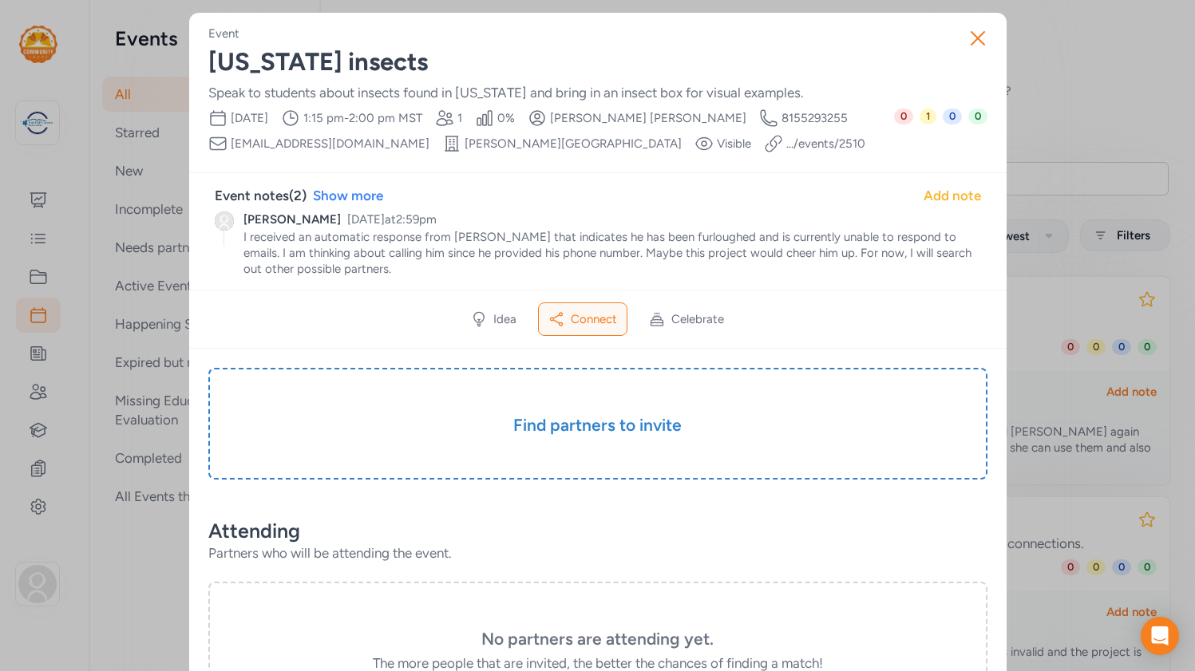
click at [950, 193] on div "Add note" at bounding box center [951, 195] width 57 height 19
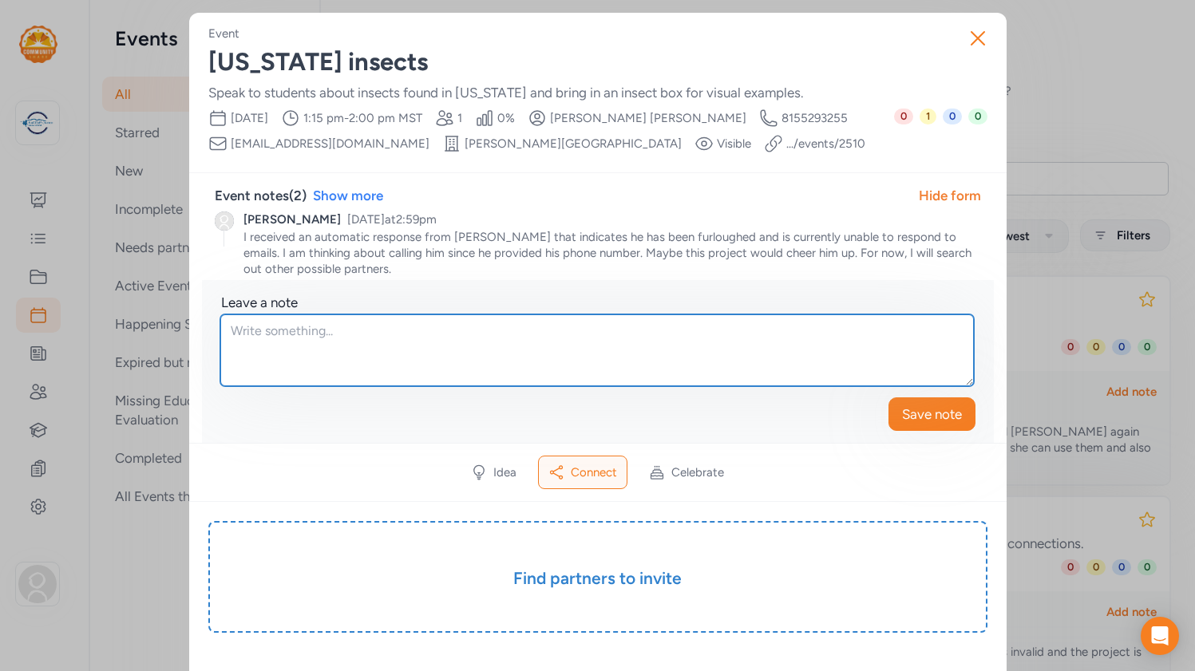
click at [329, 327] on textarea at bounding box center [596, 350] width 753 height 72
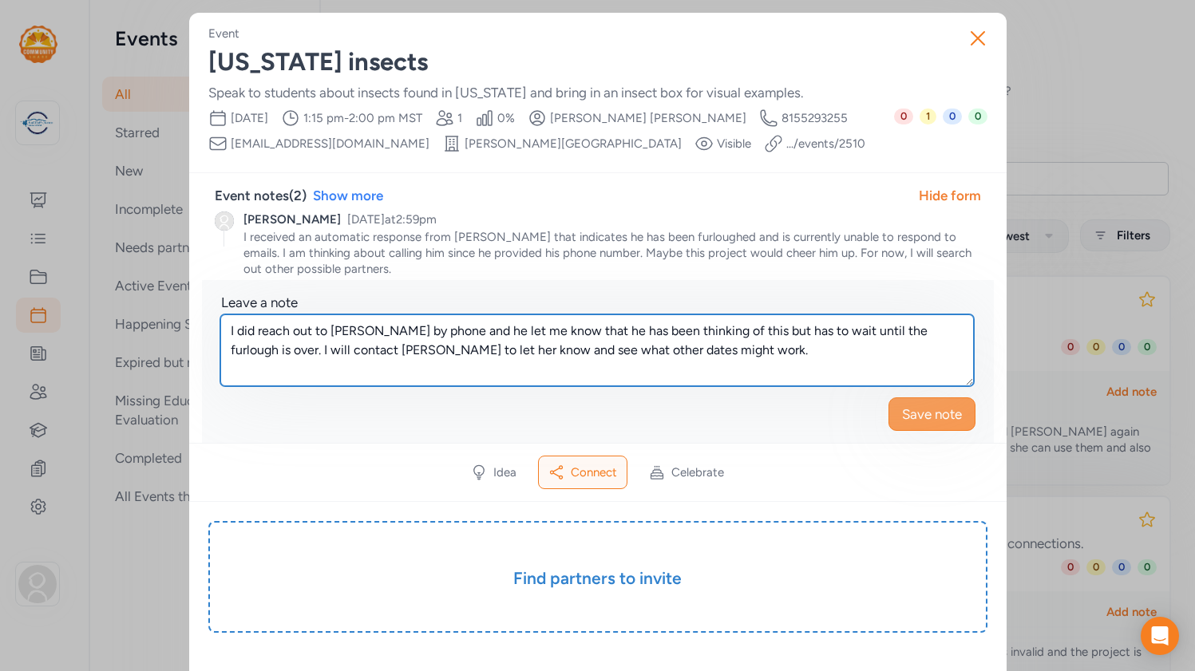
type textarea "I did reach out to [PERSON_NAME] by phone and he let me know that he has been t…"
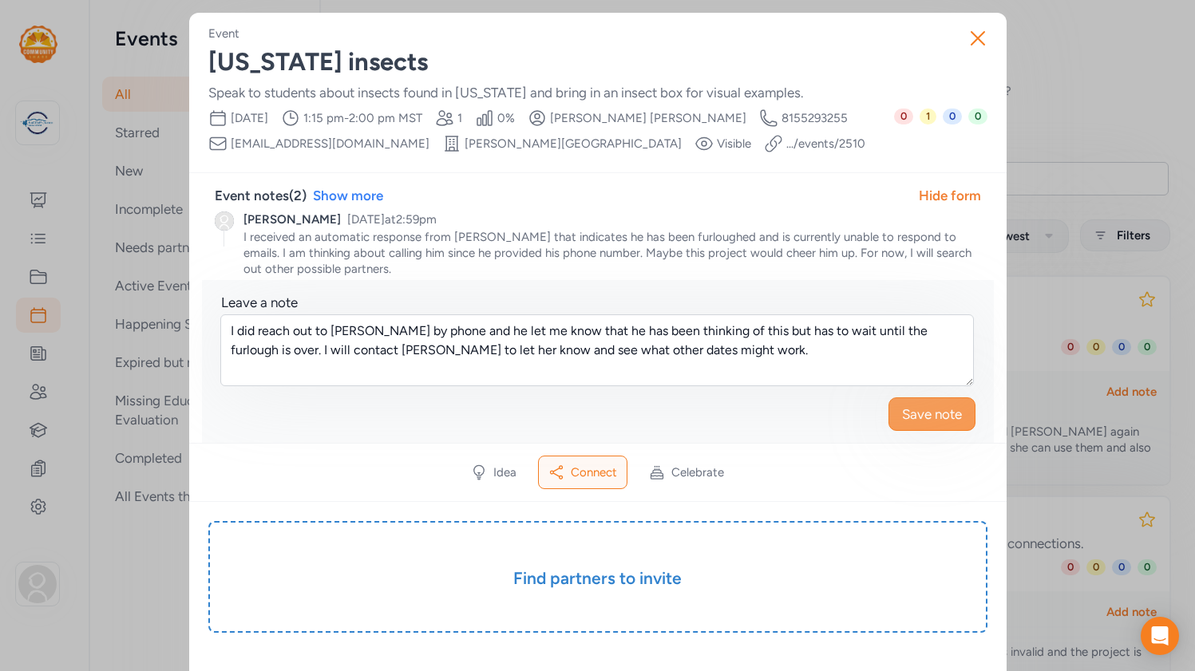
click at [921, 409] on span "Save note" at bounding box center [932, 414] width 60 height 19
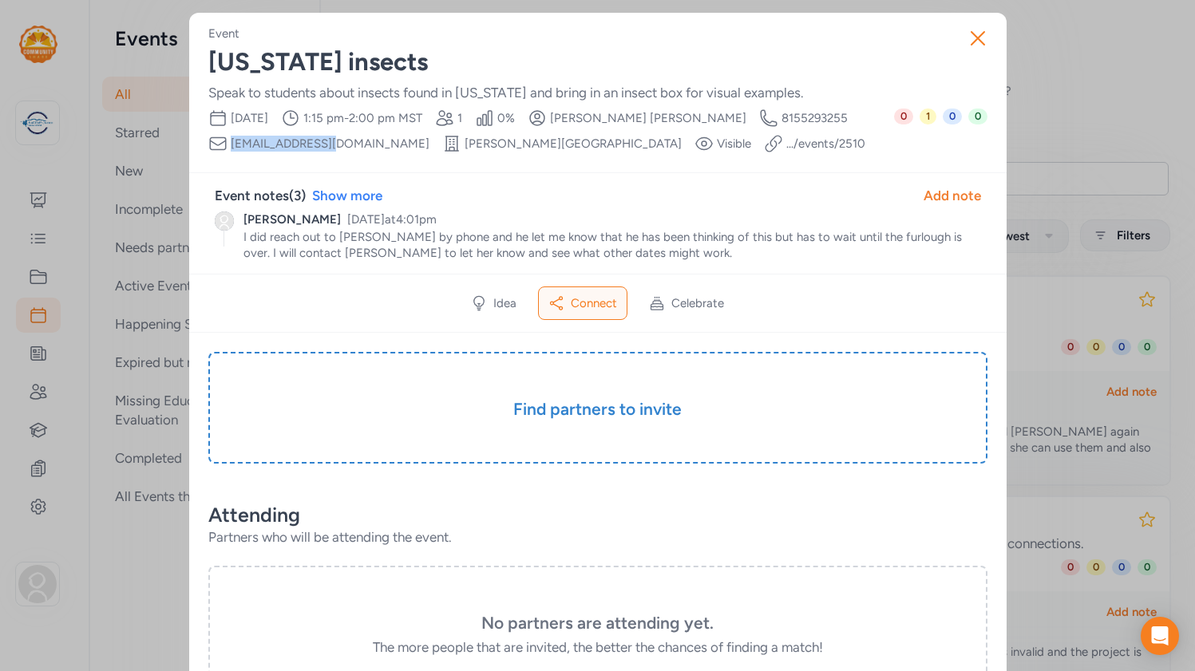
drag, startPoint x: 324, startPoint y: 144, endPoint x: 232, endPoint y: 141, distance: 91.8
click at [232, 141] on span "[EMAIL_ADDRESS][DOMAIN_NAME]" at bounding box center [330, 144] width 199 height 16
copy span "[EMAIL_ADDRESS][DOMAIN_NAME]"
click at [974, 34] on icon "button" at bounding box center [978, 39] width 26 height 26
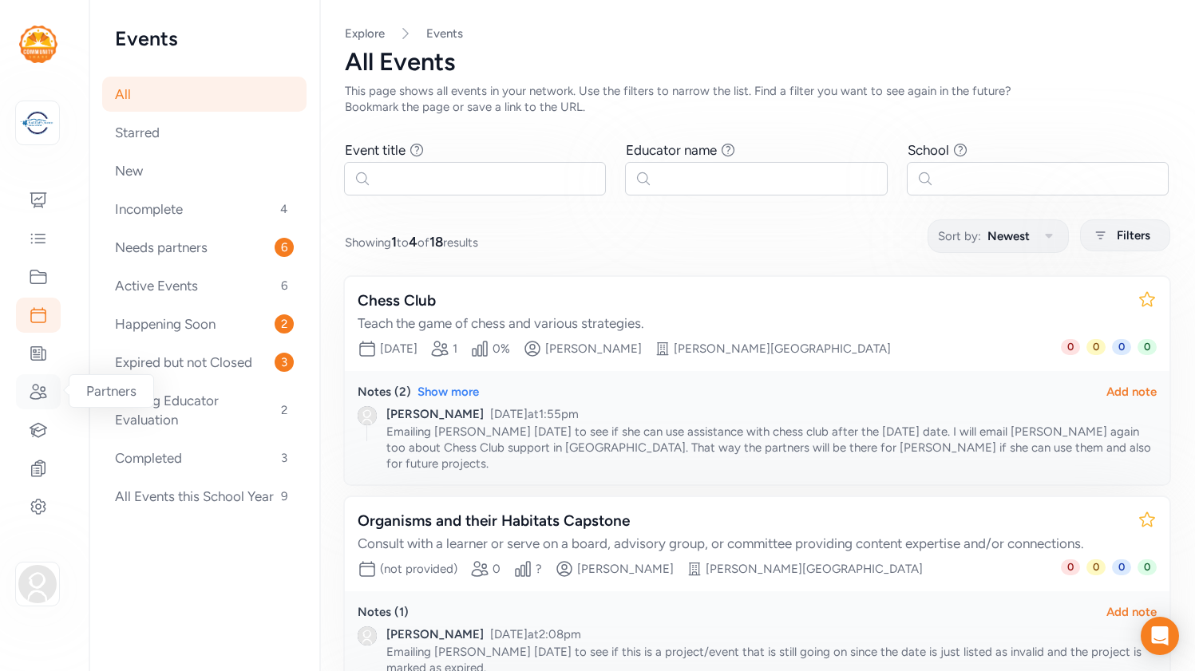
click at [46, 384] on icon at bounding box center [38, 391] width 19 height 19
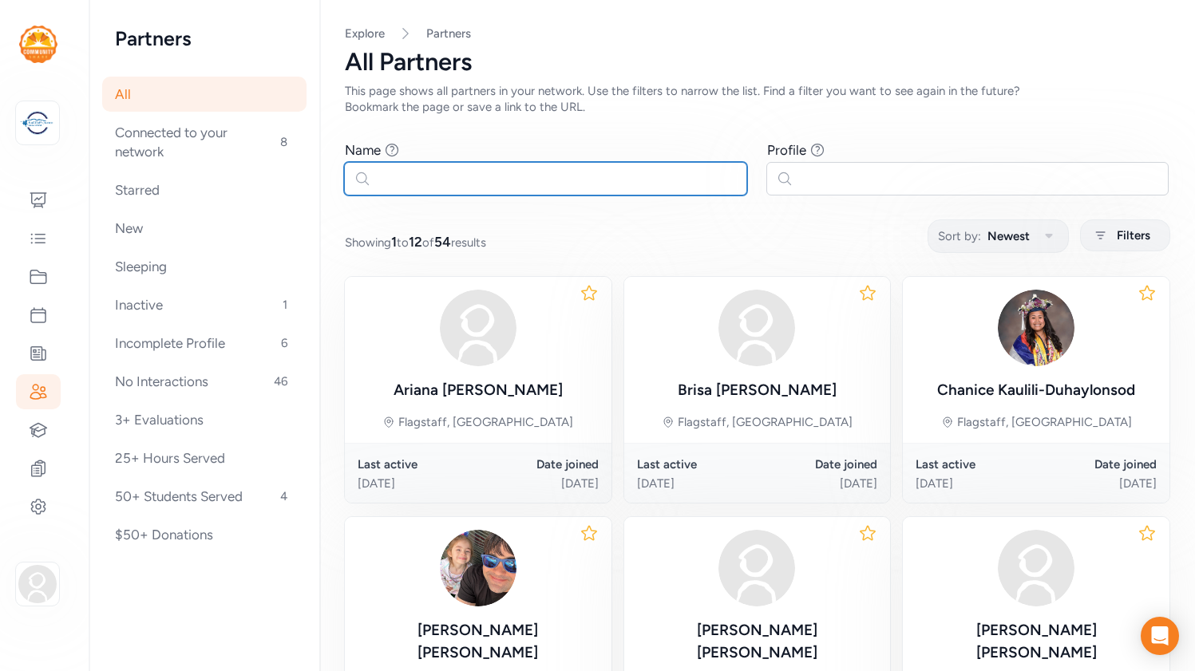
click at [394, 175] on input "text" at bounding box center [545, 179] width 403 height 34
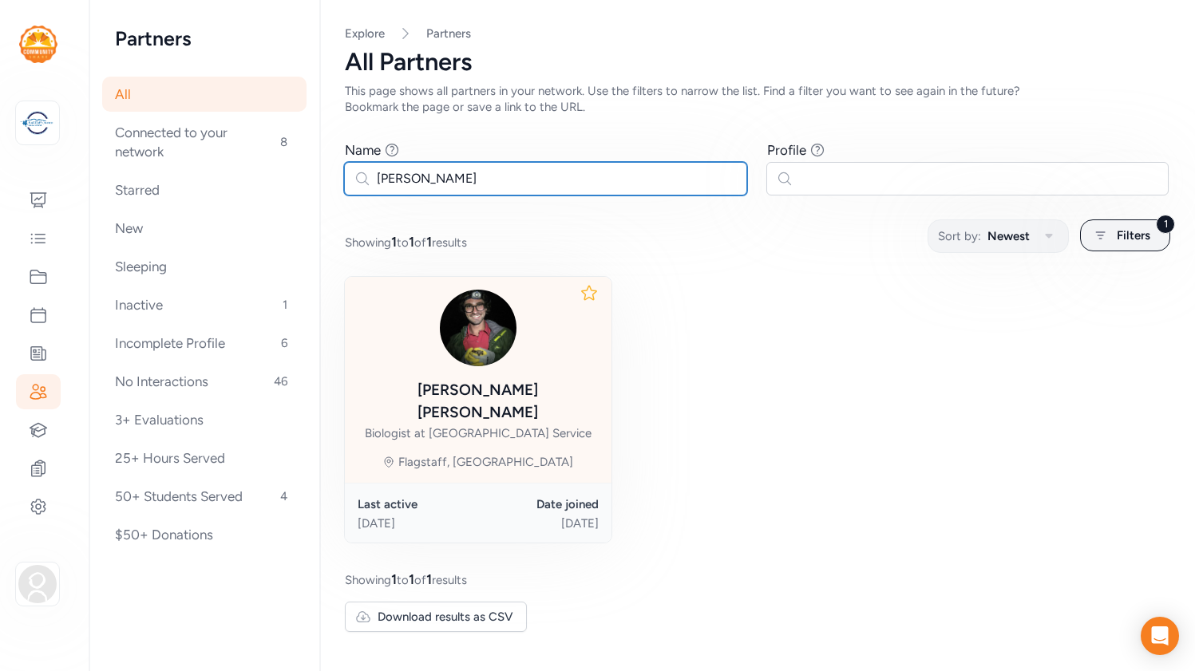
type input "[PERSON_NAME]"
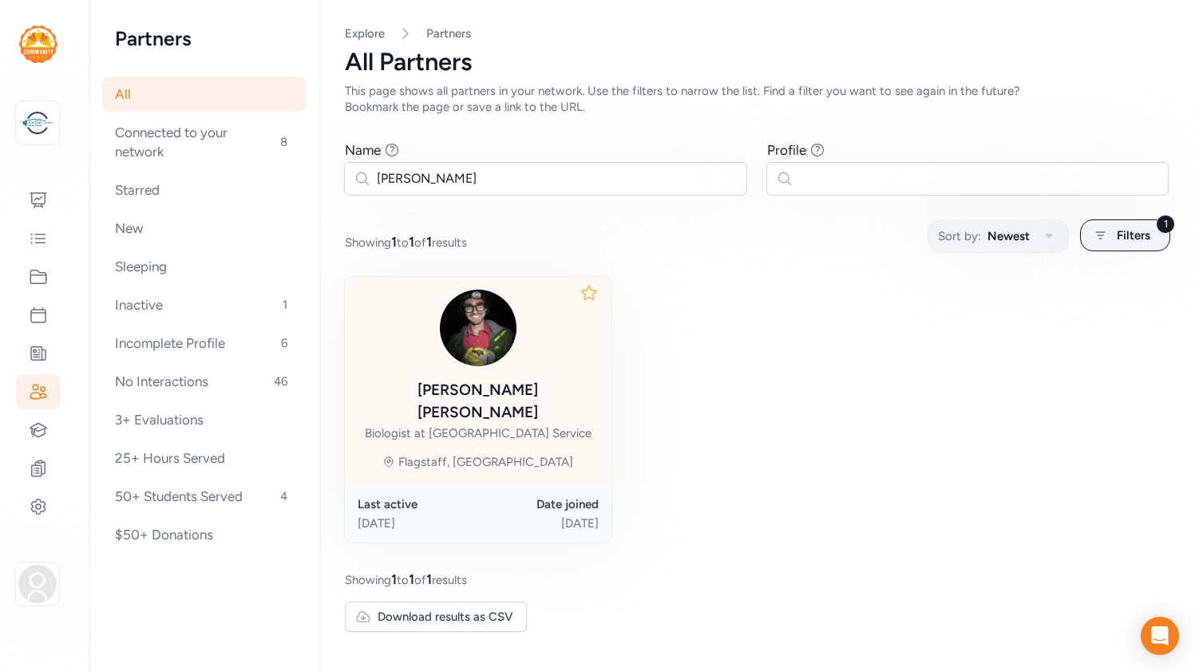
click at [537, 343] on div at bounding box center [478, 328] width 241 height 77
